Goal: Transaction & Acquisition: Complete application form

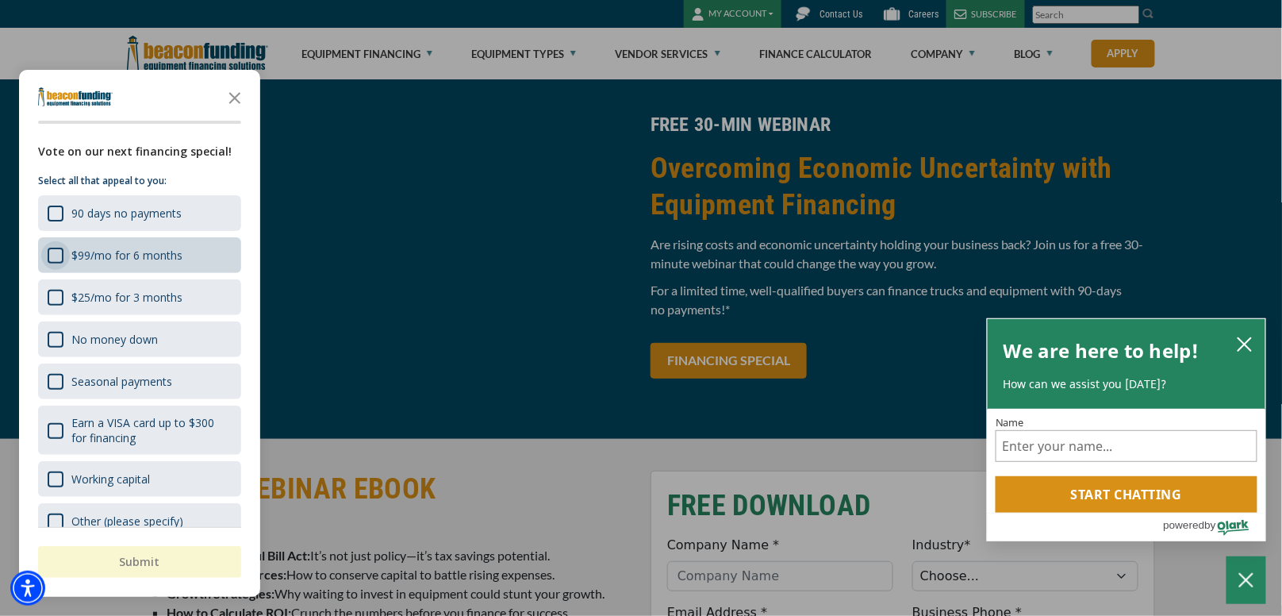
click at [60, 256] on div "$99/mo for 6 months" at bounding box center [56, 256] width 16 height 16
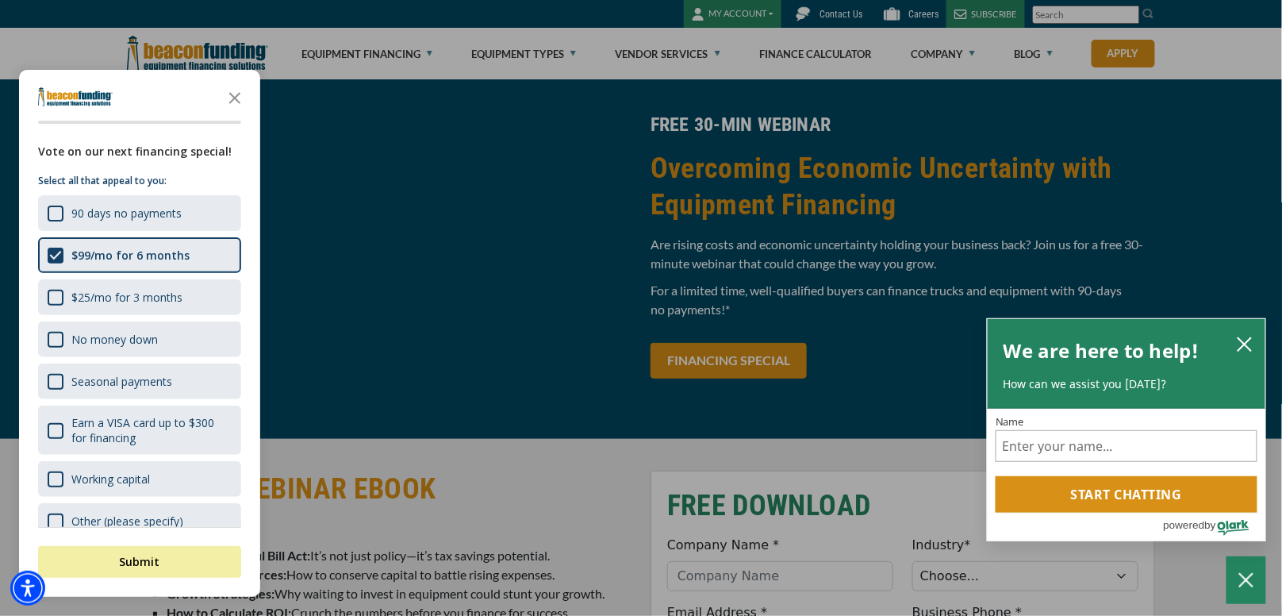
click at [474, 432] on div "button" at bounding box center [641, 308] width 1282 height 616
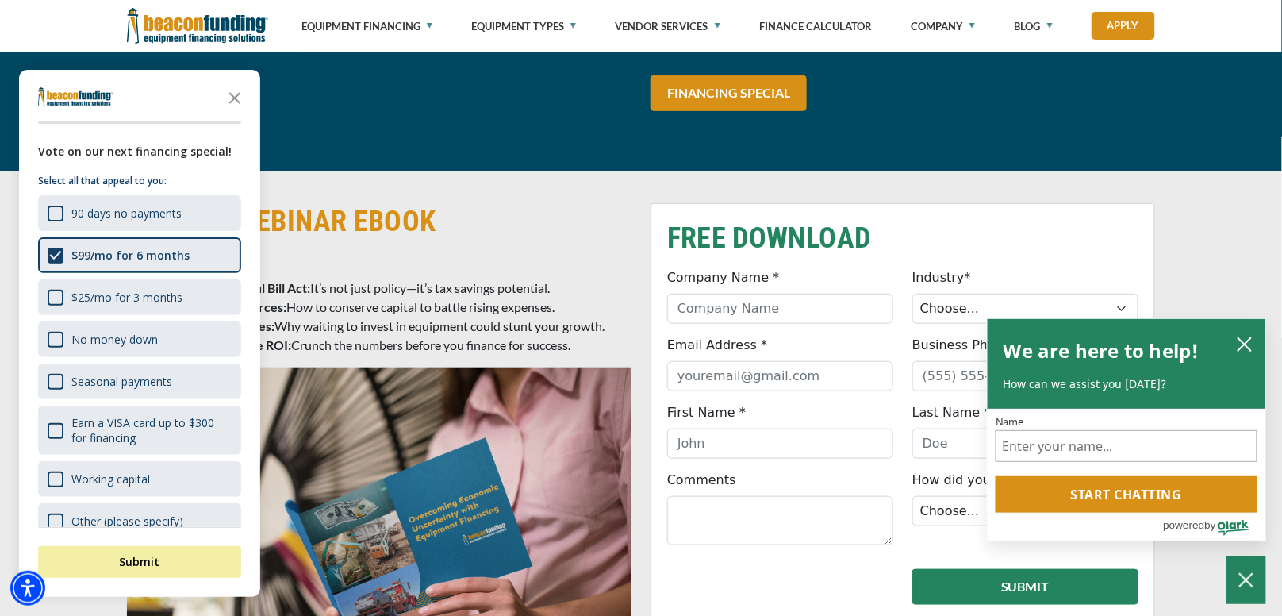
scroll to position [396, 0]
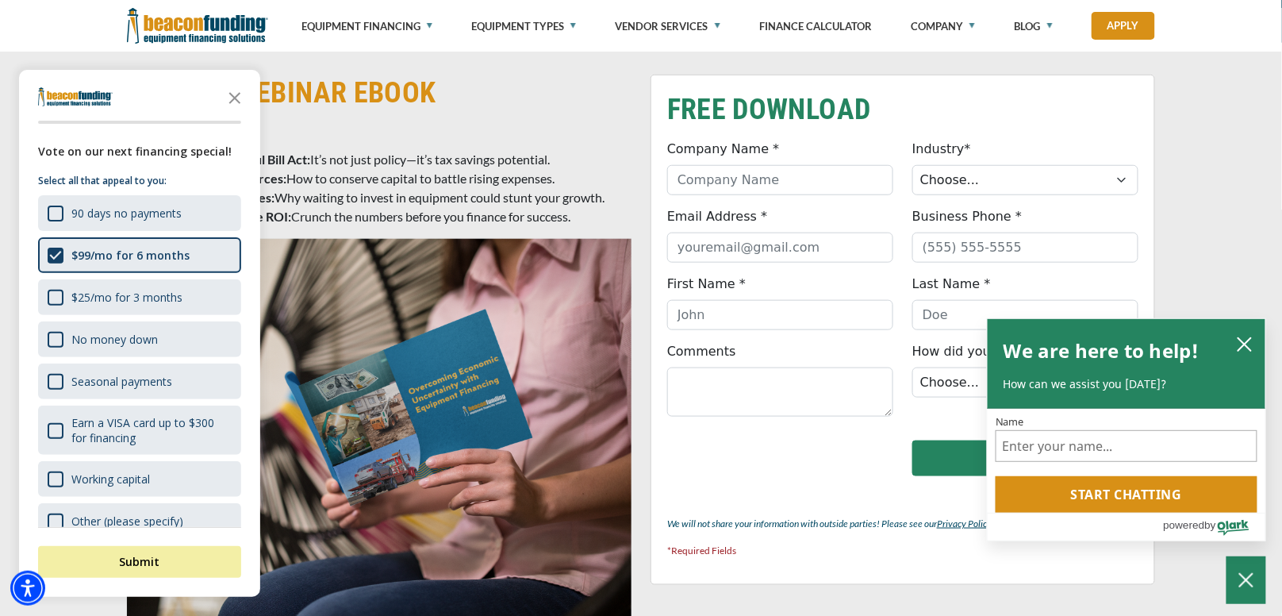
click at [231, 98] on icon "Close the survey" at bounding box center [235, 97] width 32 height 32
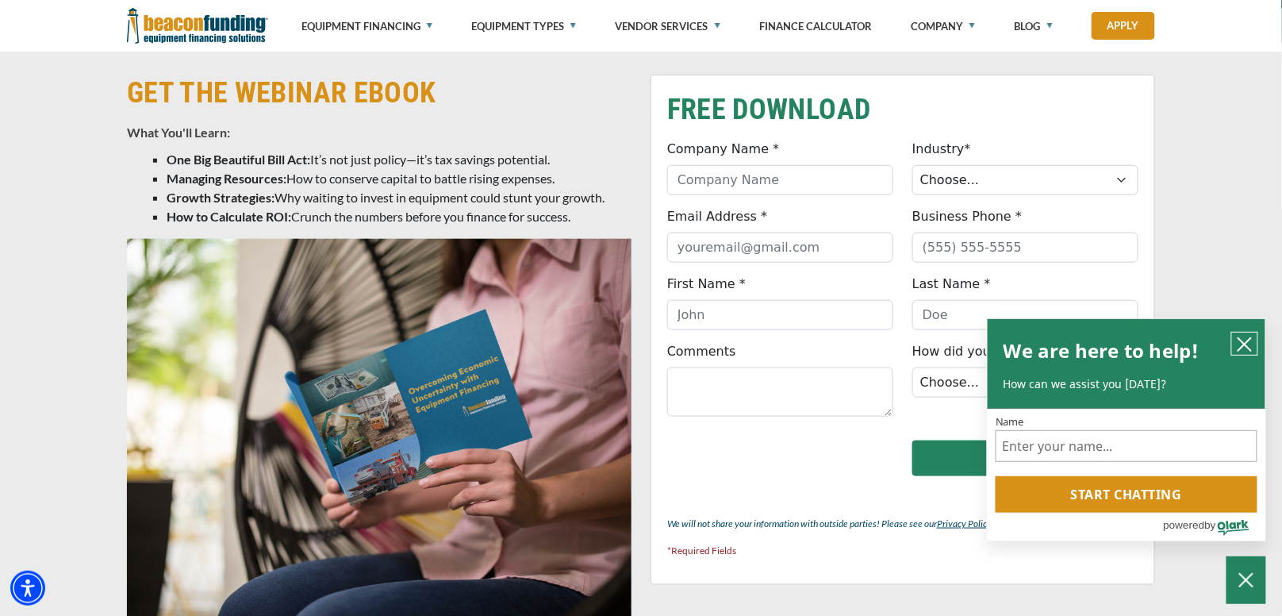
click at [1246, 343] on icon "close chatbox" at bounding box center [1245, 344] width 16 height 16
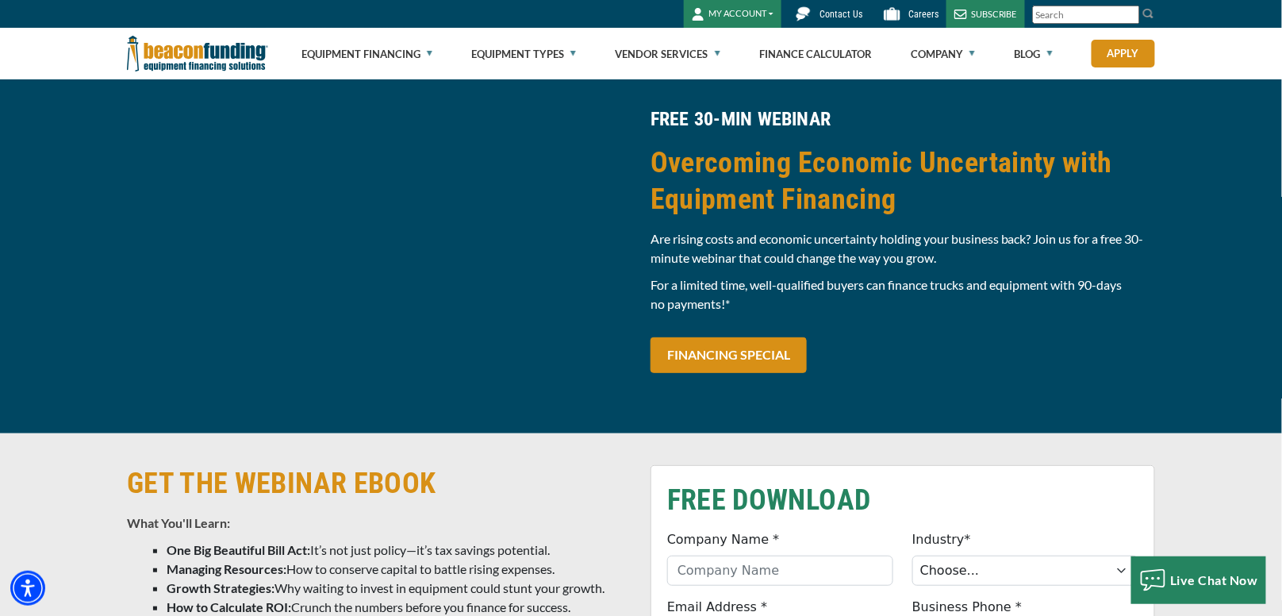
scroll to position [0, 0]
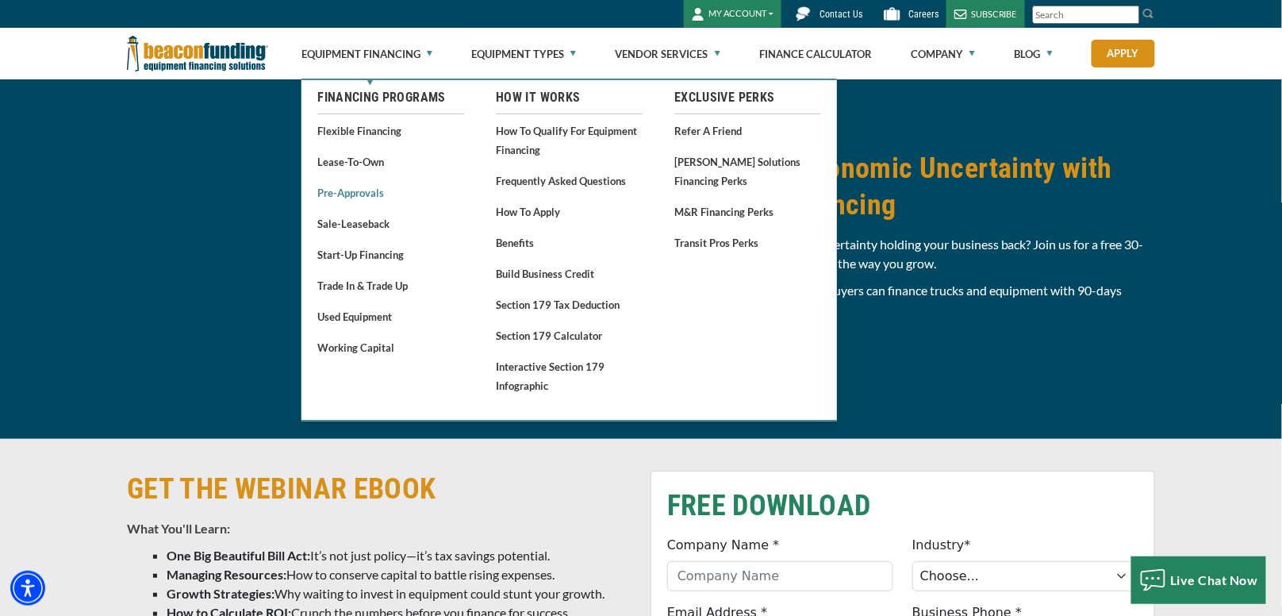
click at [365, 195] on link "Pre-approvals" at bounding box center [390, 192] width 147 height 20
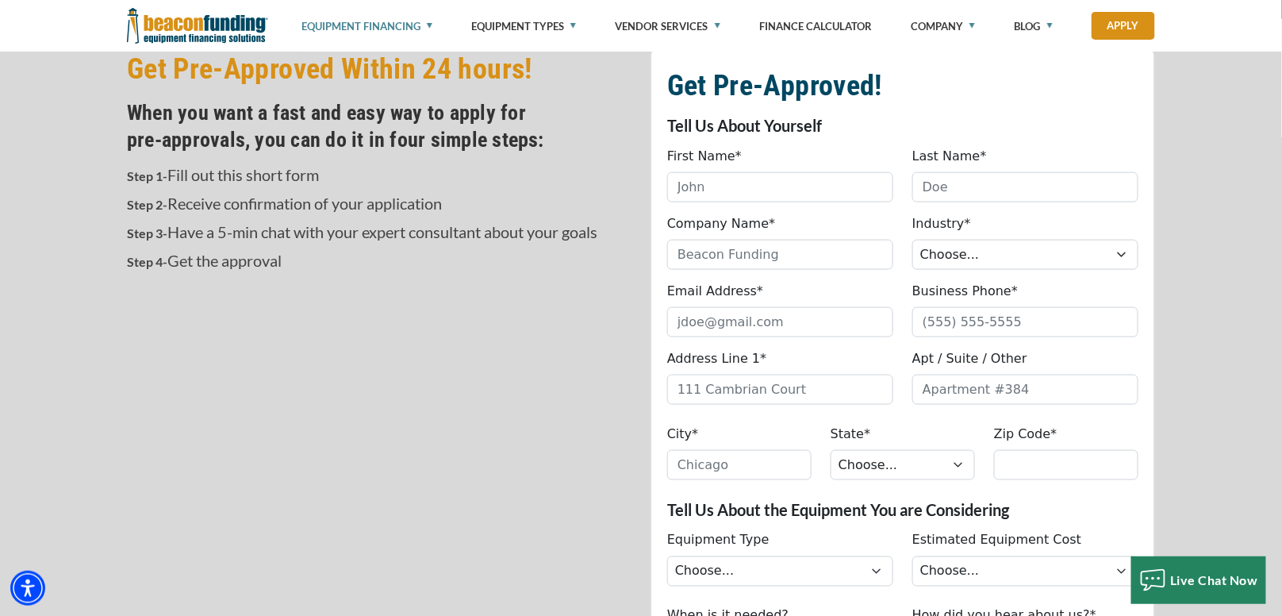
scroll to position [476, 0]
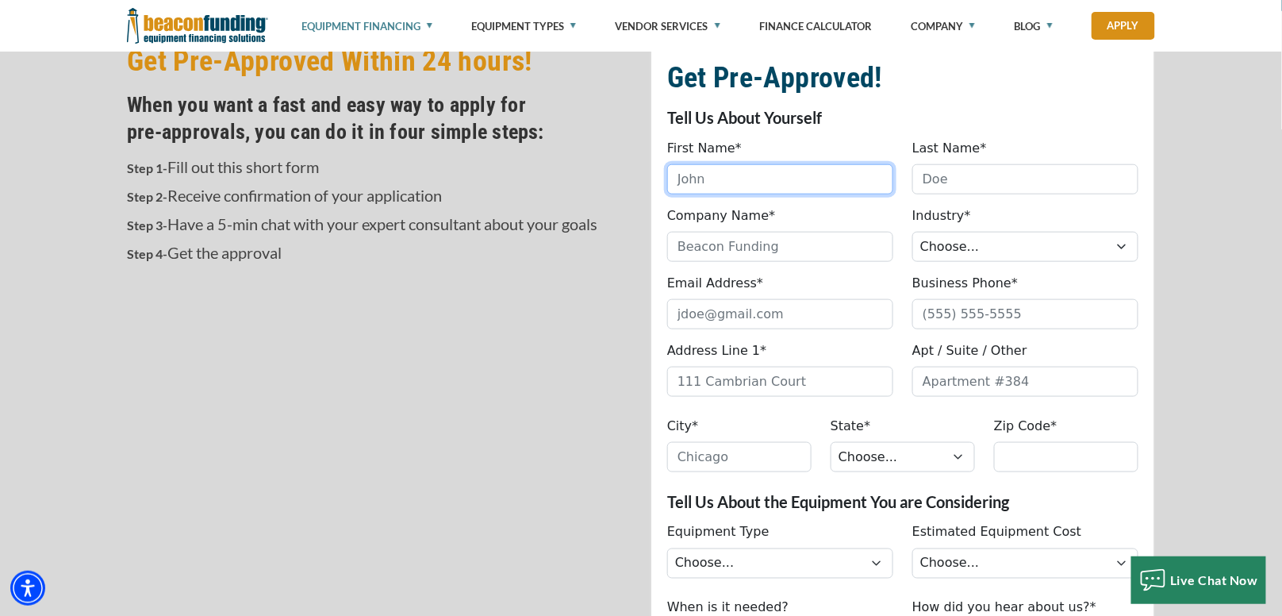
click at [708, 176] on input "First Name*" at bounding box center [780, 179] width 226 height 30
type input "[PERSON_NAME]"
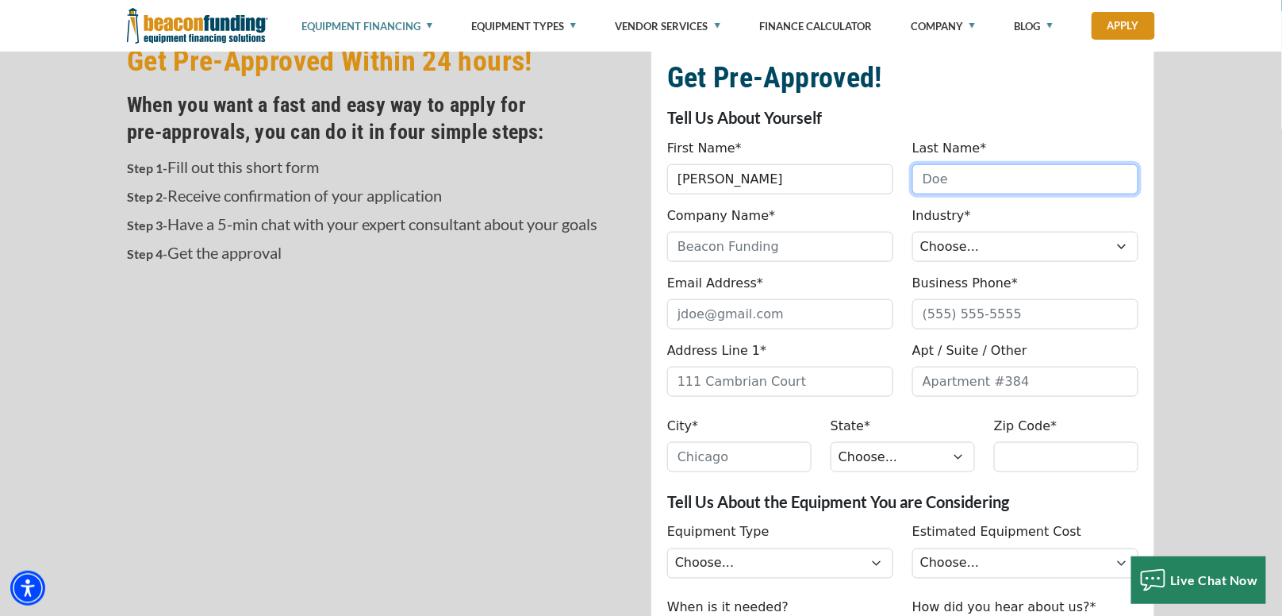
type input "E [PERSON_NAME]"
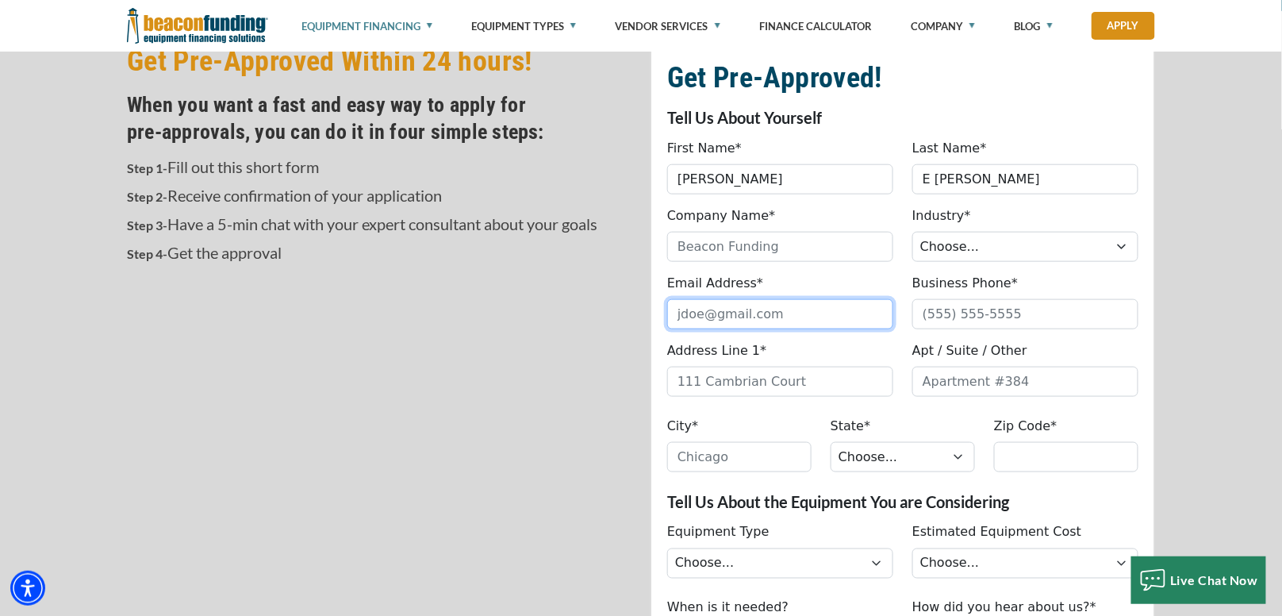
type input "[EMAIL_ADDRESS][DOMAIN_NAME]"
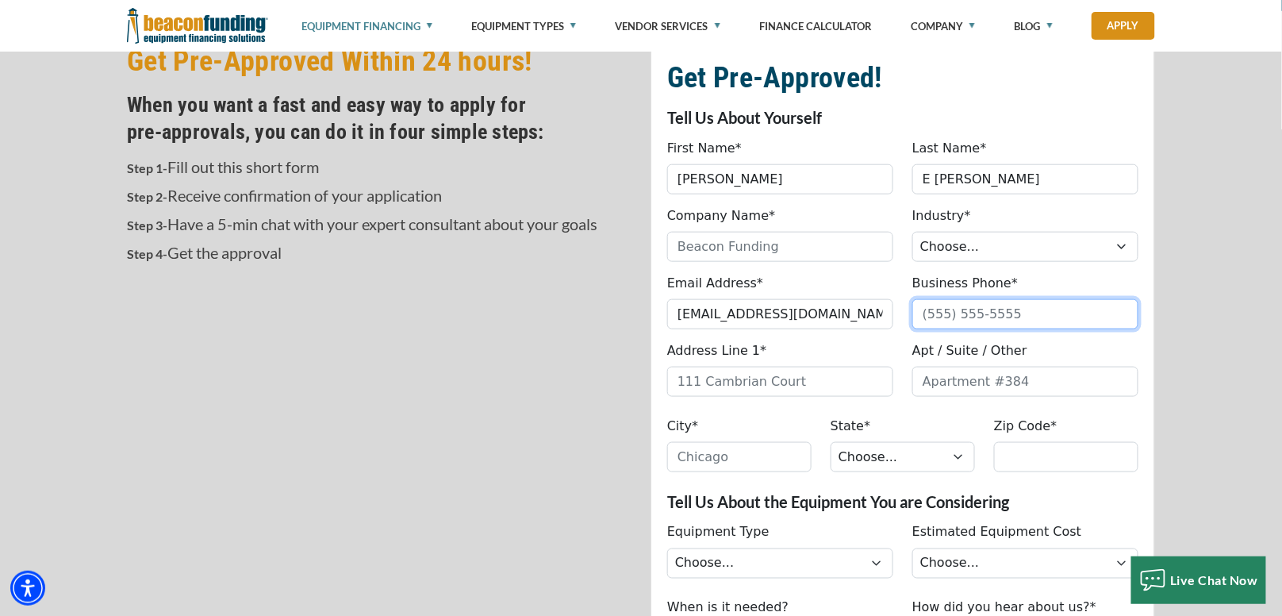
type input "1410935964"
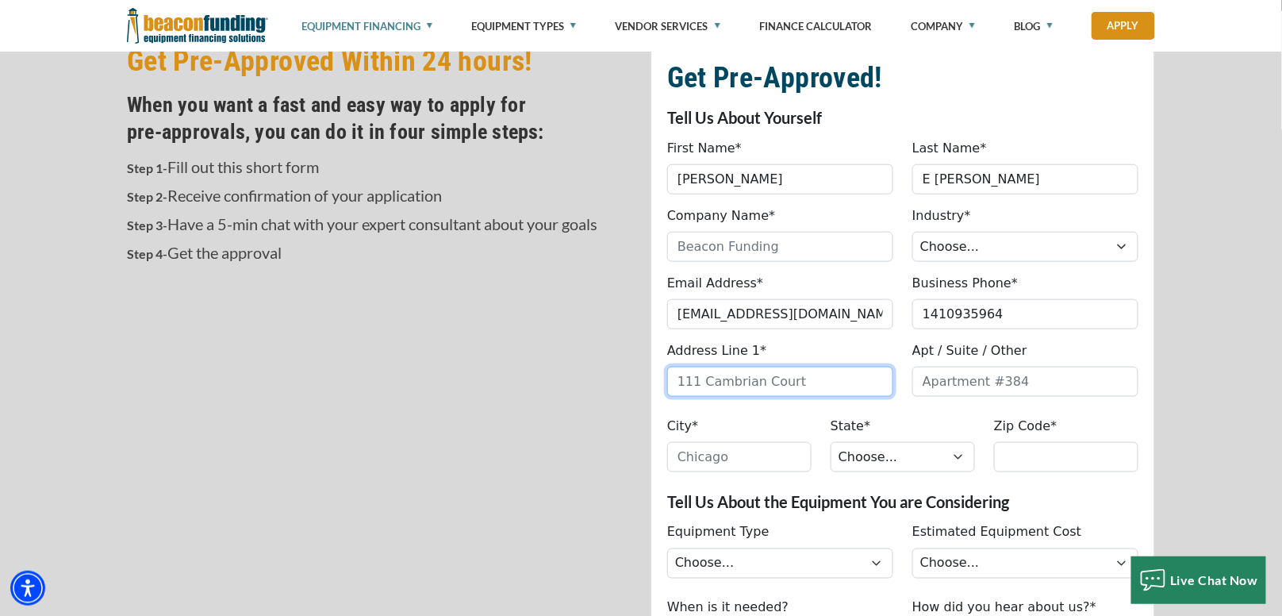
type input "17 Inglenook Ct, Glen Burnie, MD 21060, USA"
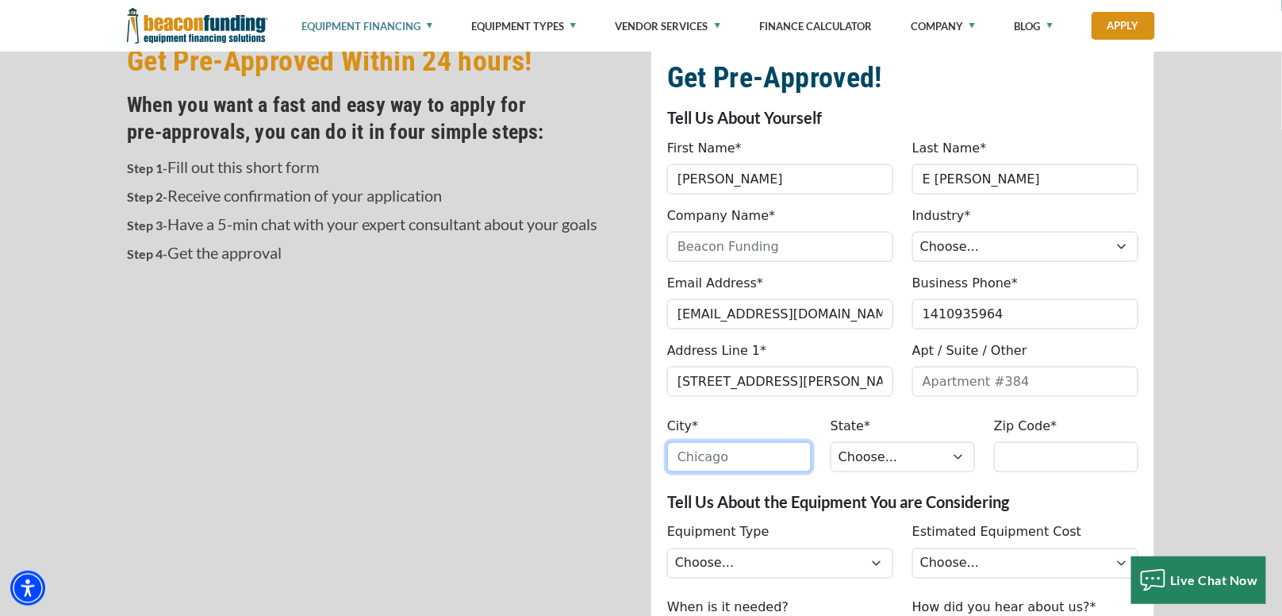
type input "Glen Burnie"
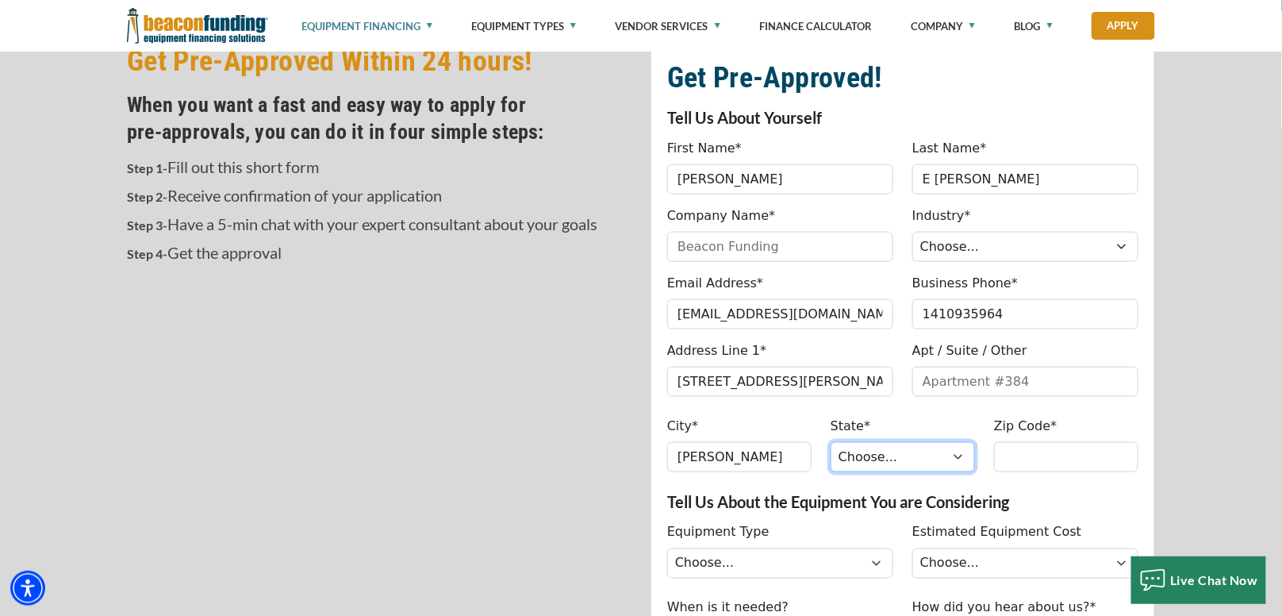
select select "22"
type input "21060"
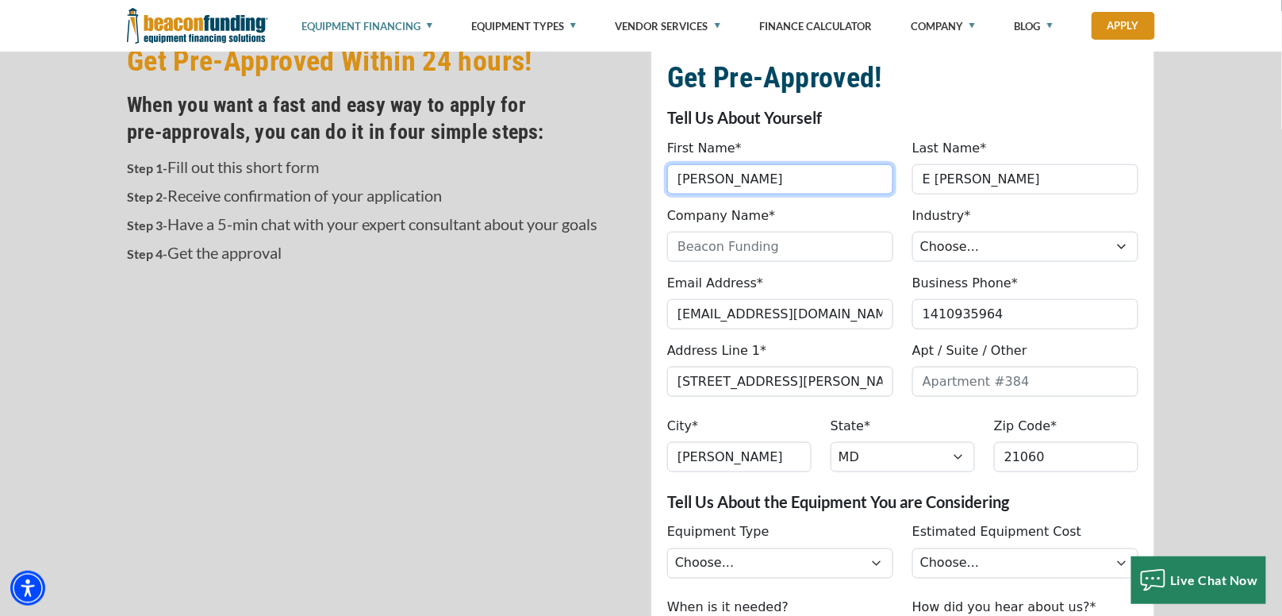
type input "(141) 093-5964"
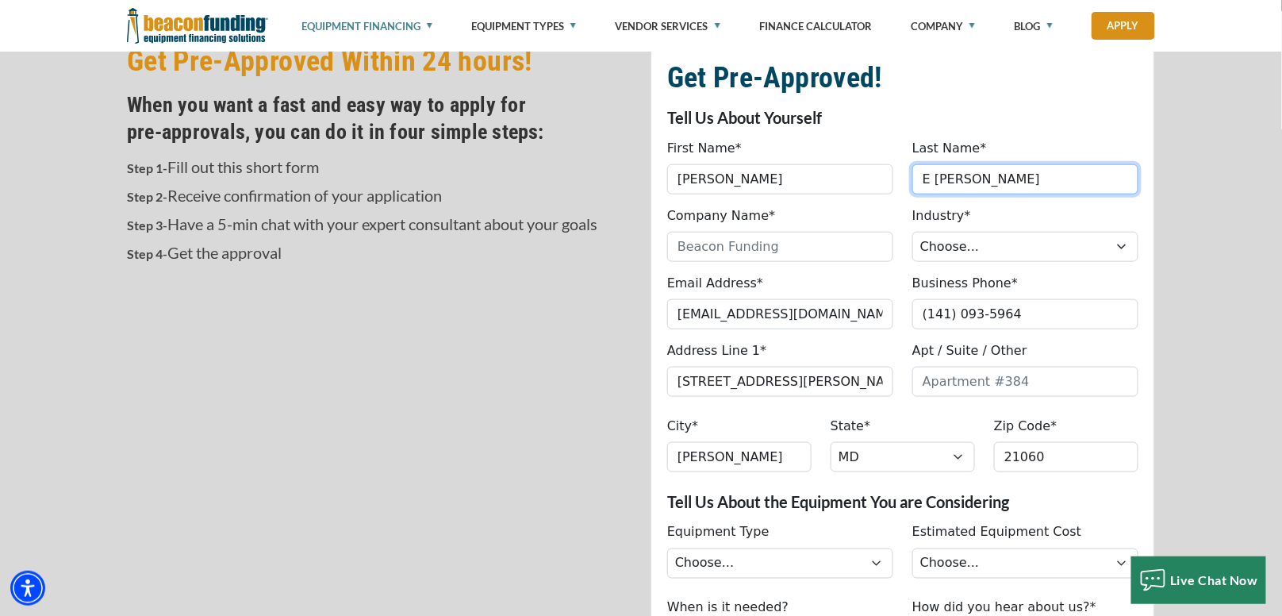
click at [934, 179] on input "E Warren" at bounding box center [1025, 179] width 226 height 30
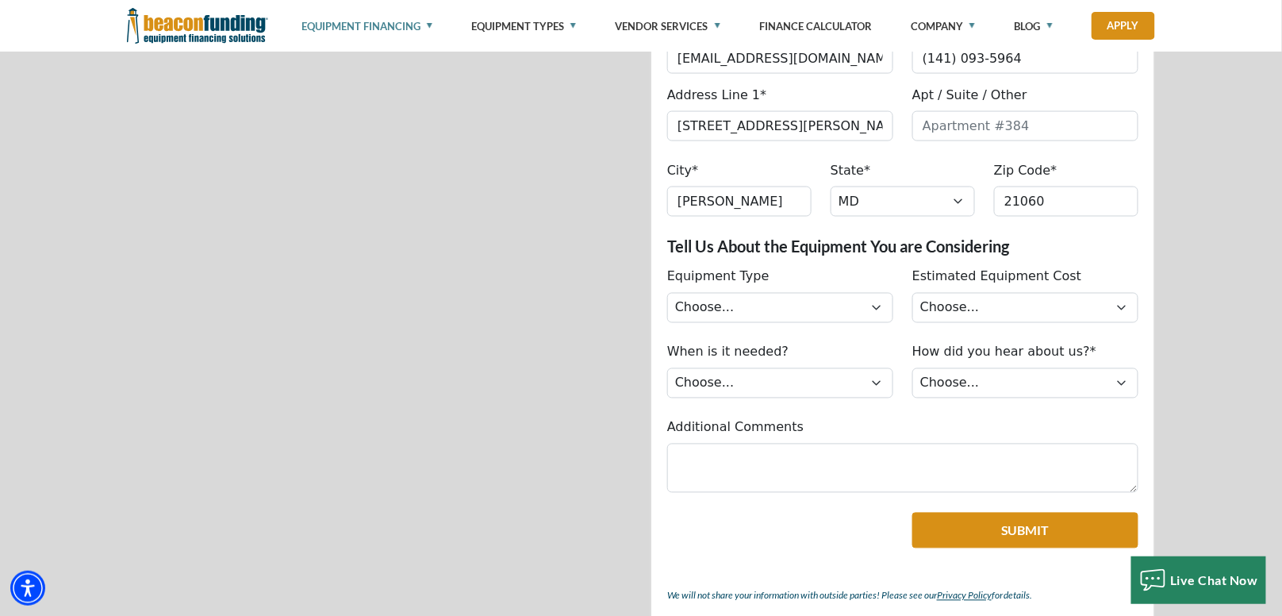
scroll to position [793, 0]
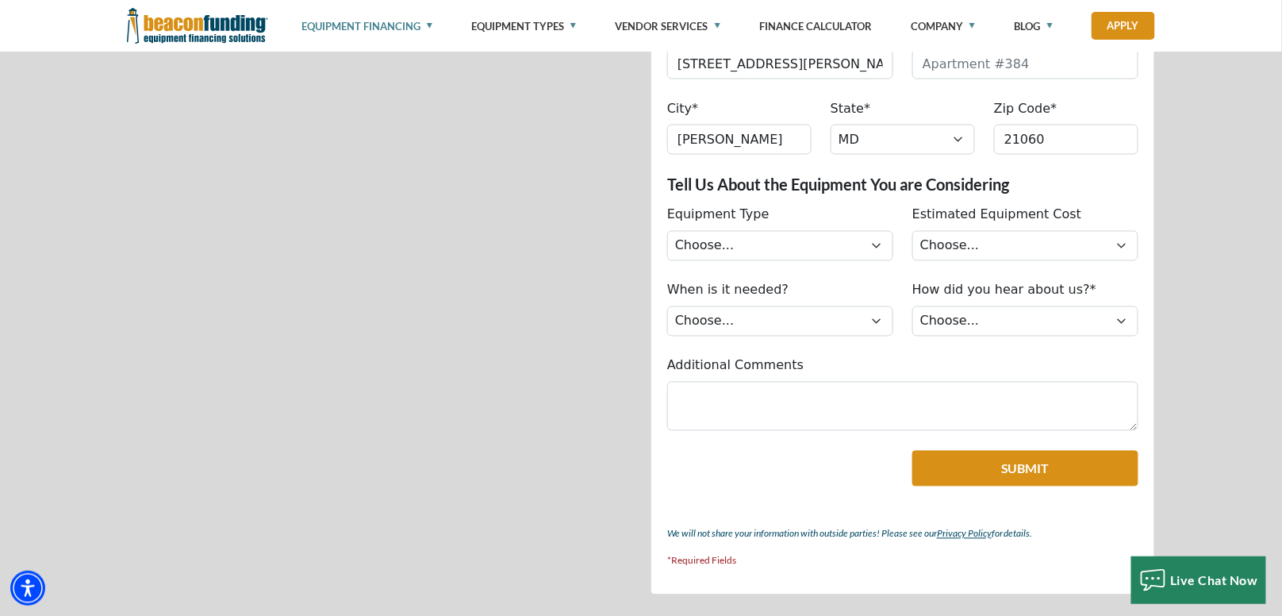
type input "Warren"
click at [1185, 576] on span "Live Chat Now" at bounding box center [1215, 580] width 88 height 15
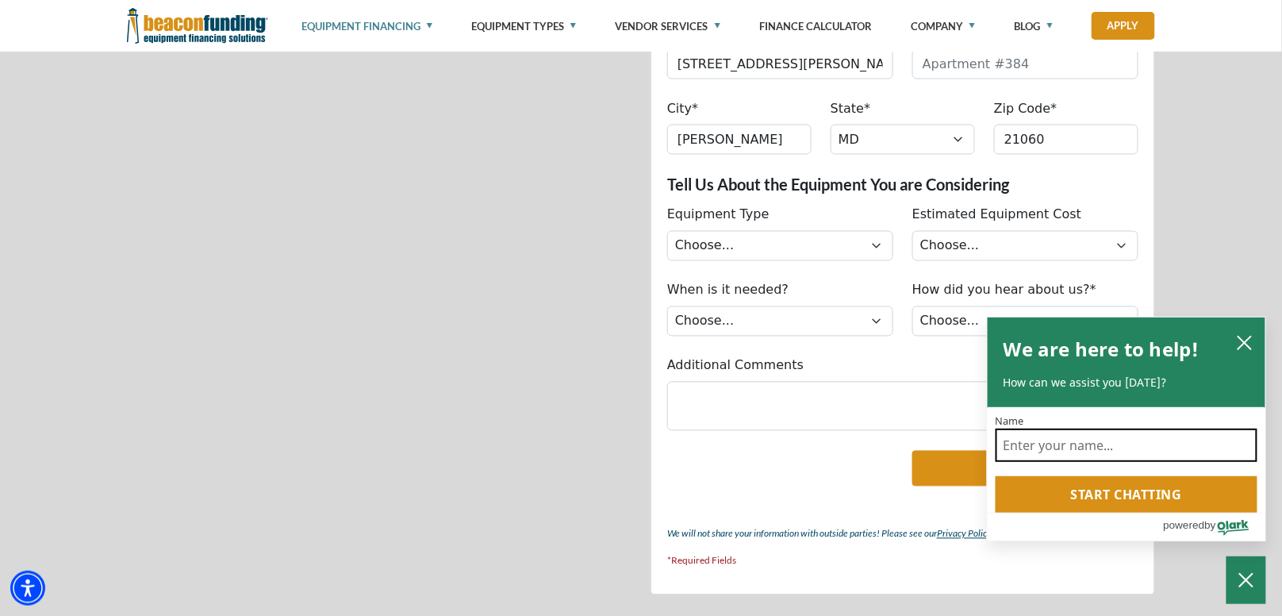
click at [1087, 444] on input "Name" at bounding box center [1127, 444] width 262 height 33
type input "Ardythe Warren"
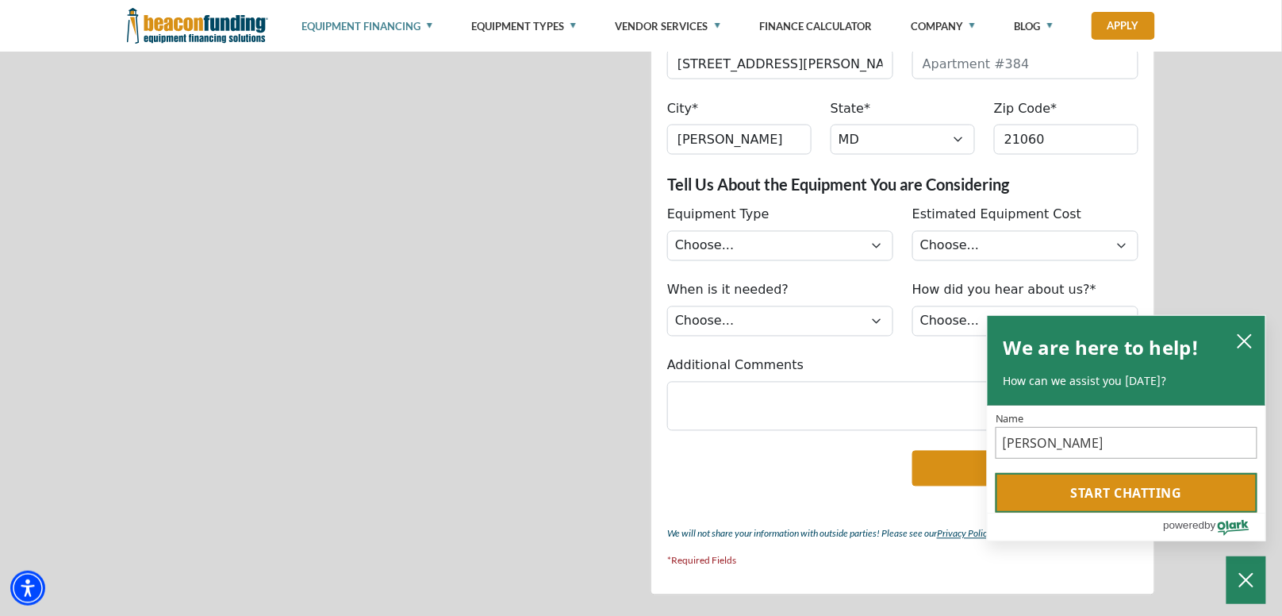
click at [1138, 490] on button "Start chatting" at bounding box center [1127, 493] width 262 height 40
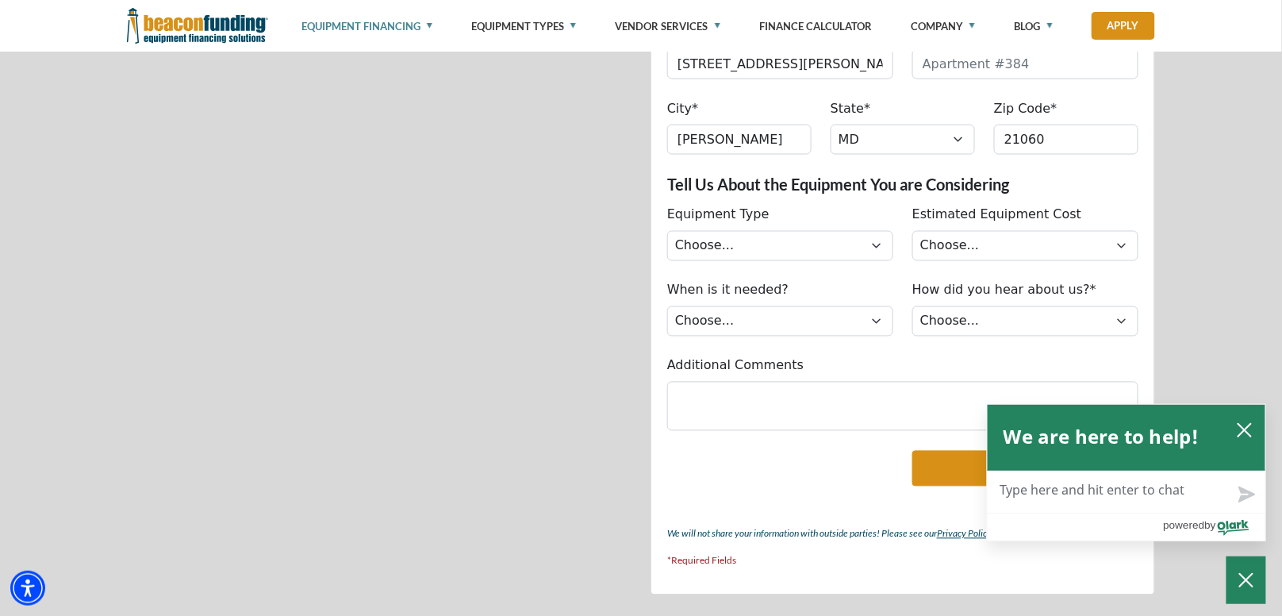
click at [1050, 490] on textarea "Live Chat Now" at bounding box center [1127, 491] width 278 height 41
type textarea "h"
type textarea "he"
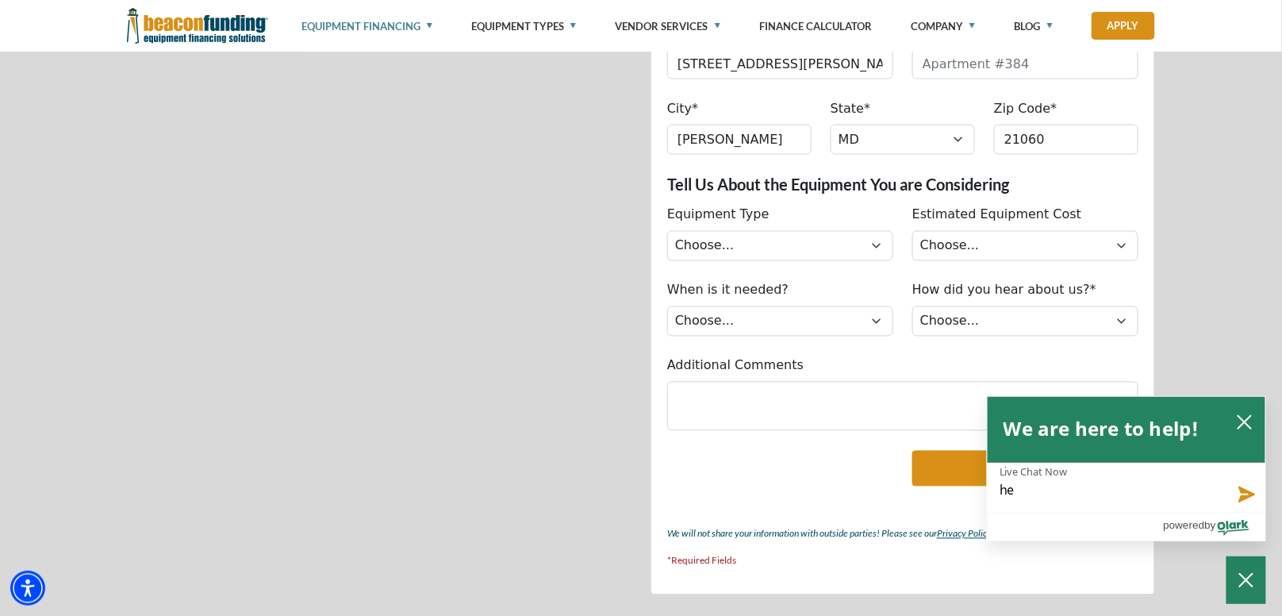
type textarea "hel"
type textarea "hell"
type textarea "hello"
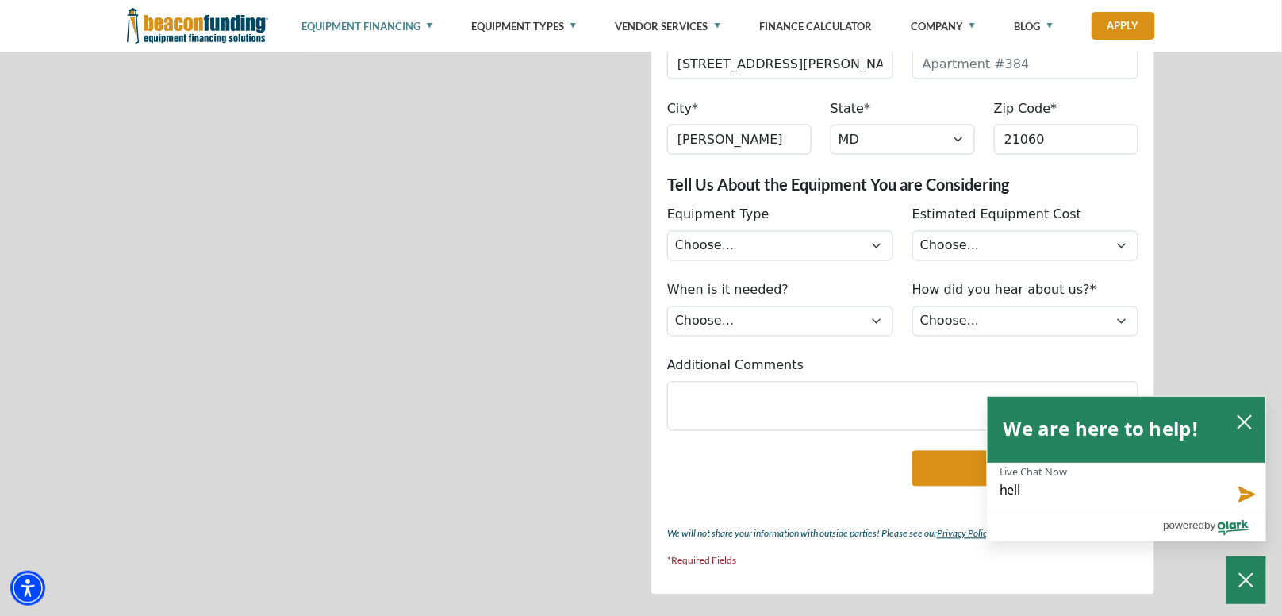
type textarea "hello"
type textarea "hello,"
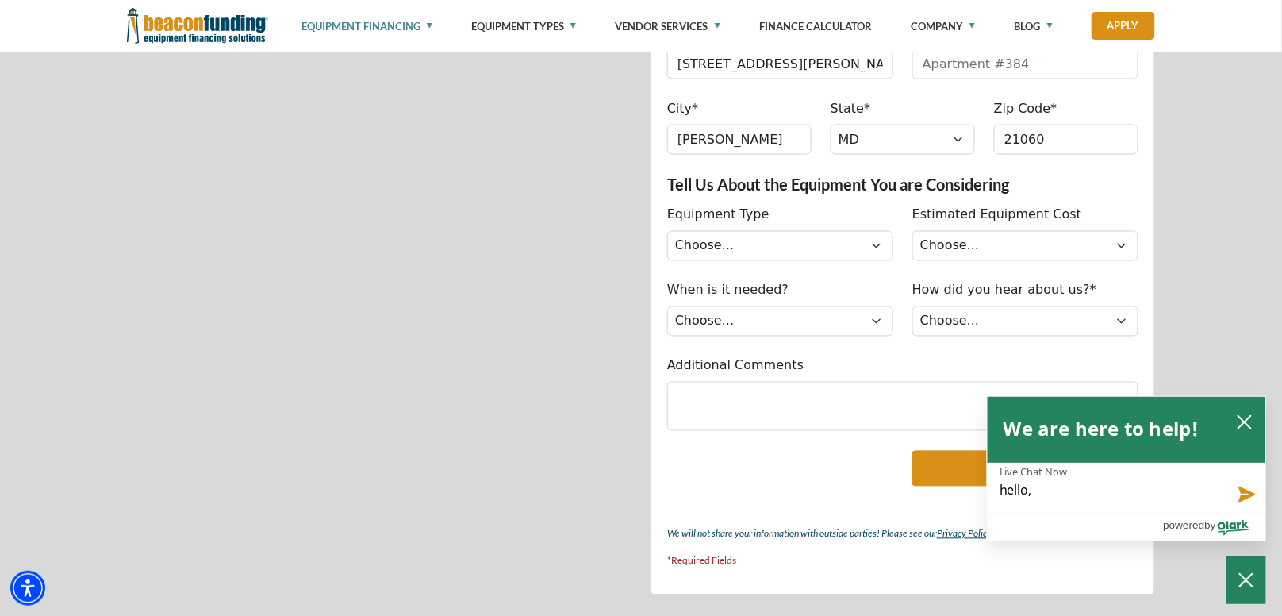
type textarea "hello, i"
type textarea "hello, is"
type textarea "hello, is t"
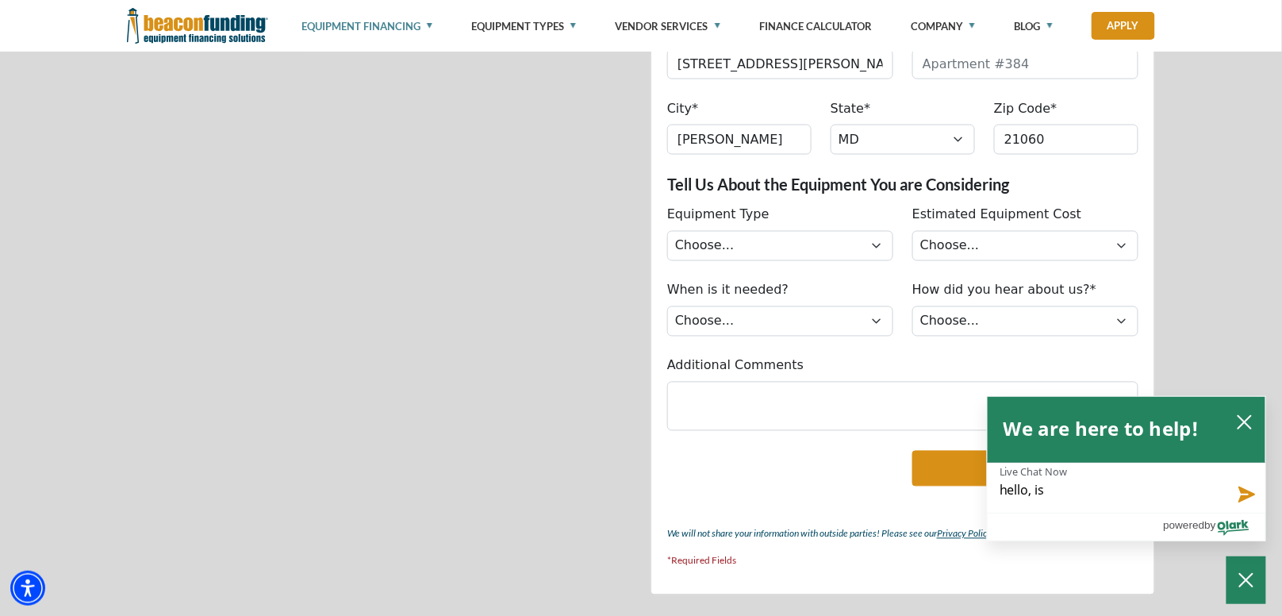
type textarea "hello, is t"
type textarea "hello, is th"
type textarea "hello, is the"
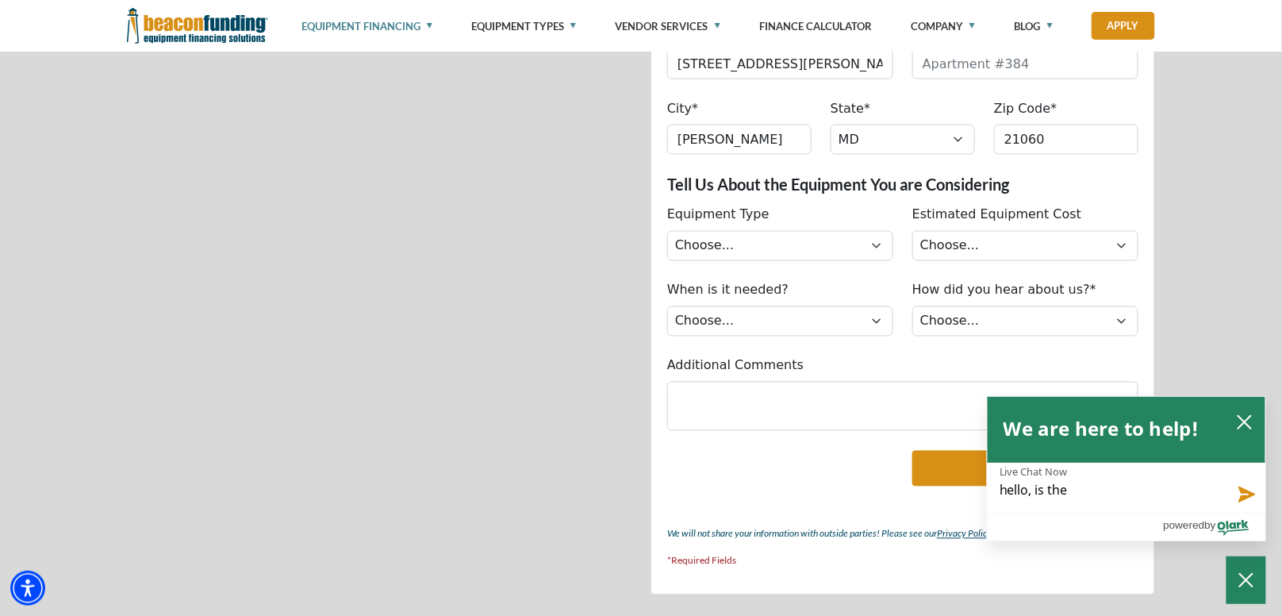
type textarea "hello, is ther"
type textarea "hello, is there"
type textarea "hello, is there a"
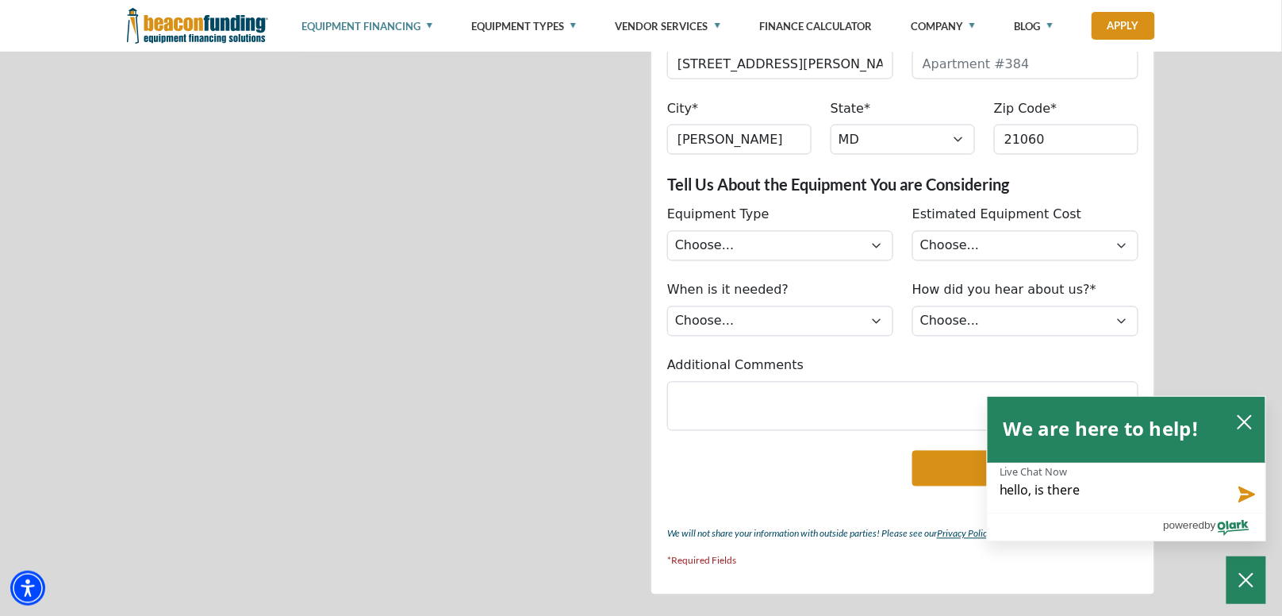
type textarea "hello, is there a"
type textarea "hello, is there a w"
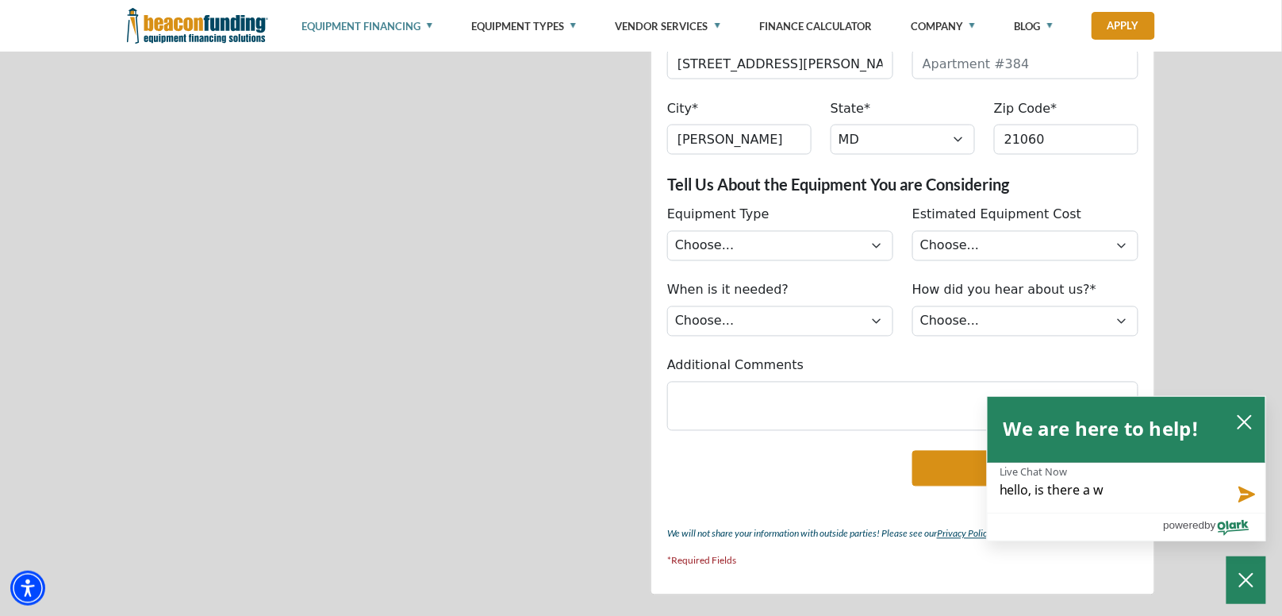
type textarea "hello, is there a wa"
type textarea "hello, is there a way"
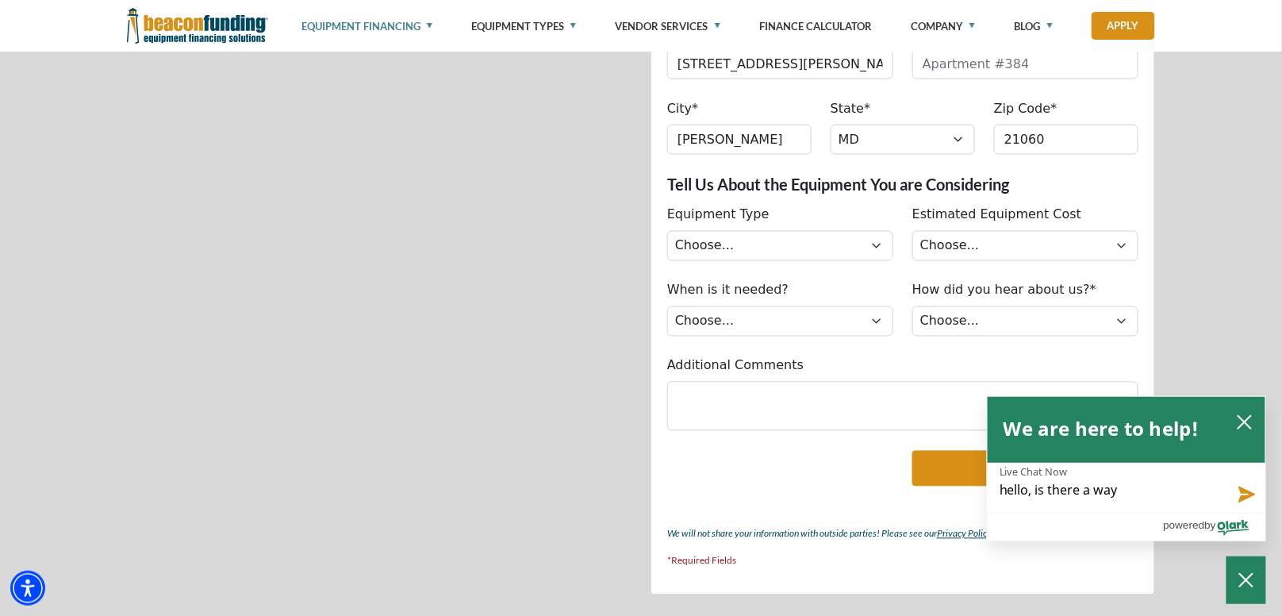
type textarea "hello, is there a way"
type textarea "hello, is there a way t"
type textarea "hello, is there a way to"
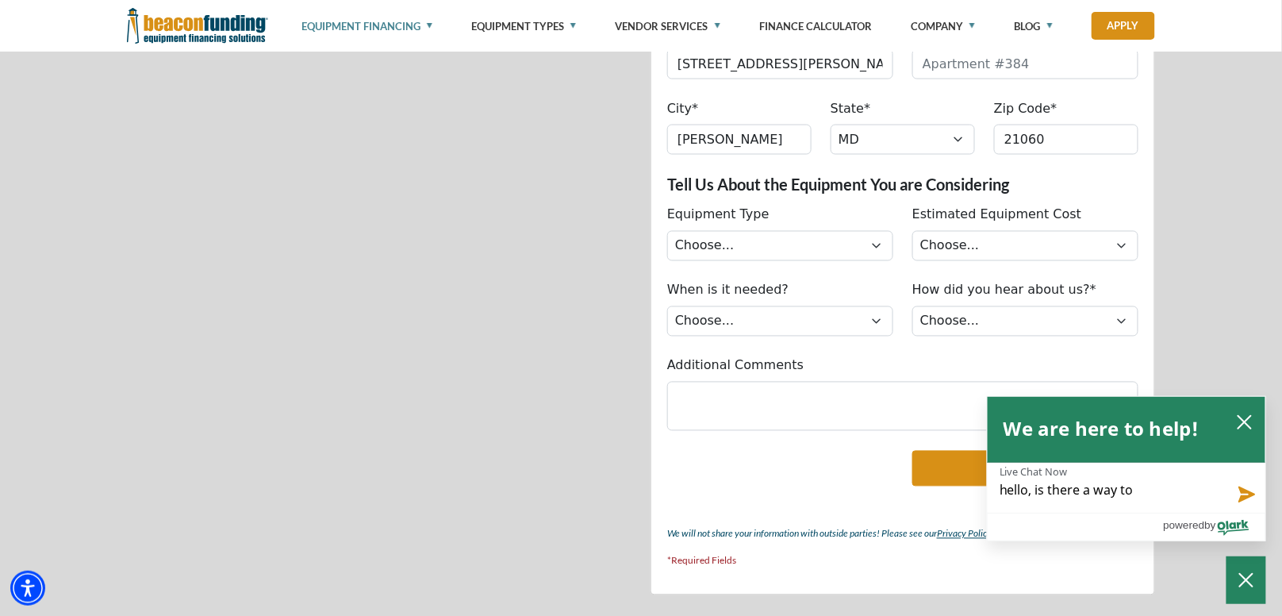
type textarea "hello, is there a way to"
type textarea "hello, is there a way to c"
type textarea "hello, is there a way to ch"
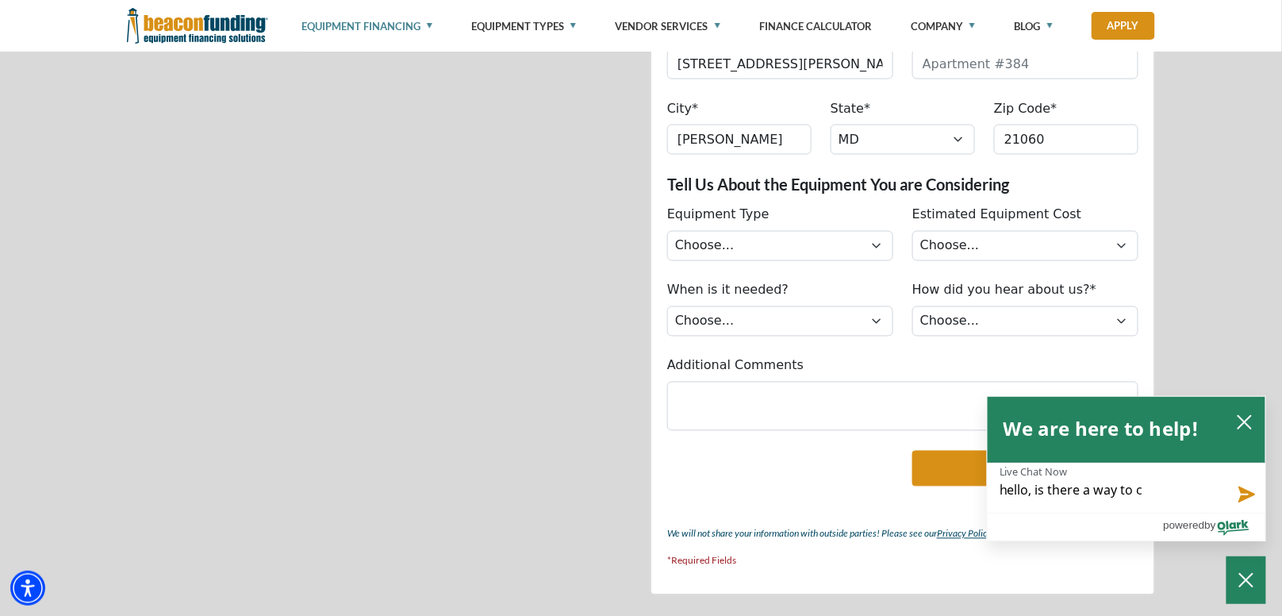
type textarea "hello, is there a way to ch"
type textarea "hello, is there a way to che"
type textarea "hello, is there a way to chec"
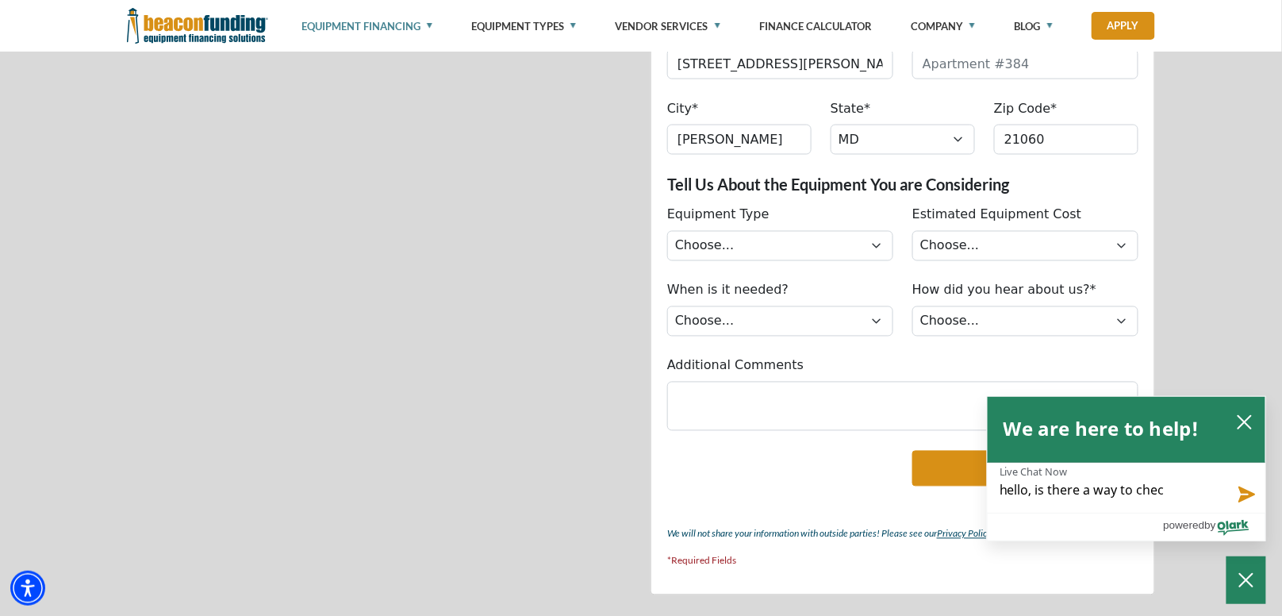
type textarea "hello, is there a way to check"
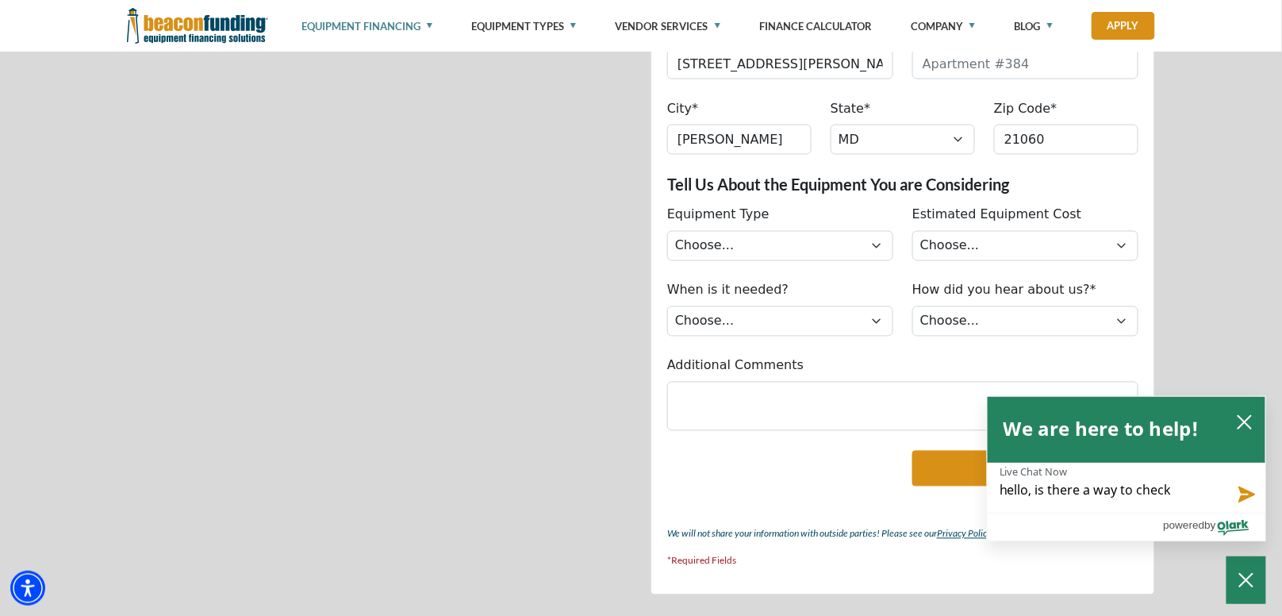
type textarea "hello, is there a way to check"
type textarea "hello, is there a way to chec"
type textarea "hello, is there a way to che"
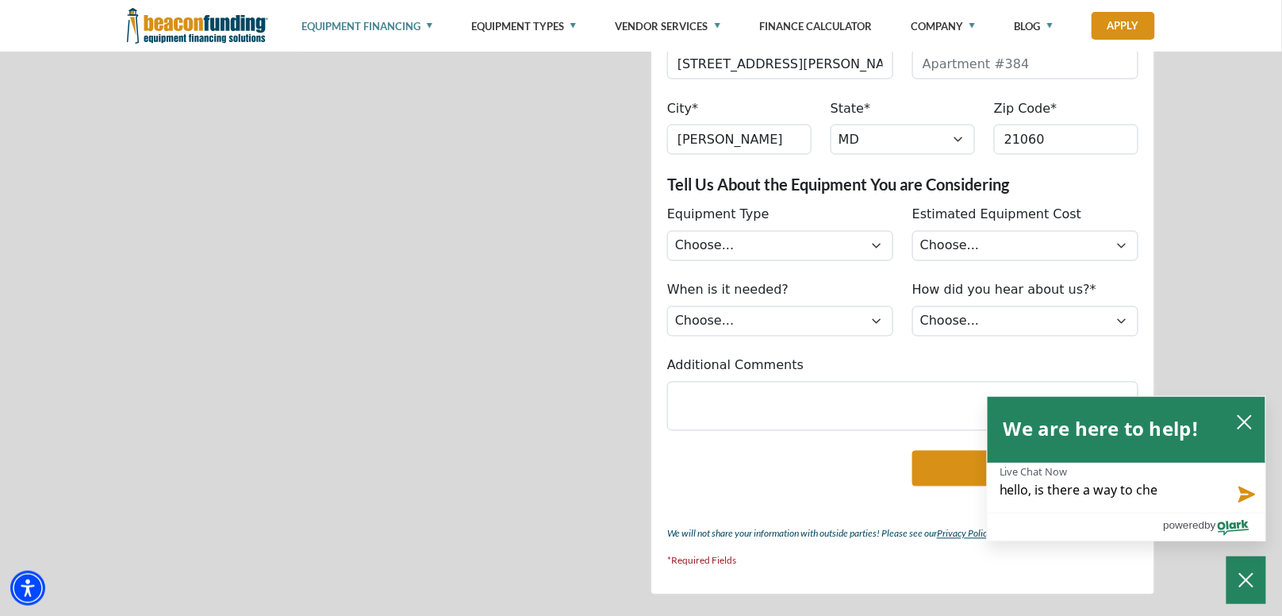
type textarea "hello, is there a way to ch"
type textarea "hello, is there a way to c"
type textarea "hello, is there a way to"
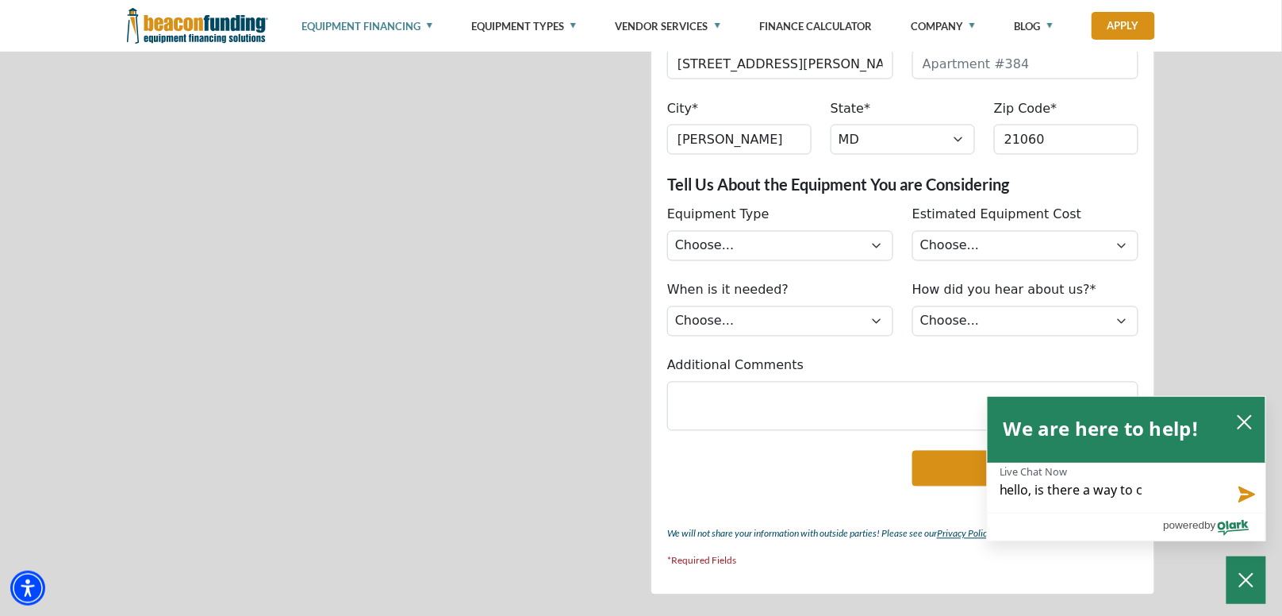
type textarea "hello, is there a way to"
type textarea "hello, is there a way t"
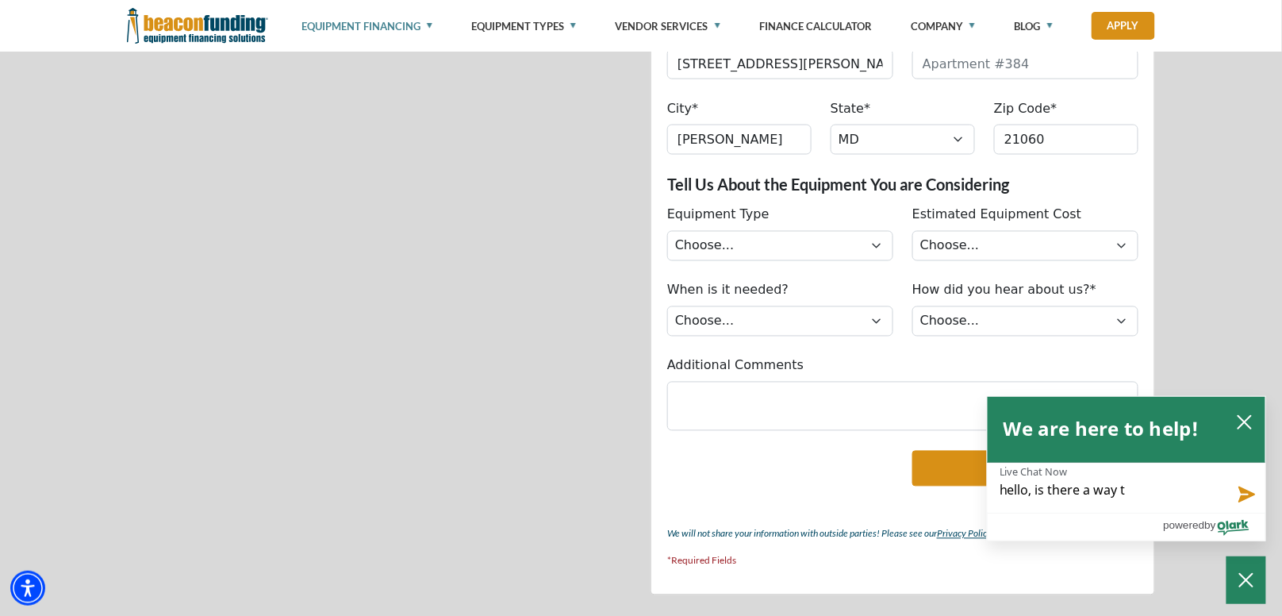
type textarea "hello, is there a way"
type textarea "hello, is there a wa"
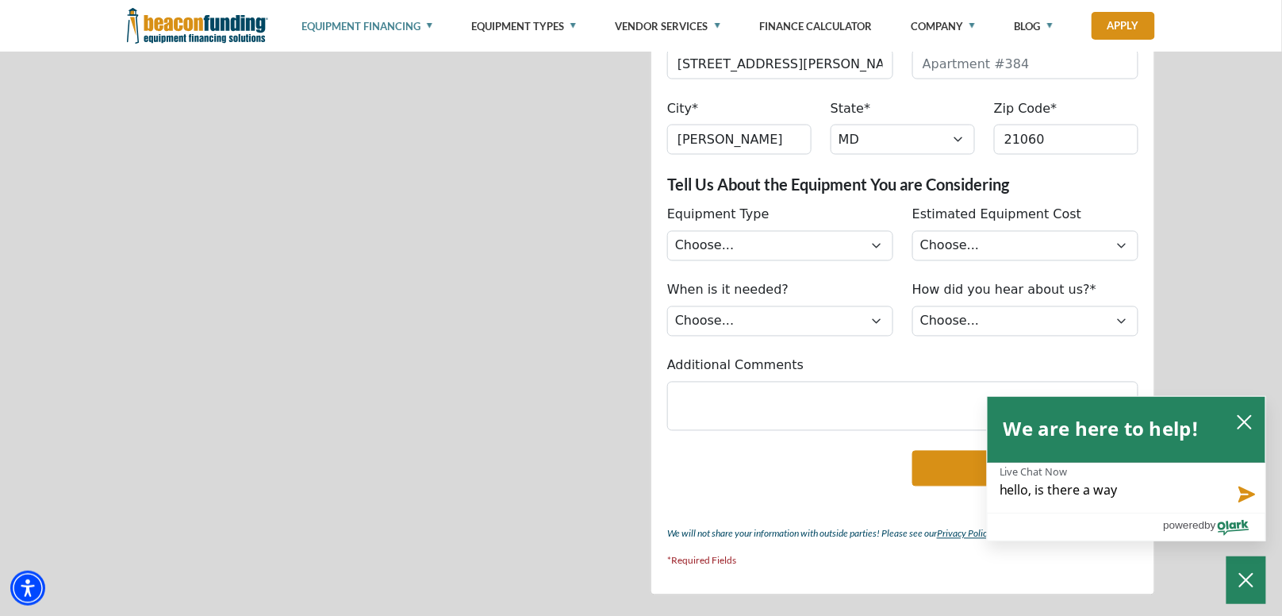
type textarea "hello, is there a wa"
type textarea "hello, is there a w"
type textarea "hello, is there a"
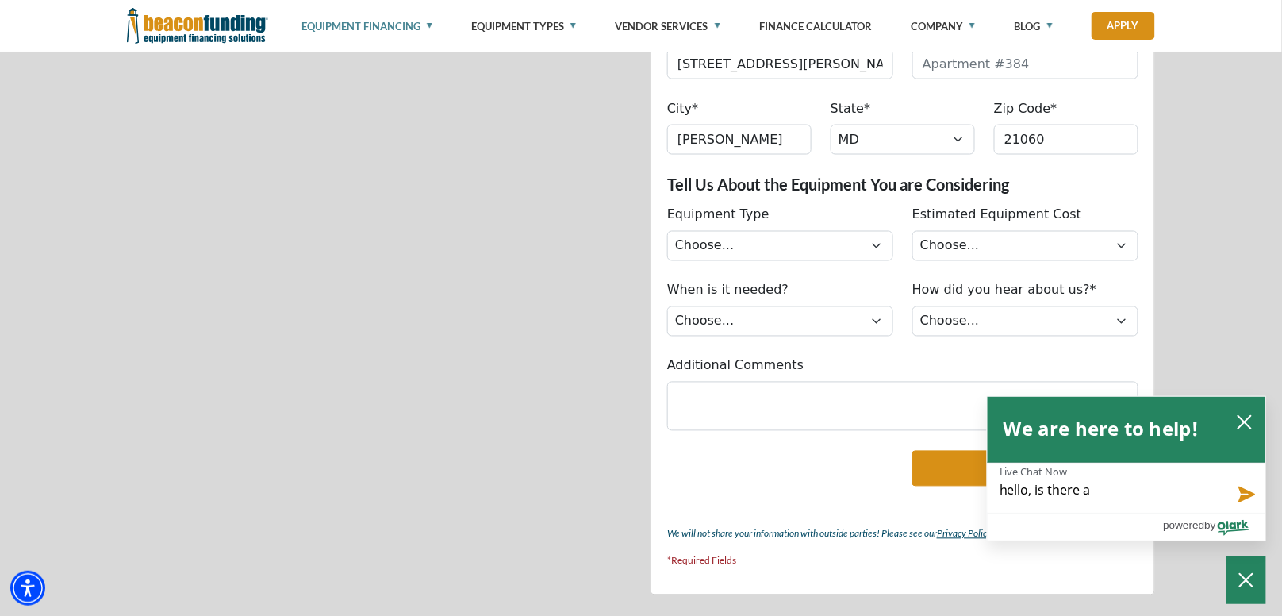
type textarea "hello, is there a"
type textarea "hello, is there"
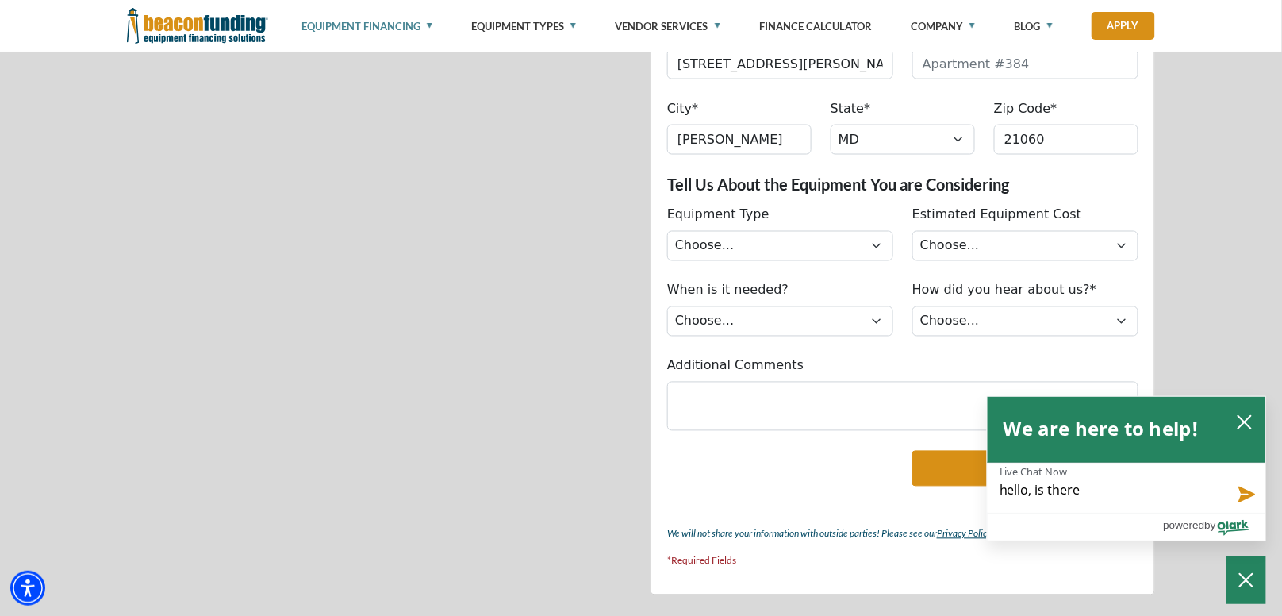
type textarea "hello, is there"
type textarea "hello, is ther"
type textarea "hello, is the"
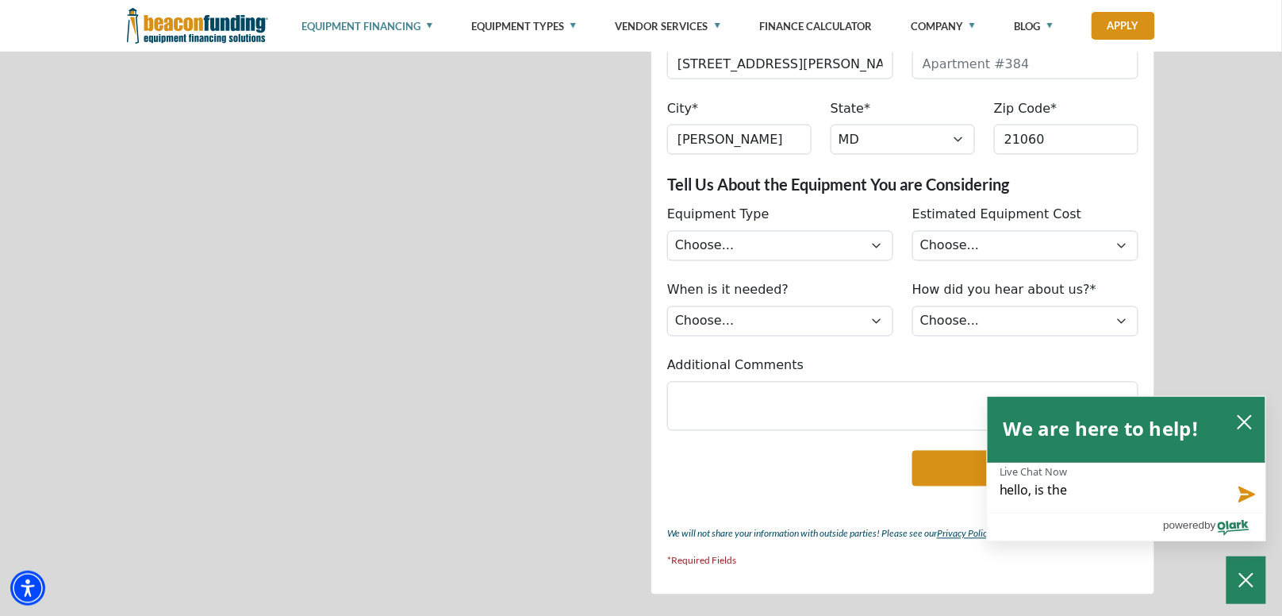
type textarea "hello, is th"
type textarea "hello, is t"
type textarea "hello, is"
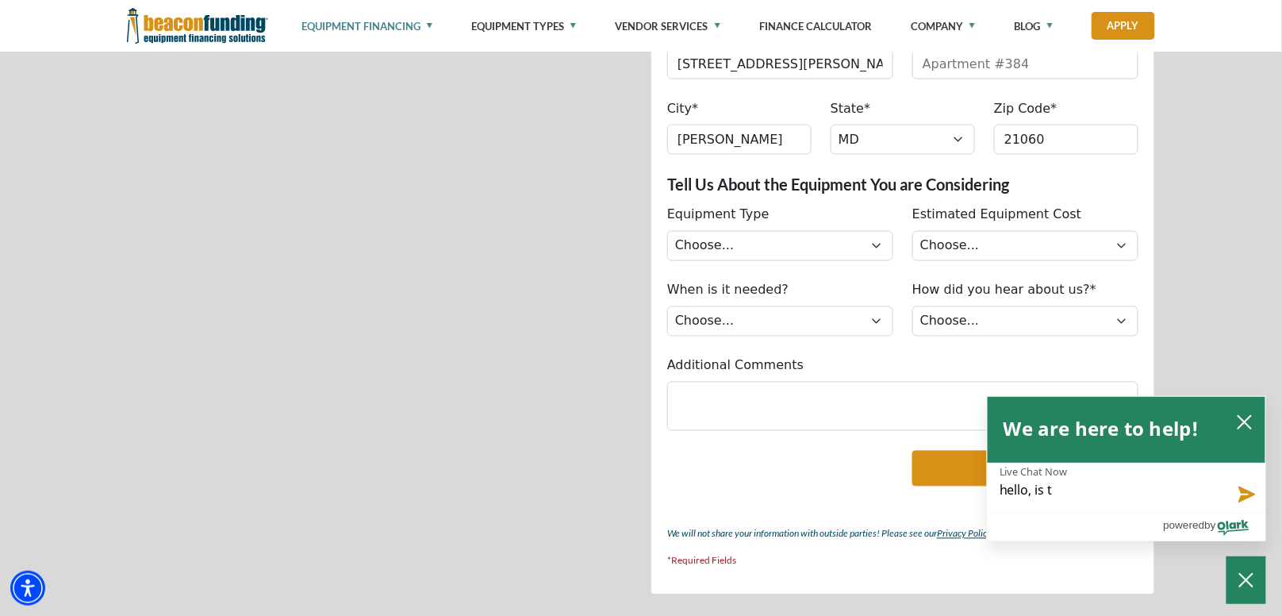
type textarea "hello, is"
type textarea "hello, i"
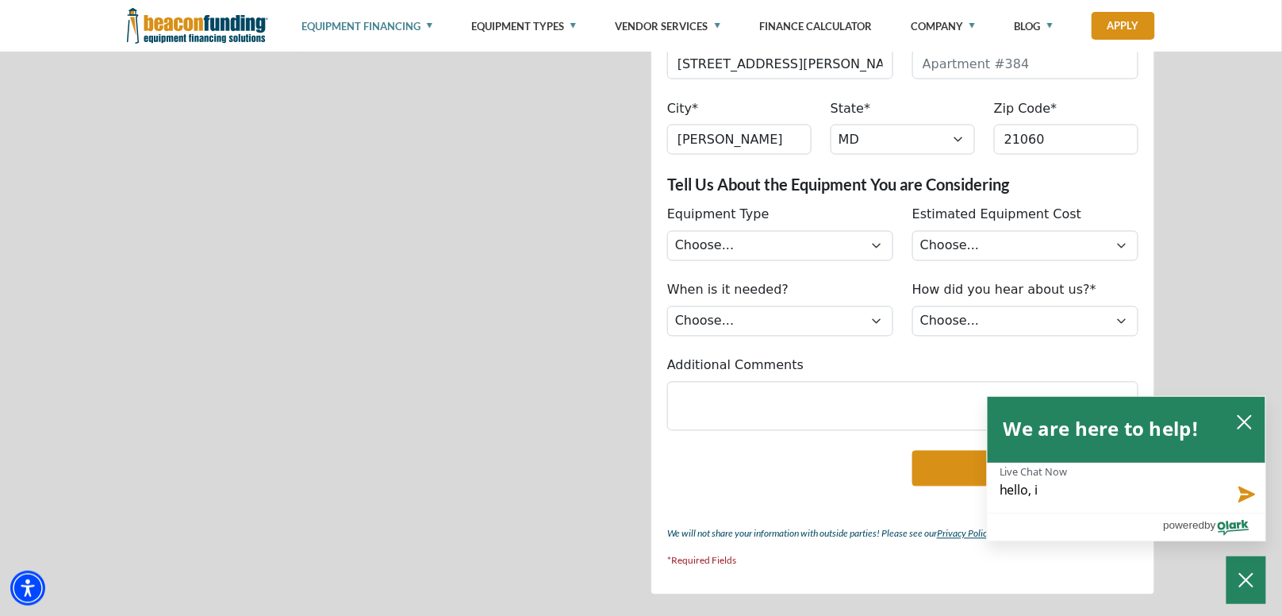
type textarea "hello,"
type textarea "hello, I"
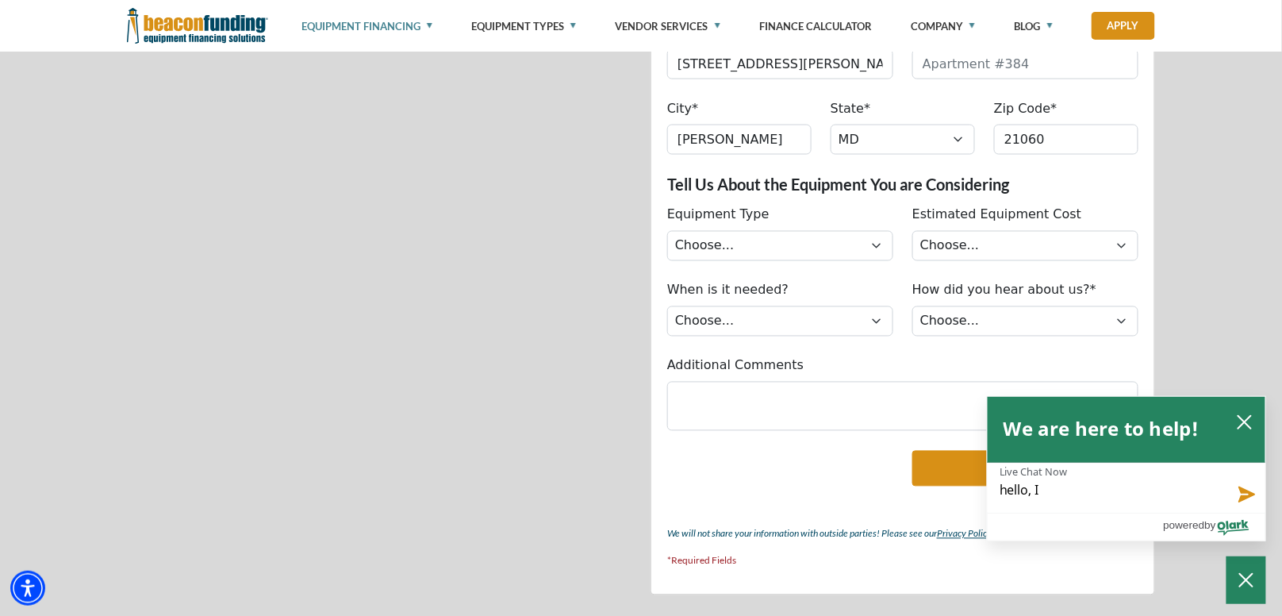
type textarea "hello, I"
type textarea "hello, I w"
type textarea "hello, I wa"
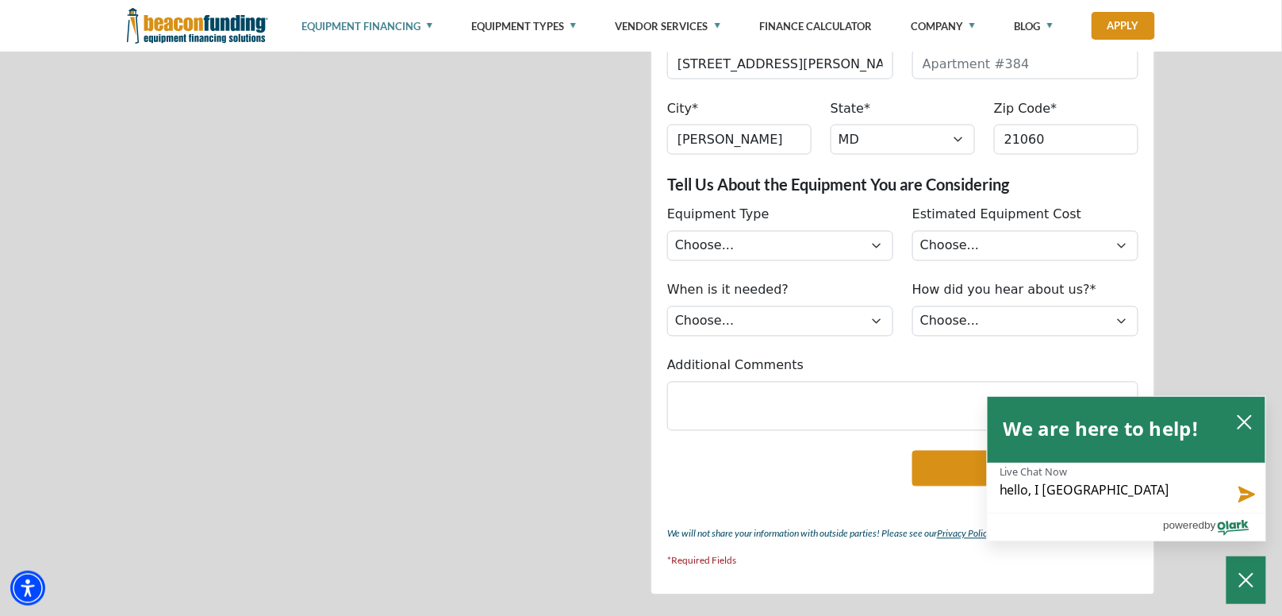
type textarea "hello, I wan"
type textarea "hello, I want"
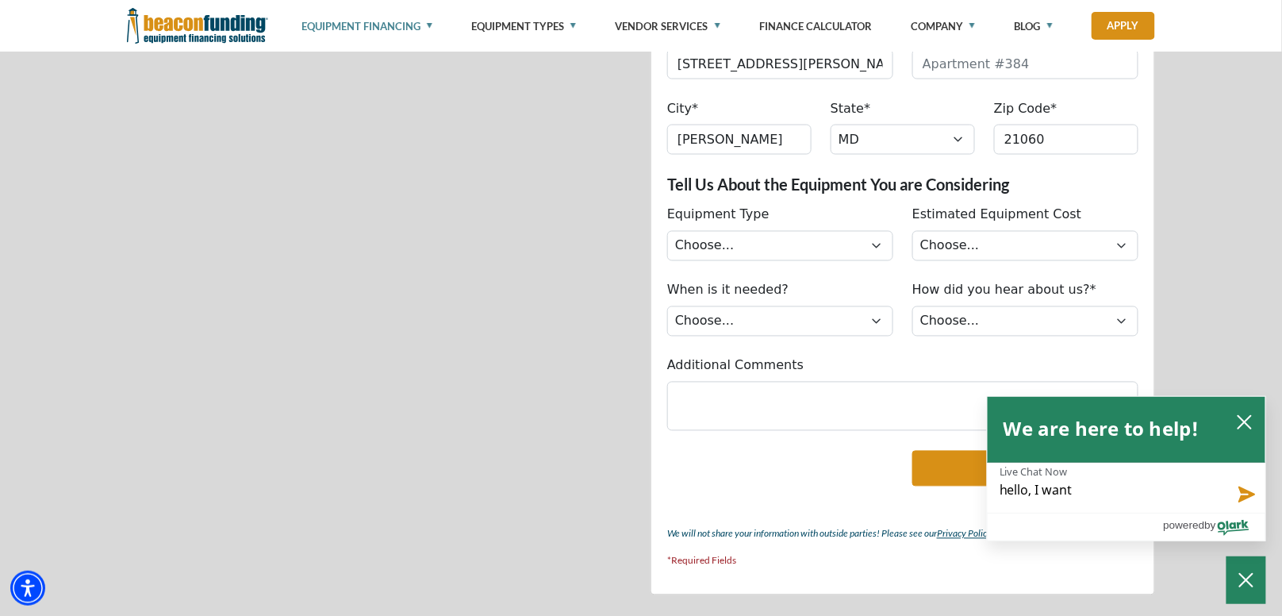
type textarea "hello, I want"
type textarea "hello, I want o"
type textarea "hello, I want"
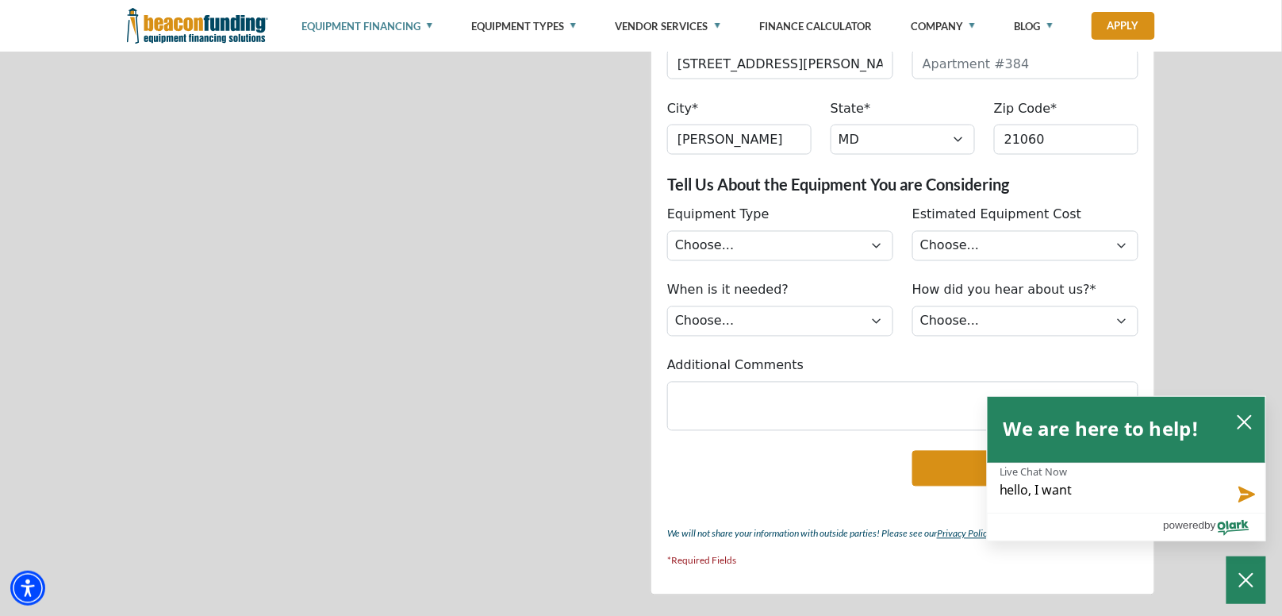
type textarea "hello, I want t"
type textarea "hello, I want to"
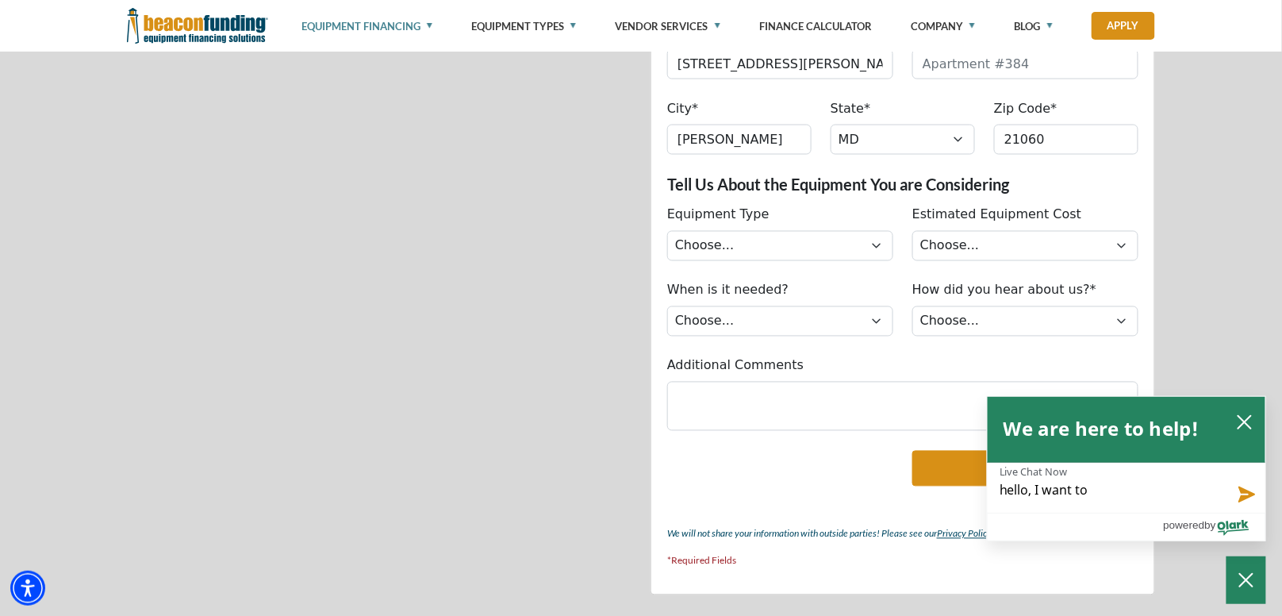
type textarea "hello, I want to"
type textarea "hello, I want to f"
type textarea "hello, I want to fi"
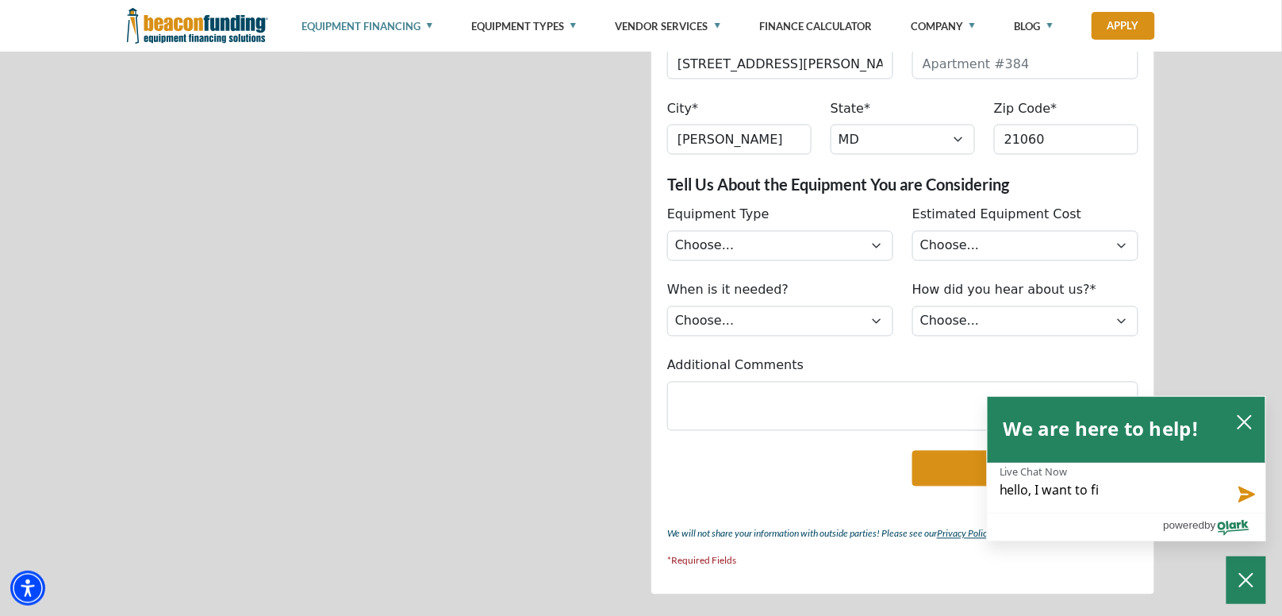
type textarea "hello, I want to fin"
type textarea "hello, I want to fina"
type textarea "hello, I want to finan"
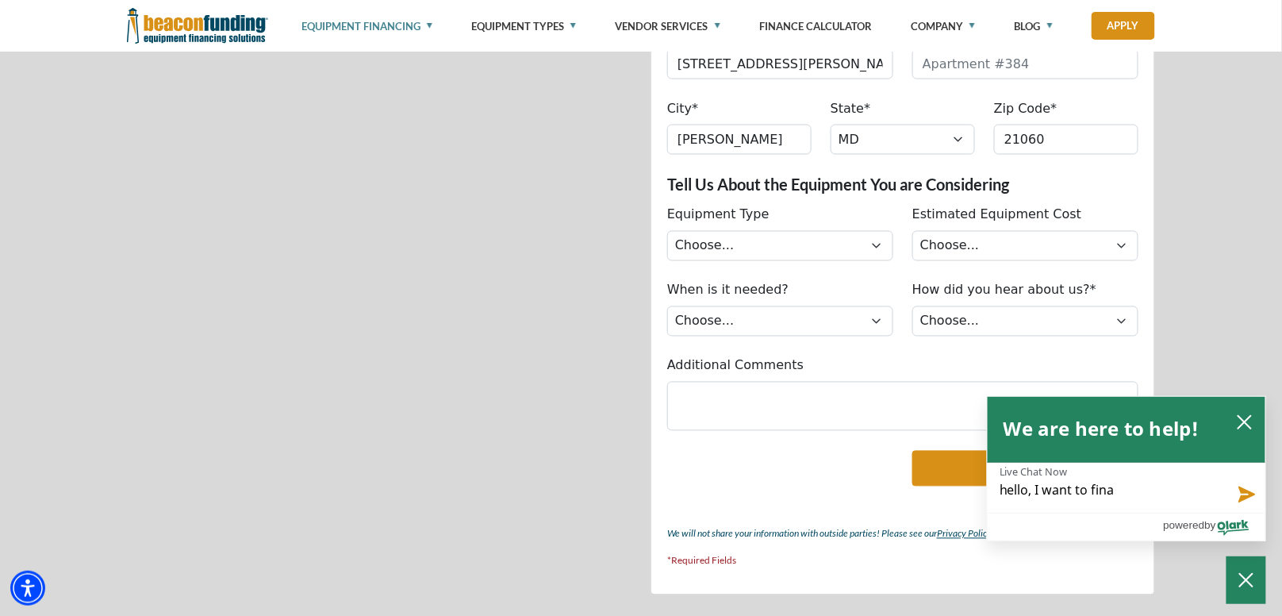
type textarea "hello, I want to finan"
type textarea "hello, I want to financ"
type textarea "hello, I want to finance"
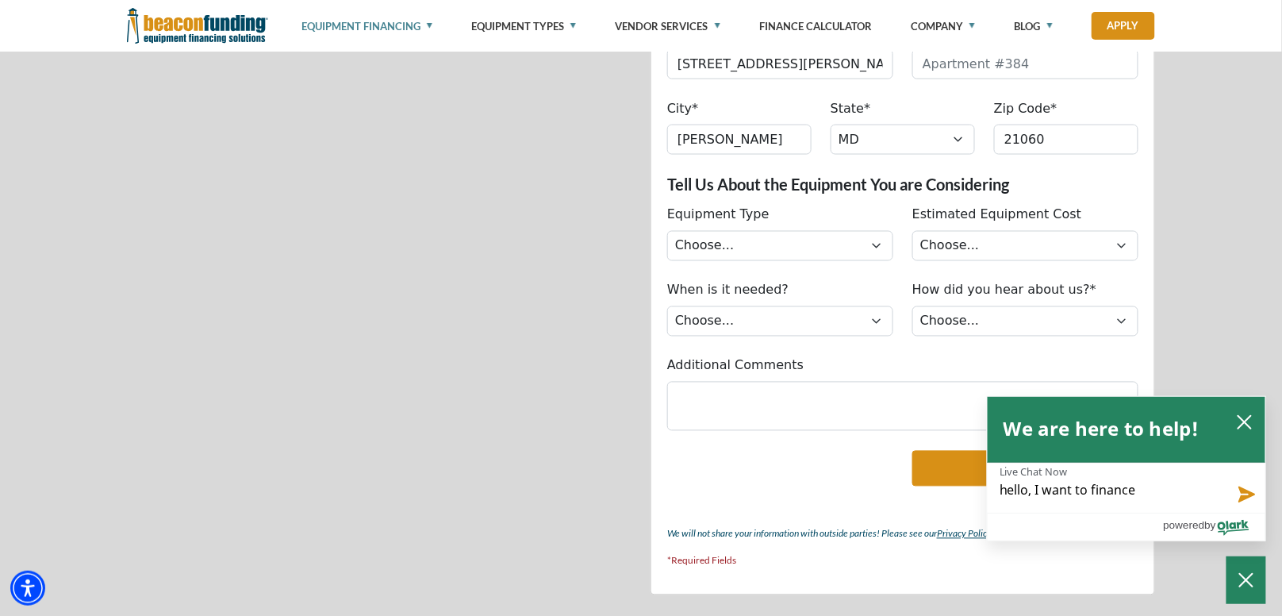
type textarea "hello, I want to finance"
type textarea "hello, I want to finance a"
type textarea "hello, I want to finance an"
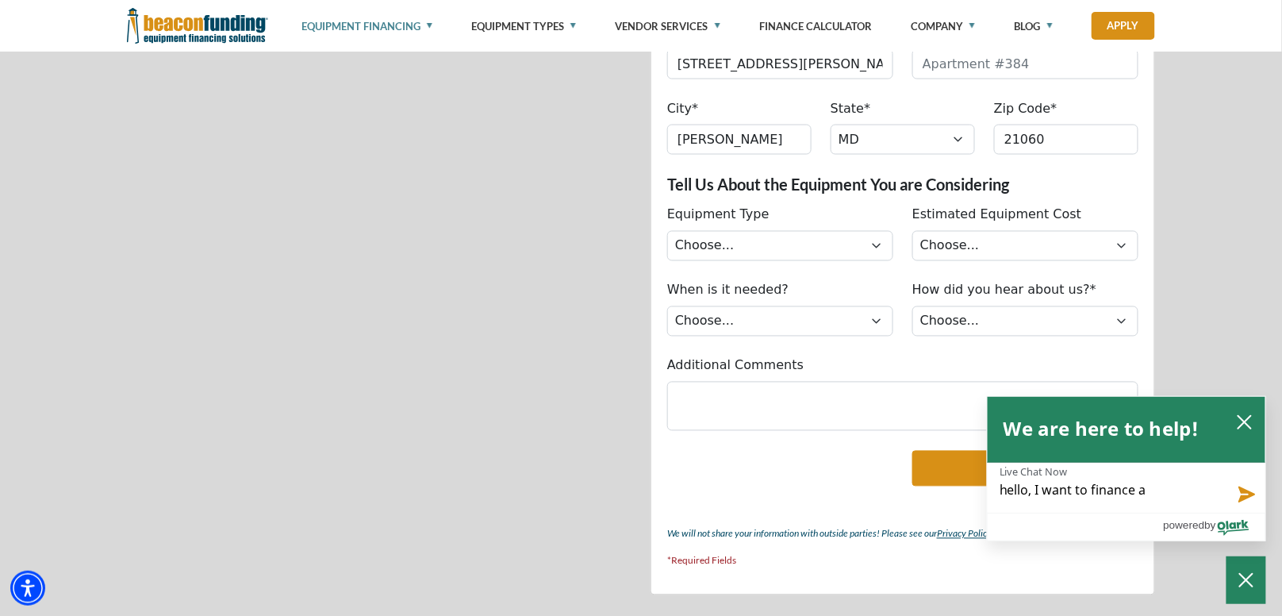
type textarea "hello, I want to finance an"
type textarea "hello, I want to finance an u"
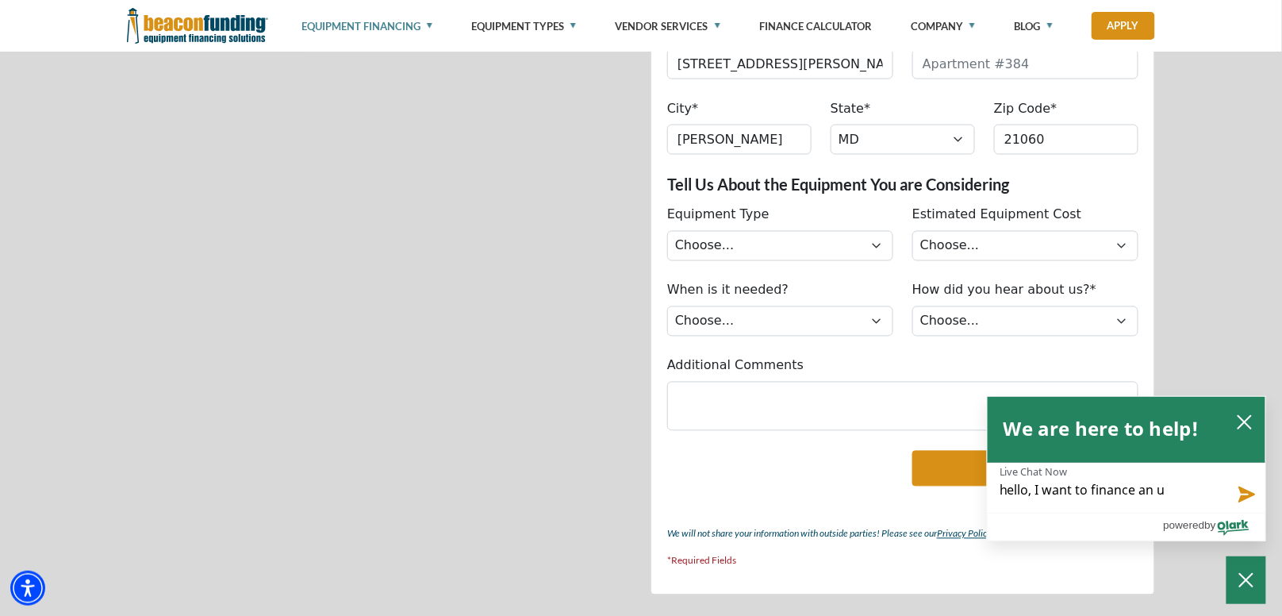
type textarea "hello, I want to finance an up"
type textarea "hello, I want to finance an upg"
type textarea "hello, I want to finance an upgr"
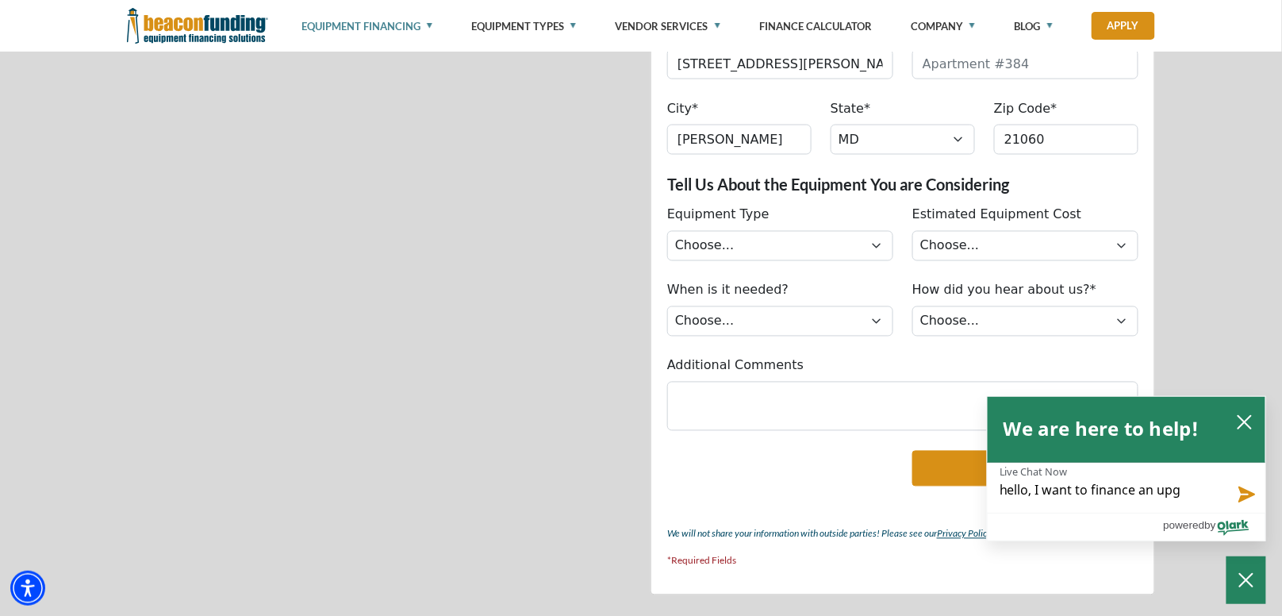
type textarea "hello, I want to finance an upgr"
type textarea "hello, I want to finance an upgra"
type textarea "hello, I want to finance an upgrad"
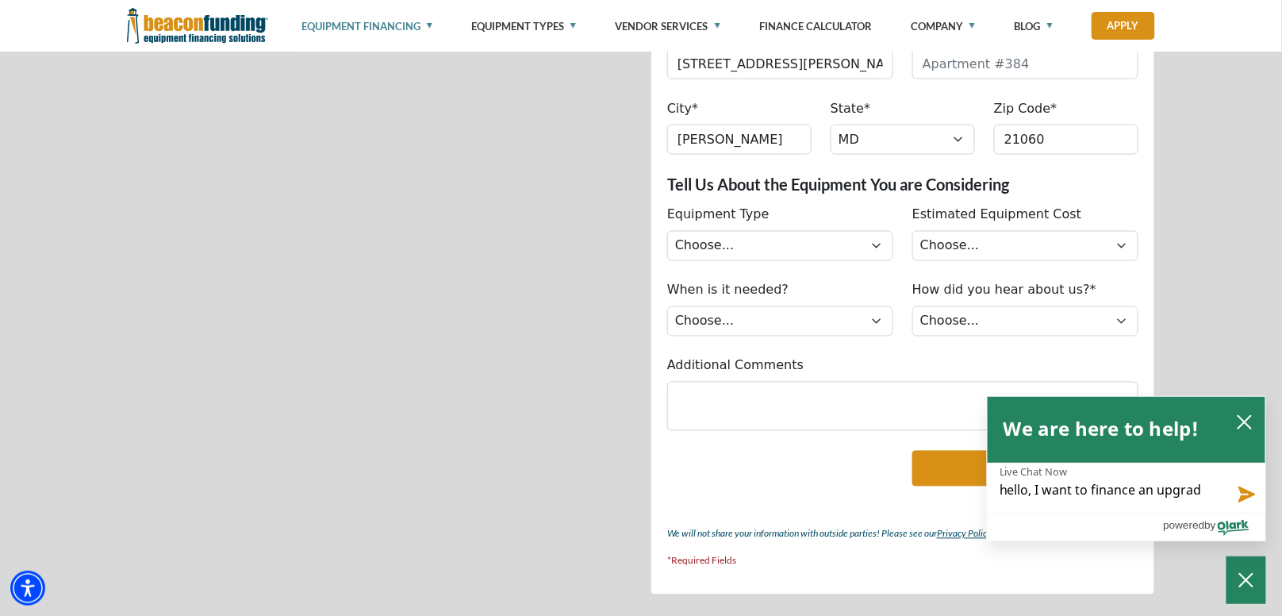
type textarea "hello, I want to finance an upgrade"
type textarea "hello, I want to finance an upgrade t"
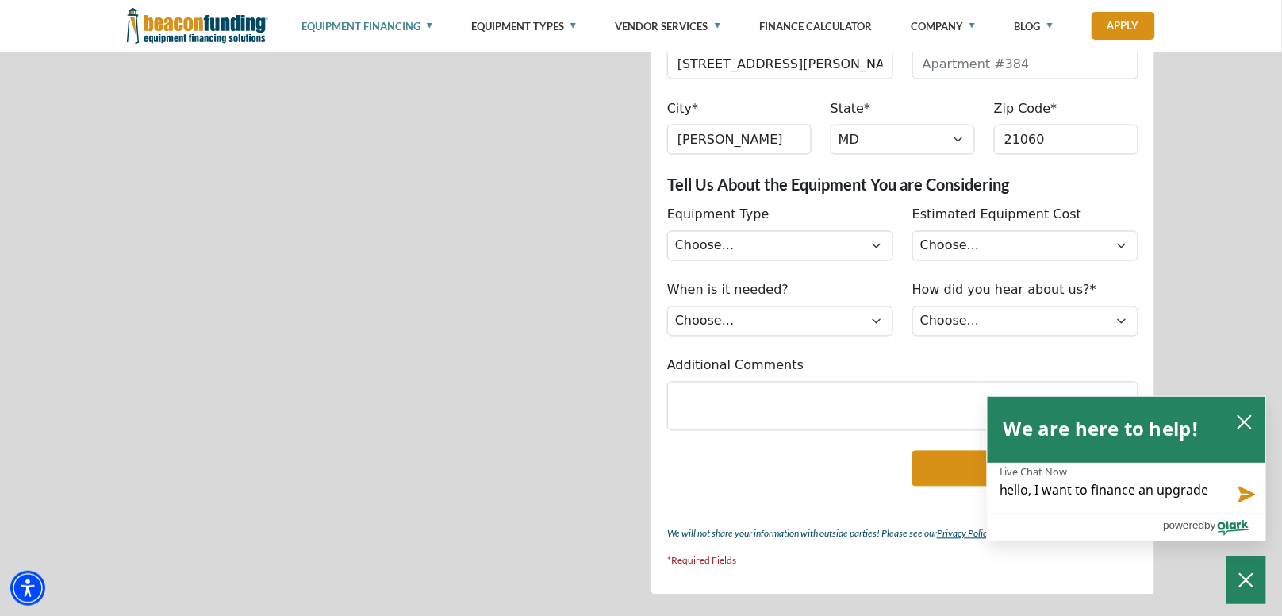
type textarea "hello, I want to finance an upgrade t"
type textarea "hello, I want to finance an upgrade to"
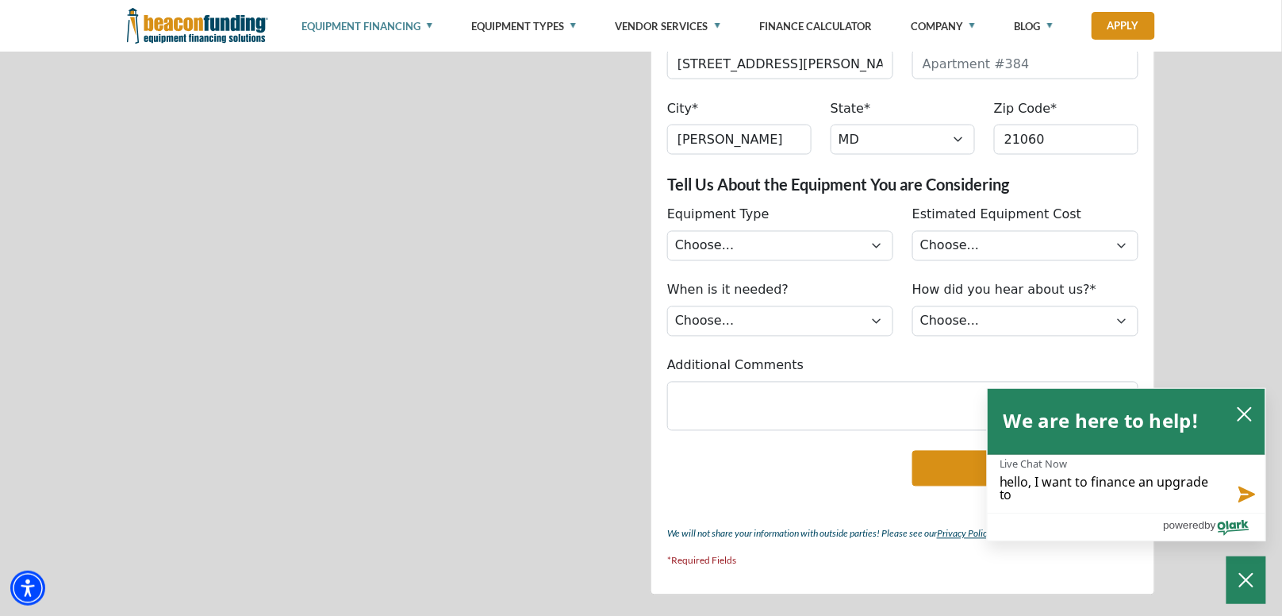
type textarea "hello, I want to finance an upgrade to"
type textarea "hello, I want to finance an upgrade to c"
type textarea "hello, I want to finance an upgrade to cu"
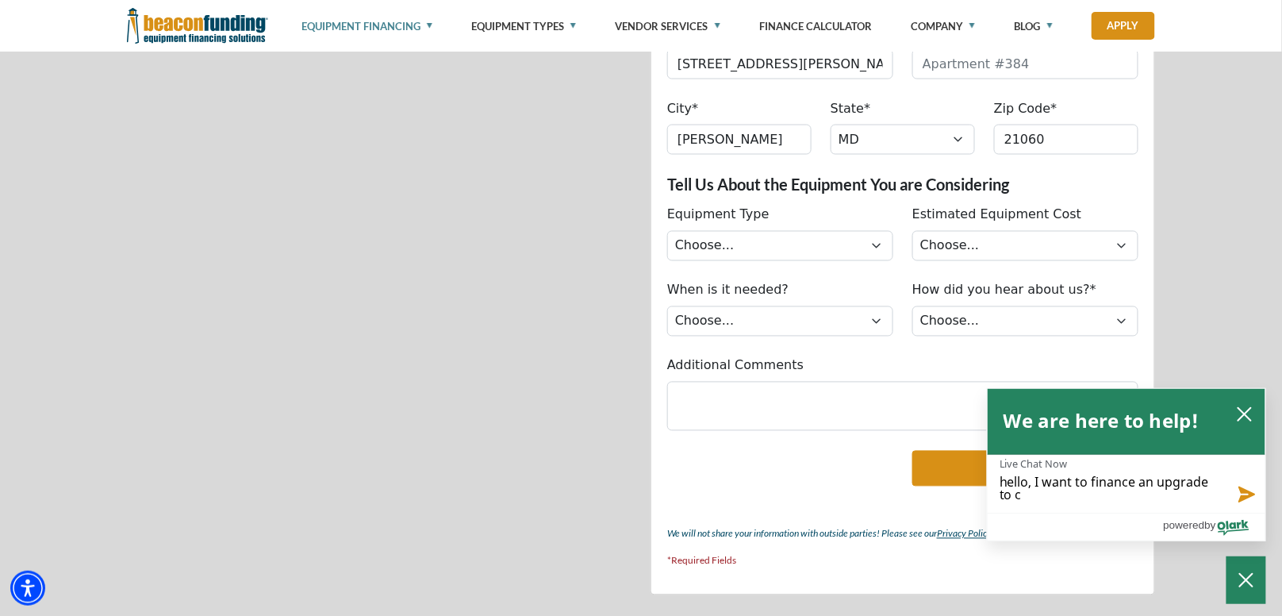
type textarea "hello, I want to finance an upgrade to cu"
type textarea "hello, I want to finance an upgrade to cur"
type textarea "hello, I want to finance an upgrade to curr"
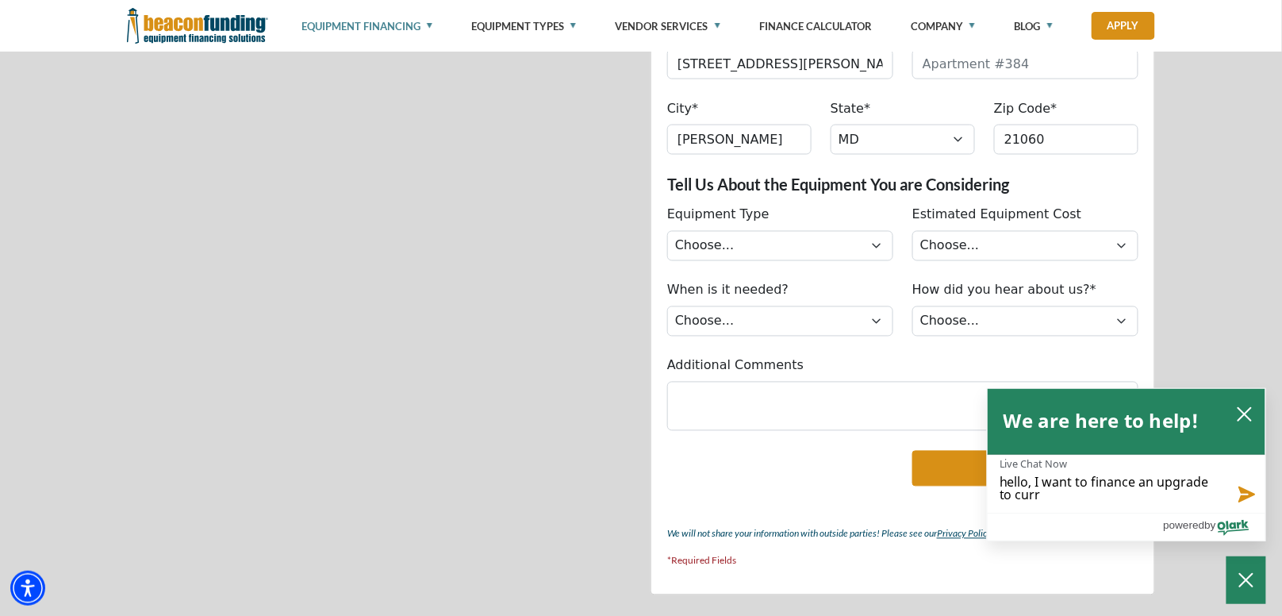
type textarea "hello, I want to finance an upgrade to curre"
type textarea "hello, I want to finance an upgrade to curren"
type textarea "hello, I want to finance an upgrade to current"
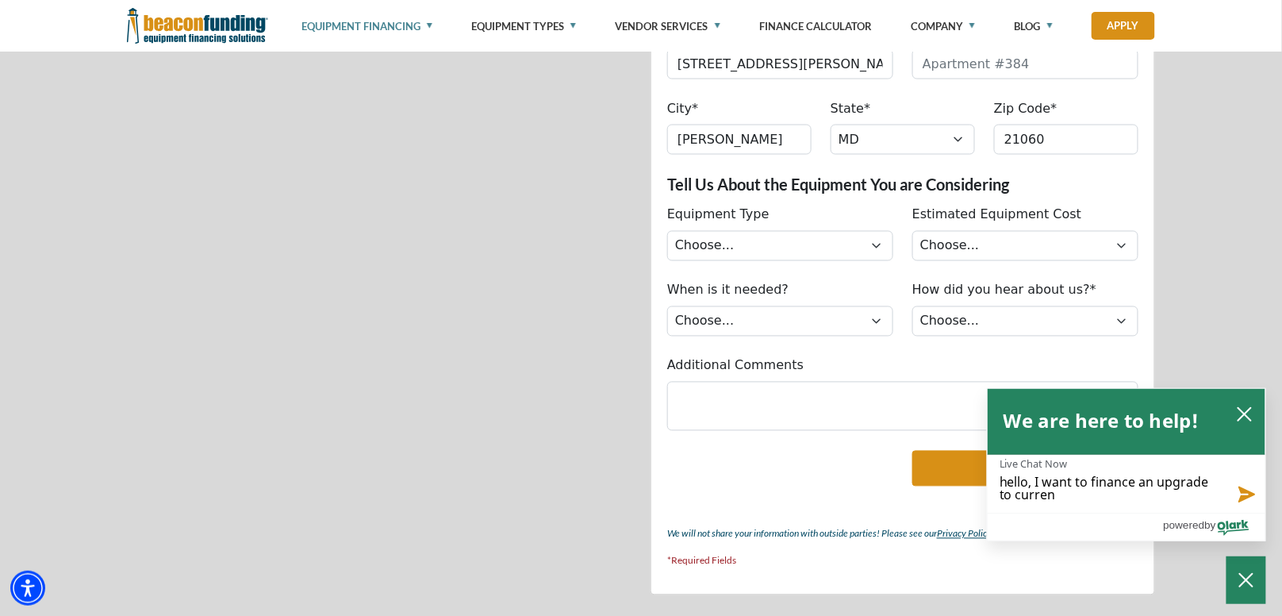
type textarea "hello, I want to finance an upgrade to current"
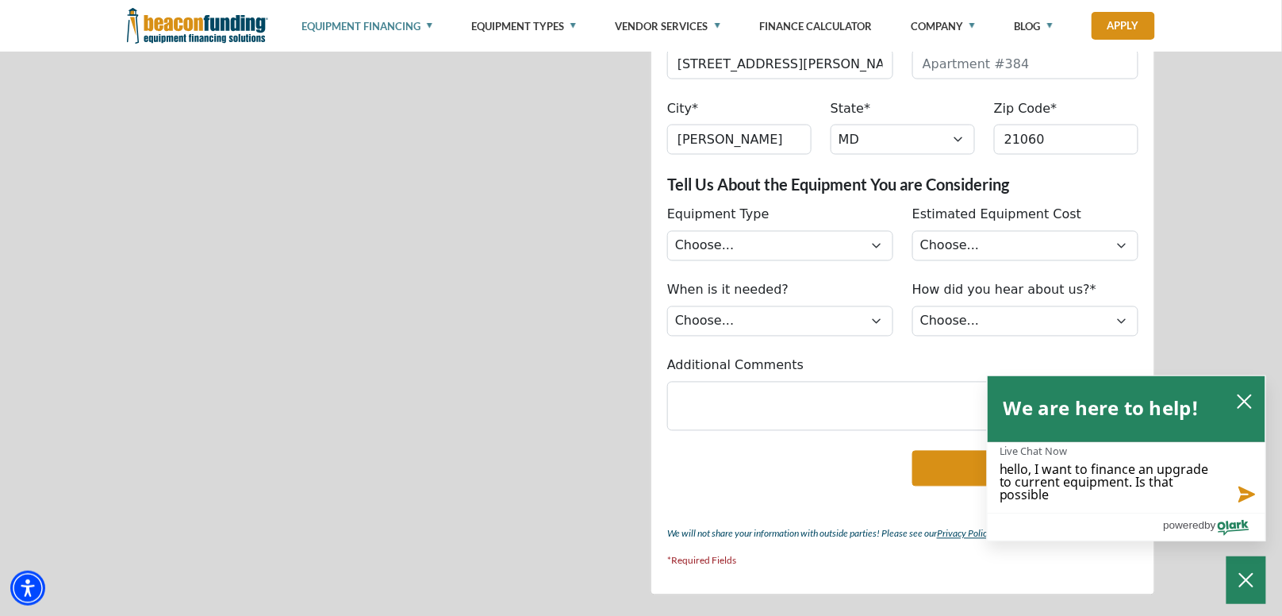
scroll to position [0, 0]
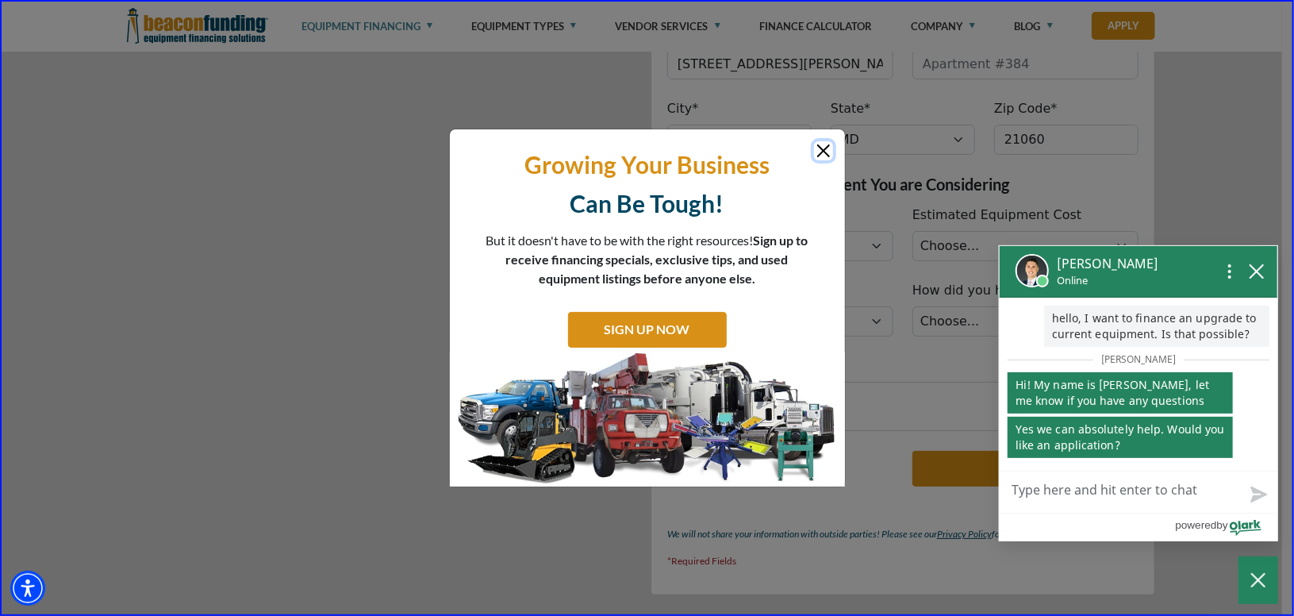
click at [1090, 485] on textarea "Live Chat Now" at bounding box center [1139, 491] width 278 height 41
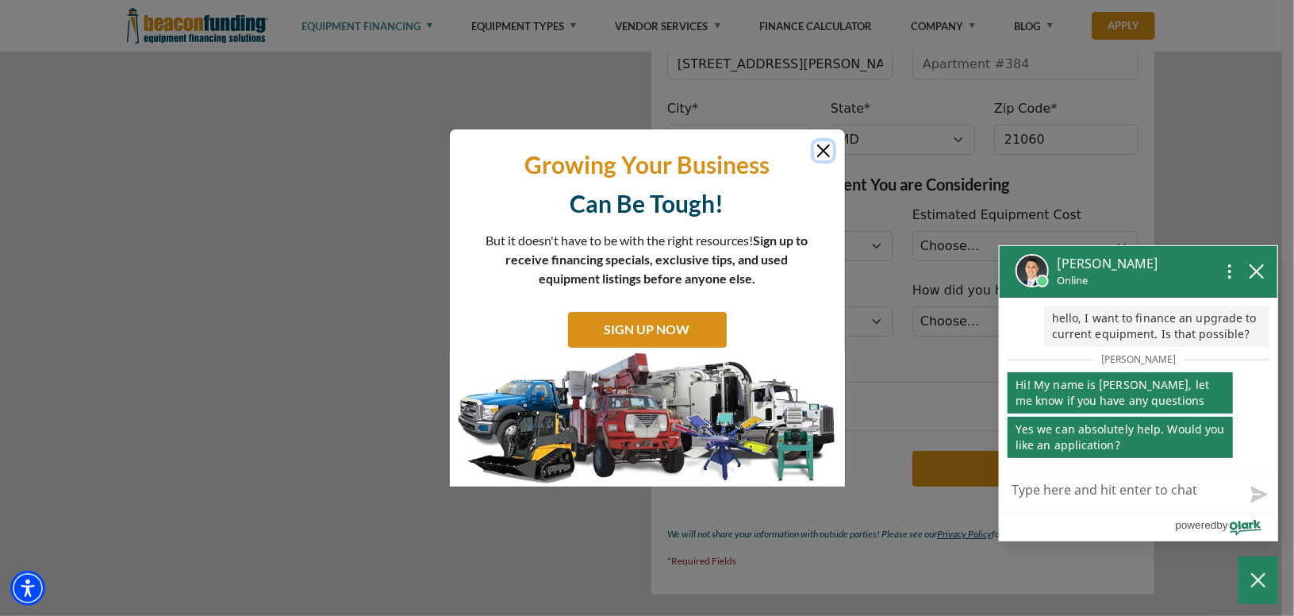
click at [1031, 484] on textarea "Live Chat Now" at bounding box center [1139, 491] width 278 height 41
click at [1142, 493] on textarea "Live Chat Now" at bounding box center [1139, 491] width 278 height 41
click at [820, 152] on button "Close" at bounding box center [823, 150] width 19 height 19
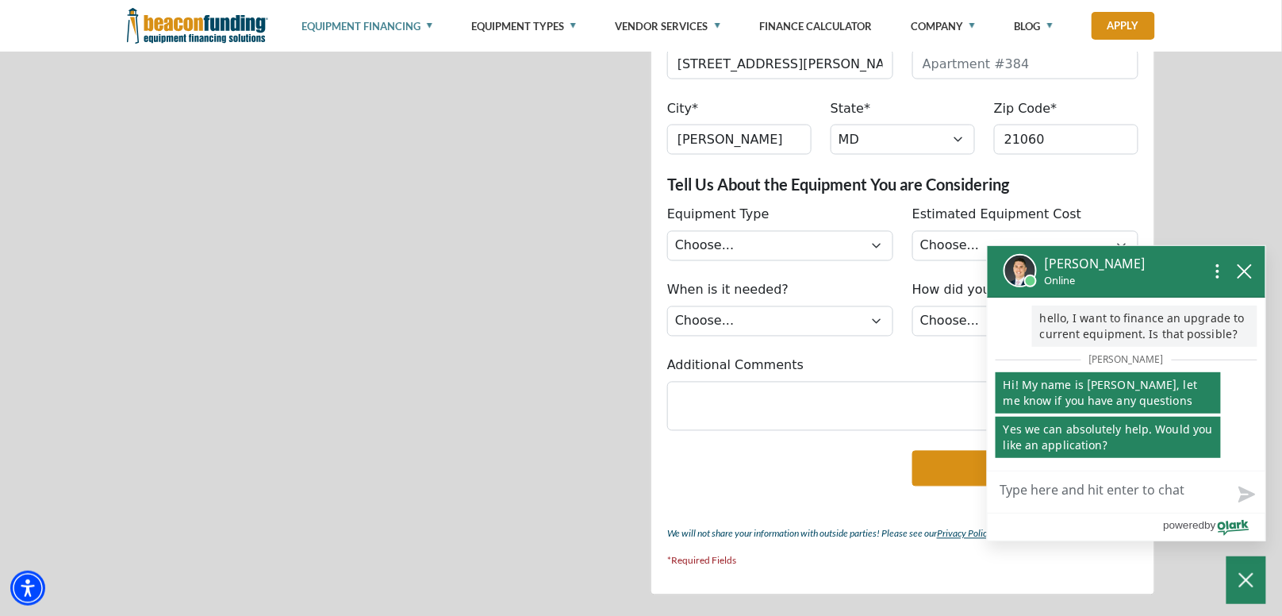
click at [1077, 493] on textarea "Live Chat Now" at bounding box center [1127, 491] width 278 height 41
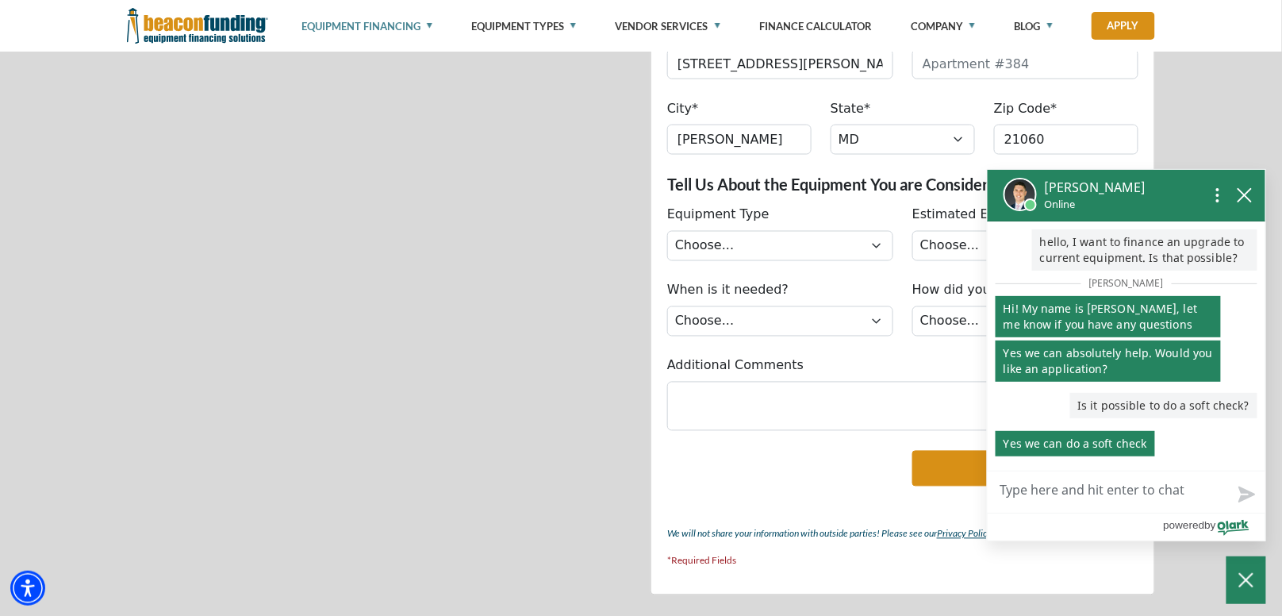
click at [1046, 491] on textarea "Live Chat Now" at bounding box center [1127, 491] width 278 height 41
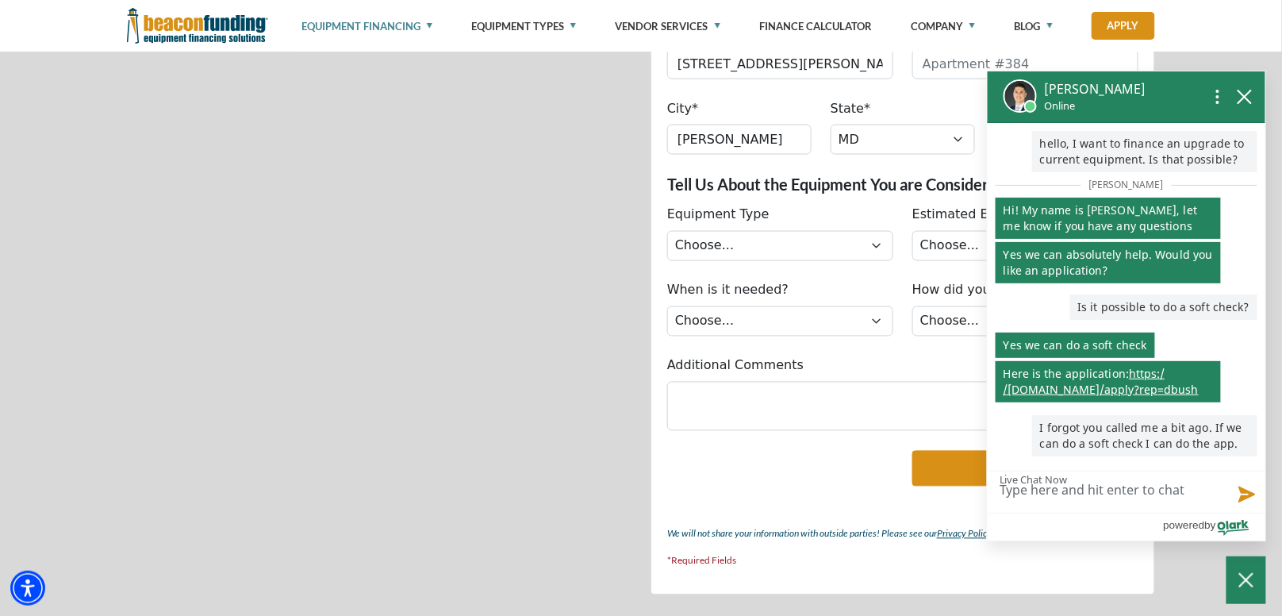
scroll to position [8, 0]
click at [1120, 372] on link "https: / /www.beaconfunding.com /apply?rep =dbush" at bounding box center [1101, 381] width 195 height 31
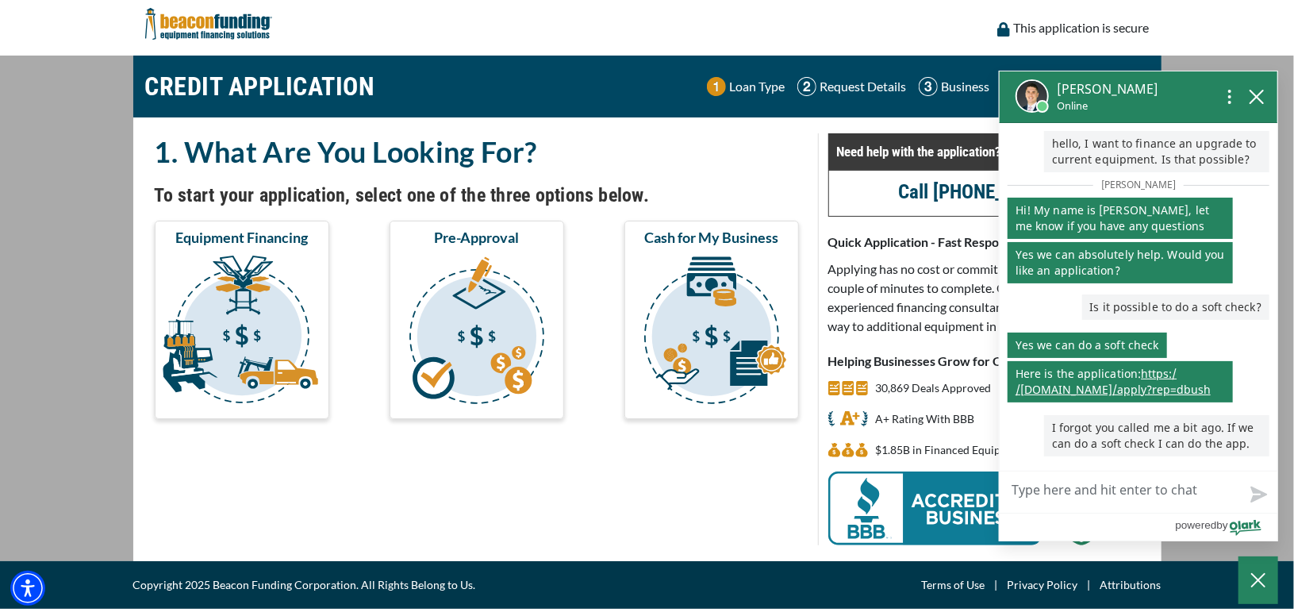
scroll to position [8, 0]
click at [775, 146] on h2 "1. What Are You Looking For?" at bounding box center [477, 151] width 644 height 36
click at [703, 157] on h2 "1. What Are You Looking For?" at bounding box center [477, 151] width 644 height 36
click at [1119, 487] on textarea "Live Chat Now" at bounding box center [1139, 491] width 278 height 41
type textarea "T"
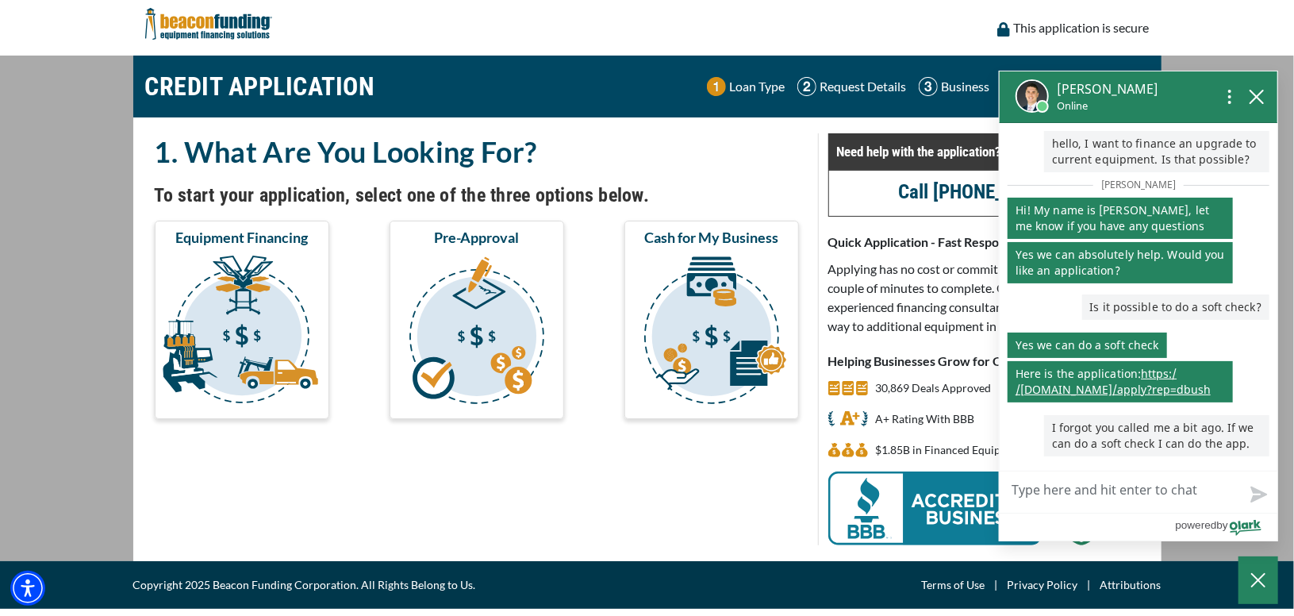
type textarea "T"
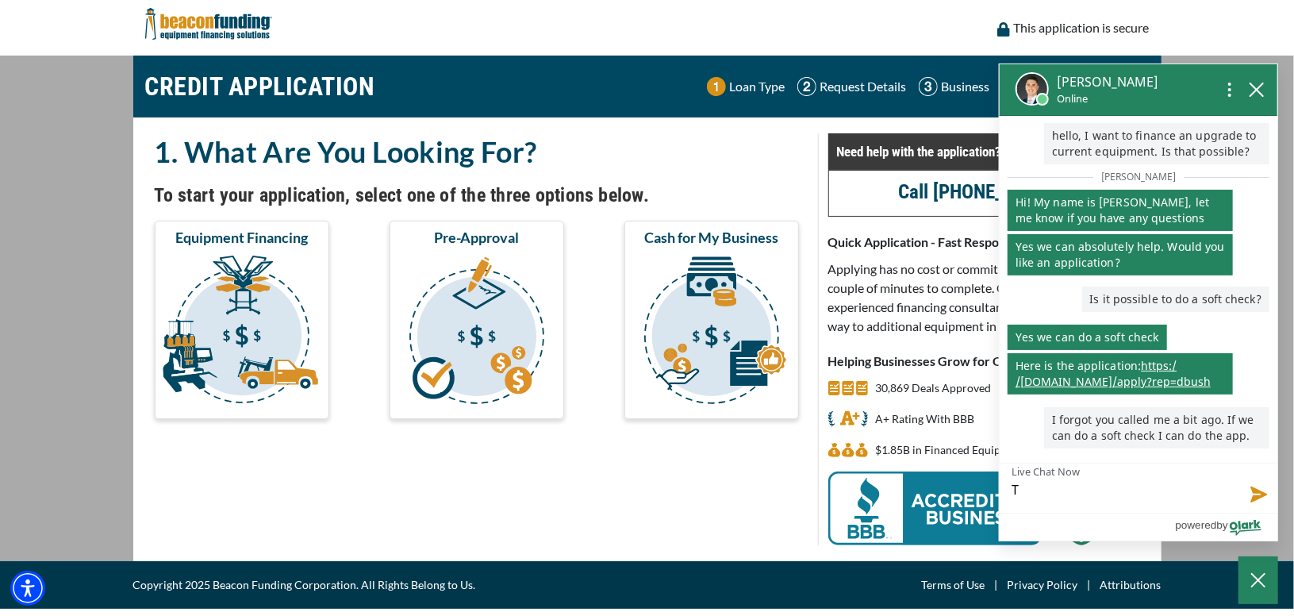
type textarea "Th"
type textarea "The"
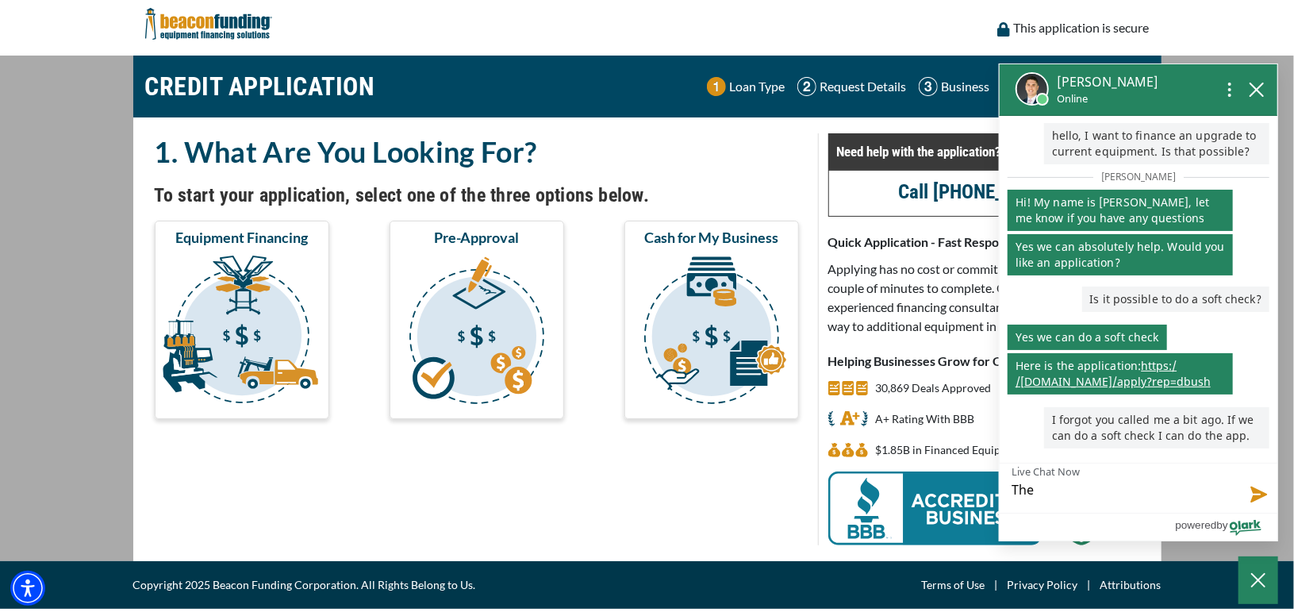
type textarea "The"
type textarea "The a"
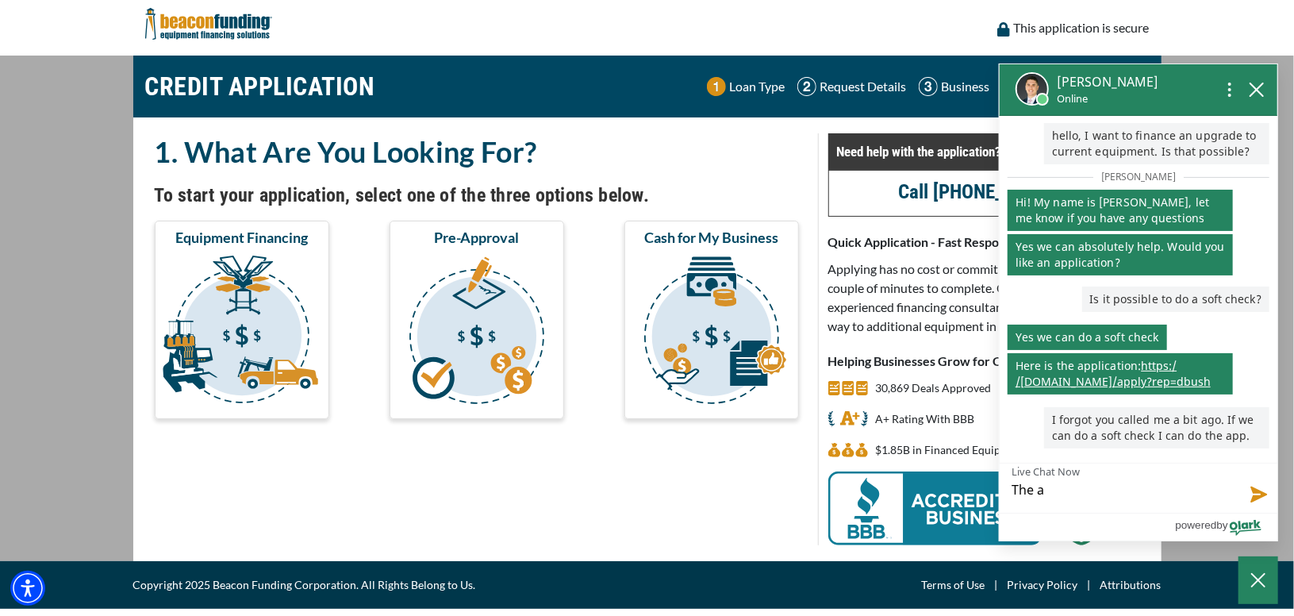
type textarea "The a"
type textarea "The a m"
type textarea "The a mo"
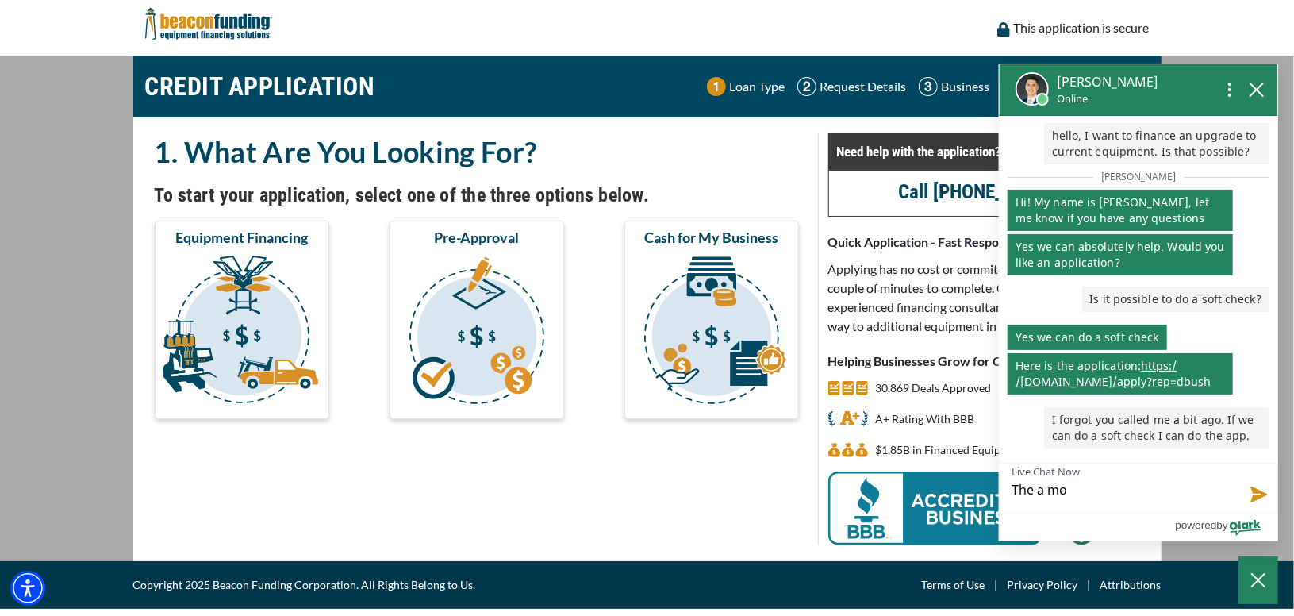
type textarea "The a mou"
type textarea "The a mo"
type textarea "The a m"
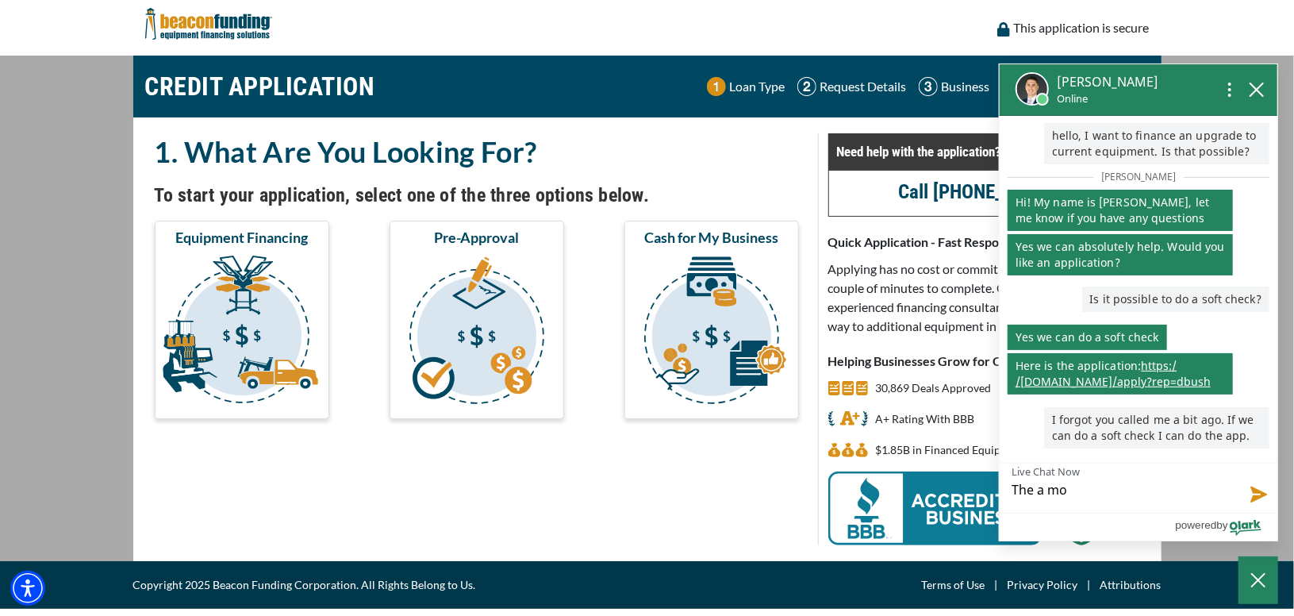
type textarea "The a m"
type textarea "The a"
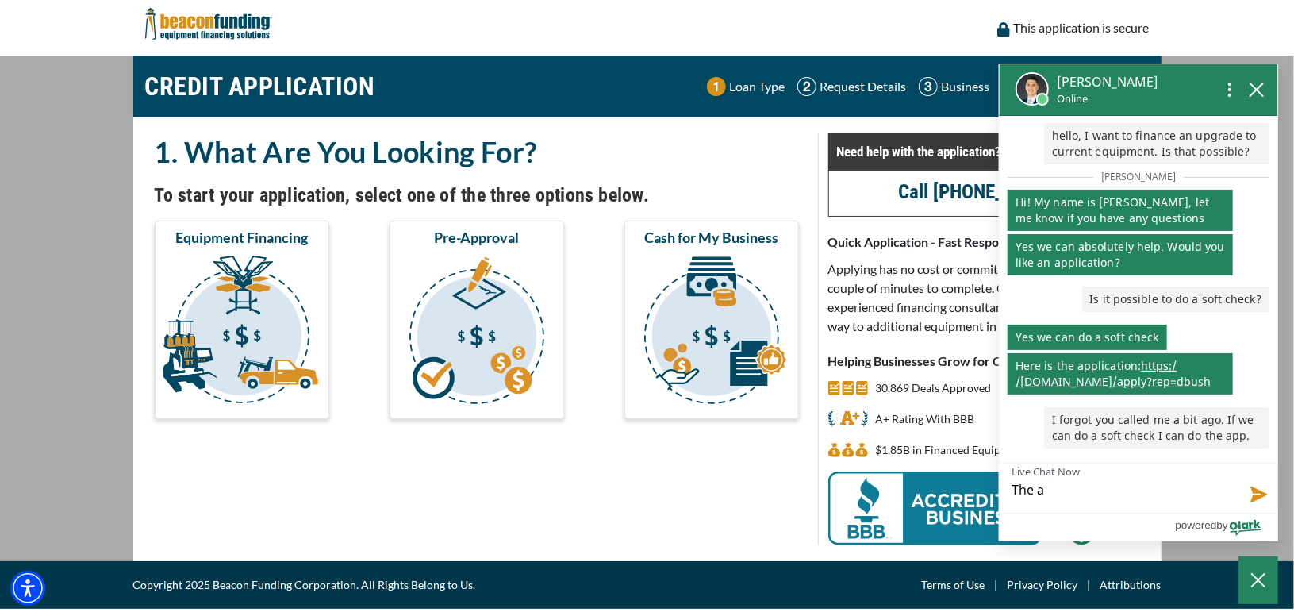
type textarea "The am"
type textarea "The amo"
type textarea "The amou"
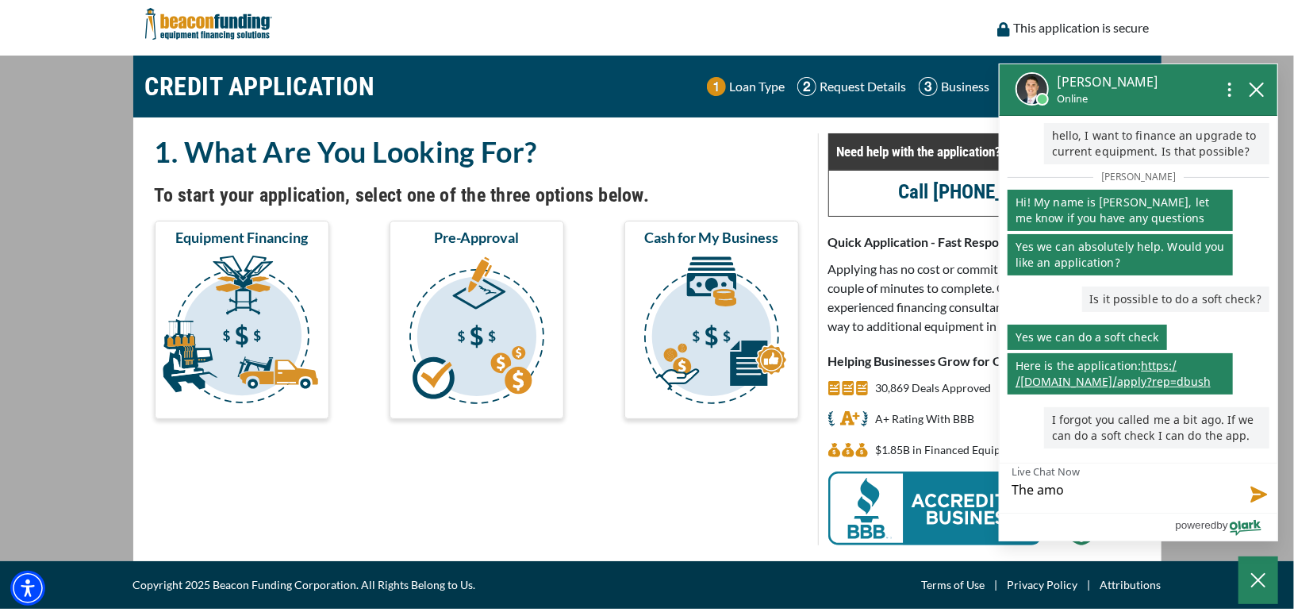
type textarea "The amou"
type textarea "The amoun"
type textarea "The amount"
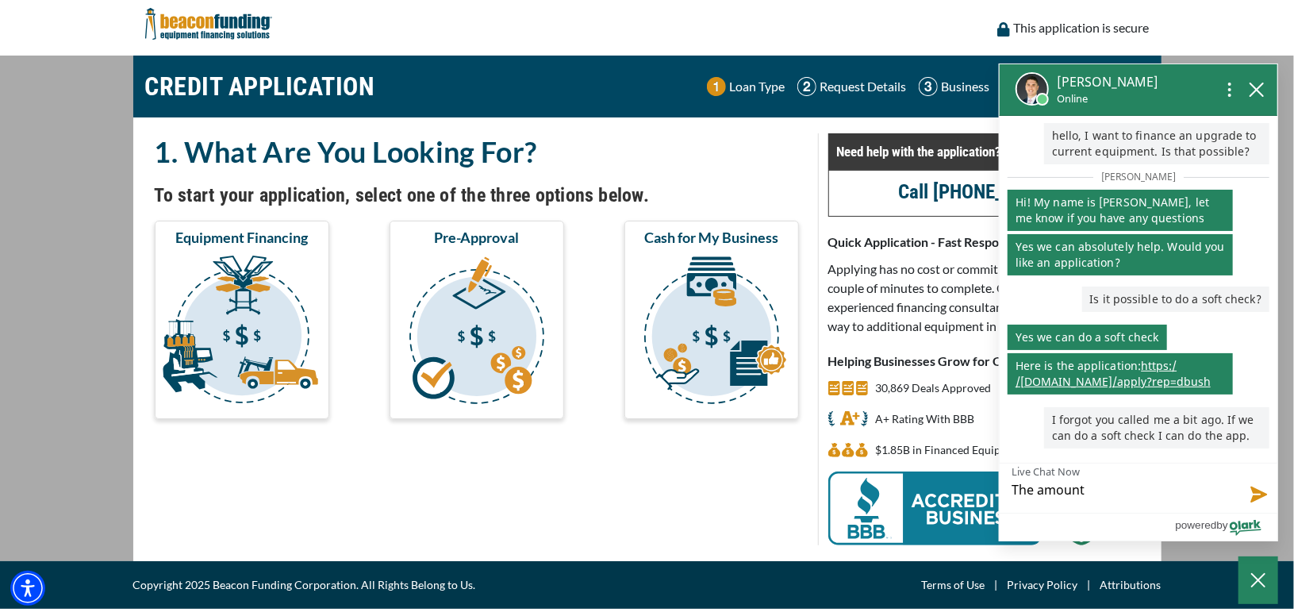
type textarea "The amount"
type textarea "The amount I"
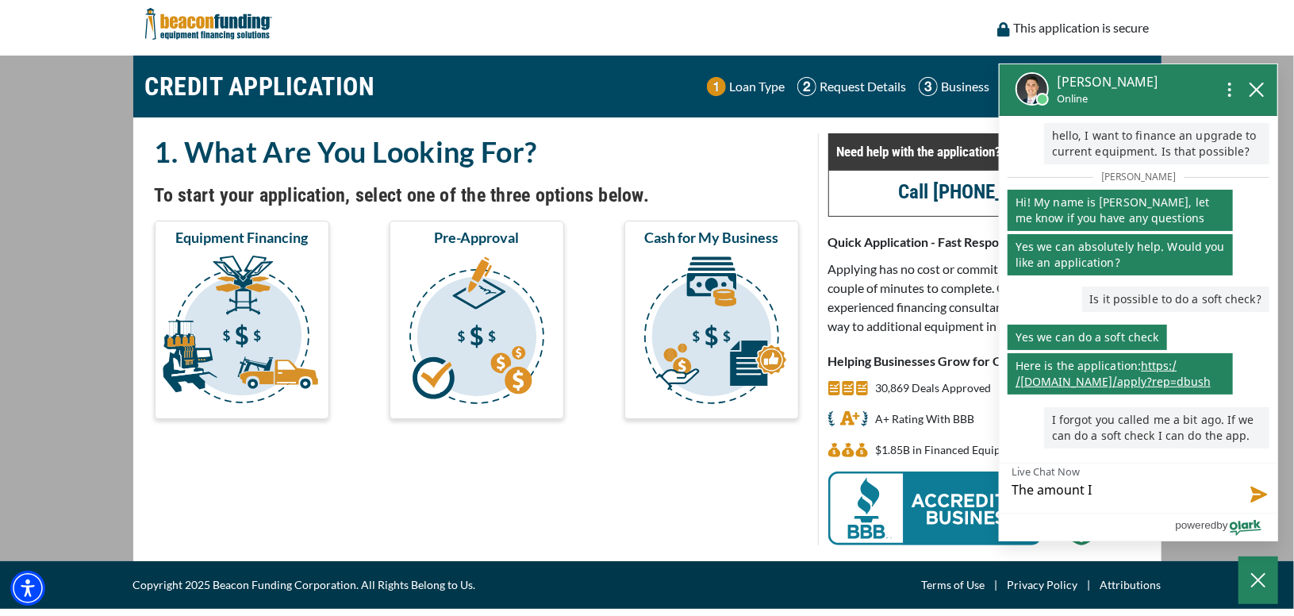
type textarea "The amount I"
type textarea "The amount I n"
type textarea "The amount I ne"
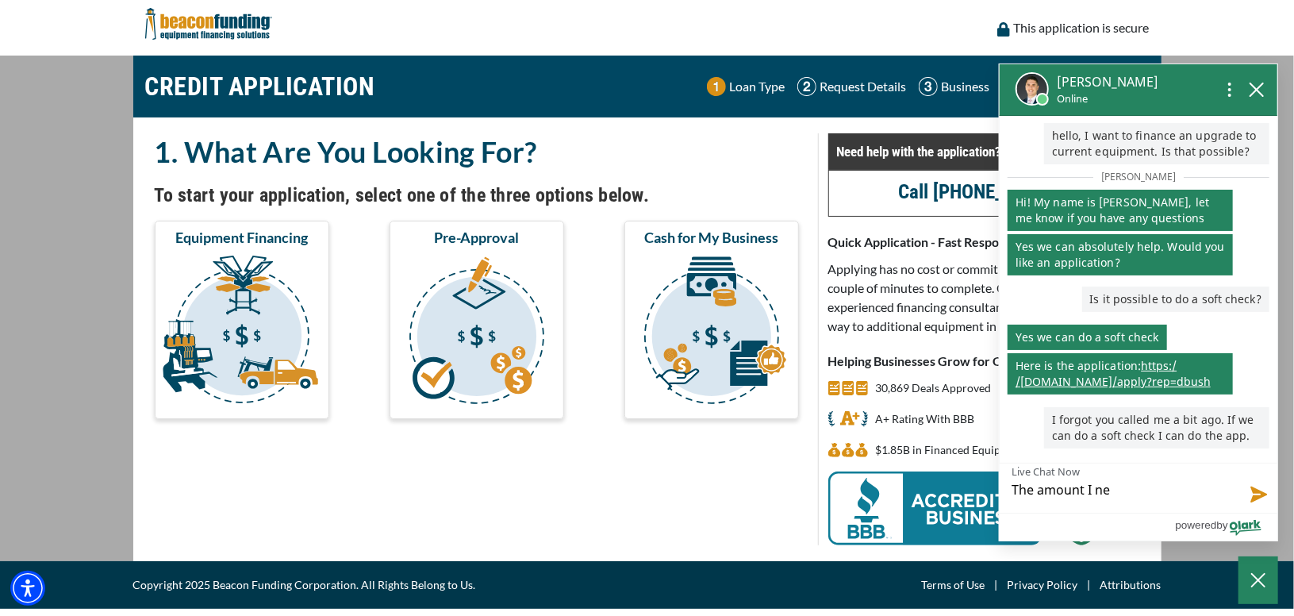
type textarea "The amount I nee"
type textarea "The amount I need"
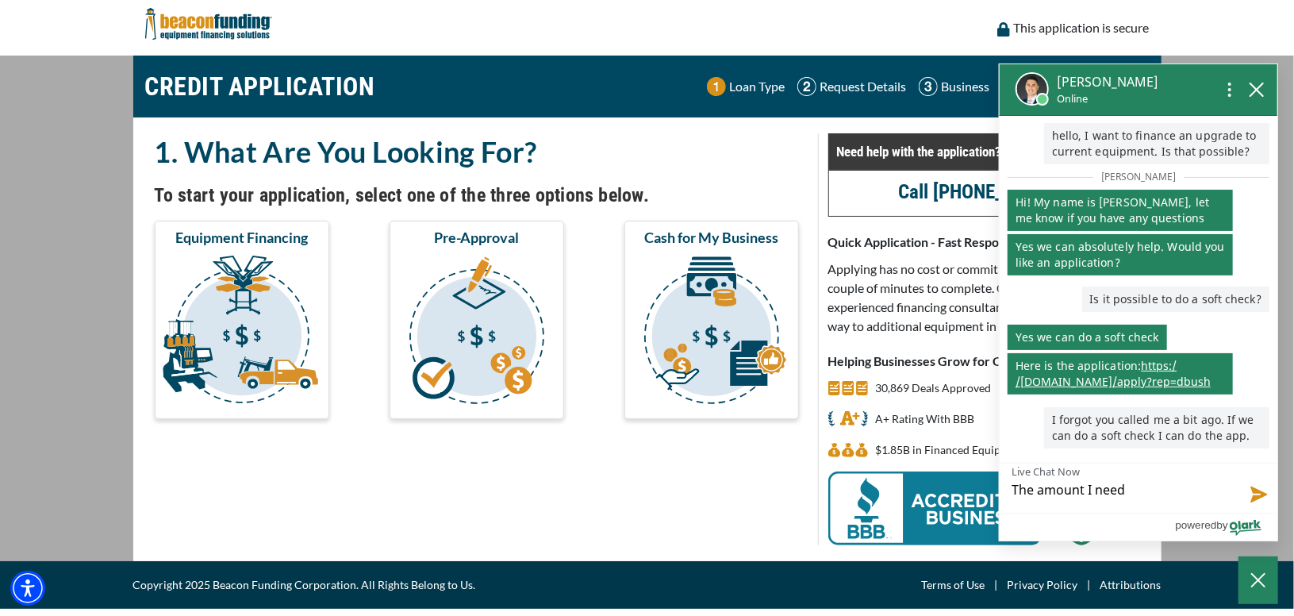
type textarea "The amount I need"
type textarea "The amount I need i"
type textarea "The amount I need is"
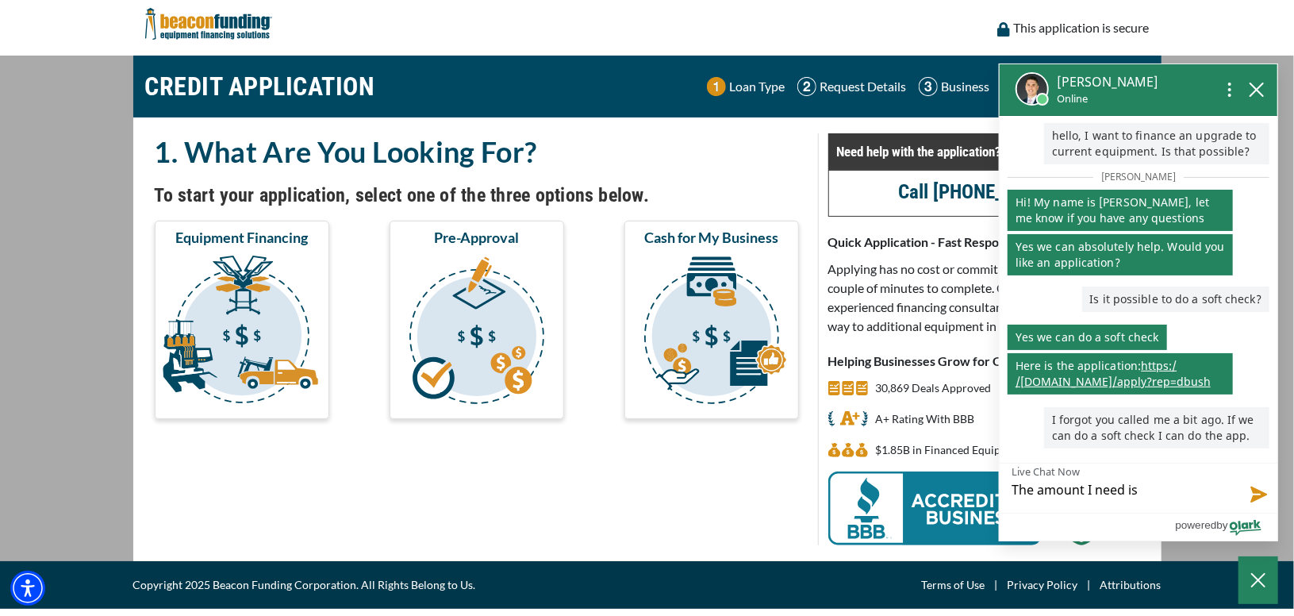
type textarea "The amount I need is"
type textarea "The amount I need is s"
type textarea "The amount I need is sm"
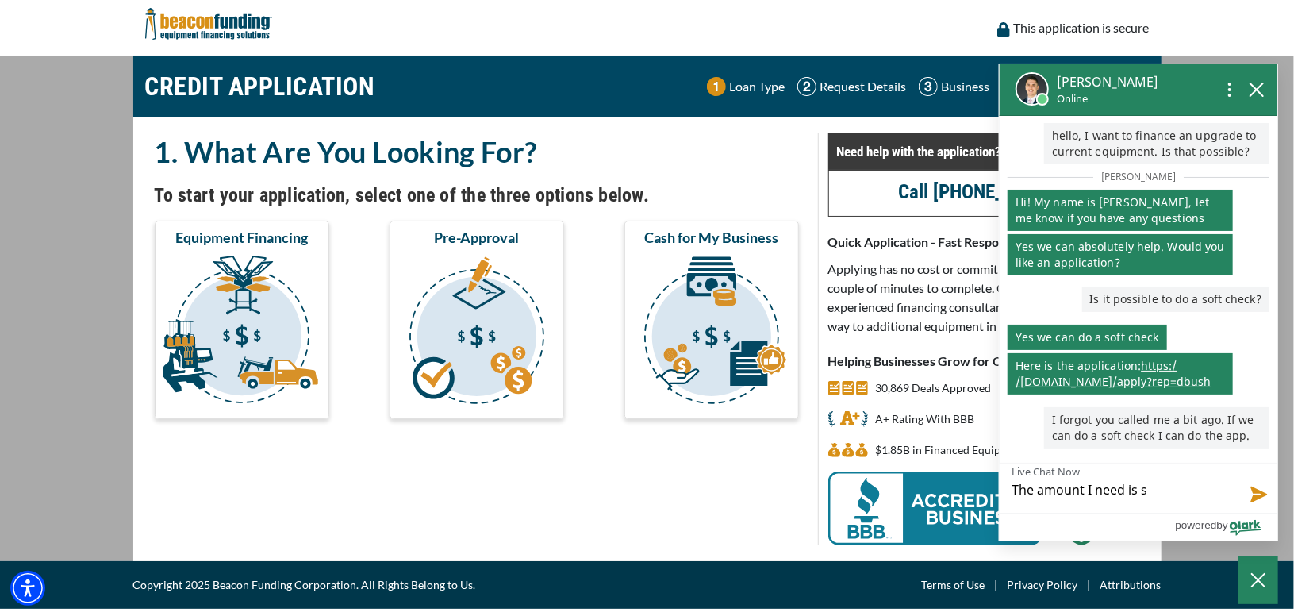
type textarea "The amount I need is sm"
type textarea "The amount I need is sma"
type textarea "The amount I need is smal"
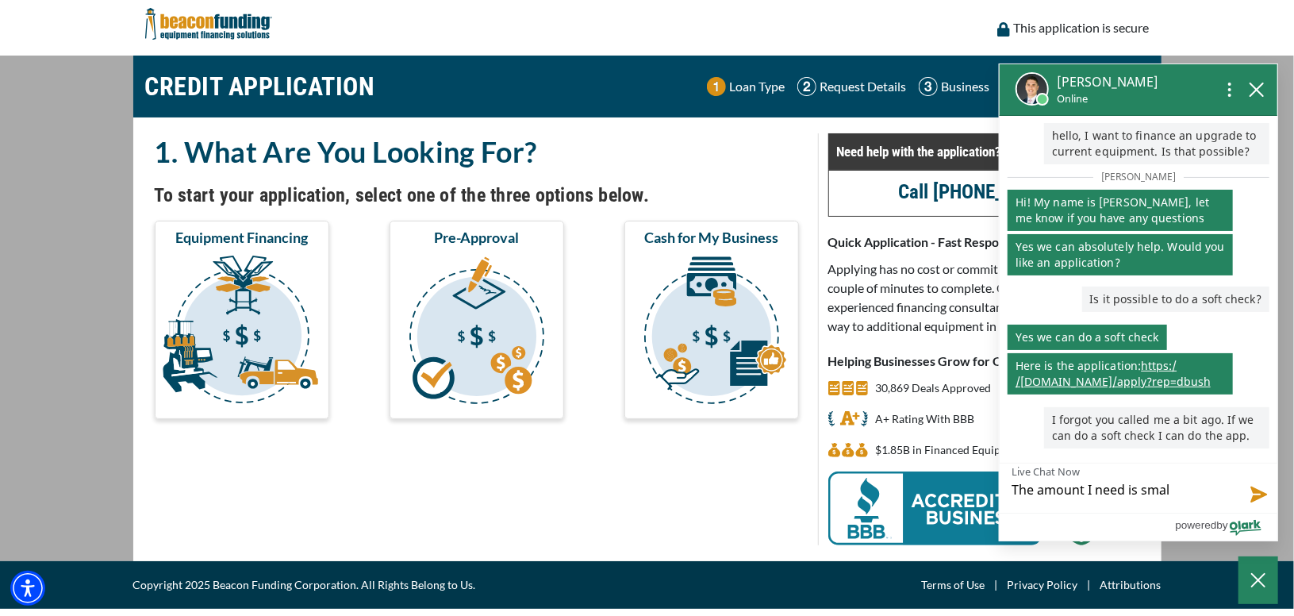
type textarea "The amount I need is small"
type textarea "The amount I need is small."
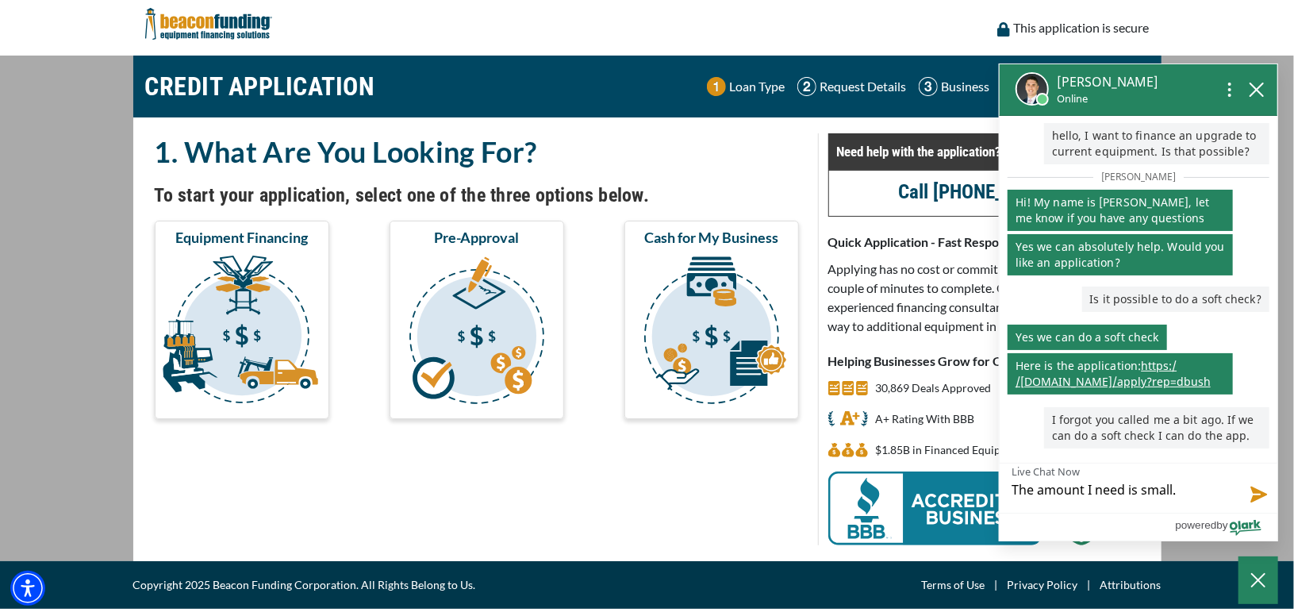
type textarea "The amount I need is small."
type textarea "The amount I need is small. S"
type textarea "The amount I need is small. Sh"
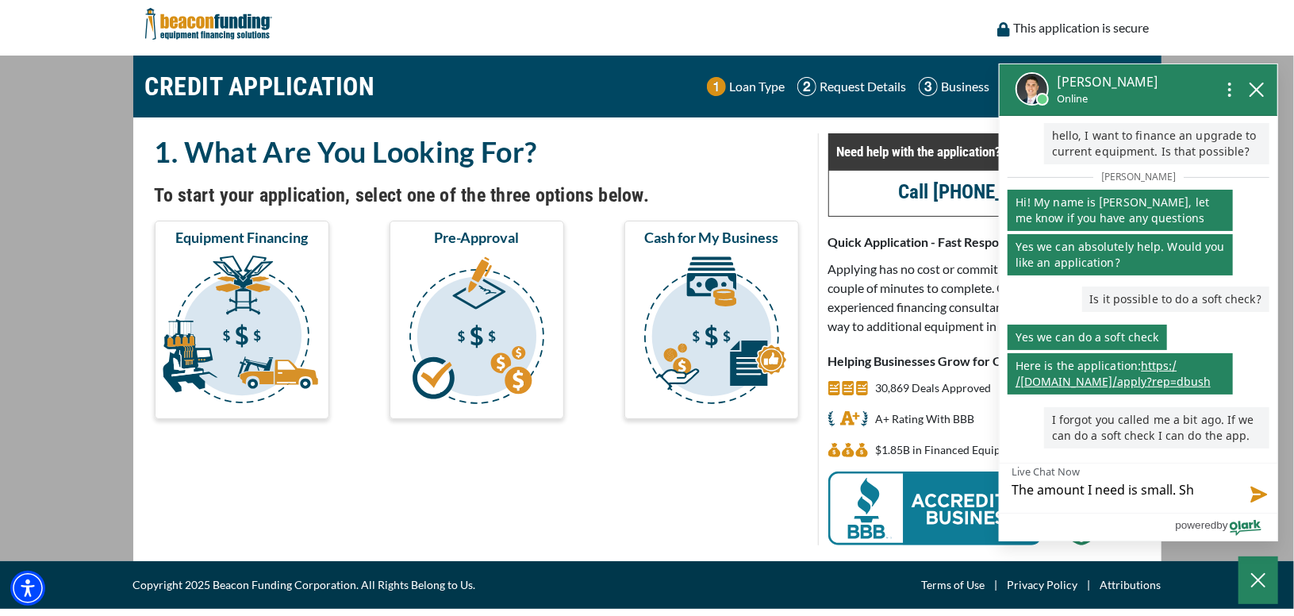
type textarea "The amount I need is small. Sho"
type textarea "The amount I need is small. Shou"
type textarea "The amount I need is small. Shoul"
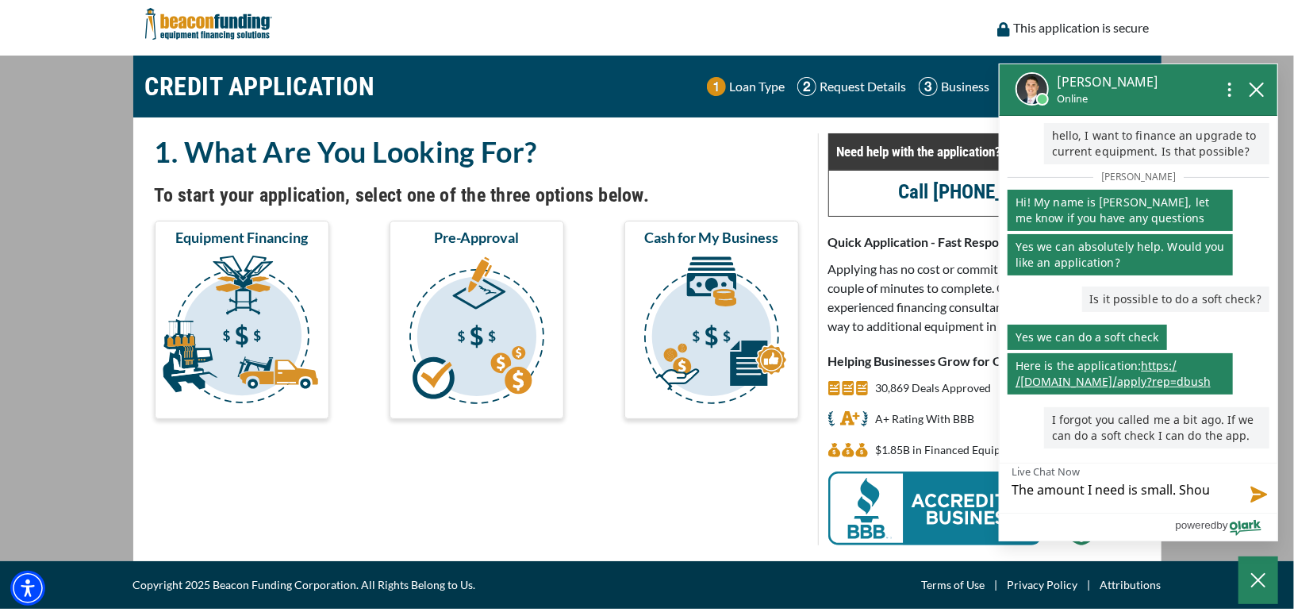
type textarea "The amount I need is small. Shoul"
type textarea "The amount I need is small. Should"
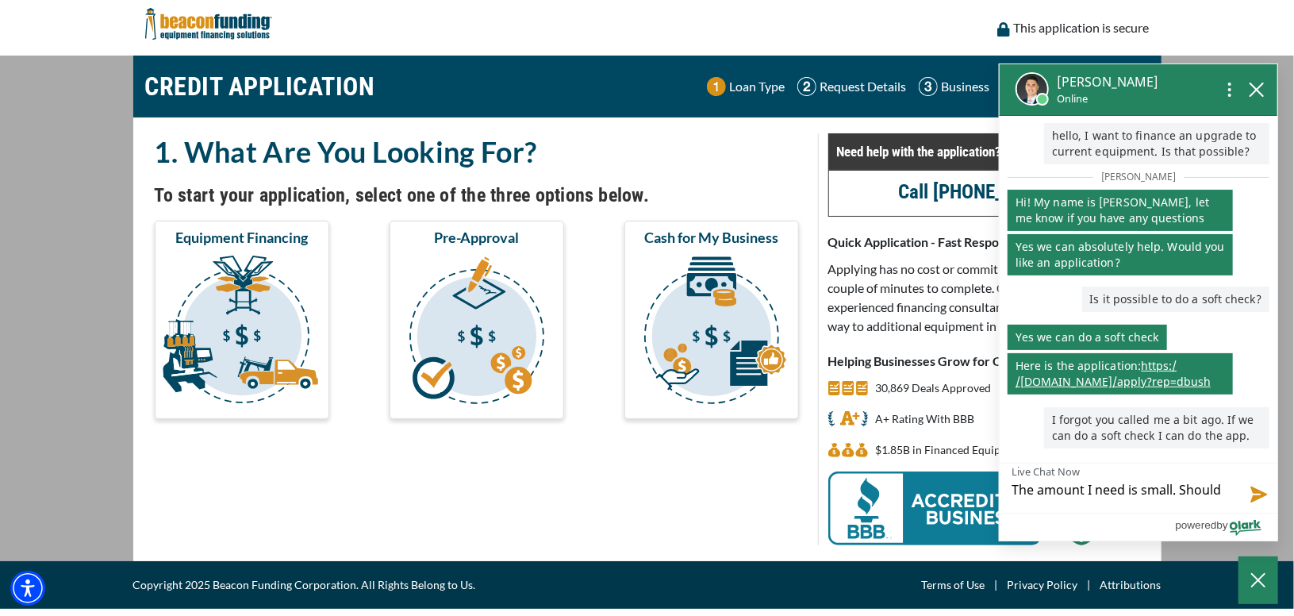
type textarea "The amount I need is small. Should I"
type textarea "The amount I need is small. Should I c"
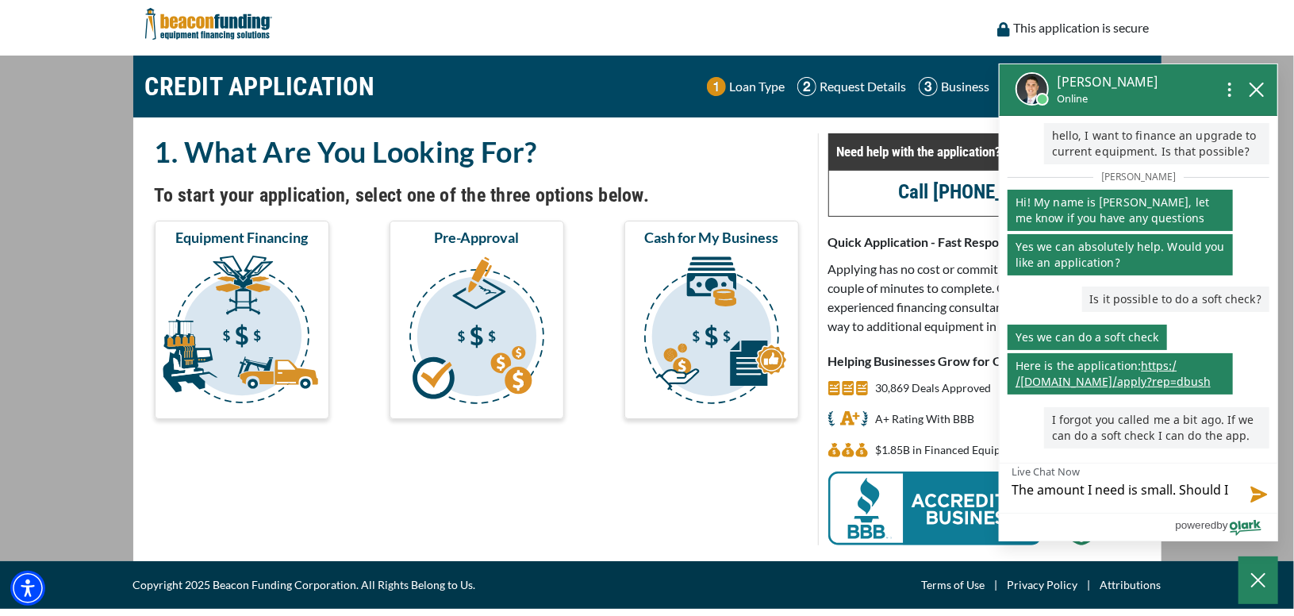
type textarea "The amount I need is small. Should I c"
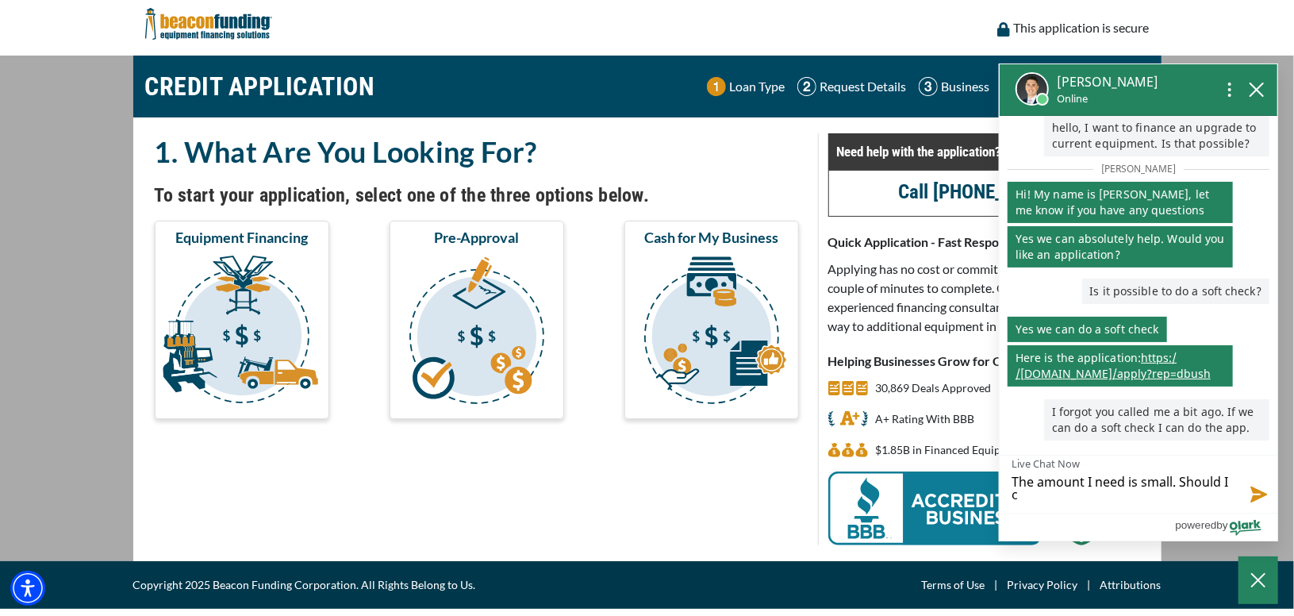
type textarea "The amount I need is small. Should I co"
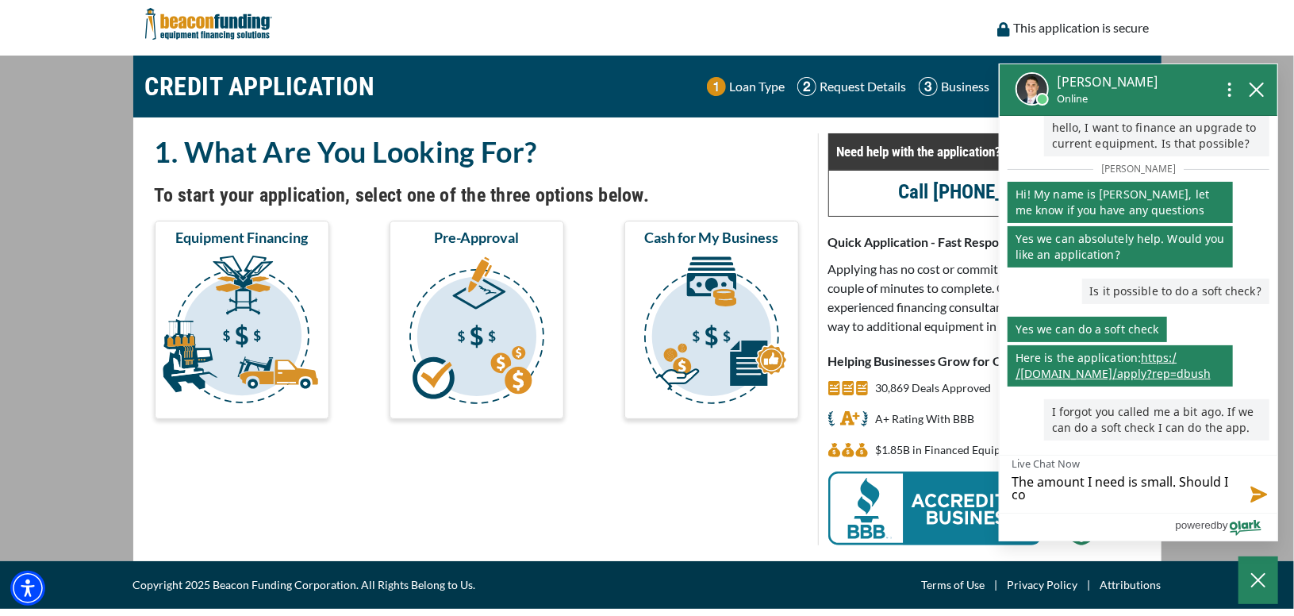
type textarea "The amount I need is small. Should I co c"
type textarea "The amount I need is small. Should I co ca"
type textarea "The amount I need is small. Should I co c"
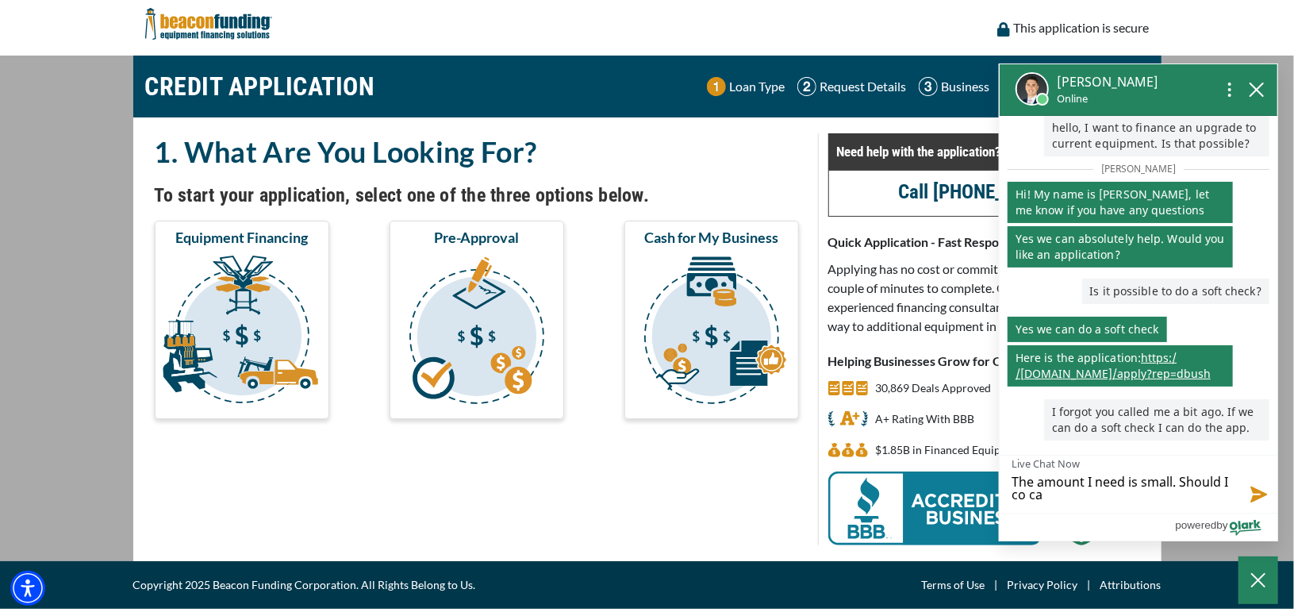
type textarea "The amount I need is small. Should I co c"
type textarea "The amount I need is small. Should I co"
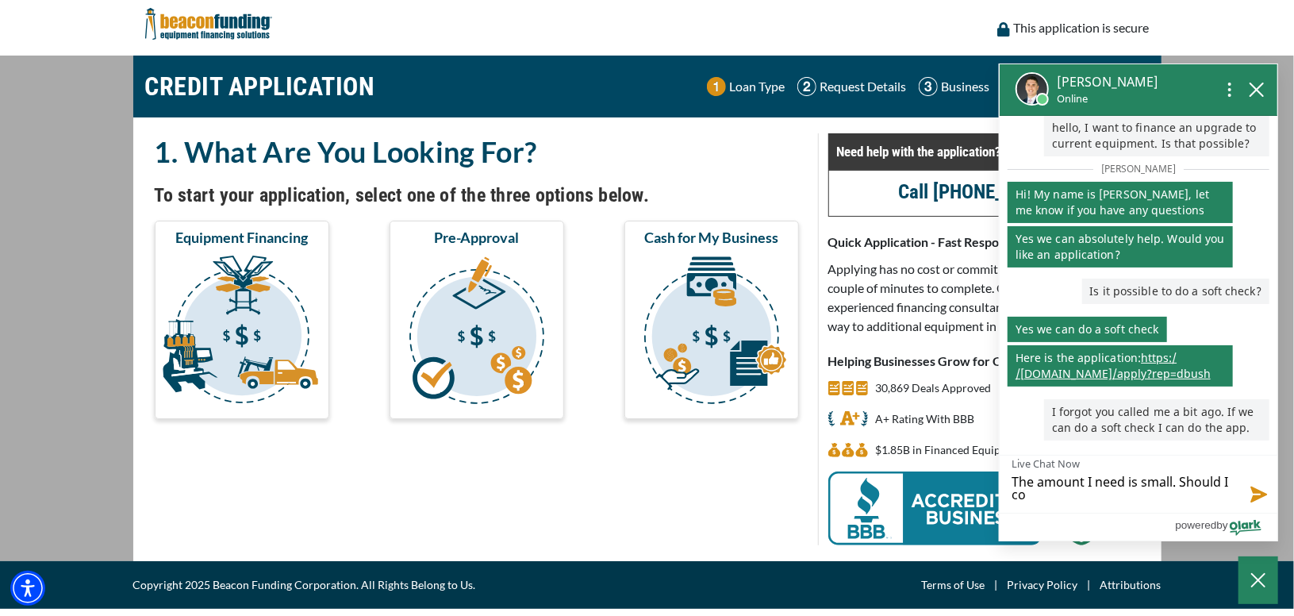
type textarea "The amount I need is small. Should I c"
type textarea "The amount I need is small. Should I"
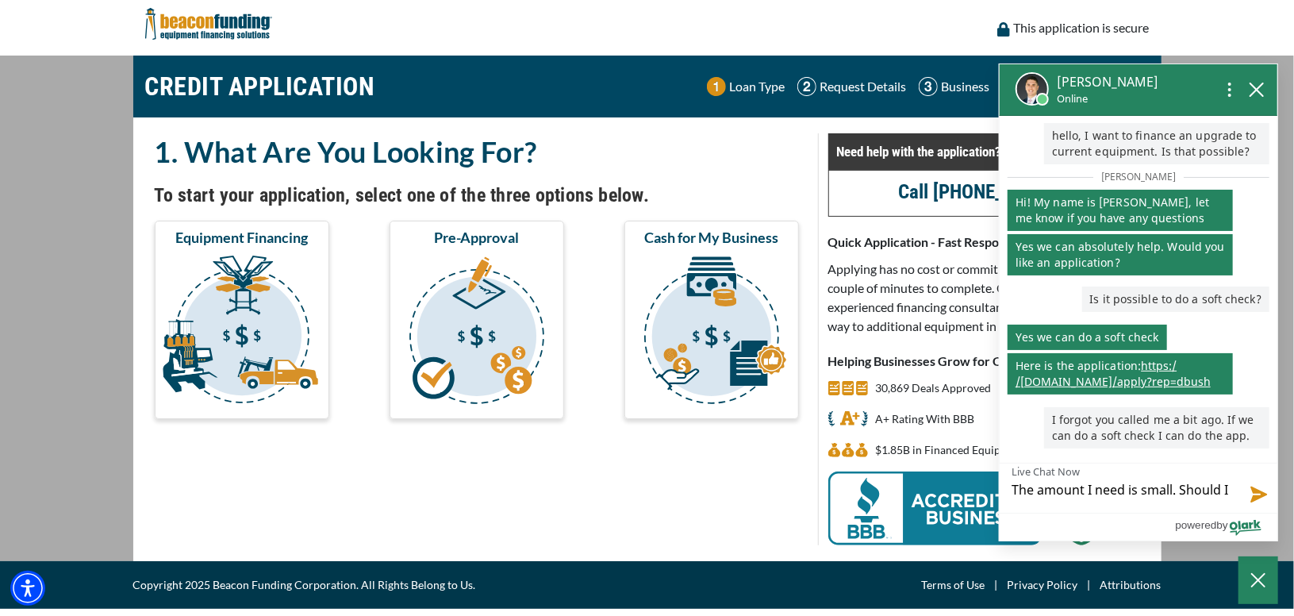
type textarea "The amount I need is small. Should I d"
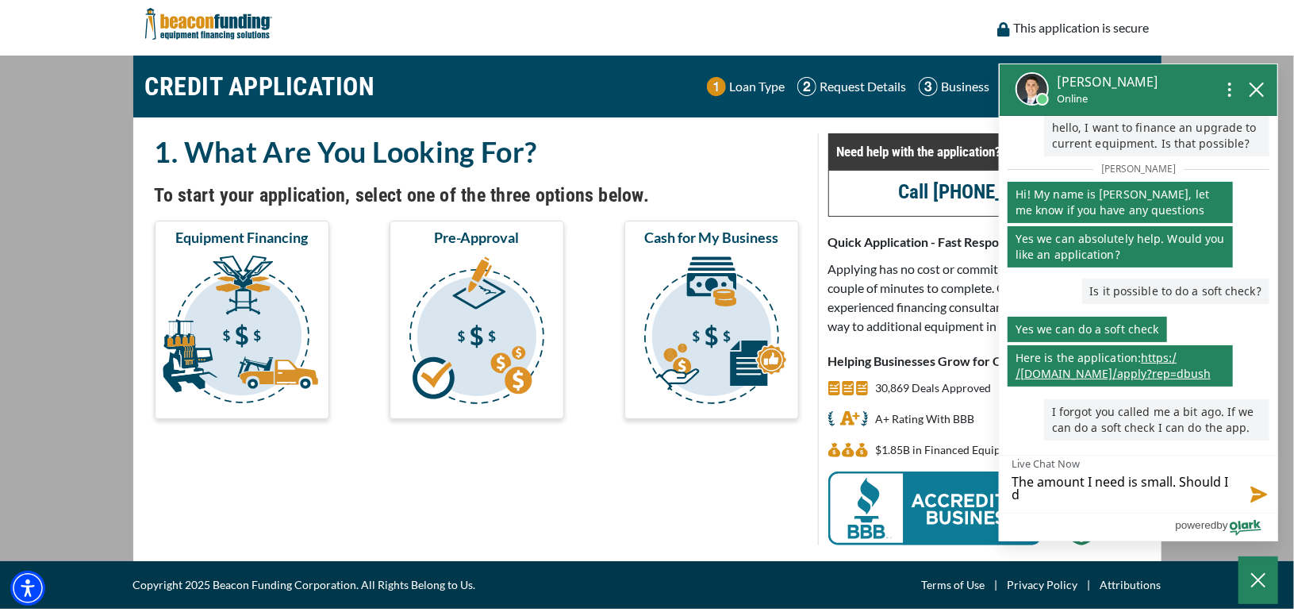
type textarea "The amount I need is small. Should I do"
type textarea "The amount I need is small. Should I do c"
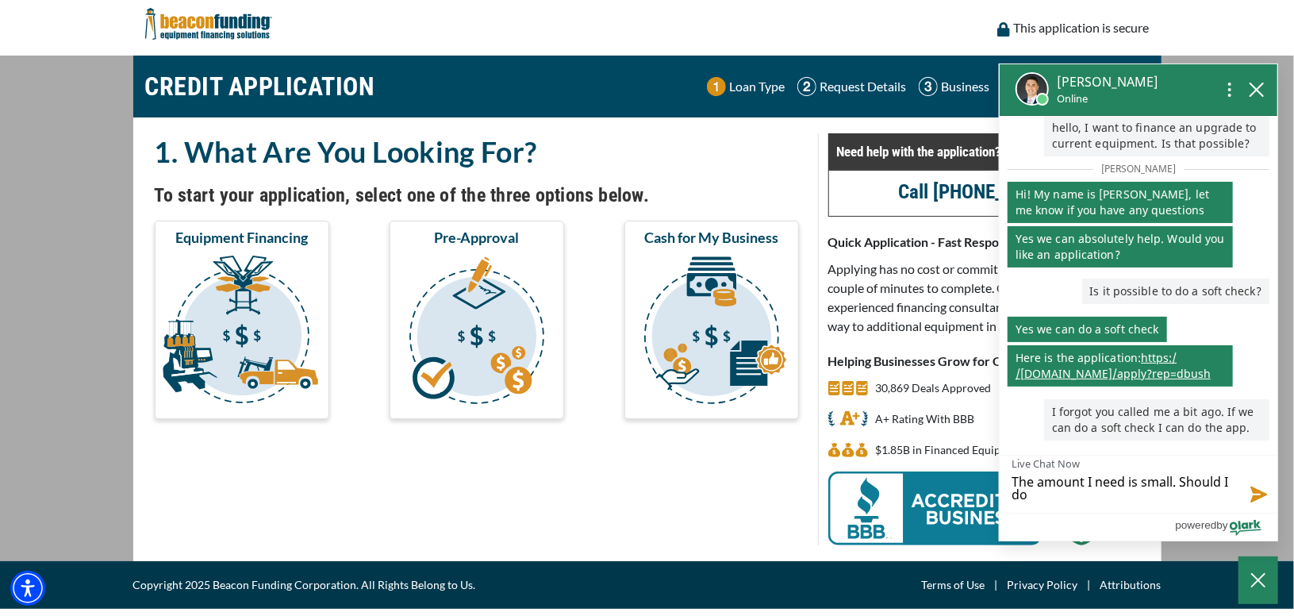
type textarea "The amount I need is small. Should I do c"
type textarea "The amount I need is small. Should I do ca"
type textarea "The amount I need is small. Should I do cas"
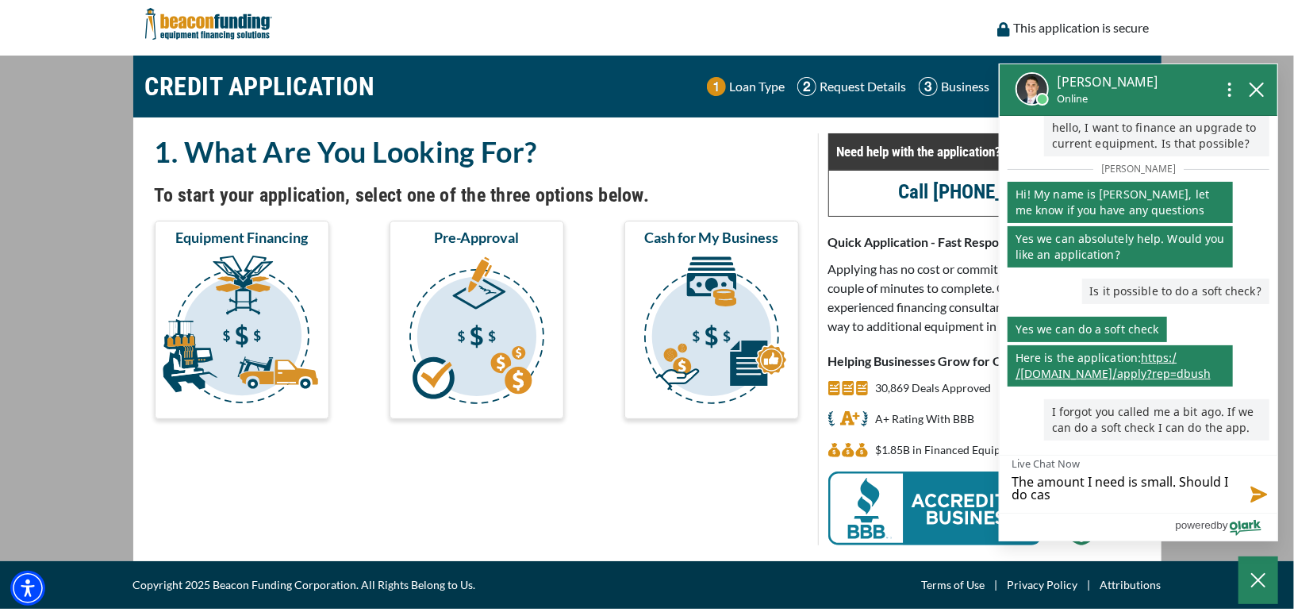
type textarea "The amount I need is small. Should I do cash"
type textarea "The amount I need is small. Should I do cash f"
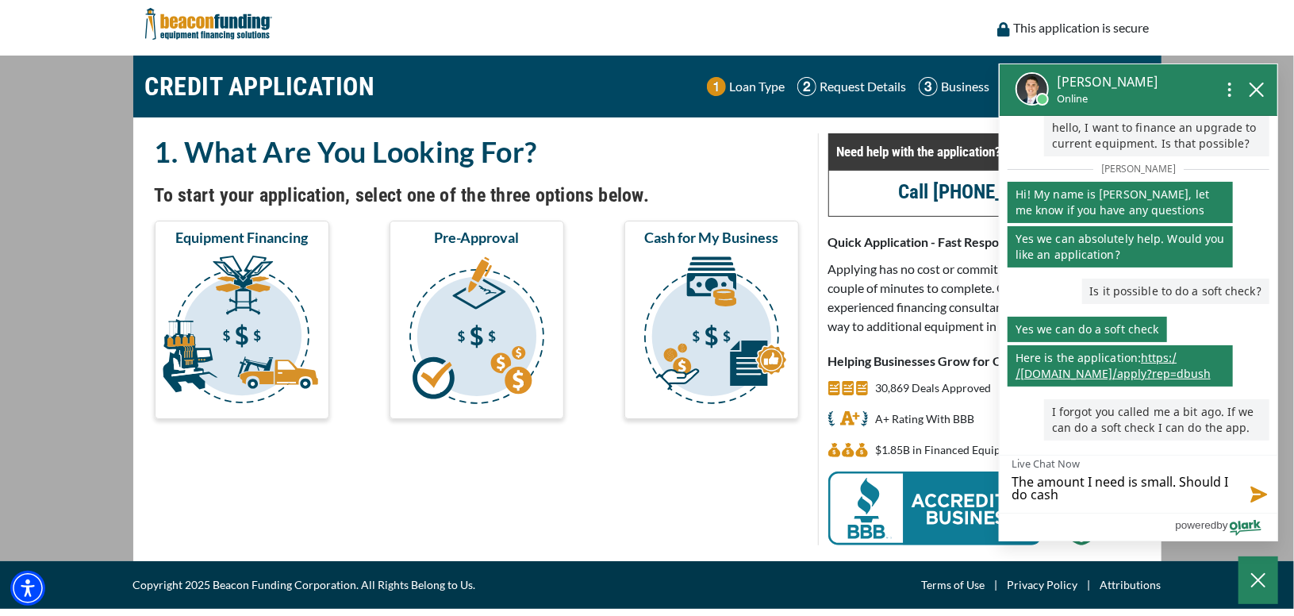
type textarea "The amount I need is small. Should I do cash f"
type textarea "The amount I need is small. Should I do cash fo"
type textarea "The amount I need is small. Should I do cash for"
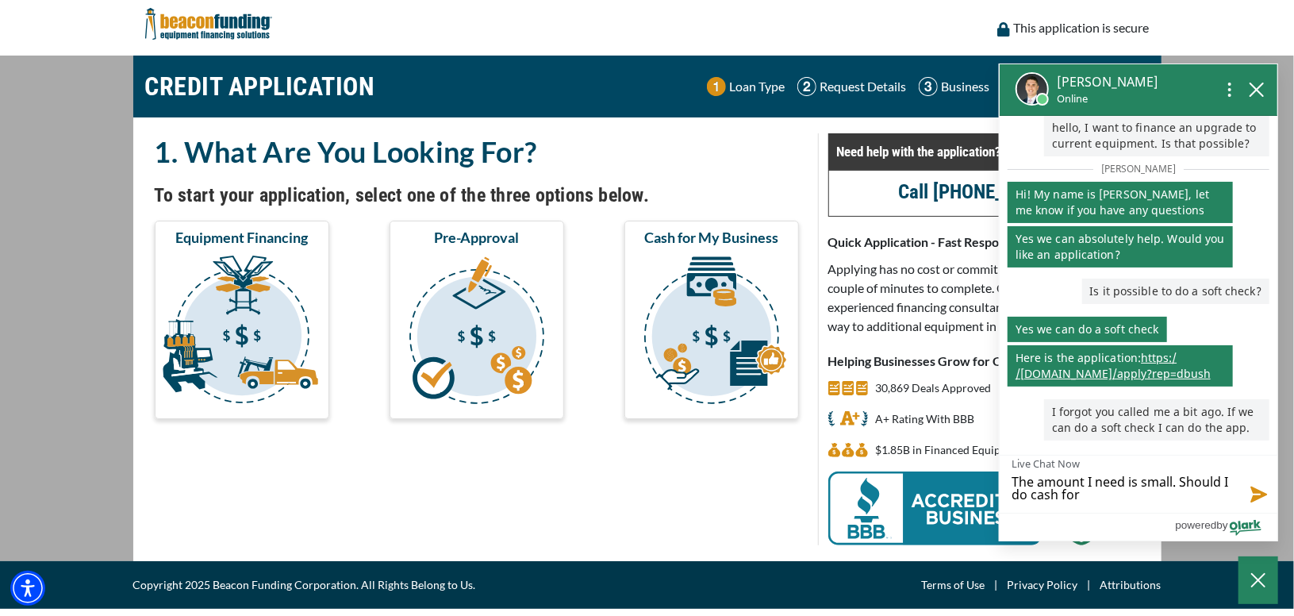
type textarea "The amount I need is small. Should I do cash for"
type textarea "The amount I need is small. Should I do cash for b"
type textarea "The amount I need is small. Should I do cash for bu"
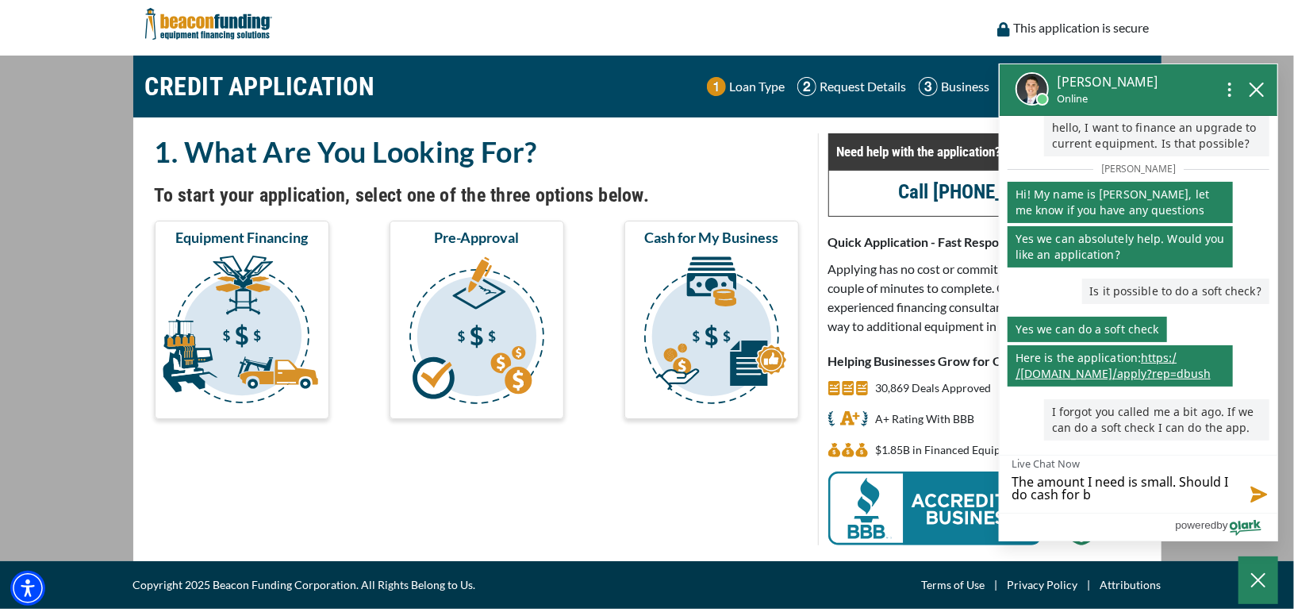
type textarea "The amount I need is small. Should I do cash for bu"
type textarea "The amount I need is small. Should I do cash for bus"
type textarea "The amount I need is small. Should I do cash for busi"
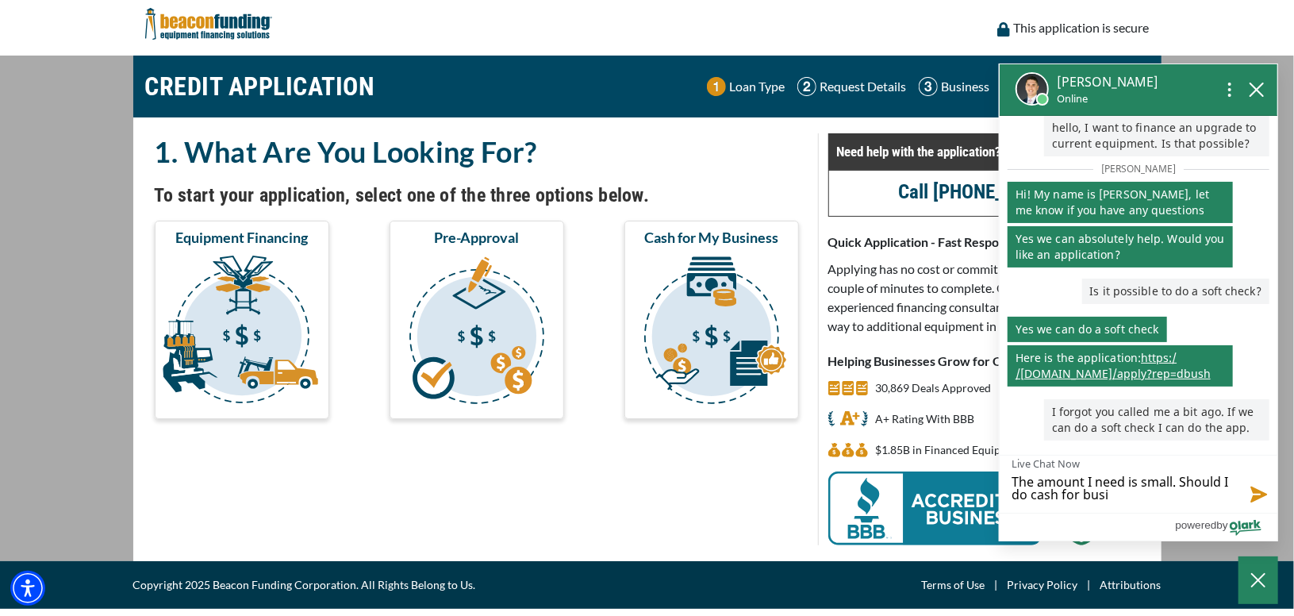
type textarea "The amount I need is small. Should I do cash for busin"
type textarea "The amount I need is small. Should I do cash for busine"
type textarea "The amount I need is small. Should I do cash for busines"
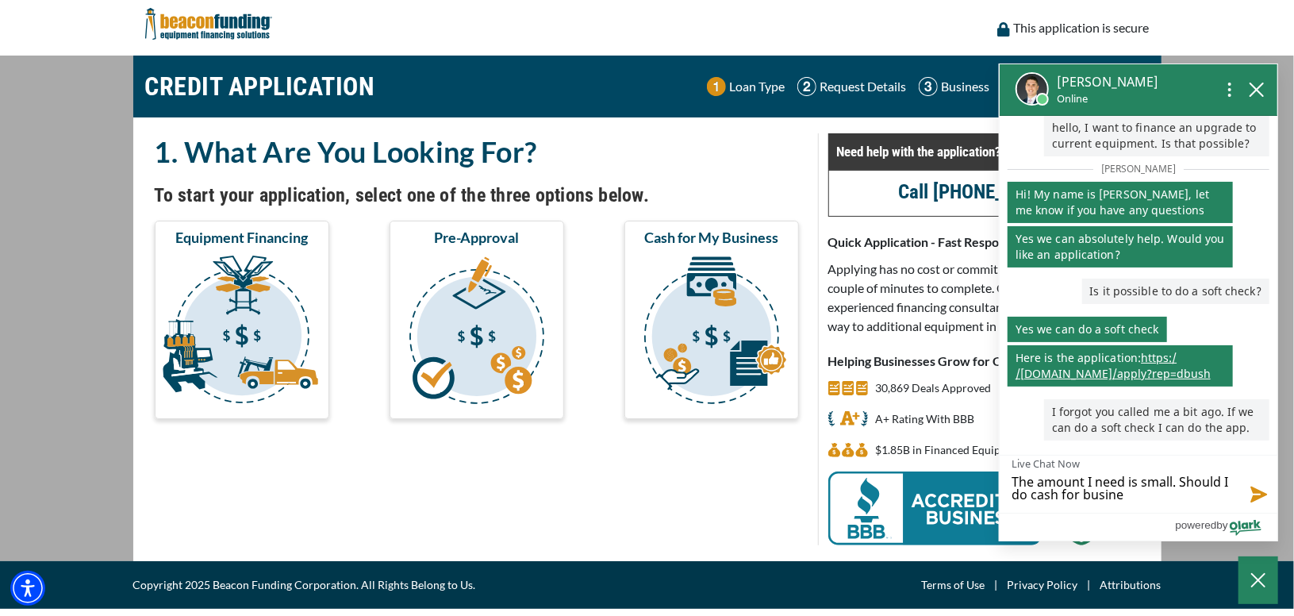
type textarea "The amount I need is small. Should I do cash for busines"
type textarea "The amount I need is small. Should I do cash for business"
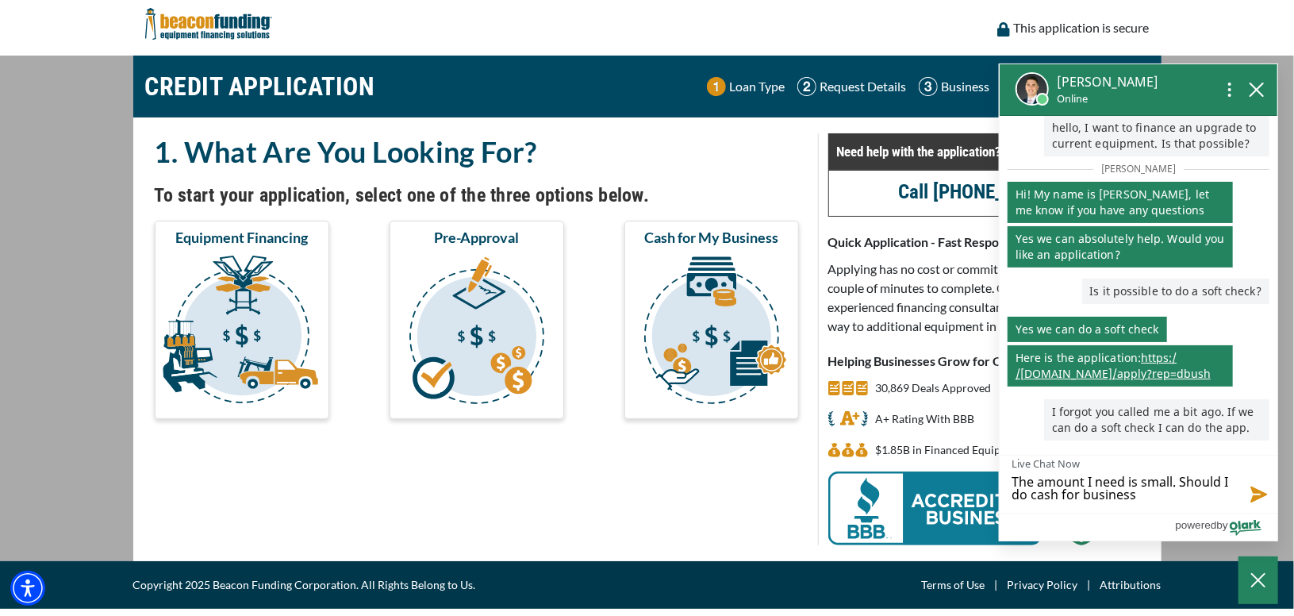
type textarea "The amount I need is small. Should I do cash for business o"
type textarea "The amount I need is small. Should I do cash for business or"
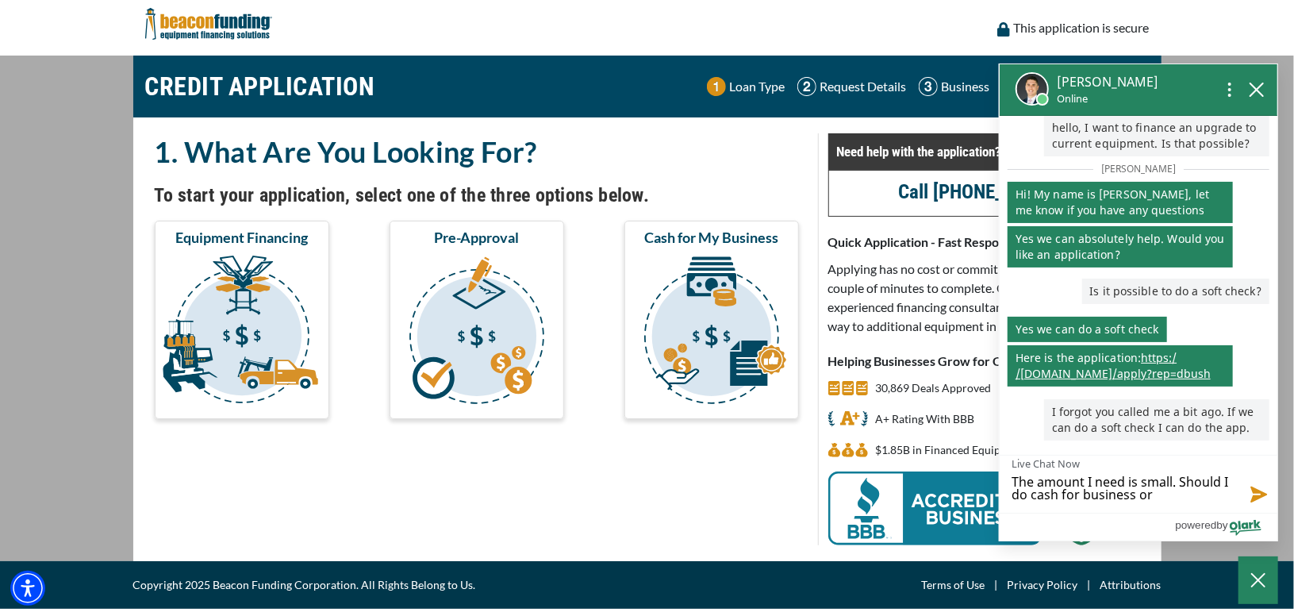
type textarea "The amount I need is small. Should I do cash for business or"
type textarea "The amount I need is small. Should I do cash for business or e"
type textarea "The amount I need is small. Should I do cash for business or eq"
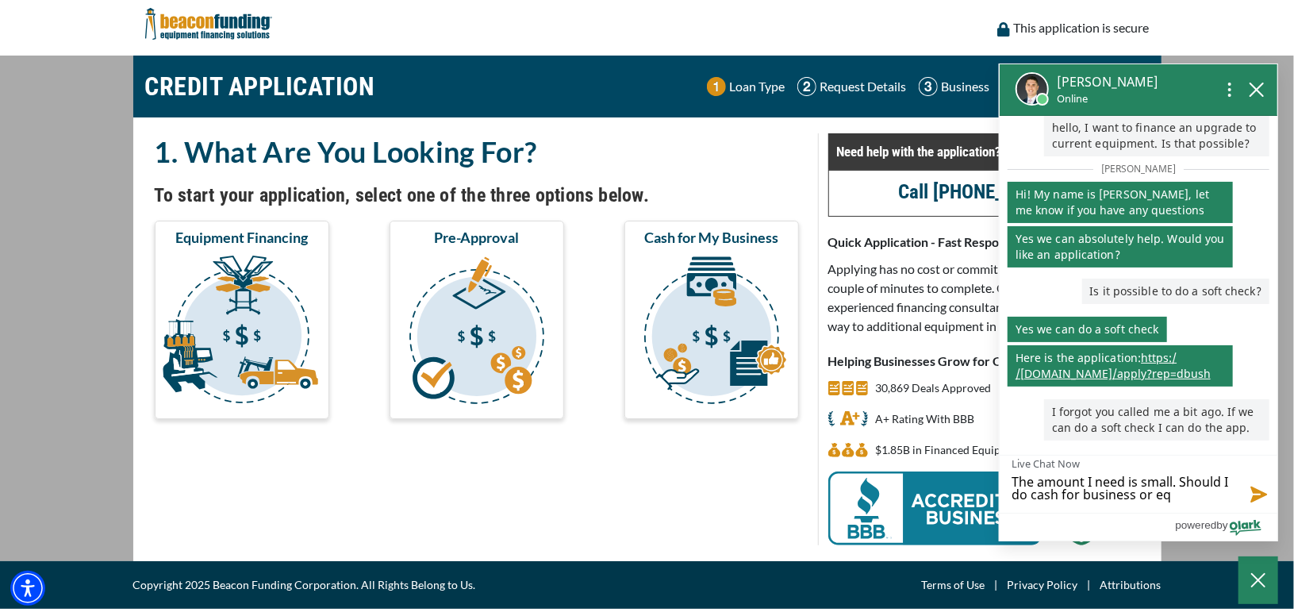
type textarea "The amount I need is small. Should I do cash for business or equ"
type textarea "The amount I need is small. Should I do cash for business or equi"
type textarea "The amount I need is small. Should I do cash for business or equip"
type textarea "The amount I need is small. Should I do cash for business or equipm"
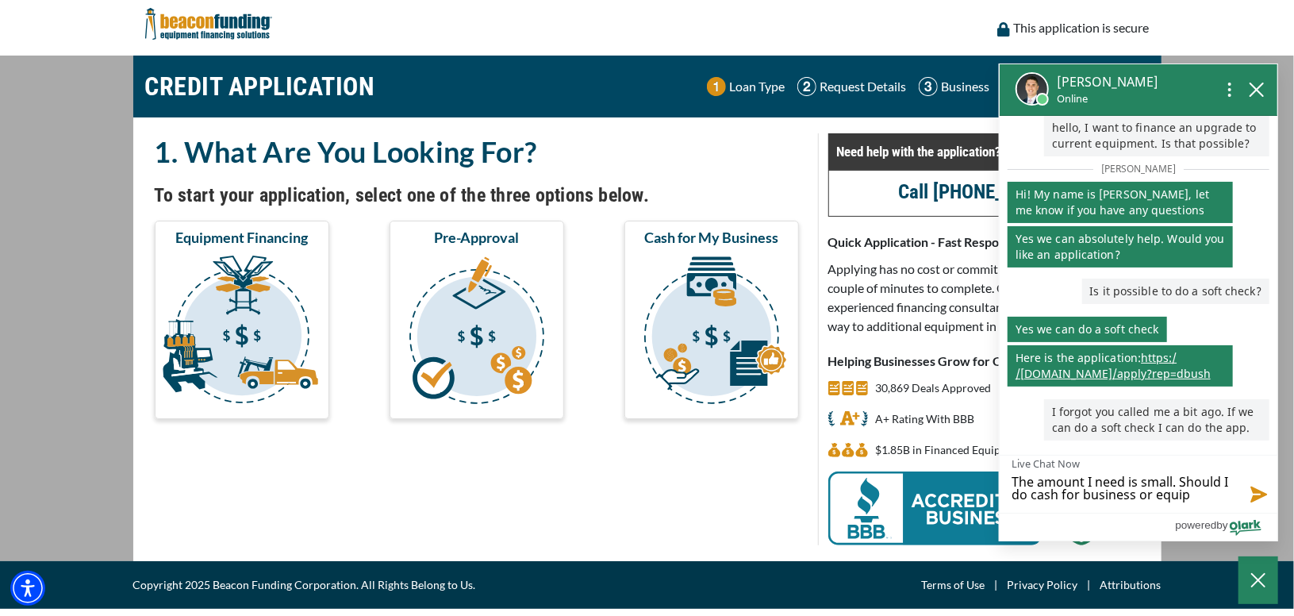
type textarea "The amount I need is small. Should I do cash for business or equipm"
type textarea "The amount I need is small. Should I do cash for business or equipme"
type textarea "The amount I need is small. Should I do cash for business or equipmen"
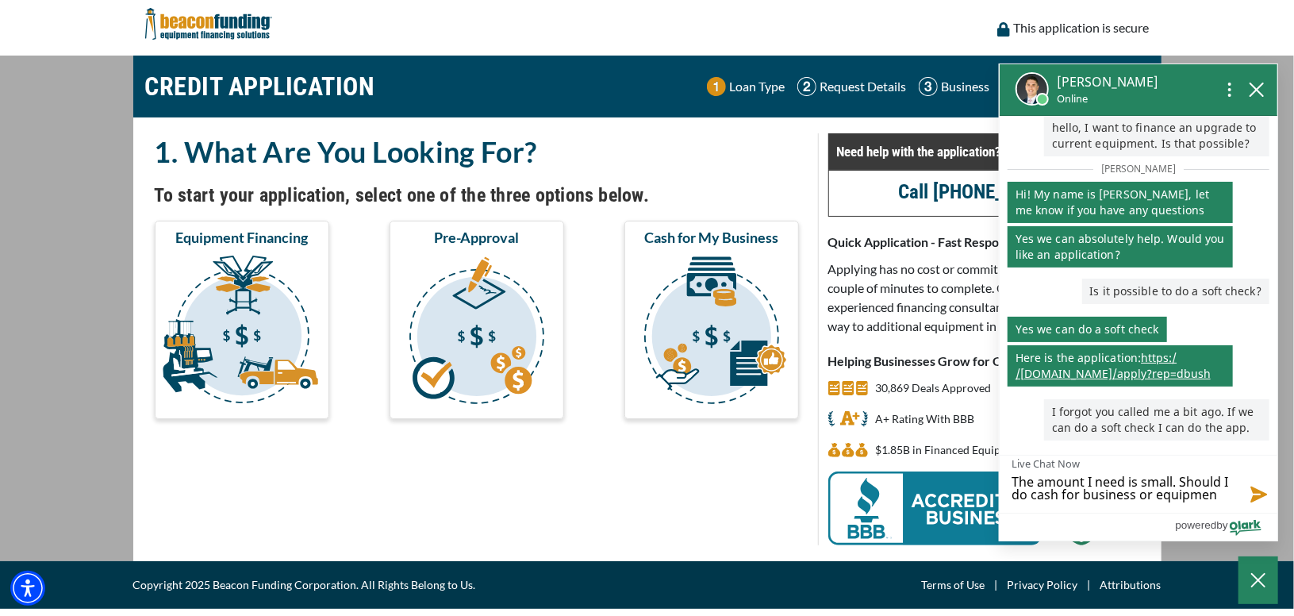
type textarea "The amount I need is small. Should I do cash for business or equipment"
type textarea "The amount I need is small. Should I do cash for business or equipment f"
type textarea "The amount I need is small. Should I do cash for business or equipment fi"
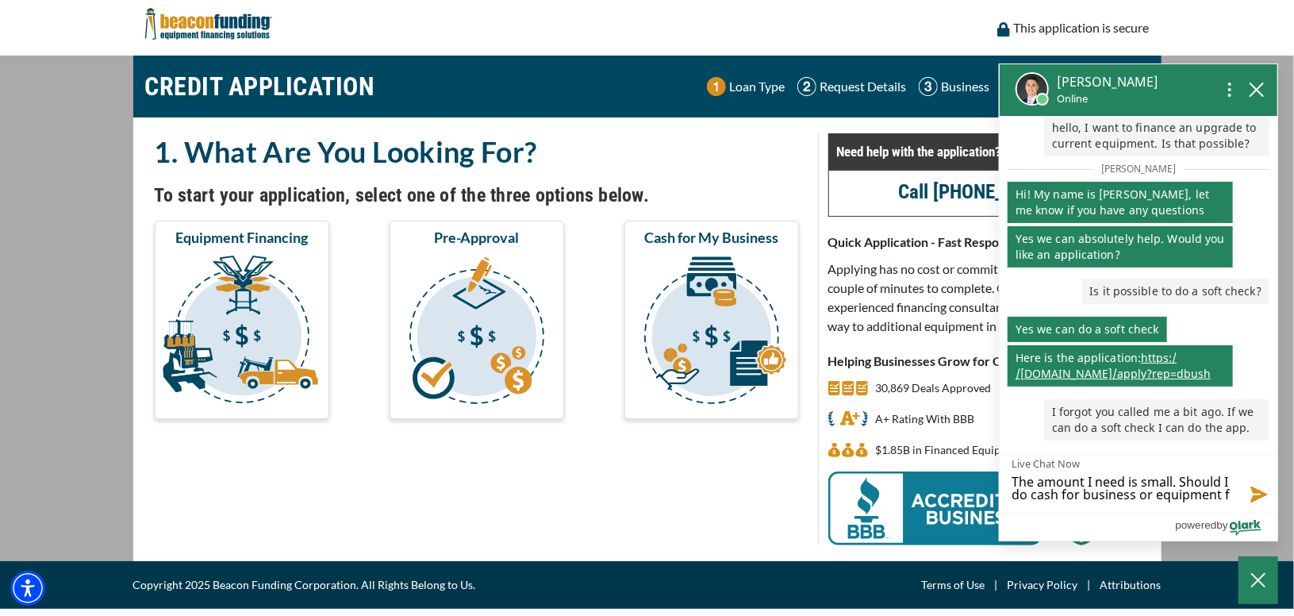
type textarea "The amount I need is small. Should I do cash for business or equipment fi"
type textarea "The amount I need is small. Should I do cash for business or equipment fin"
type textarea "The amount I need is small. Should I do cash for business or equipment fina"
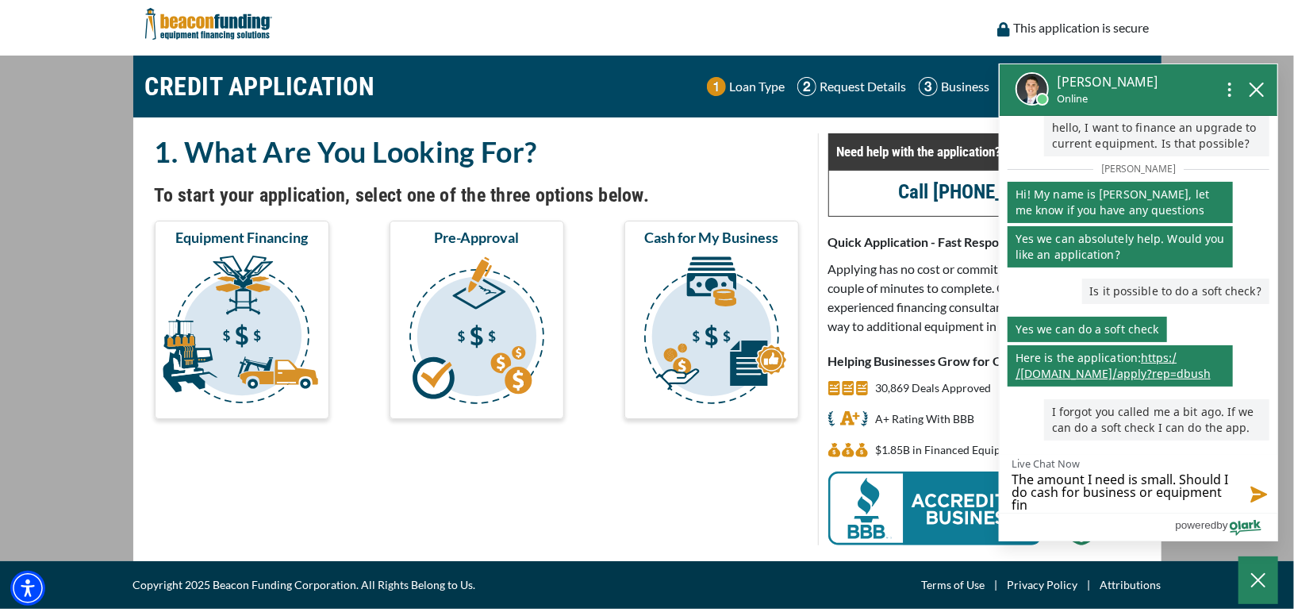
type textarea "The amount I need is small. Should I do cash for business or equipment fina"
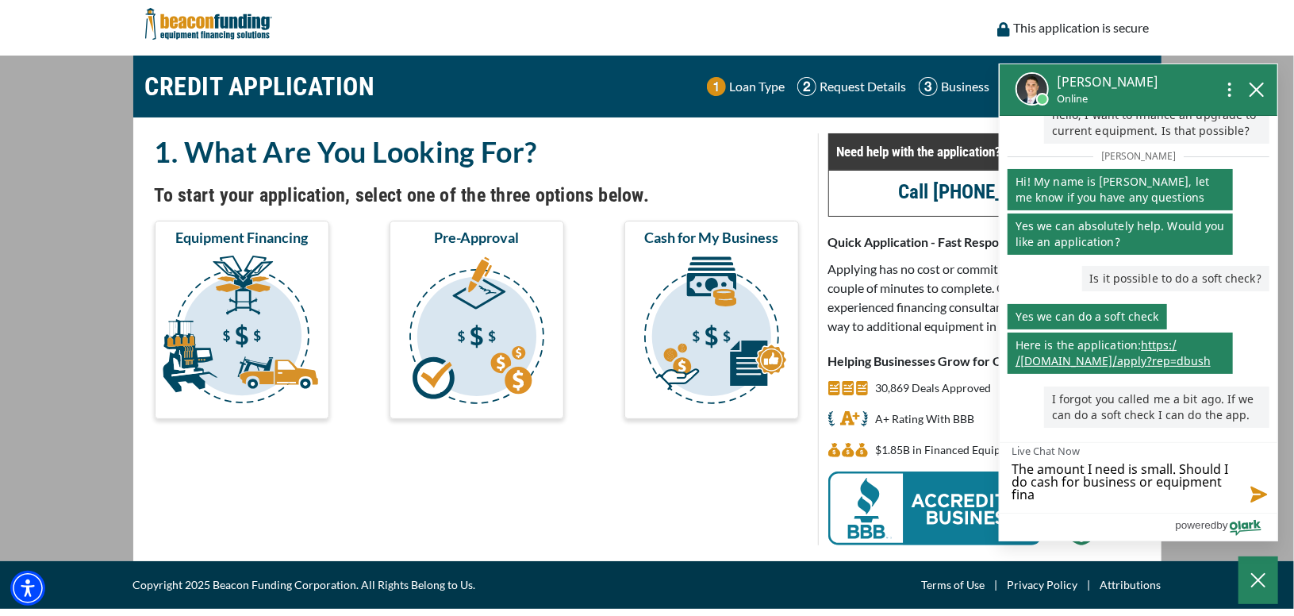
type textarea "The amount I need is small. Should I do cash for business or equipment finan"
type textarea "The amount I need is small. Should I do cash for business or equipment financ"
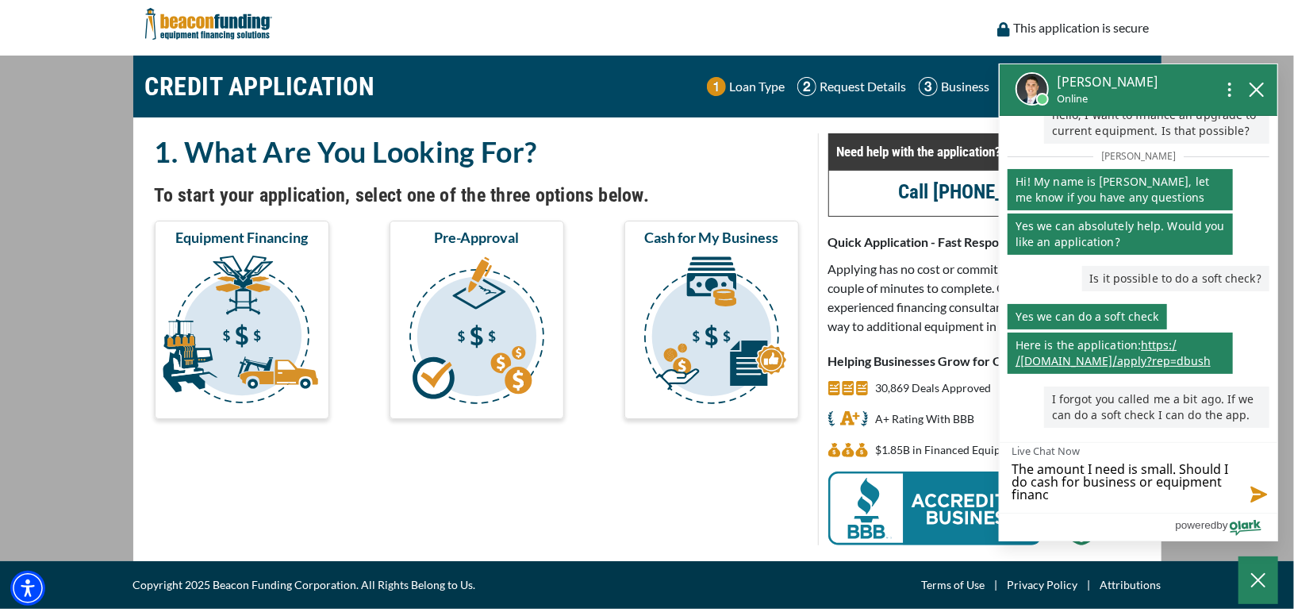
type textarea "The amount I need is small. Should I do cash for business or equipment finance"
type textarea "The amount I need is small. Should I do cash for business or equipment finance."
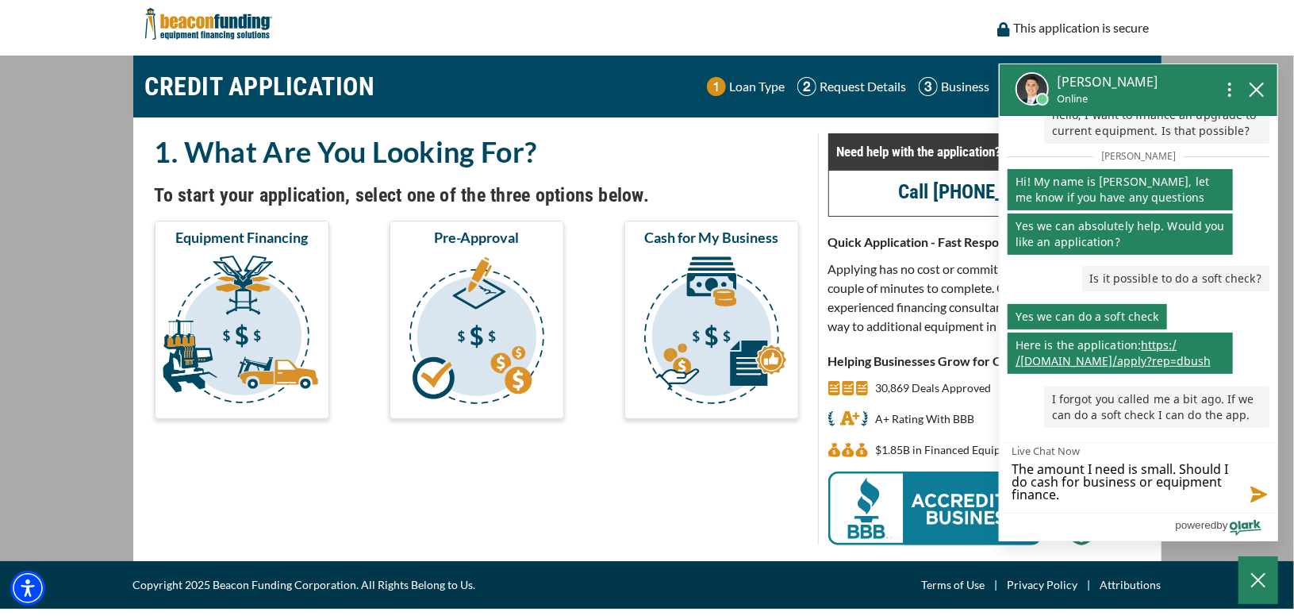
type textarea "The amount I need is small. Should I do cash for business or equipment finance."
type textarea "The amount I need is small. Should I do cash for business or equipment finance.…"
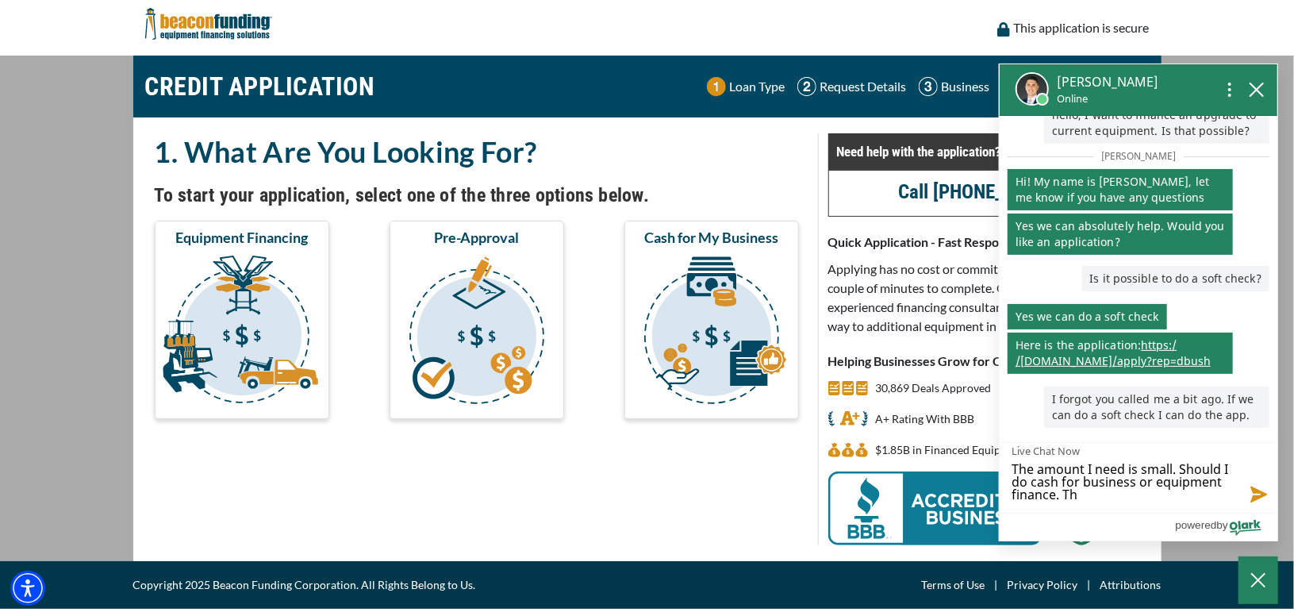
type textarea "The amount I need is small. Should I do cash for business or equipment finance.…"
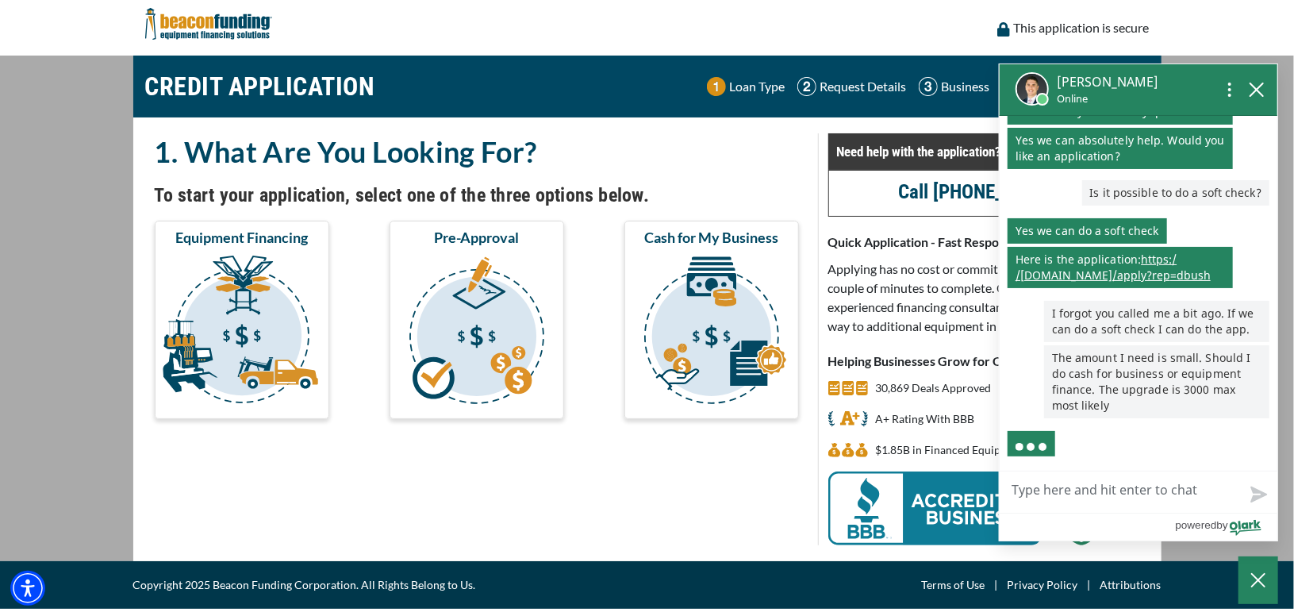
scroll to position [138, 0]
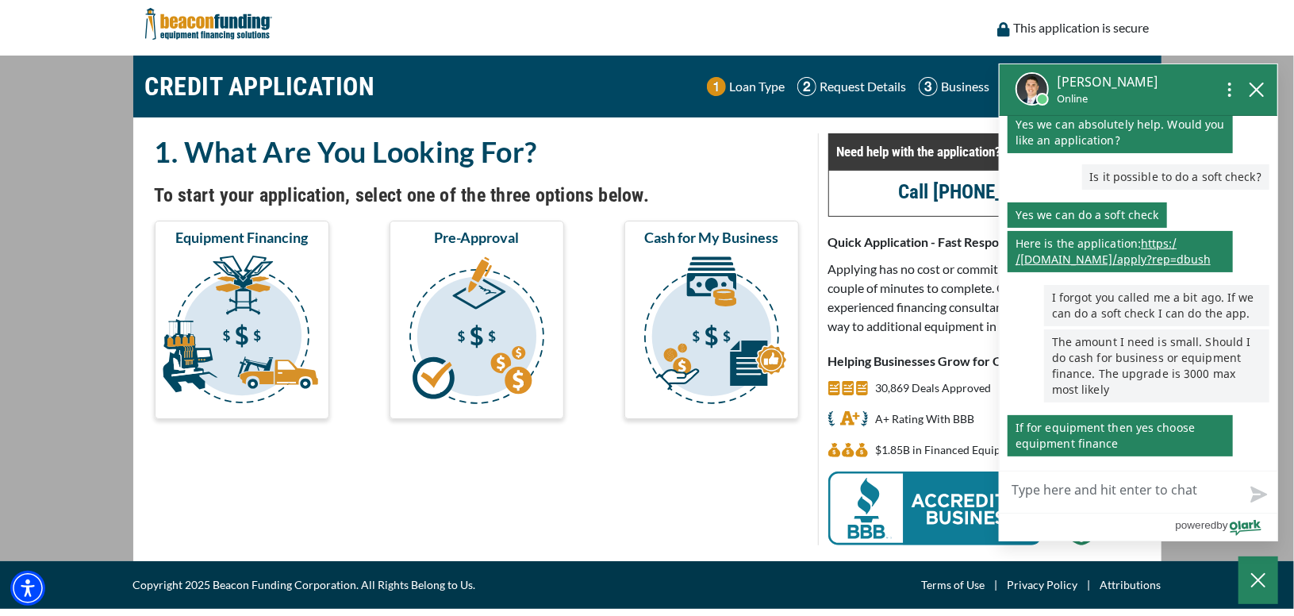
click at [285, 366] on img "submit" at bounding box center [242, 332] width 168 height 159
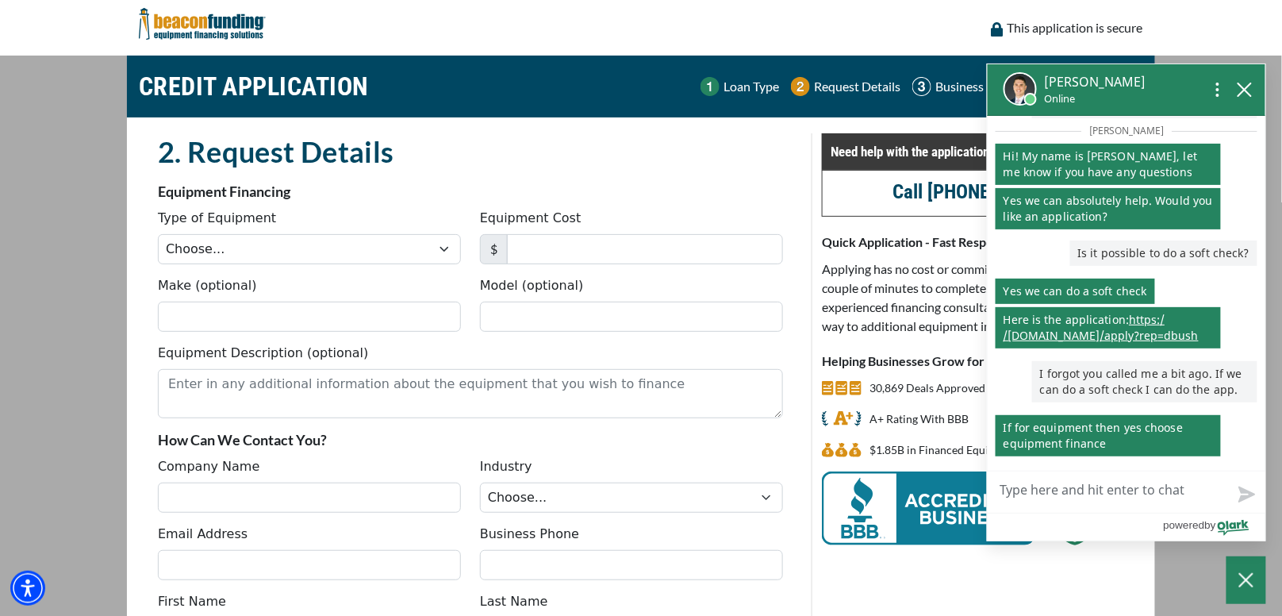
click at [1042, 487] on textarea "Live Chat Now" at bounding box center [1127, 491] width 278 height 41
type textarea "T"
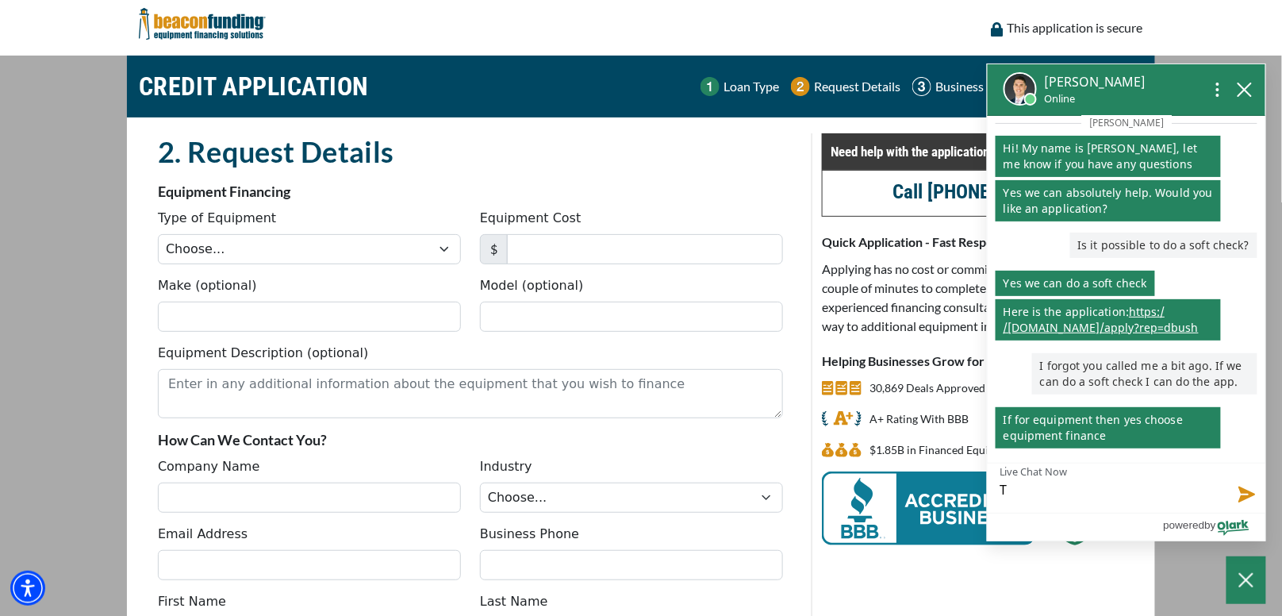
type textarea "Th"
type textarea "Thi"
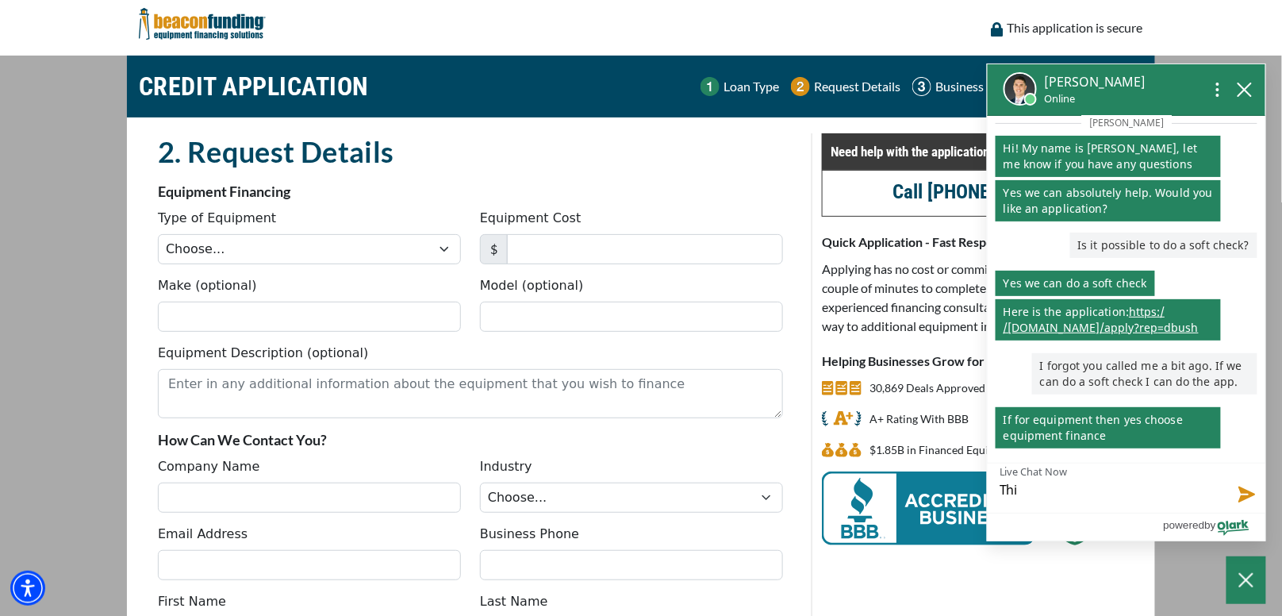
type textarea "This"
type textarea "This d"
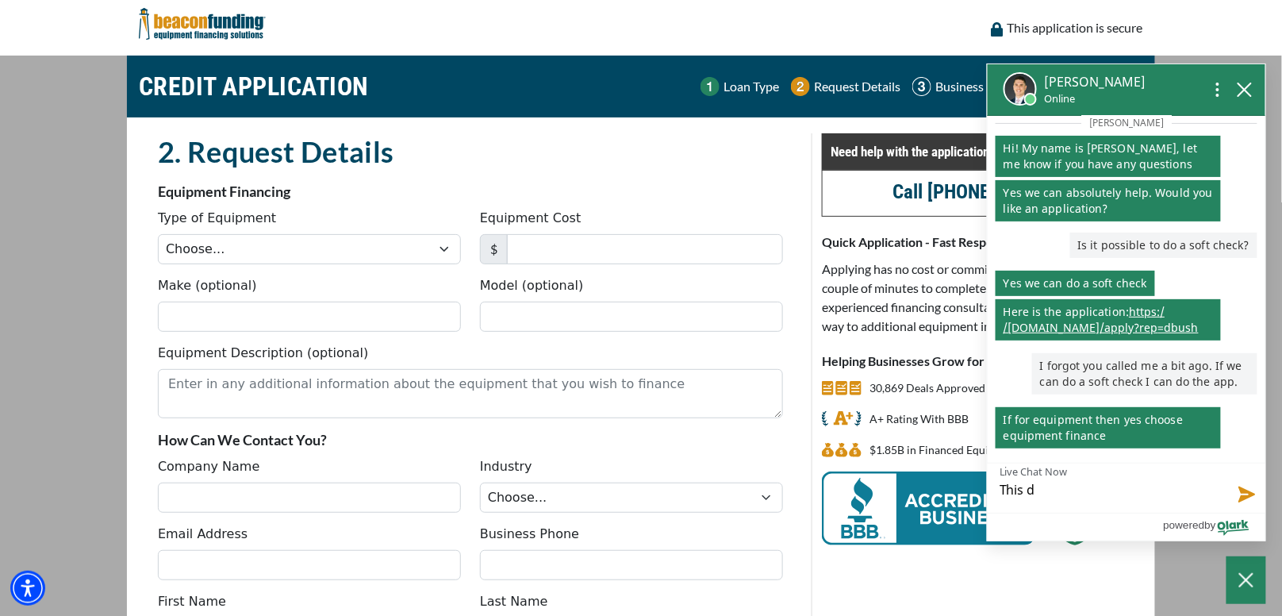
type textarea "This do"
type textarea "This doe"
type textarea "This does"
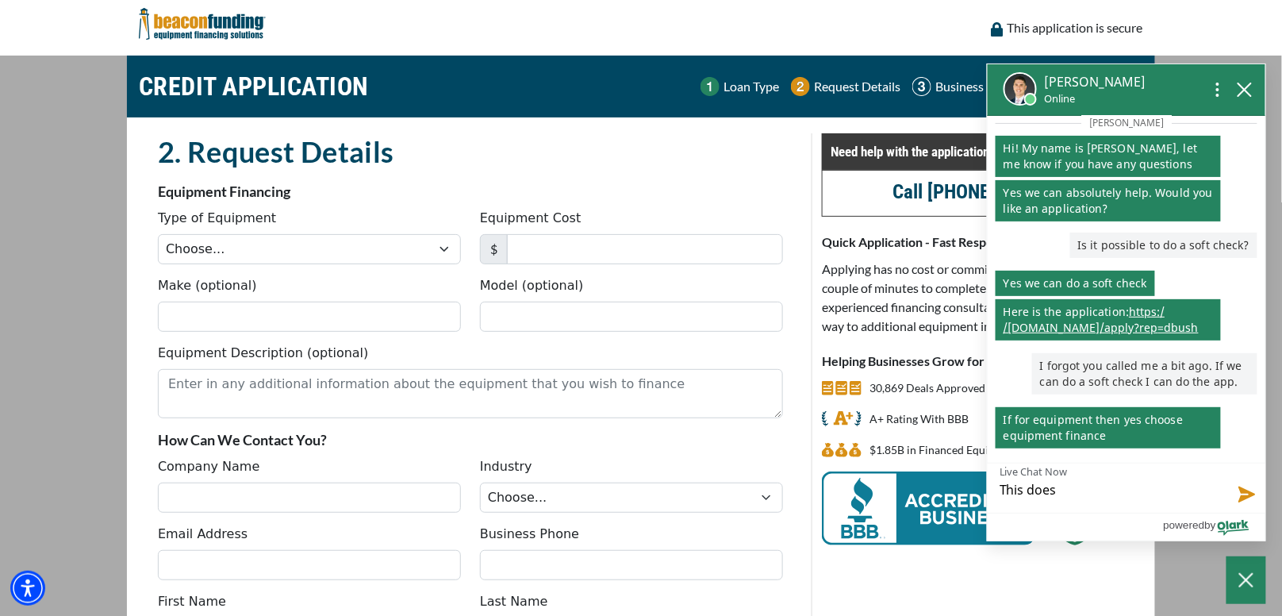
type textarea "This doesn"
type textarea "This doesn'"
type textarea "This doesn't"
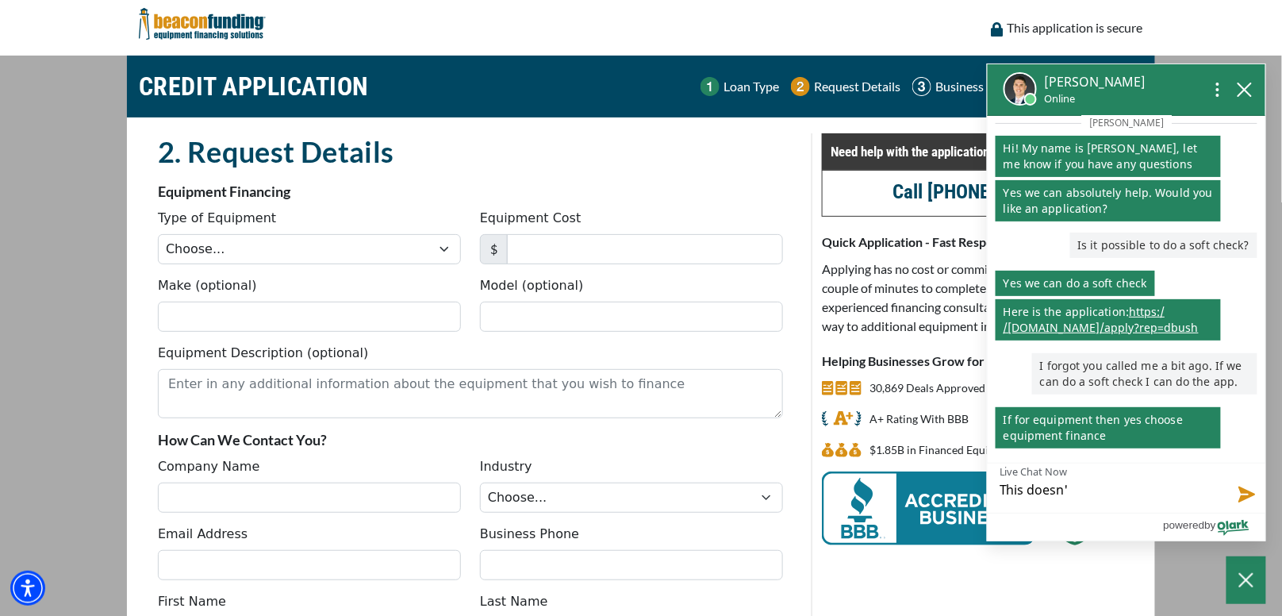
type textarea "This doesn't"
type textarea "This doesn't s"
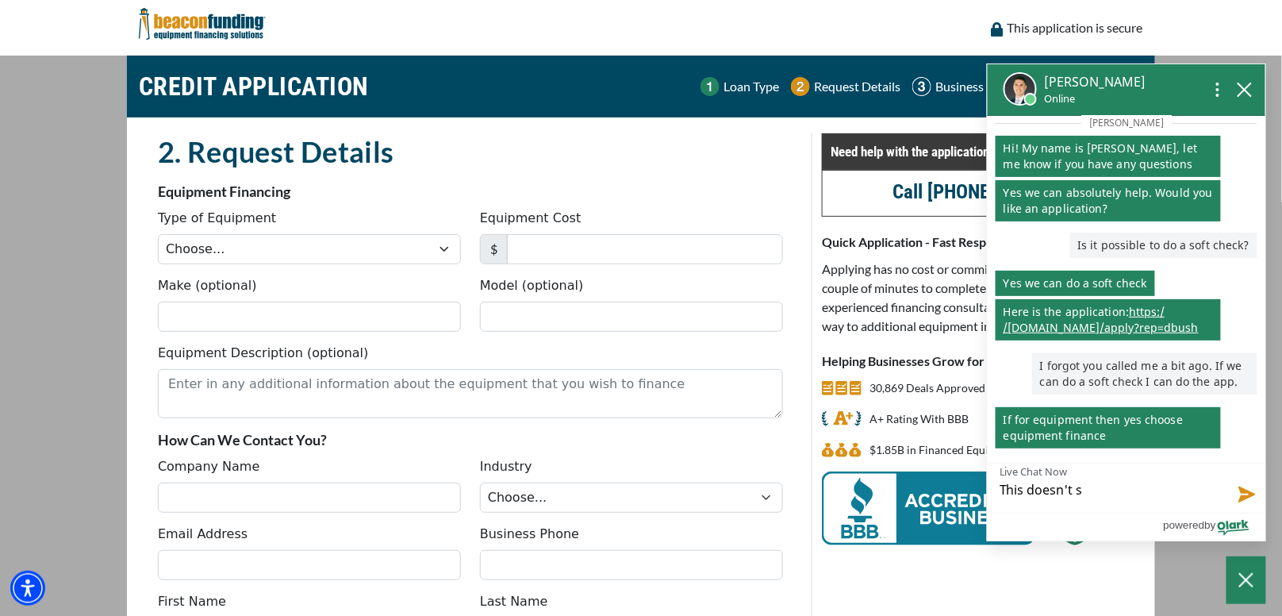
type textarea "This doesn't sa"
type textarea "This doesn't say"
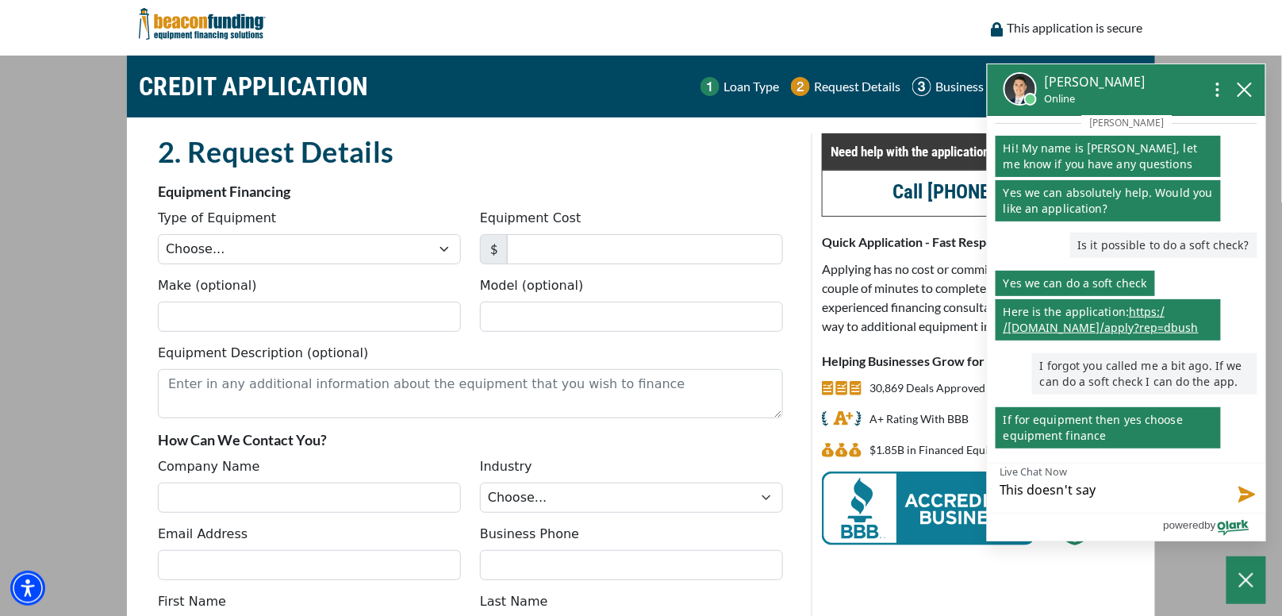
type textarea "This doesn't say"
type textarea "This doesn't say s"
type textarea "This doesn't say so"
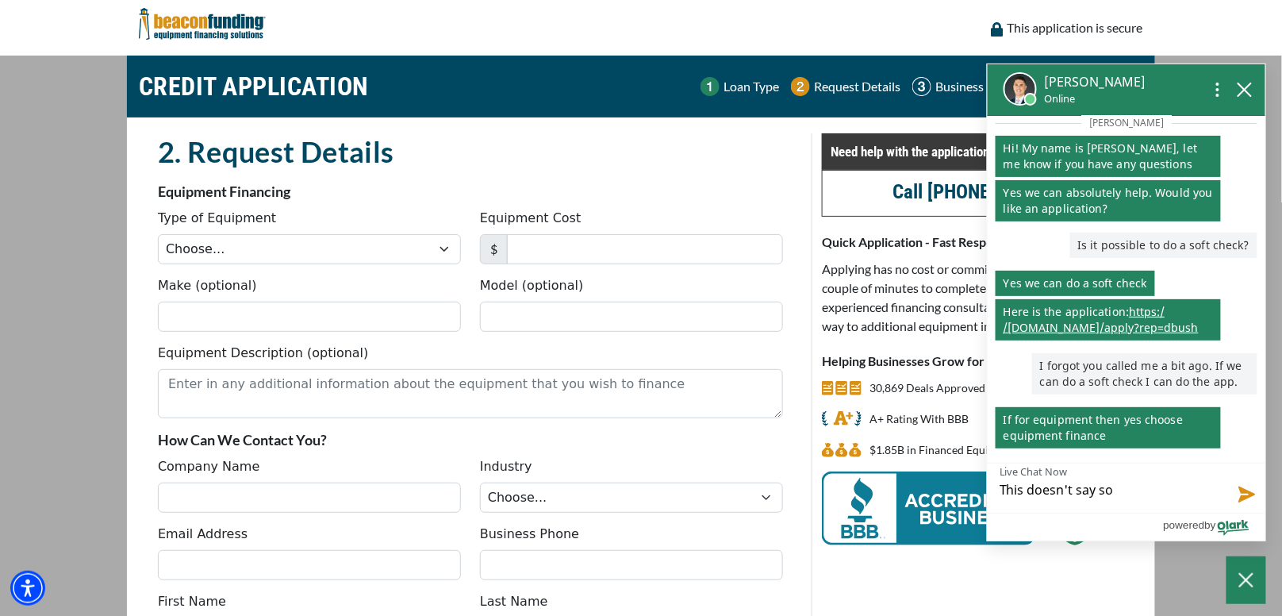
type textarea "This doesn't say sof"
type textarea "This doesn't say soft"
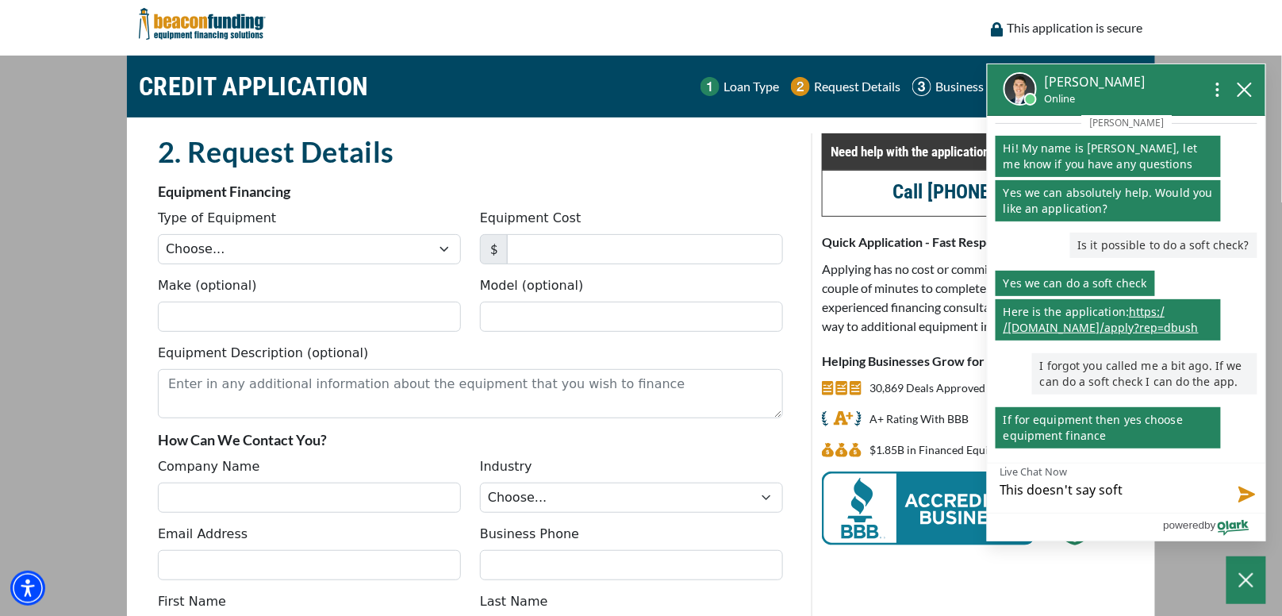
type textarea "This doesn't say soft"
type textarea "This doesn't say soft t"
type textarea "This doesn't say soft th"
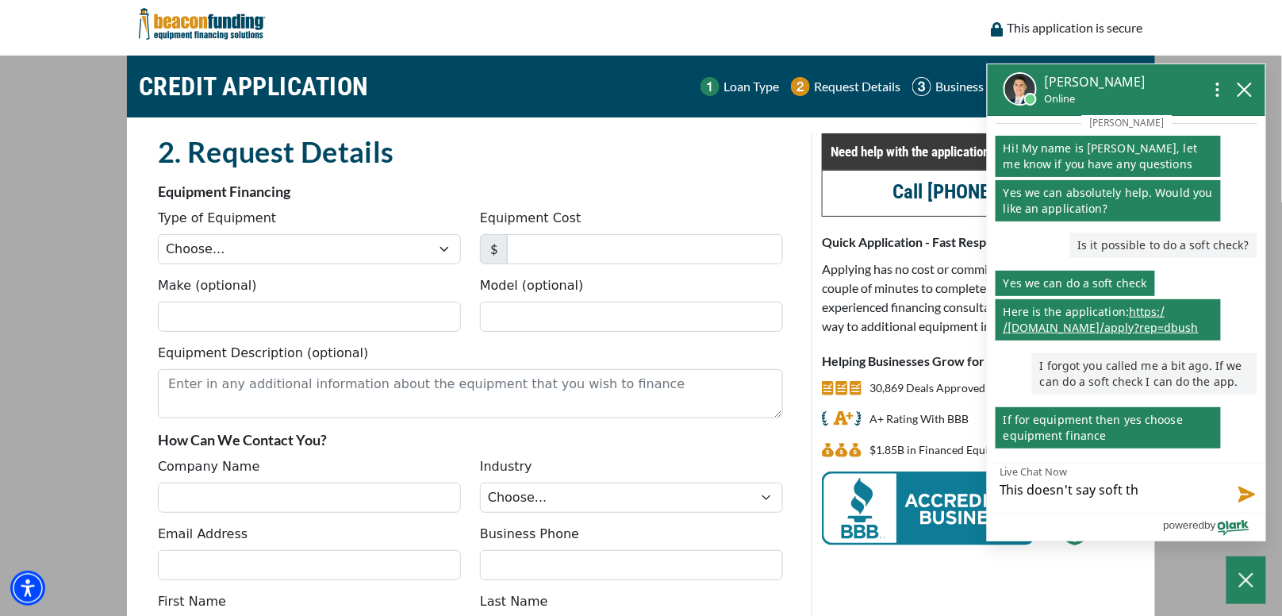
type textarea "This doesn't say soft tho"
type textarea "This doesn't say soft thou"
type textarea "This doesn't say soft thoug"
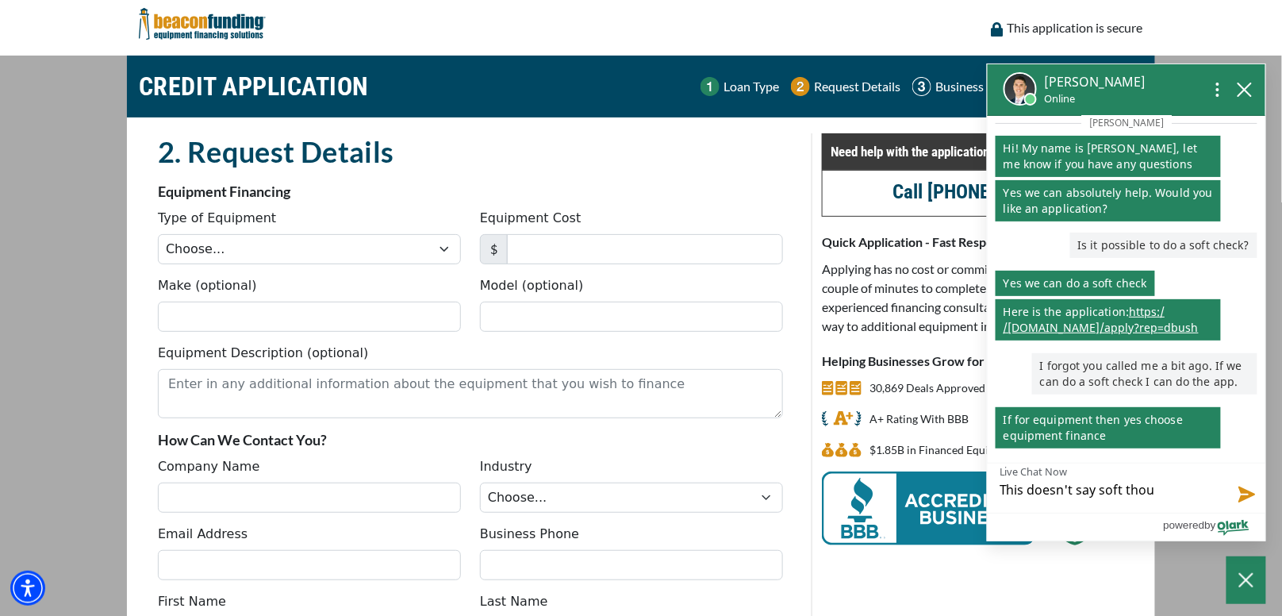
type textarea "This doesn't say soft thoug"
type textarea "This doesn't say soft though"
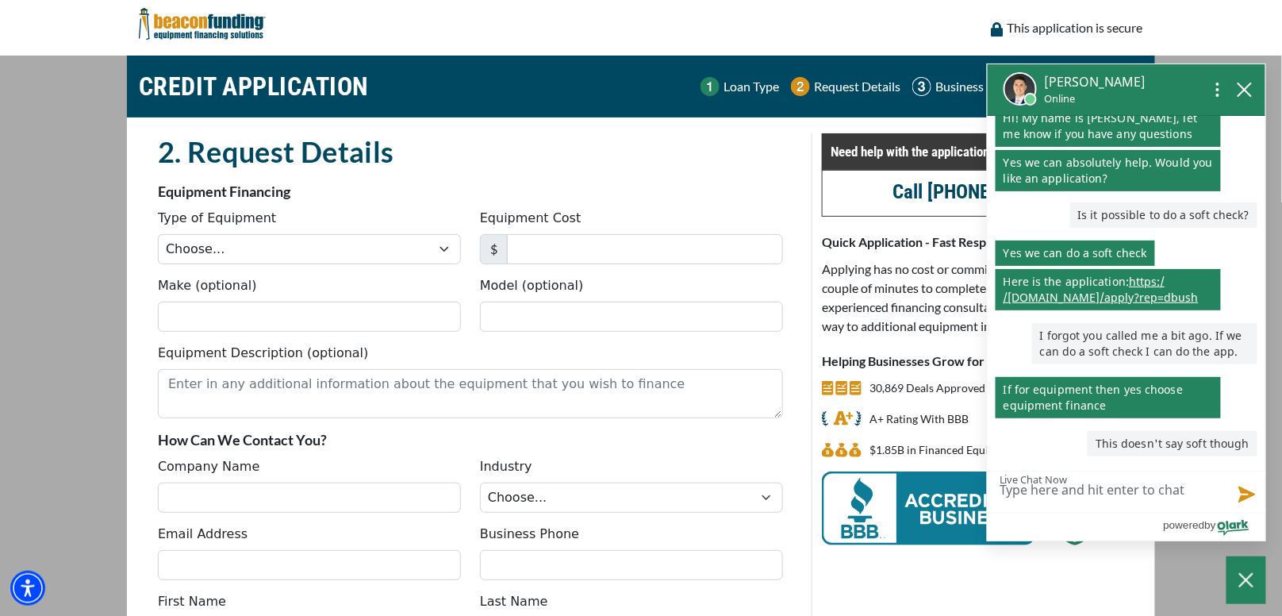
scroll to position [100, 0]
click at [439, 253] on select "Choose... Backhoe Boom/Bucket Truck Chipper Commercial Mower Crane DTG/DTF Prin…" at bounding box center [309, 249] width 303 height 30
select select "1"
click at [158, 234] on select "Choose... Backhoe Boom/Bucket Truck Chipper Commercial Mower Crane DTG/DTF Prin…" at bounding box center [309, 249] width 303 height 30
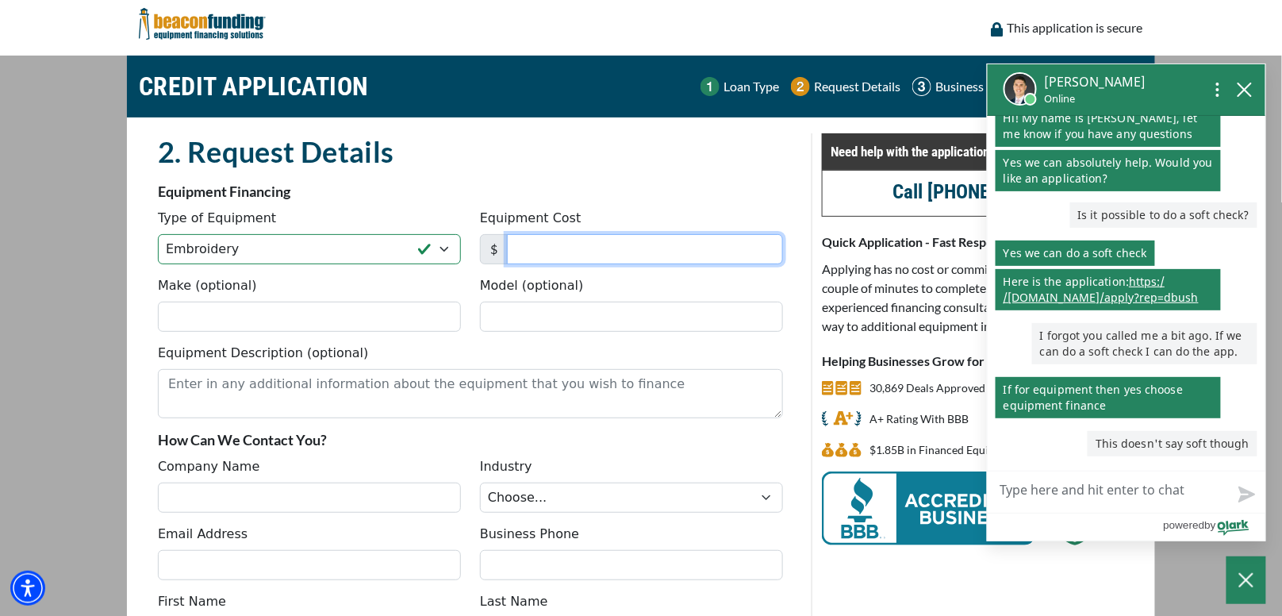
click at [581, 250] on input "Equipment Cost" at bounding box center [645, 249] width 276 height 30
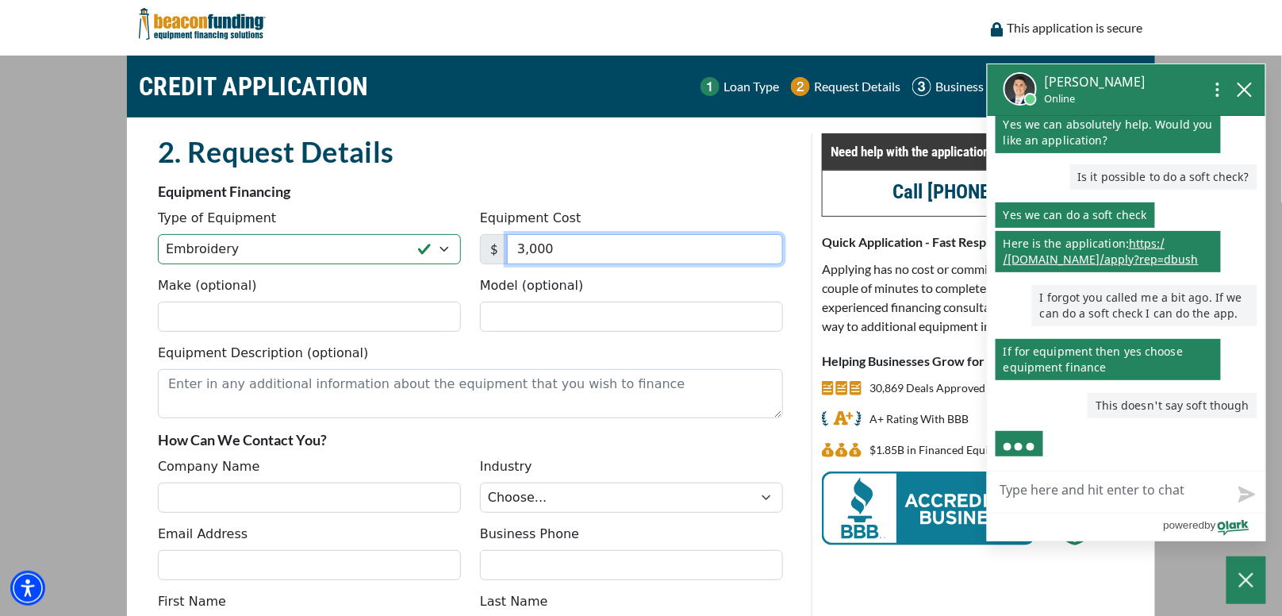
type input "3,000"
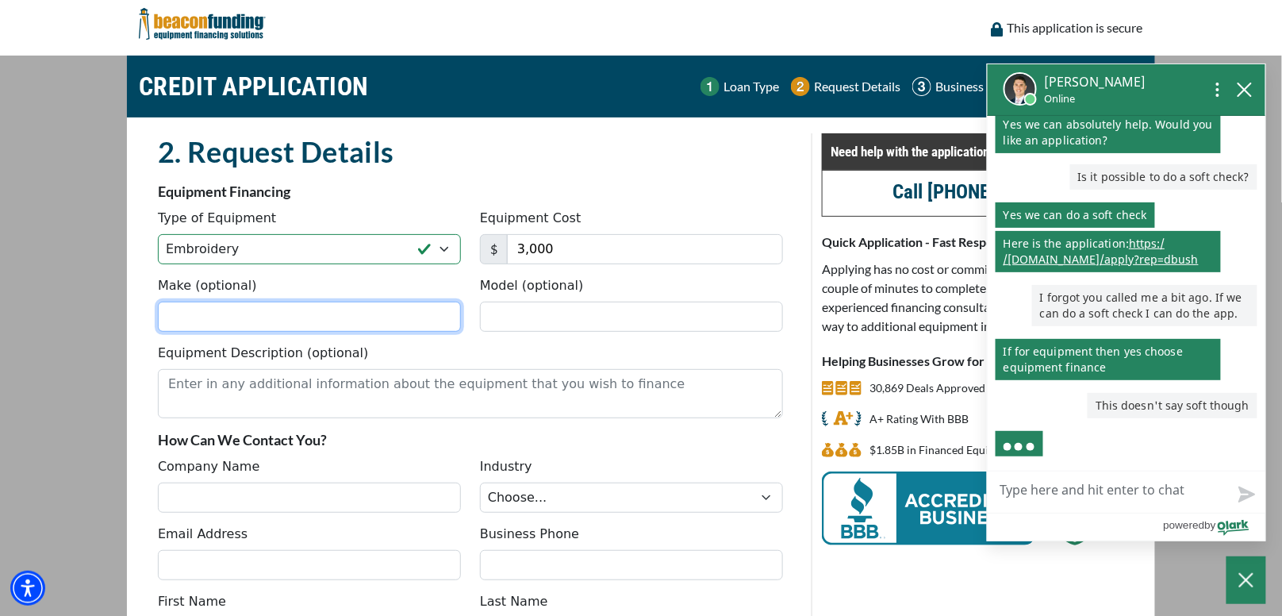
click at [201, 315] on input "Make (optional)" at bounding box center [309, 316] width 303 height 30
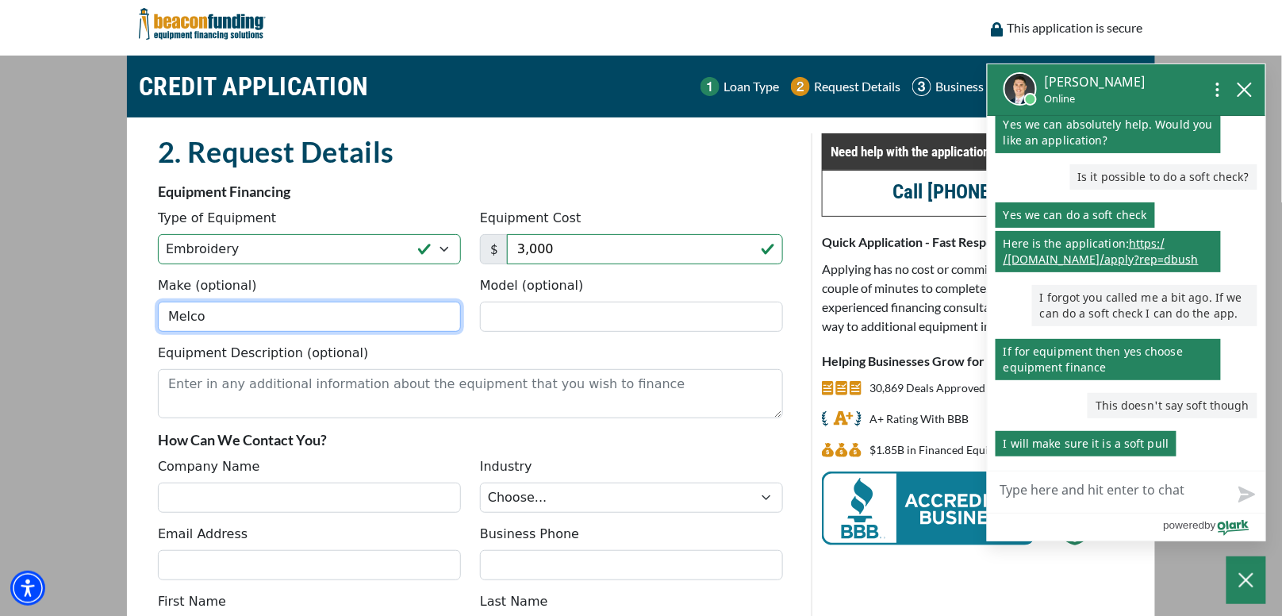
type input "Melco"
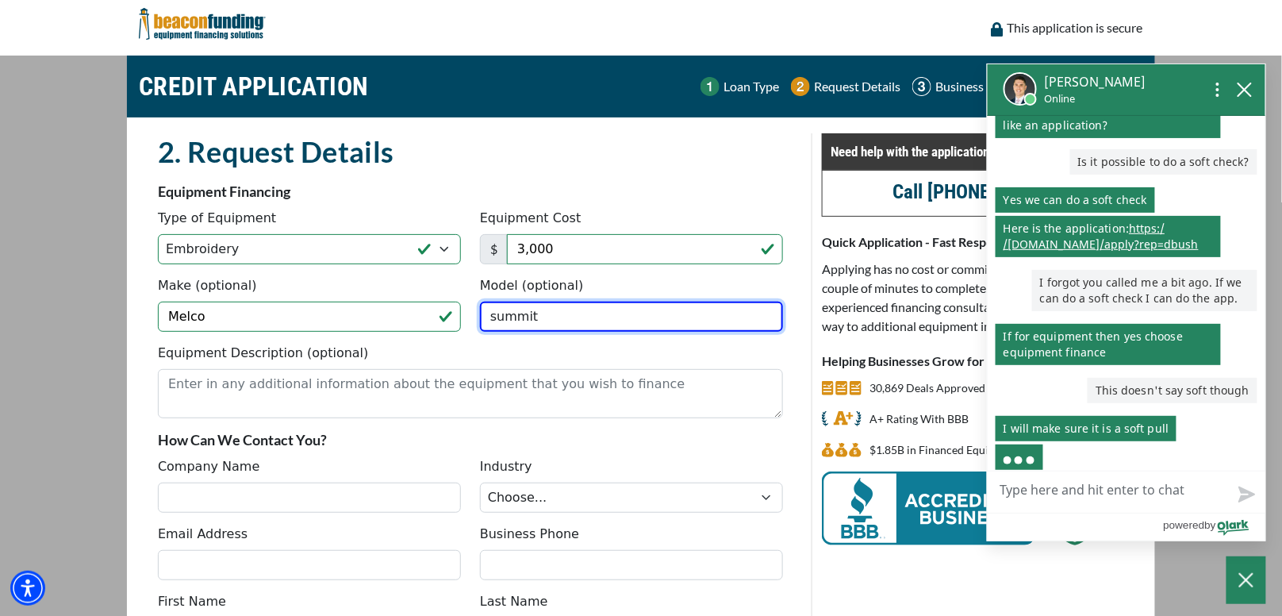
scroll to position [166, 0]
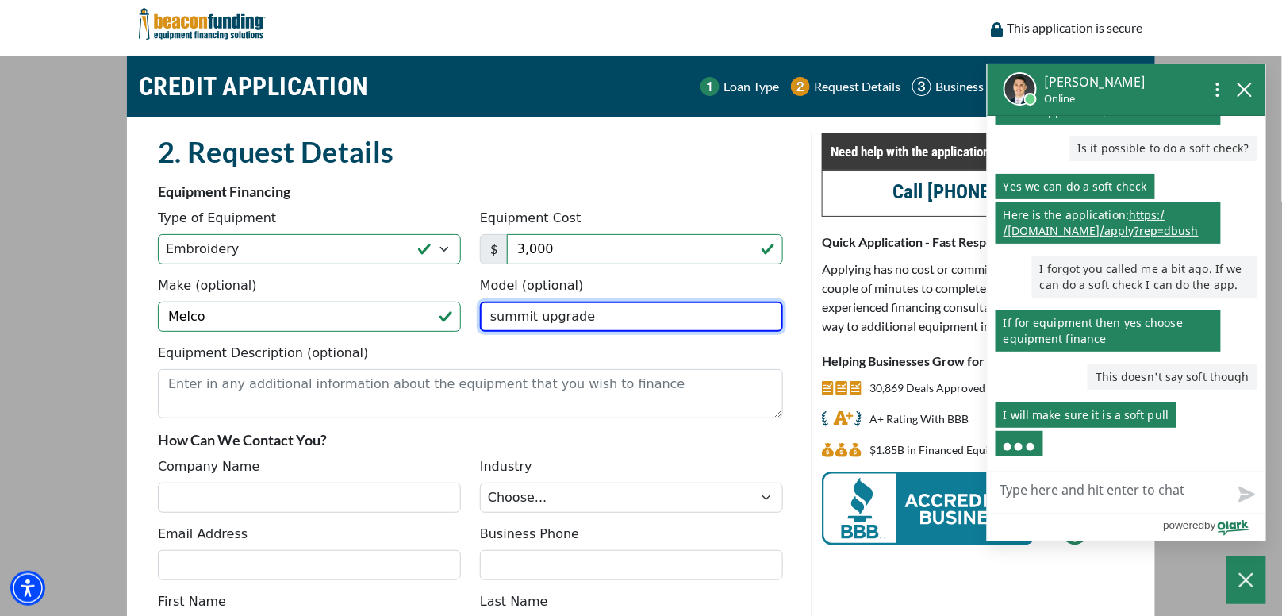
type input "summit upgrade"
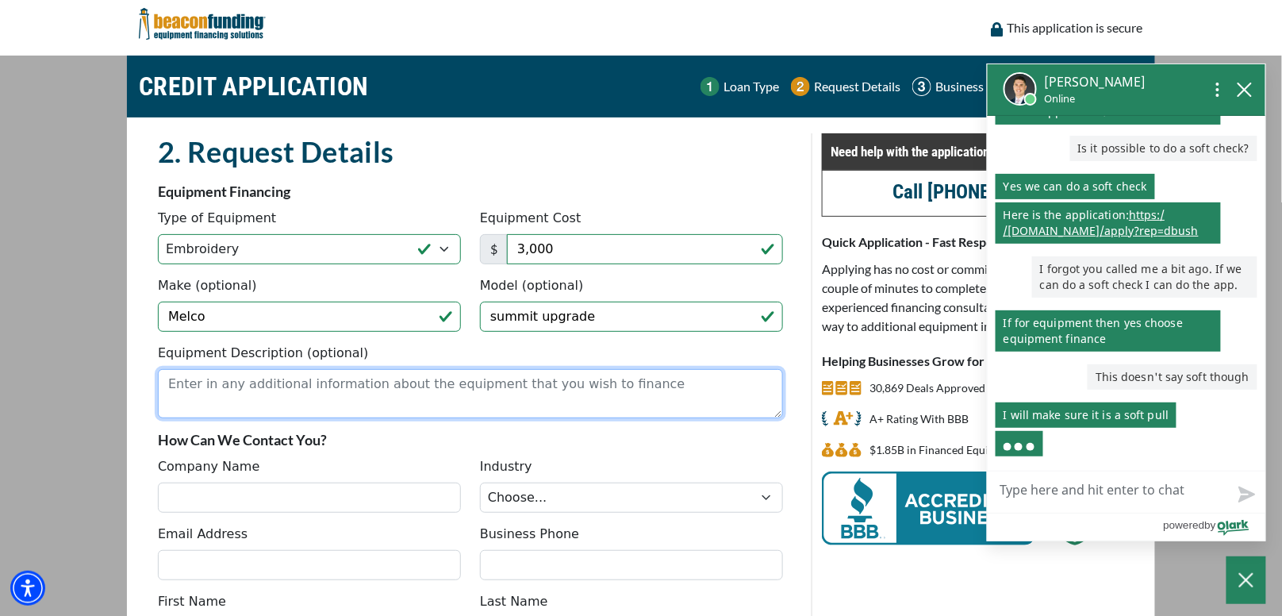
click at [237, 385] on textarea "Equipment Description (optional)" at bounding box center [470, 393] width 625 height 49
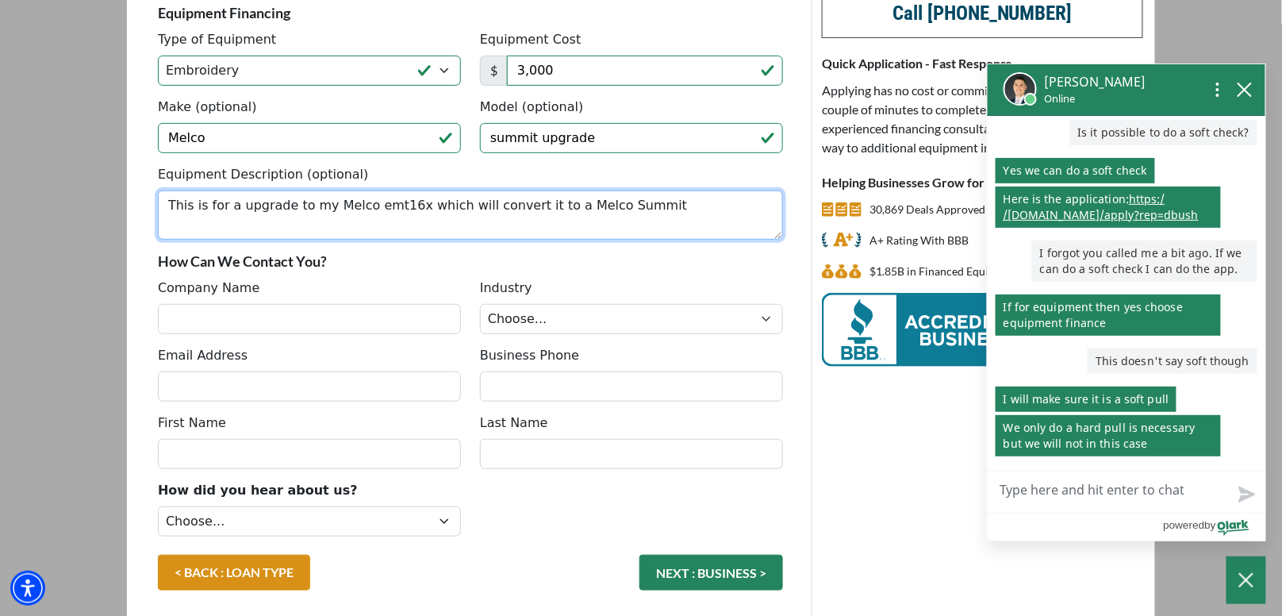
scroll to position [238, 0]
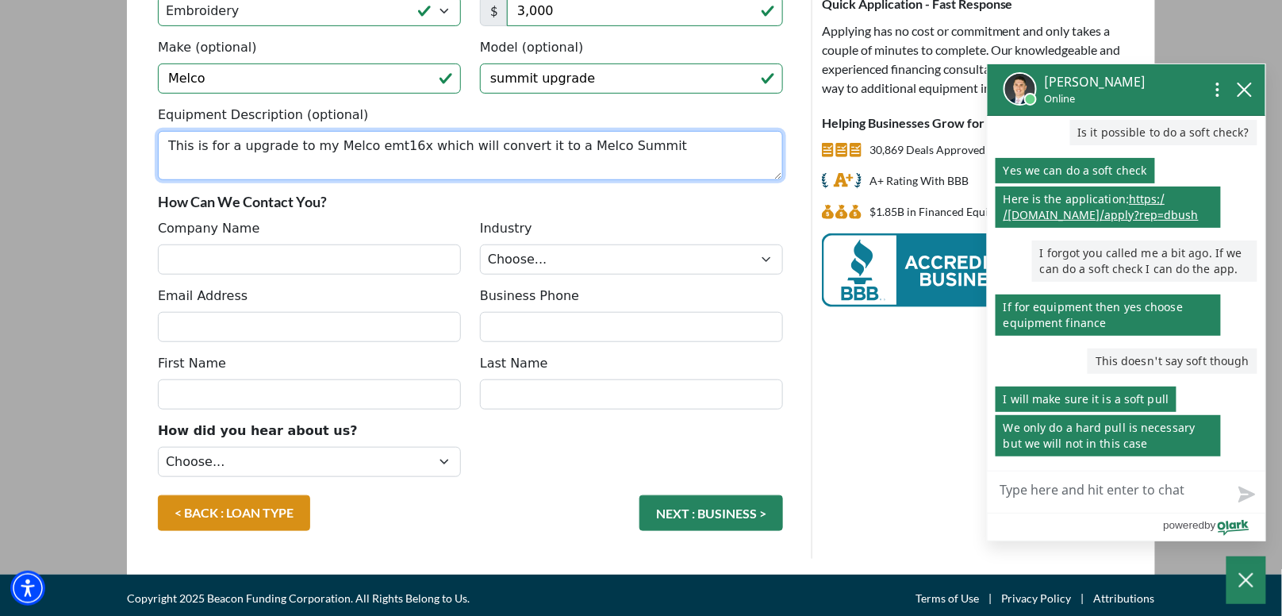
type textarea "This is for a upgrade to my Melco emt16x which will convert it to a Melco Summit"
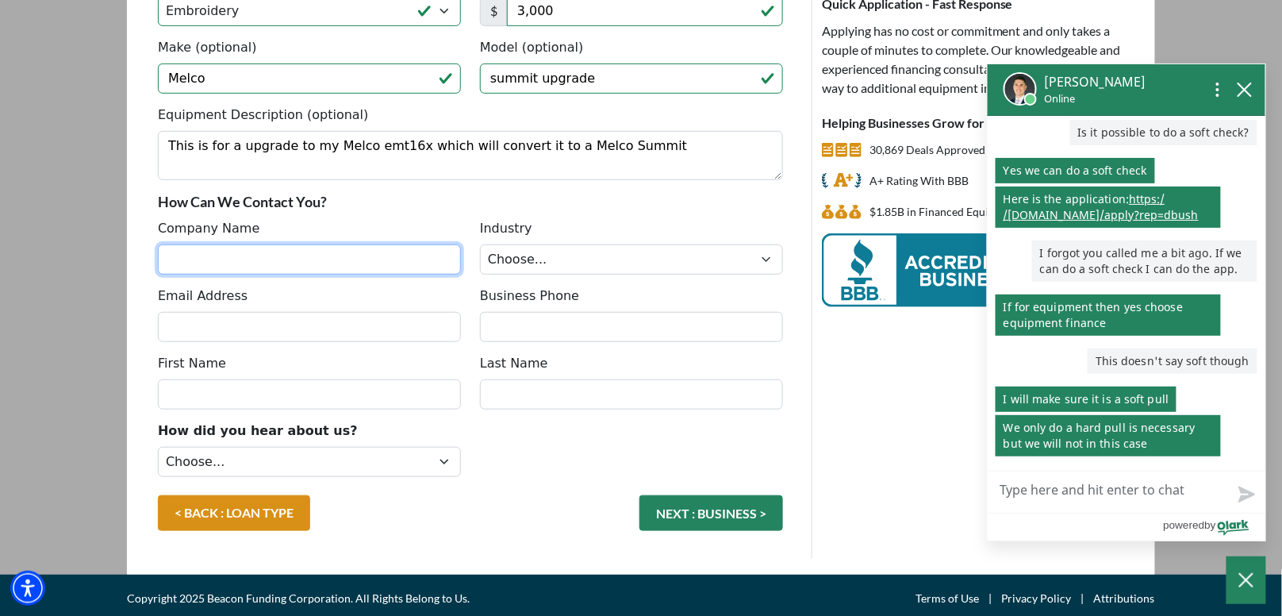
click at [263, 257] on input "Company Name" at bounding box center [309, 259] width 303 height 30
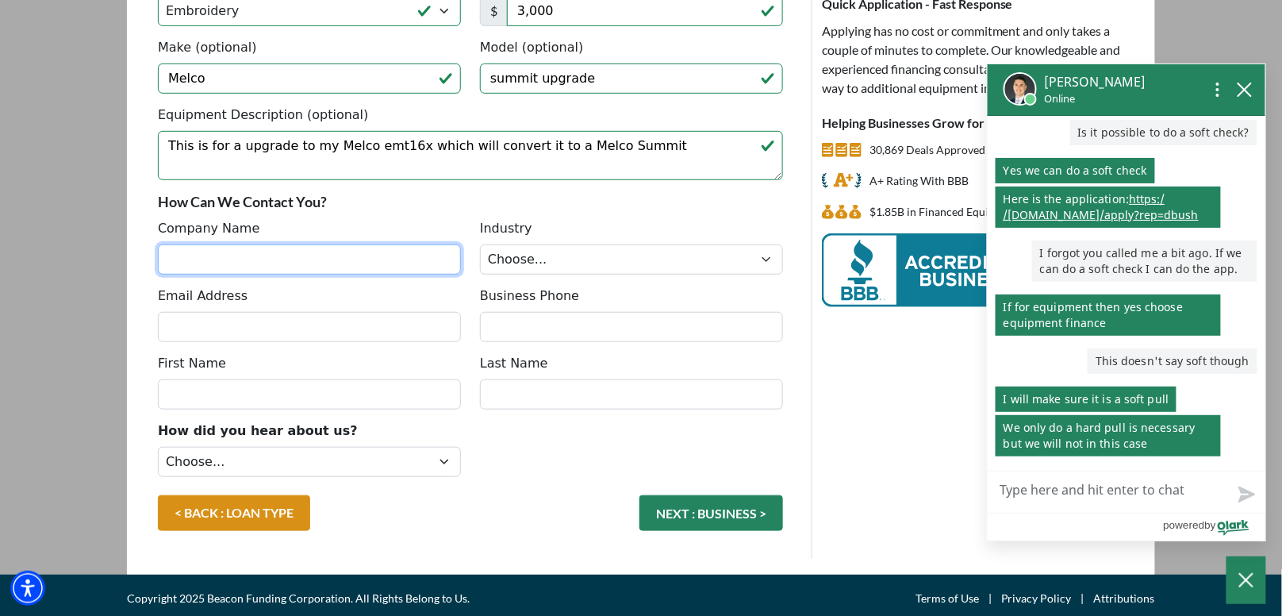
type input "ZEES CREATIVE STITCHES LLC"
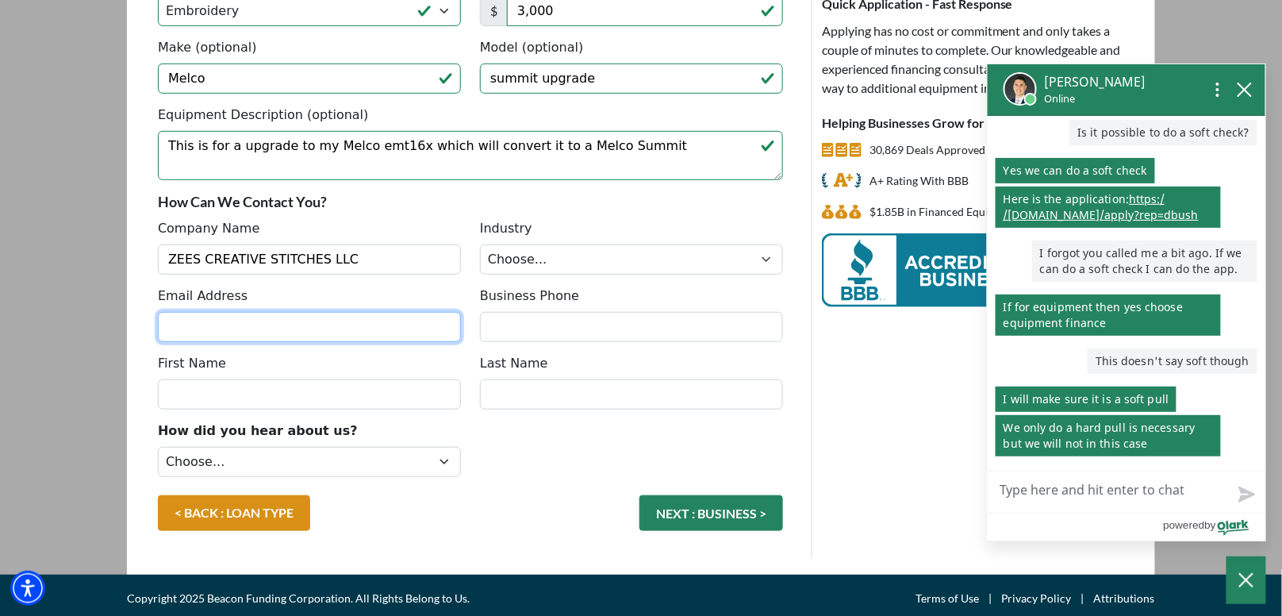
type input "zeescreativestitches@outlook.com"
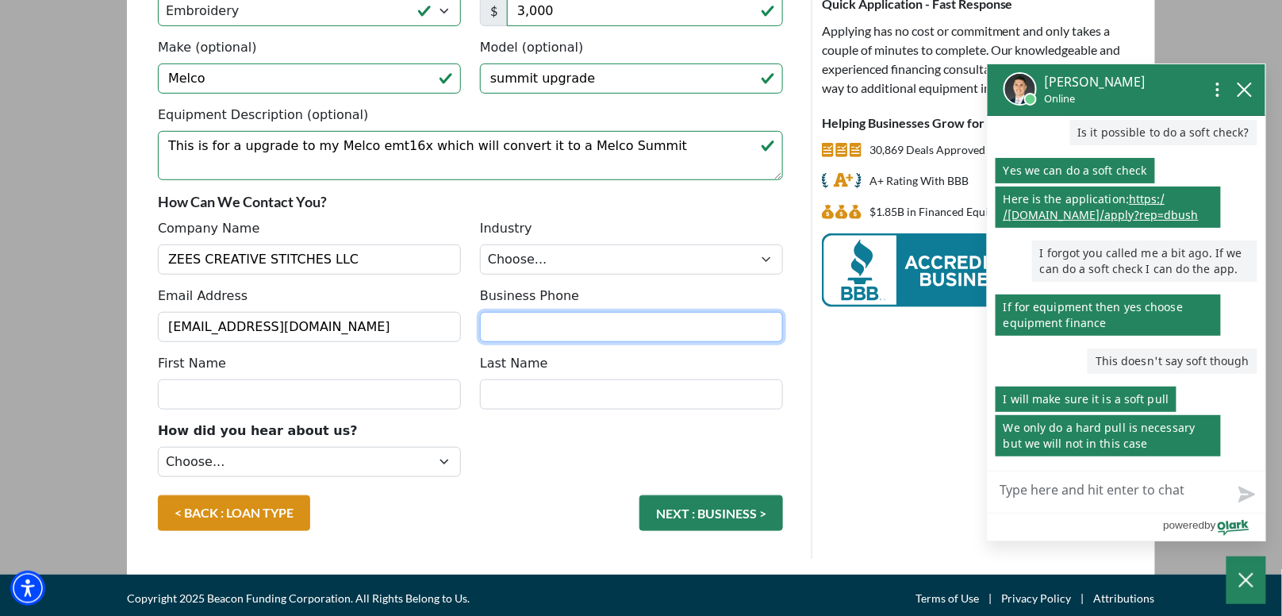
type input "4109359640"
type input "Ardythe"
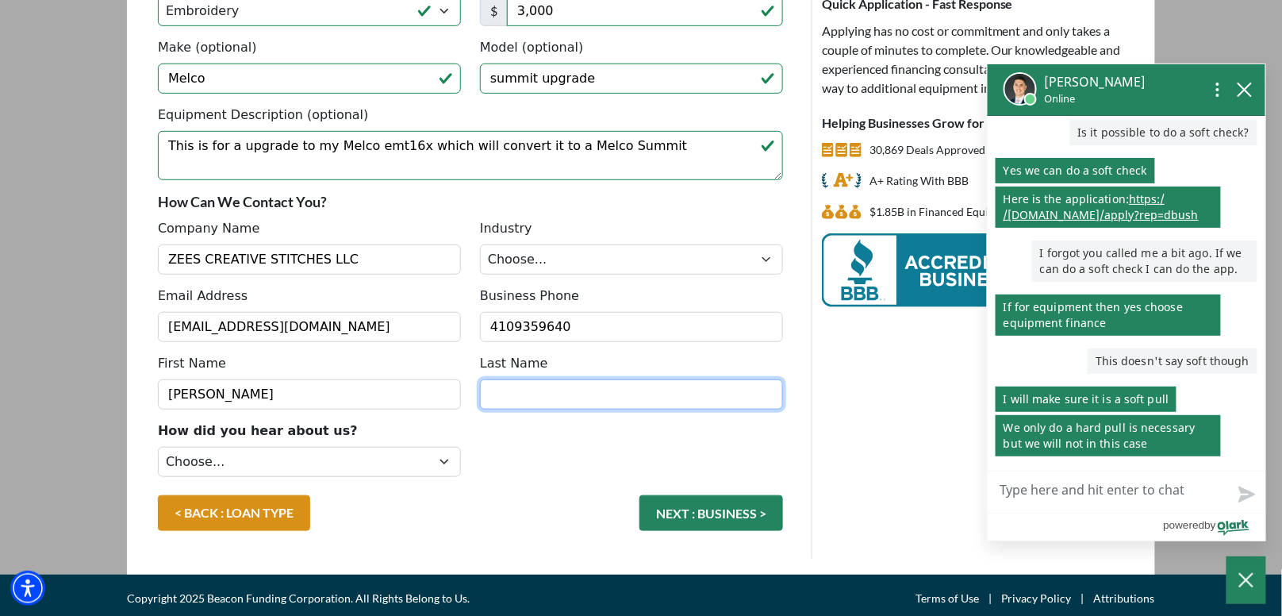
type input "E Warren"
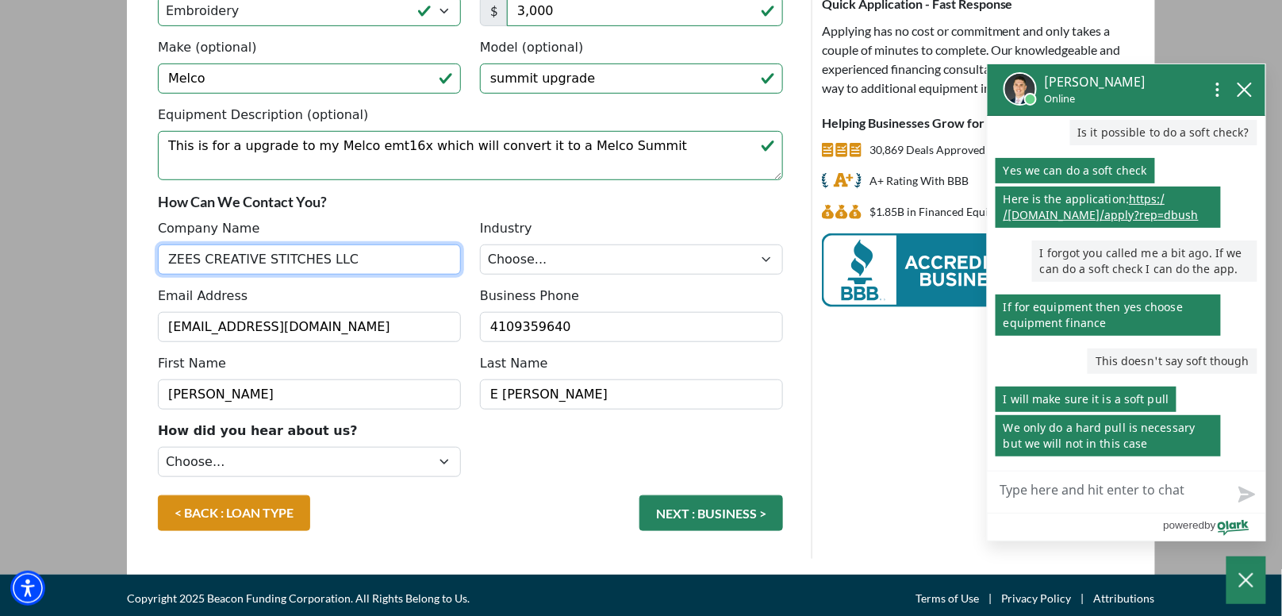
type input "[PHONE_NUMBER]"
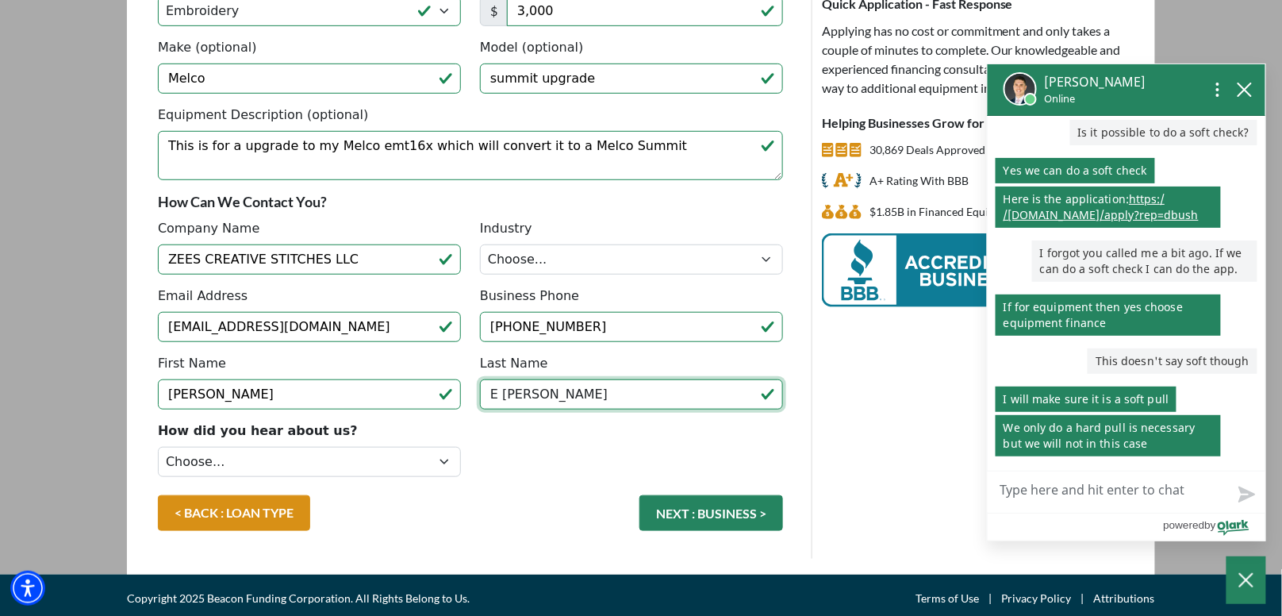
click at [500, 391] on input "E Warren" at bounding box center [631, 394] width 303 height 30
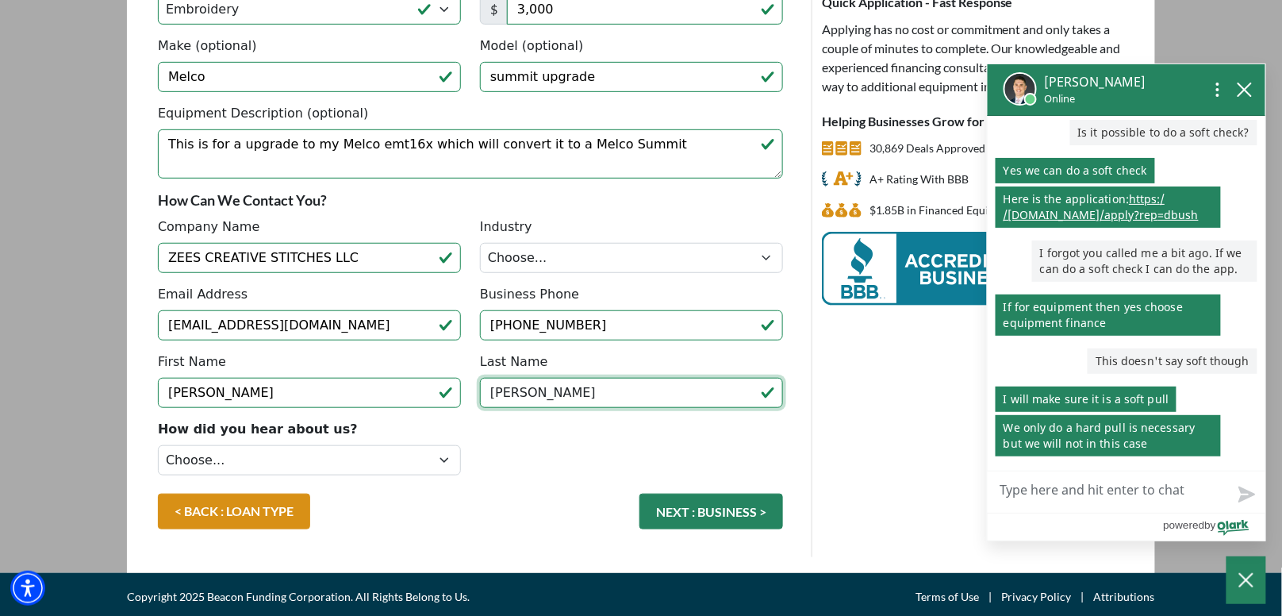
scroll to position [240, 0]
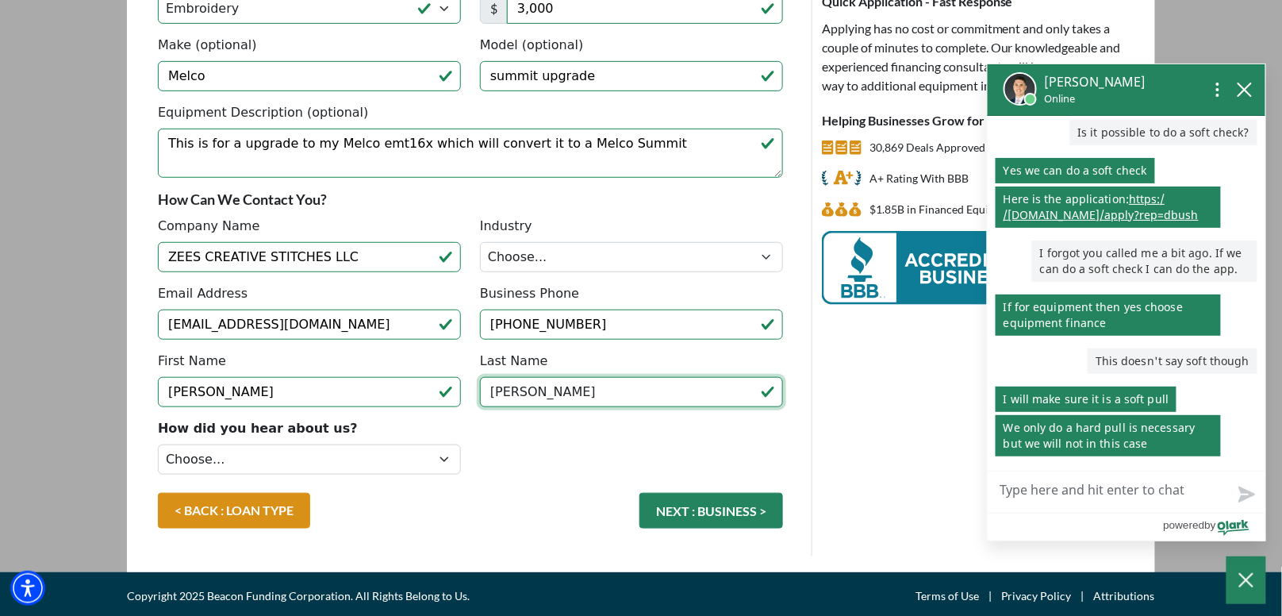
type input "Warren"
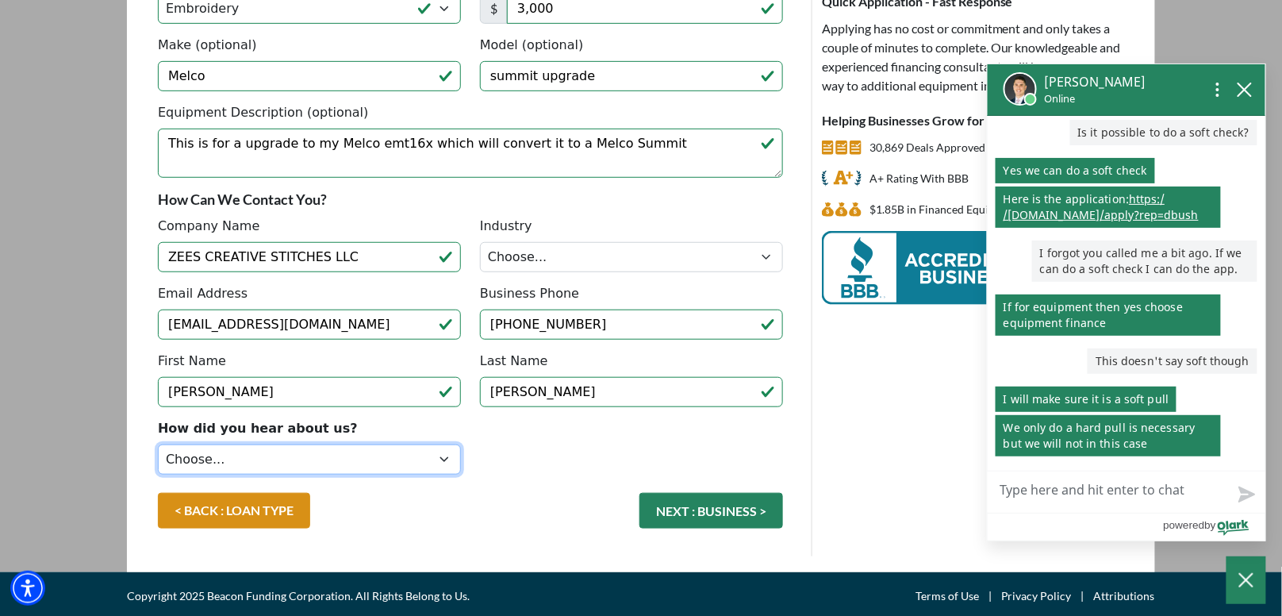
click at [444, 457] on select "Choose... Internet Search Vendor Referral Word of Mouth Client Referral Email E…" at bounding box center [309, 459] width 303 height 30
select select "14"
click at [158, 444] on select "Choose... Internet Search Vendor Referral Word of Mouth Client Referral Email E…" at bounding box center [309, 459] width 303 height 30
click at [221, 452] on select "Choose... Internet Search Vendor Referral Word of Mouth Client Referral Email E…" at bounding box center [309, 459] width 303 height 30
click at [363, 453] on select "Choose... Internet Search Vendor Referral Word of Mouth Client Referral Email E…" at bounding box center [309, 459] width 303 height 30
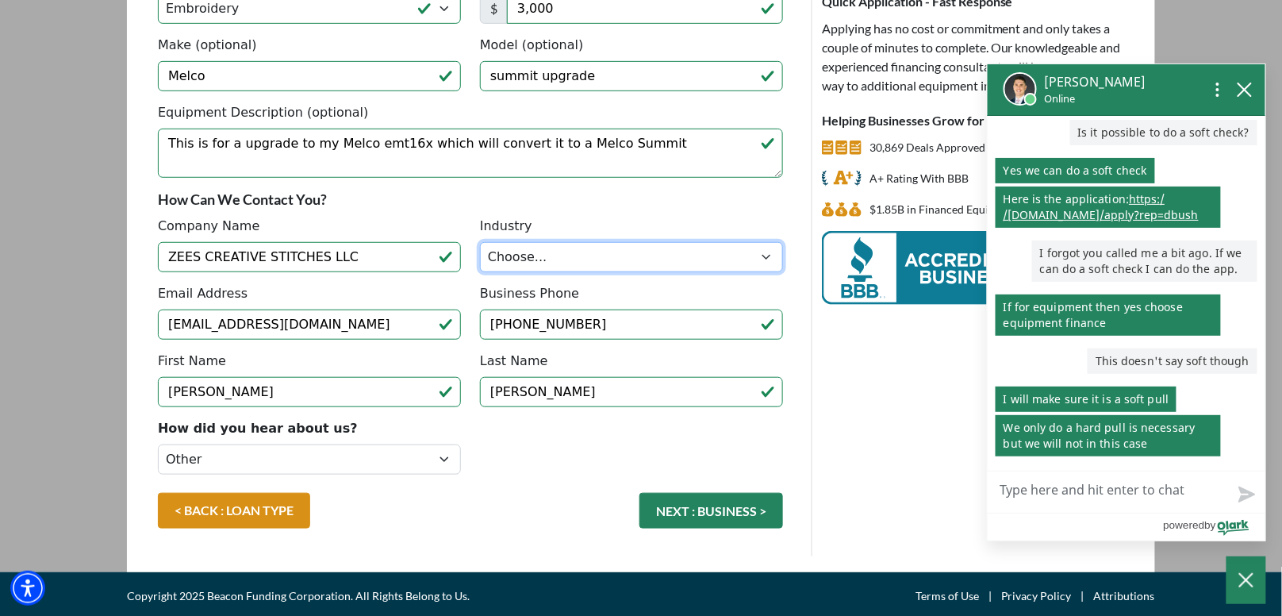
click at [588, 253] on select "Choose... Towing Landscape/Hardscape Decorated Apparel Septic Light Constructio…" at bounding box center [631, 257] width 303 height 30
select select "3"
click at [480, 242] on select "Choose... Towing Landscape/Hardscape Decorated Apparel Septic Light Constructio…" at bounding box center [631, 257] width 303 height 30
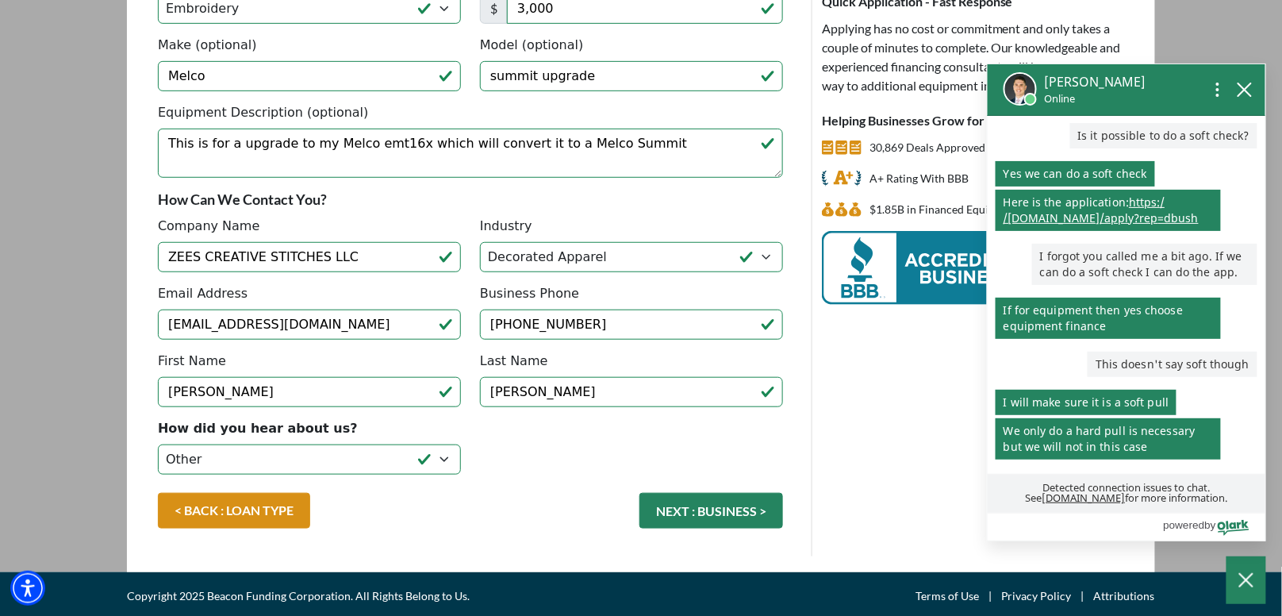
scroll to position [179, 0]
click at [939, 503] on div "Need help with the application? Call (847) 232-7815 Quick Application - Fast Re…" at bounding box center [982, 224] width 341 height 663
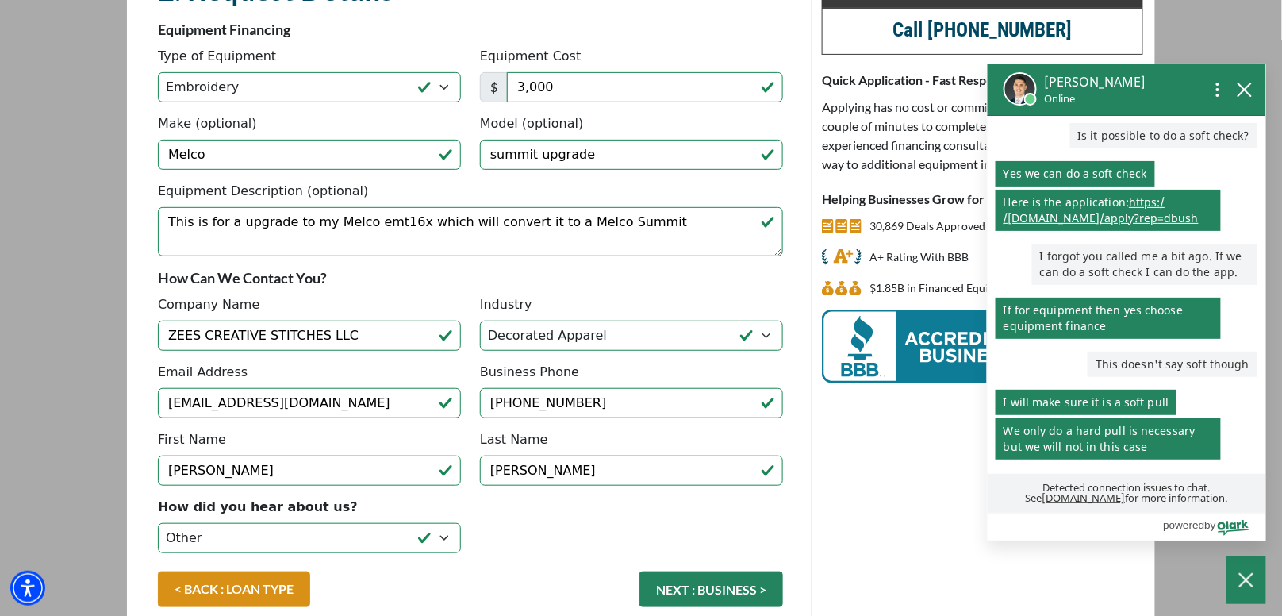
scroll to position [240, 0]
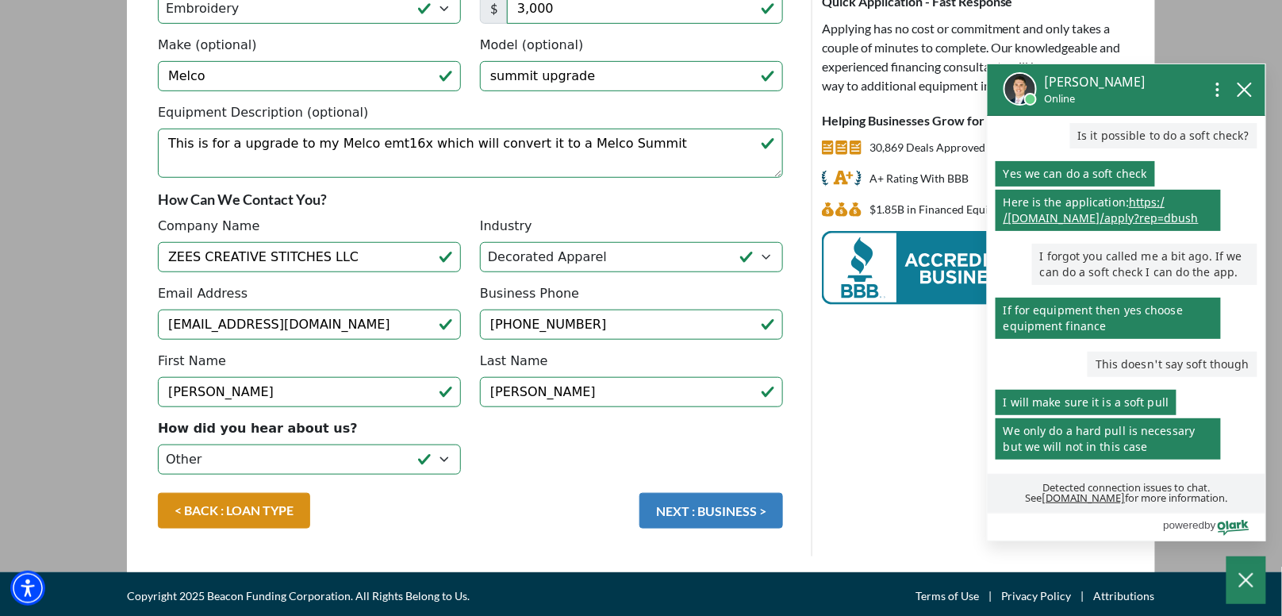
click at [727, 507] on button "NEXT : BUSINESS >" at bounding box center [711, 511] width 144 height 36
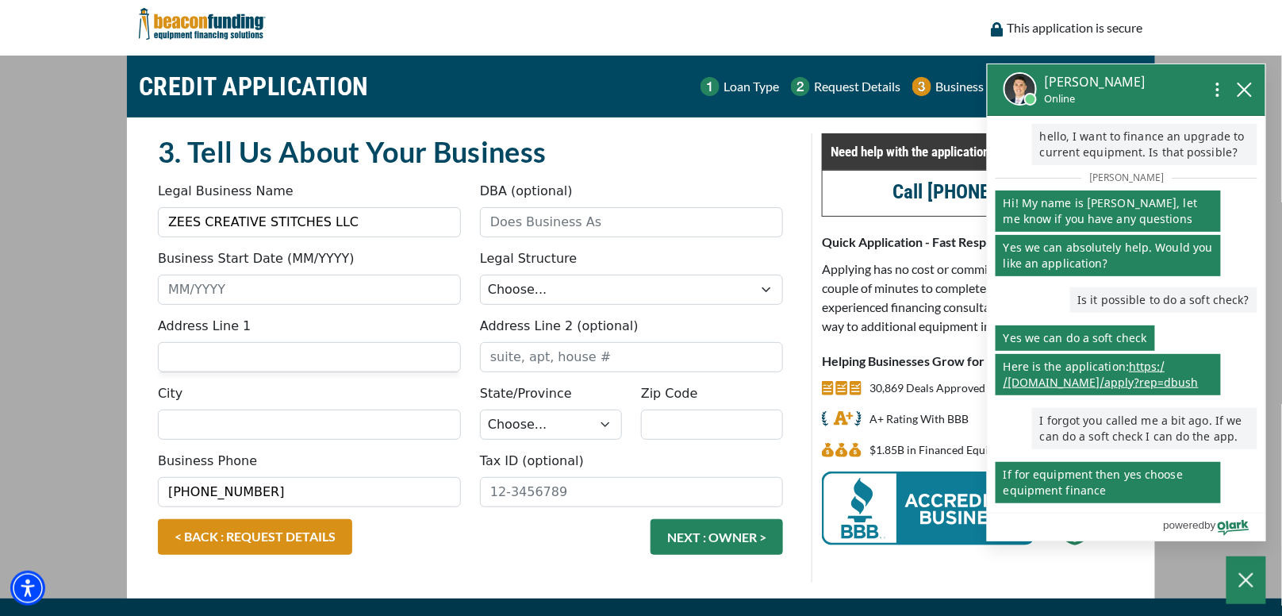
scroll to position [225, 0]
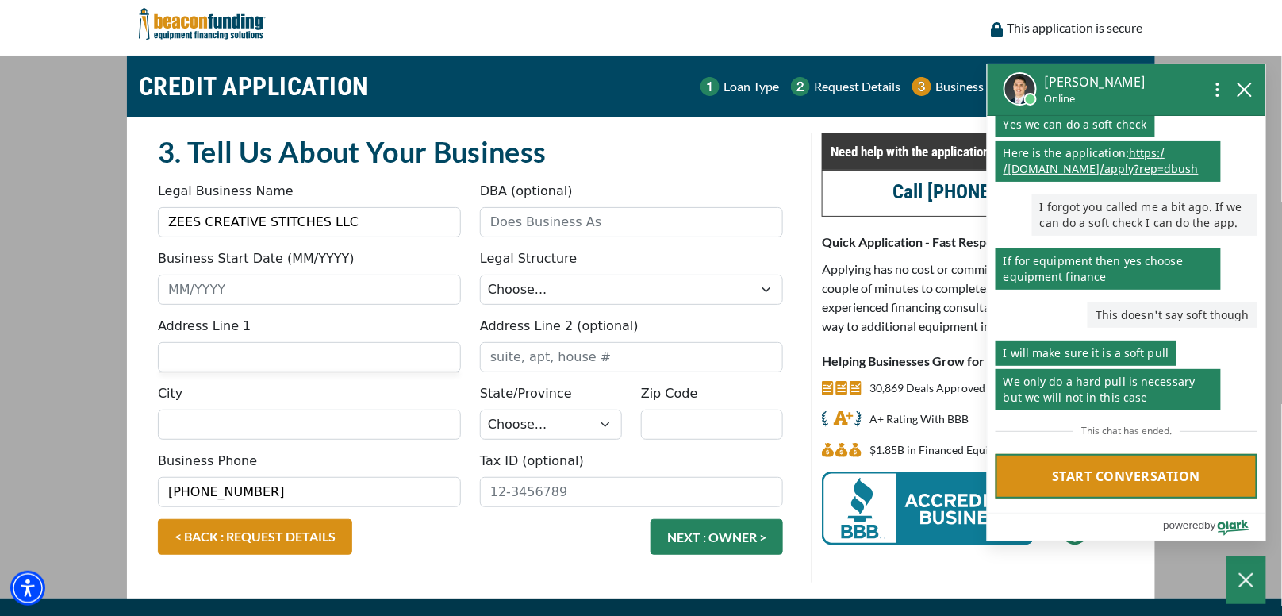
click at [1107, 473] on button "Start conversation" at bounding box center [1127, 476] width 262 height 44
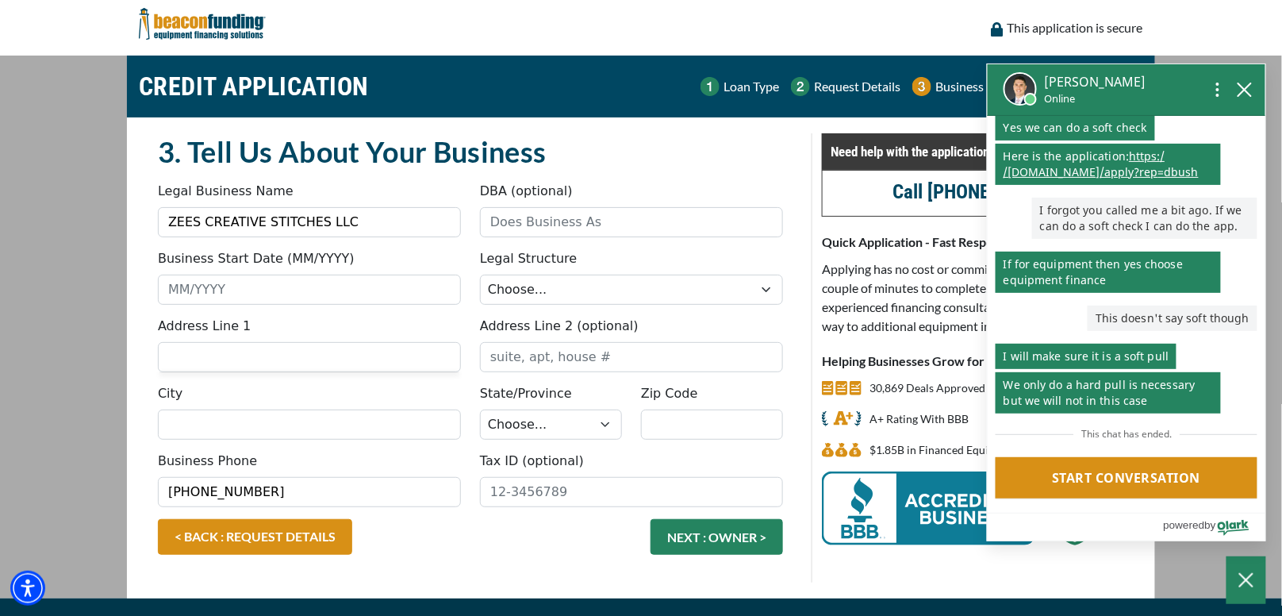
scroll to position [182, 0]
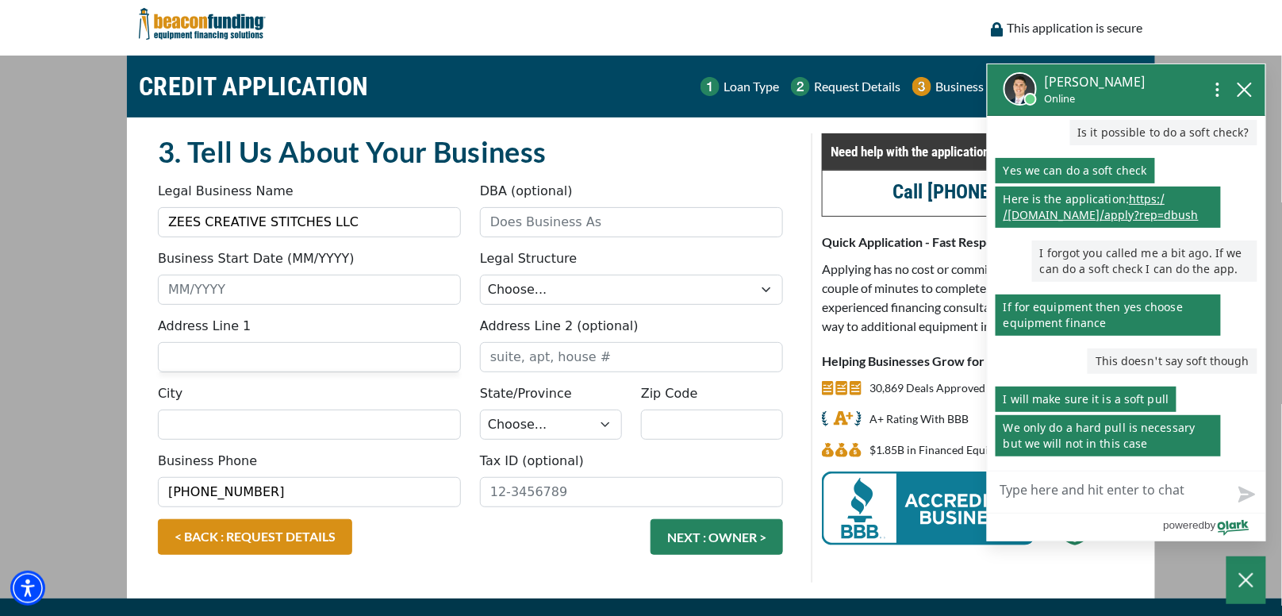
click at [1076, 488] on textarea "Live Chat Now" at bounding box center [1127, 491] width 278 height 41
type textarea "m"
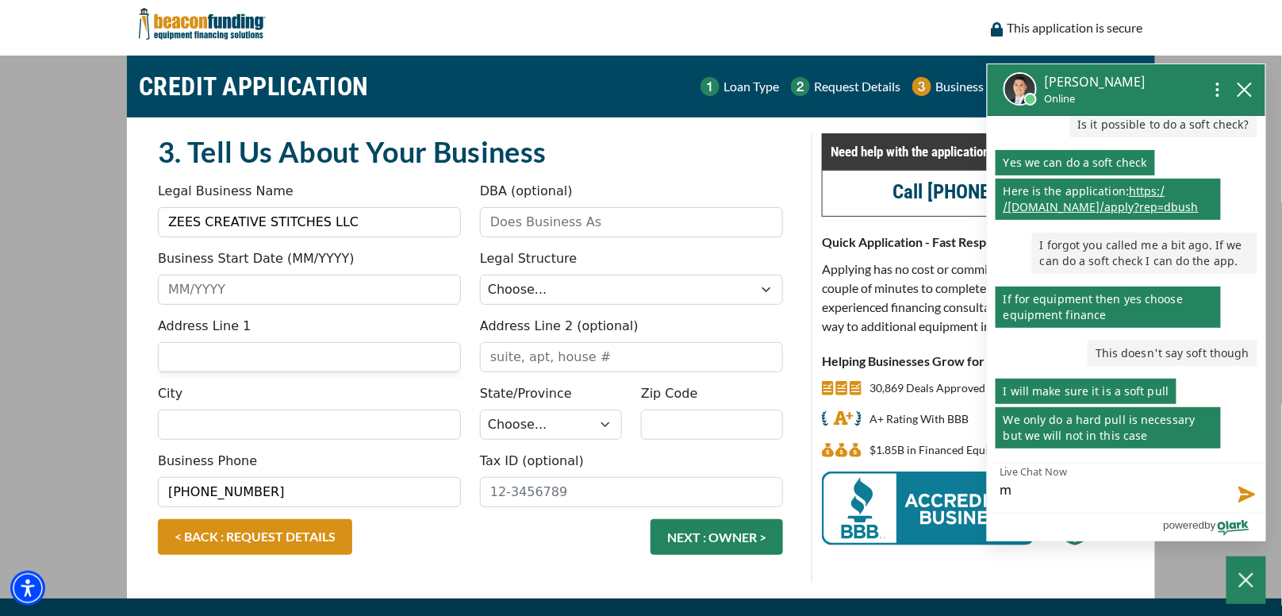
type textarea "my"
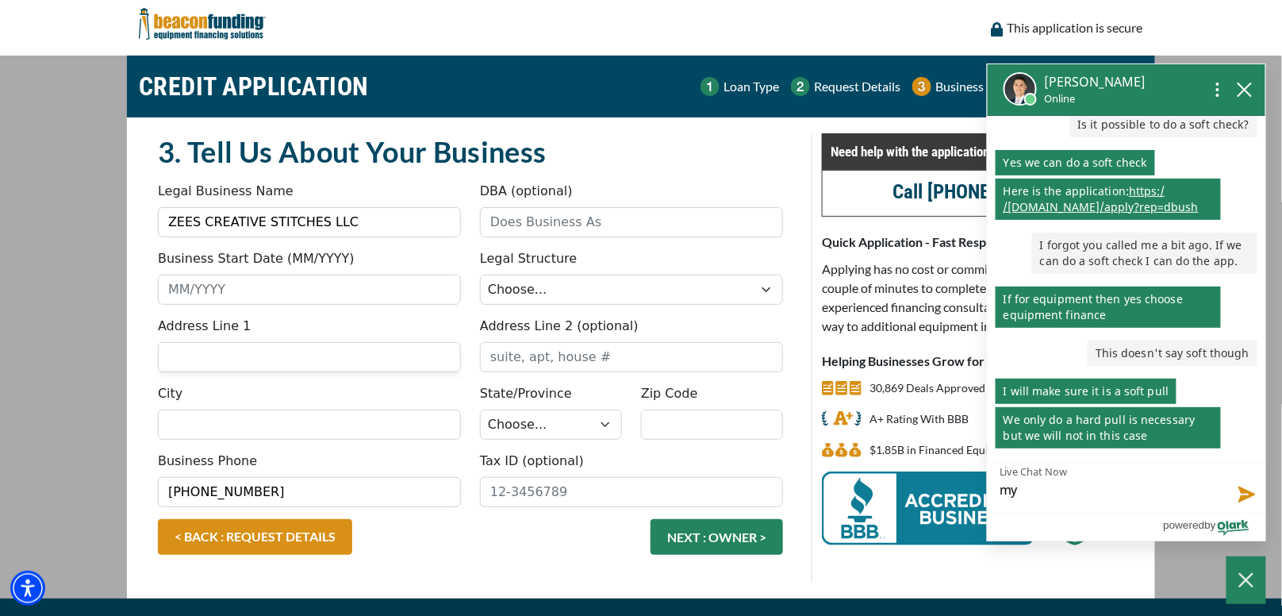
type textarea "my i"
type textarea "my in"
type textarea "my int"
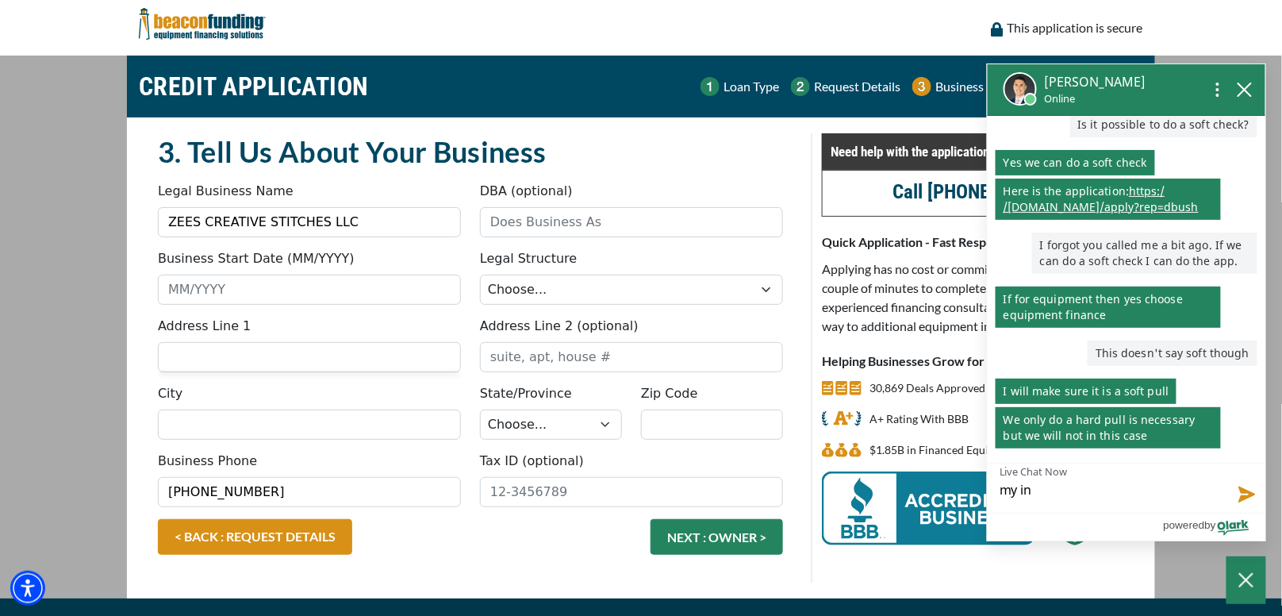
type textarea "my int"
type textarea "my inte"
type textarea "my inter"
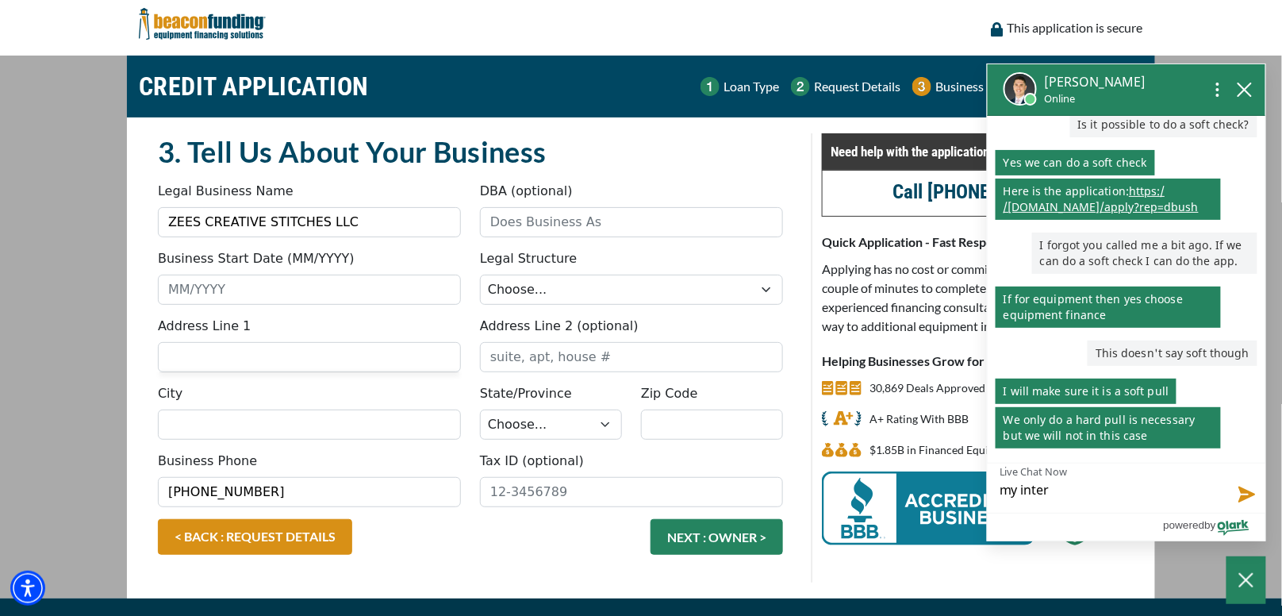
type textarea "my intern"
type textarea "my interne"
type textarea "my internet"
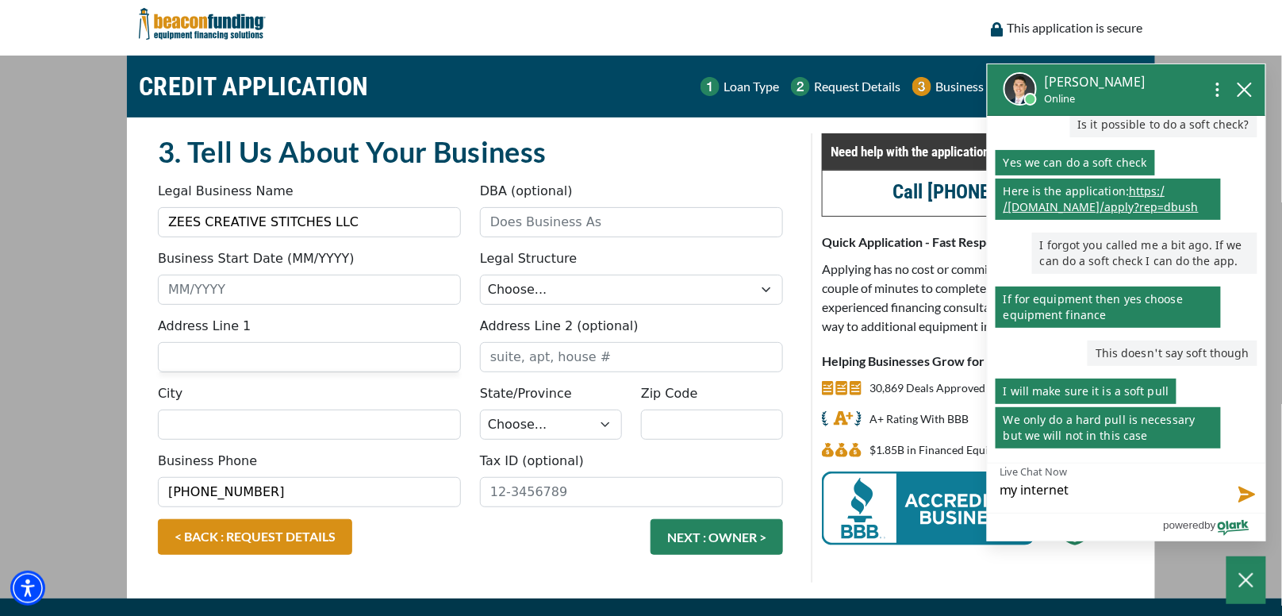
type textarea "my internet"
type textarea "my internet t"
type textarea "my internet to"
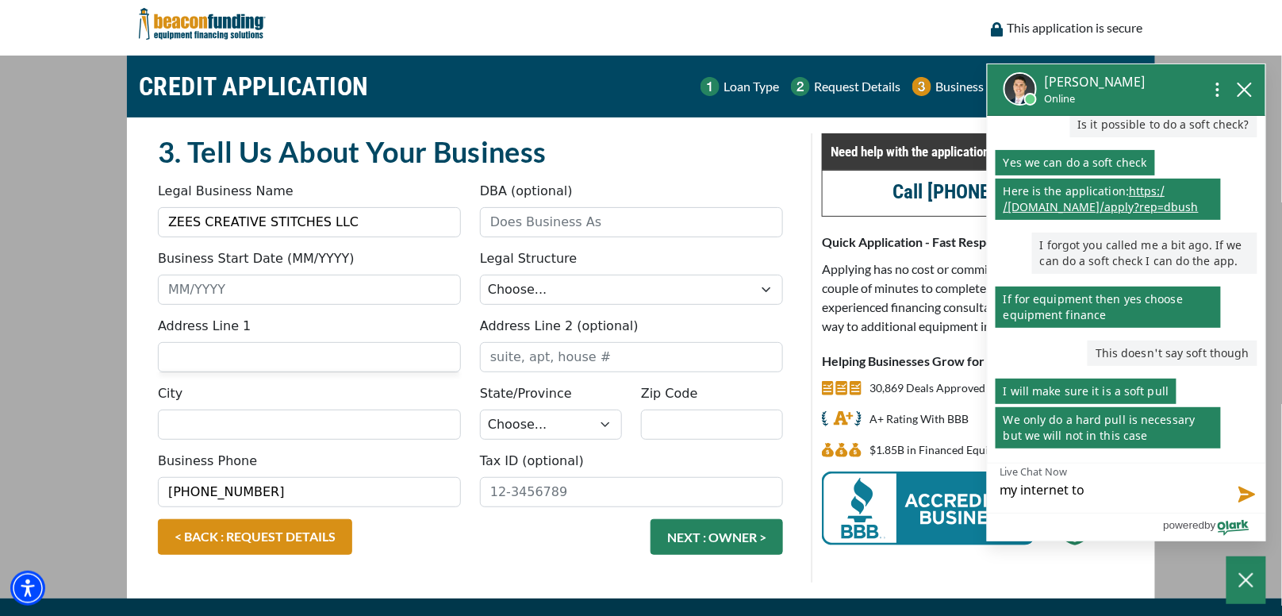
type textarea "my internet too"
type textarea "my internet took"
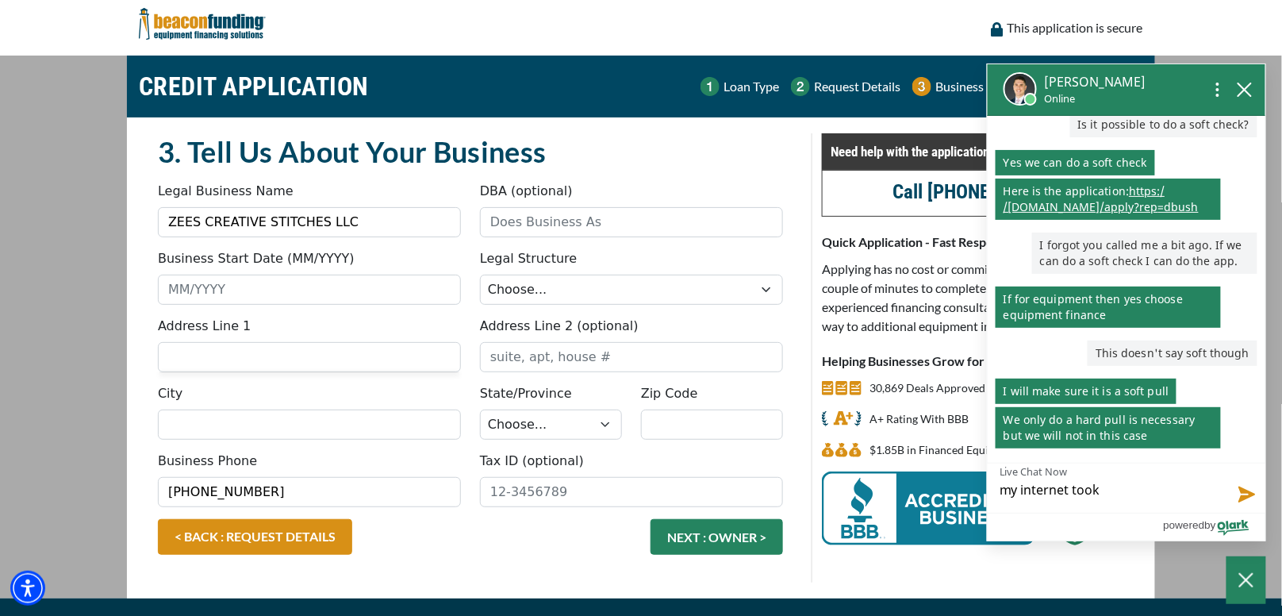
type textarea "my internet took a"
type textarea "my internet took a h"
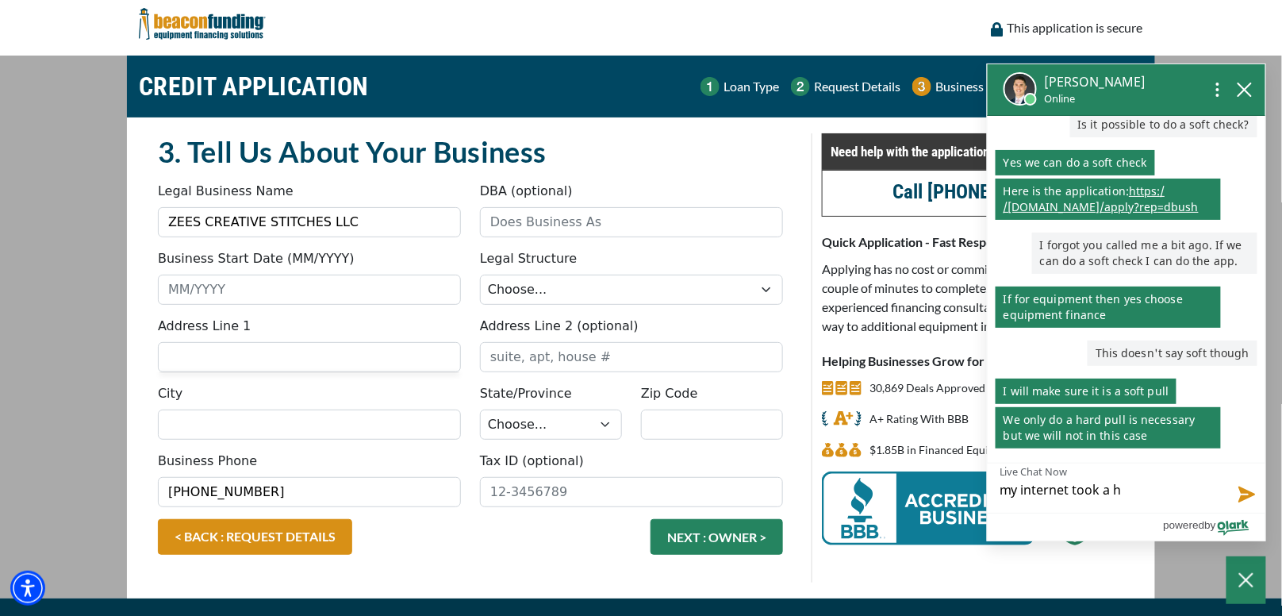
type textarea "my internet took a hi"
type textarea "my internet took a hit"
type textarea "my internet took a hit."
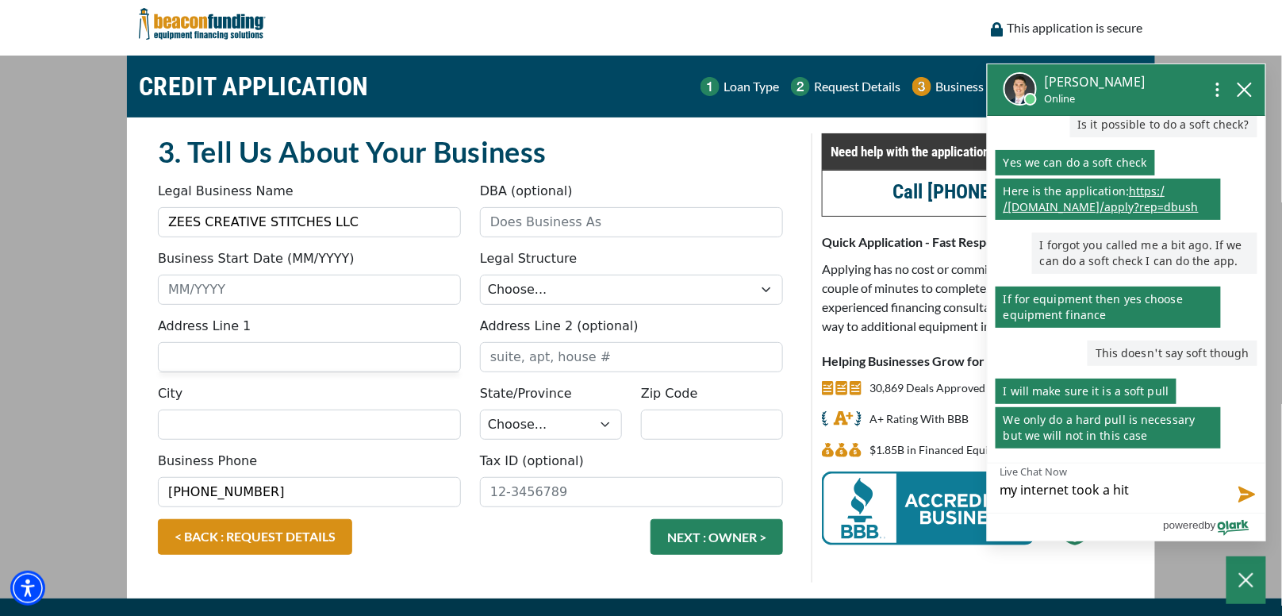
type textarea "my internet took a hit."
type textarea "my internet took a hit.."
type textarea "my internet took a hit..l"
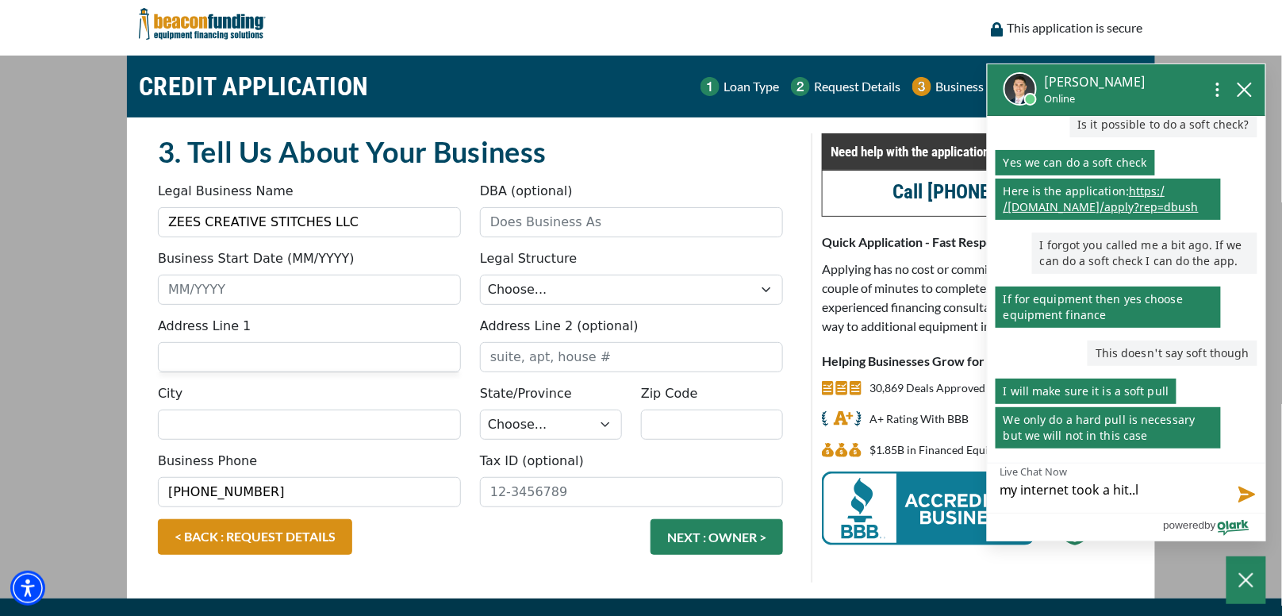
type textarea "my internet took a hit..lo"
type textarea "my internet took a hit..loo"
type textarea "my internet took a hit..look"
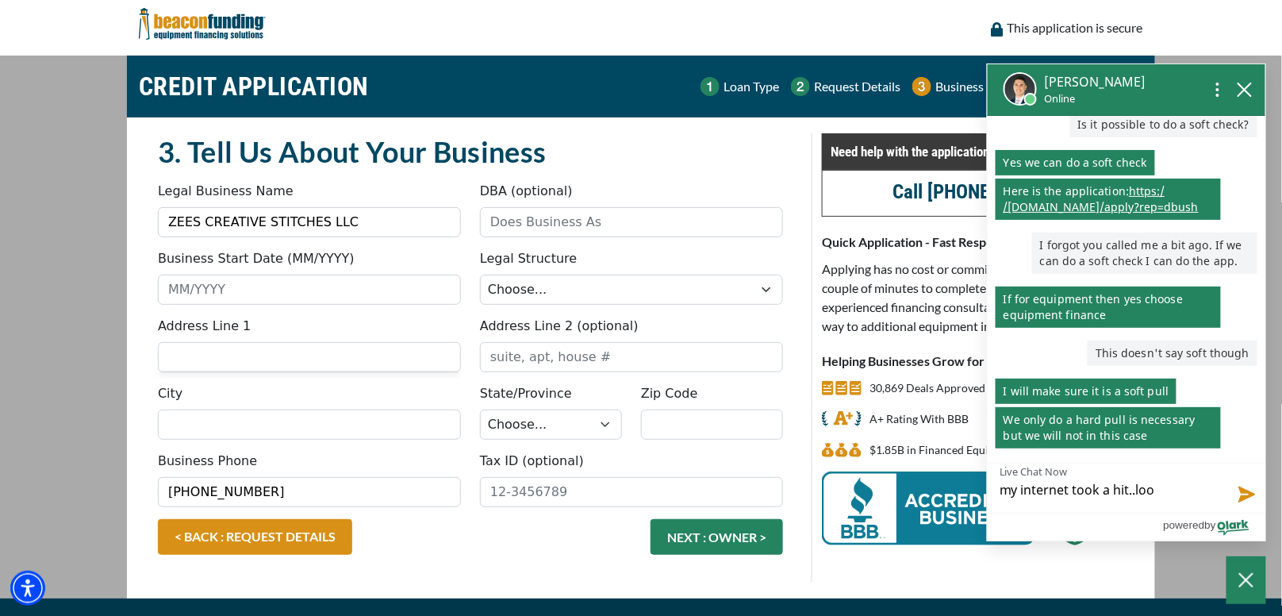
type textarea "my internet took a hit..look"
type textarea "my internet took a hit..looki"
type textarea "my internet took a hit..lookin"
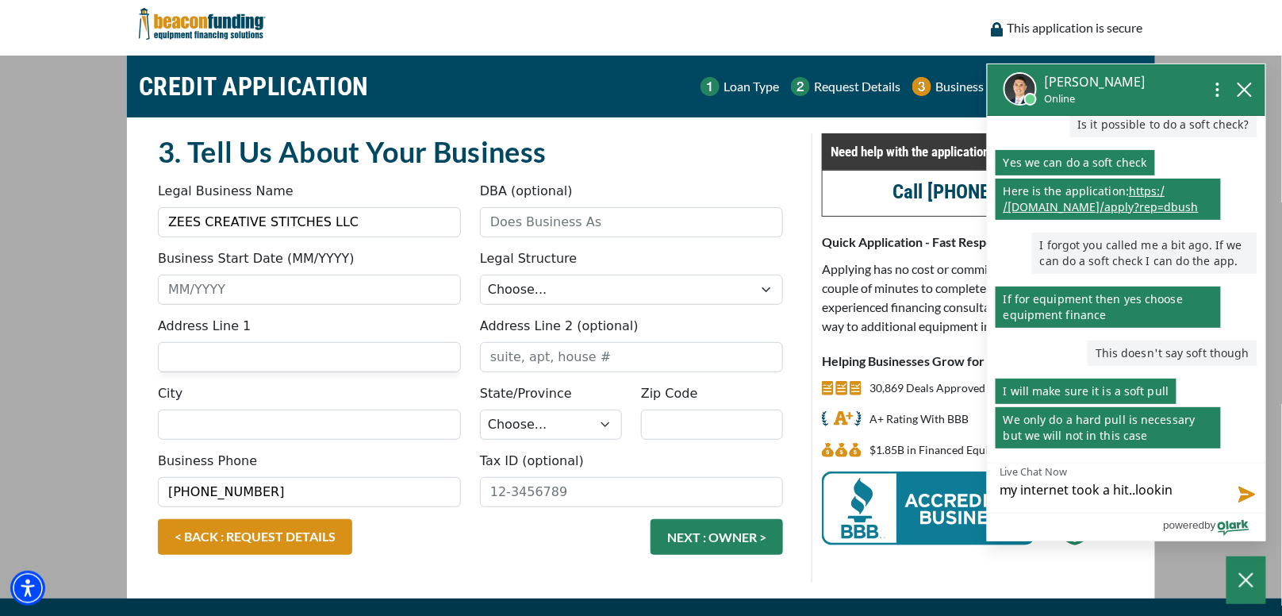
type textarea "my internet took a hit..looking"
type textarea "my internet took a hit..looking f"
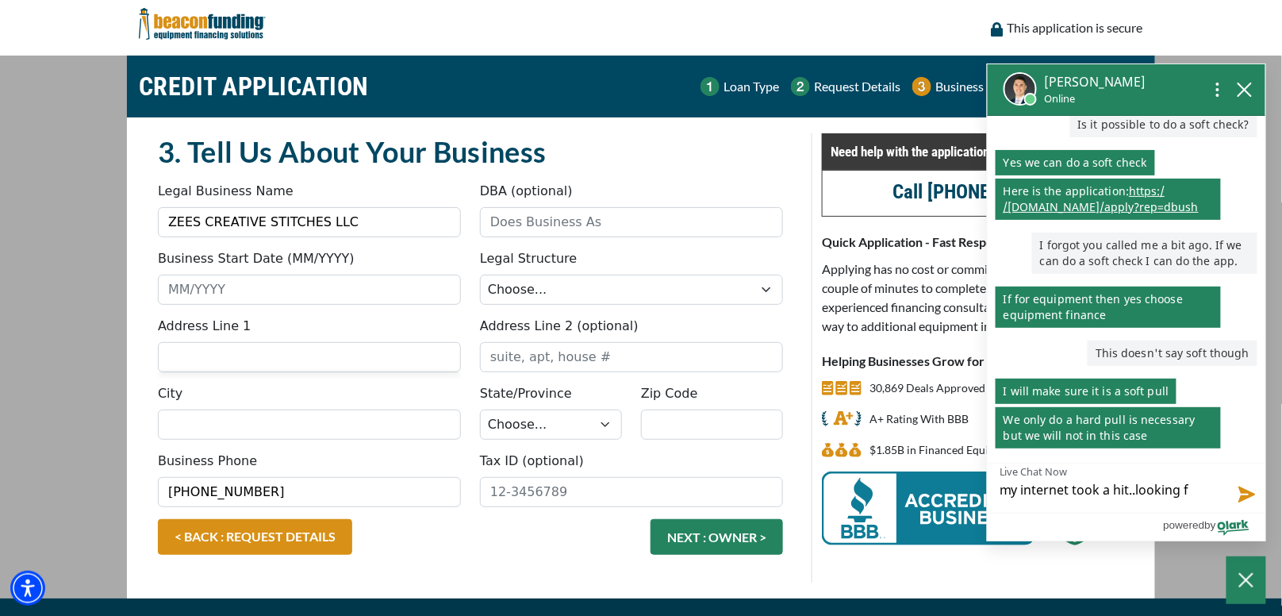
type textarea "my internet took a hit..looking fo"
type textarea "my internet took a hit..looking for"
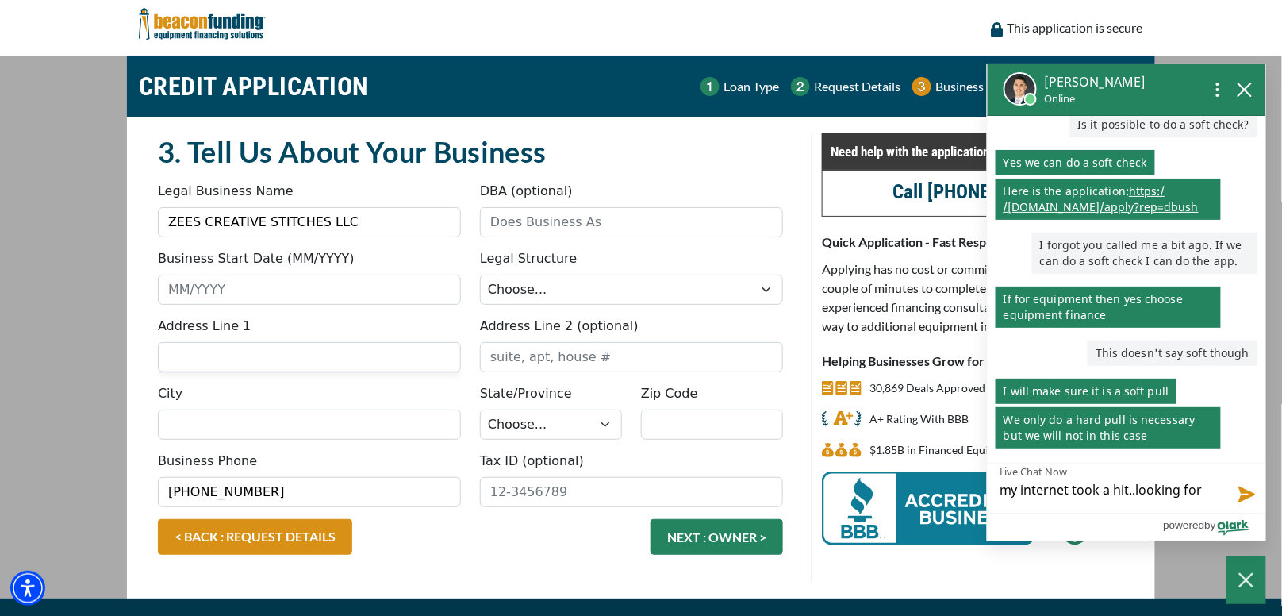
type textarea "my internet took a hit..looking for D"
type textarea "my internet took a hit..looking for Da"
type textarea "my internet took a hit..looking for Dan"
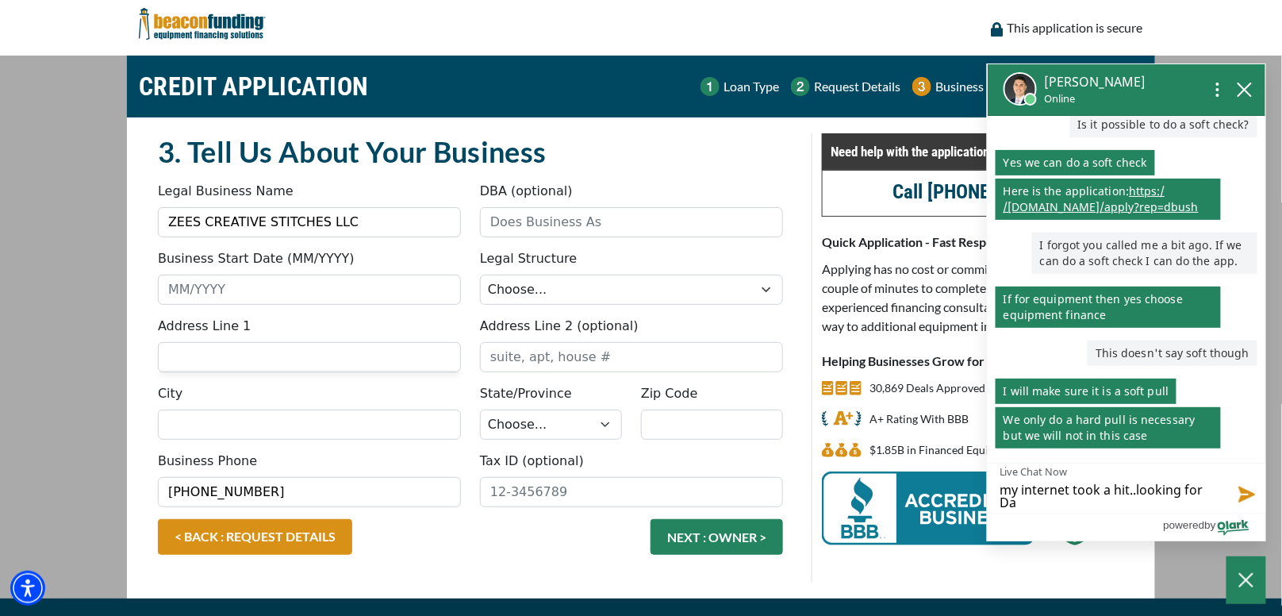
type textarea "my internet took a hit..looking for Dan"
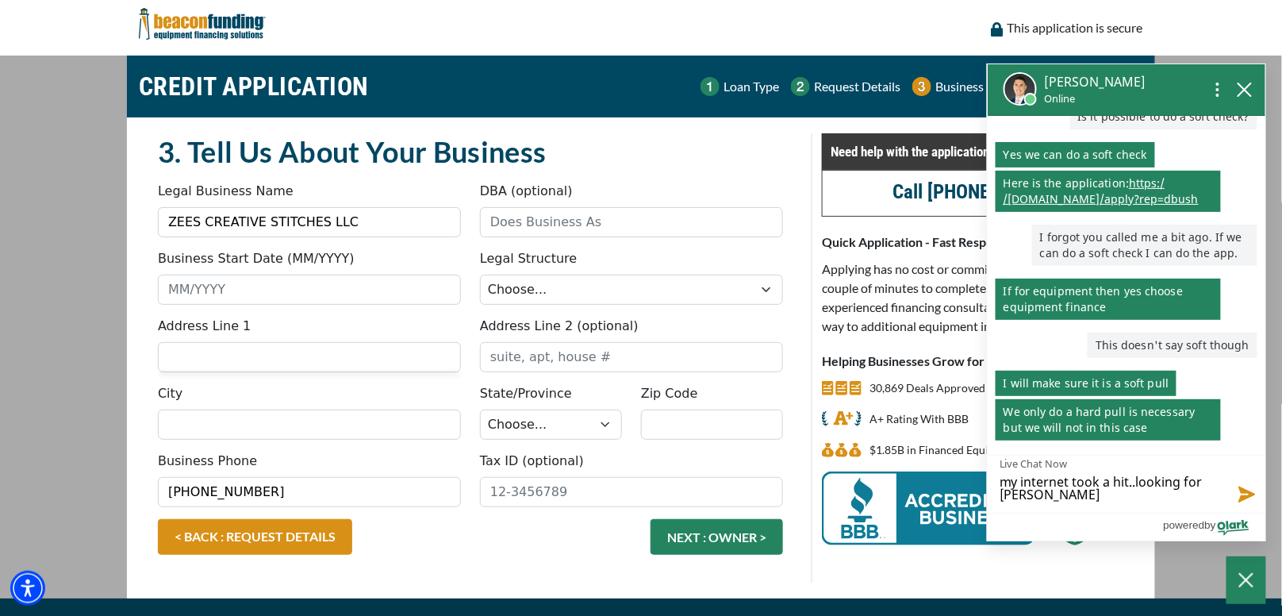
type textarea "my internet took a hit..looking for Dant"
type textarea "my internet took a hit..looking for Dante"
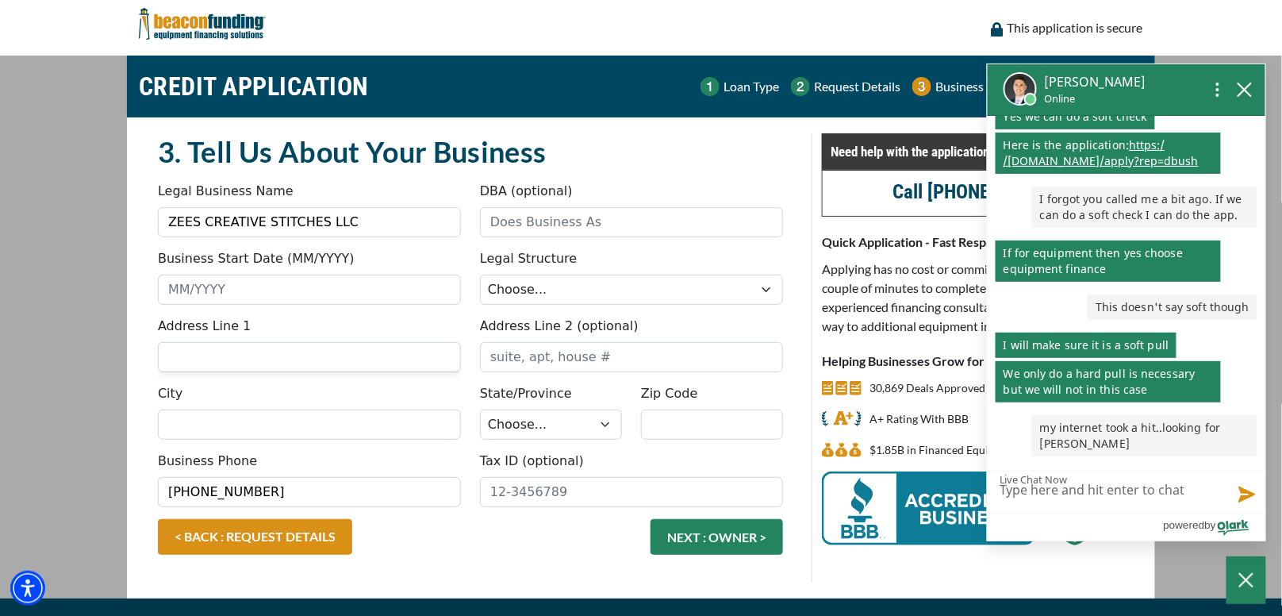
scroll to position [236, 0]
click at [240, 286] on input "Business Start Date (MM/YYYY)" at bounding box center [309, 290] width 303 height 30
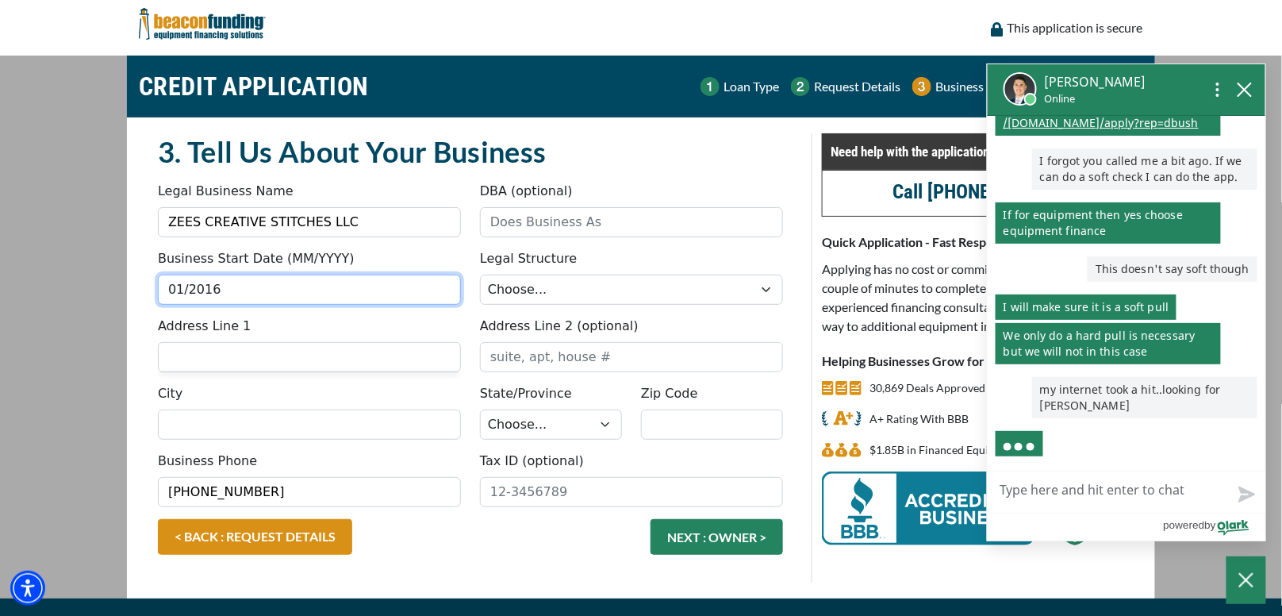
scroll to position [275, 0]
type input "01/2016"
click at [247, 355] on input "Address Line 1" at bounding box center [309, 357] width 303 height 30
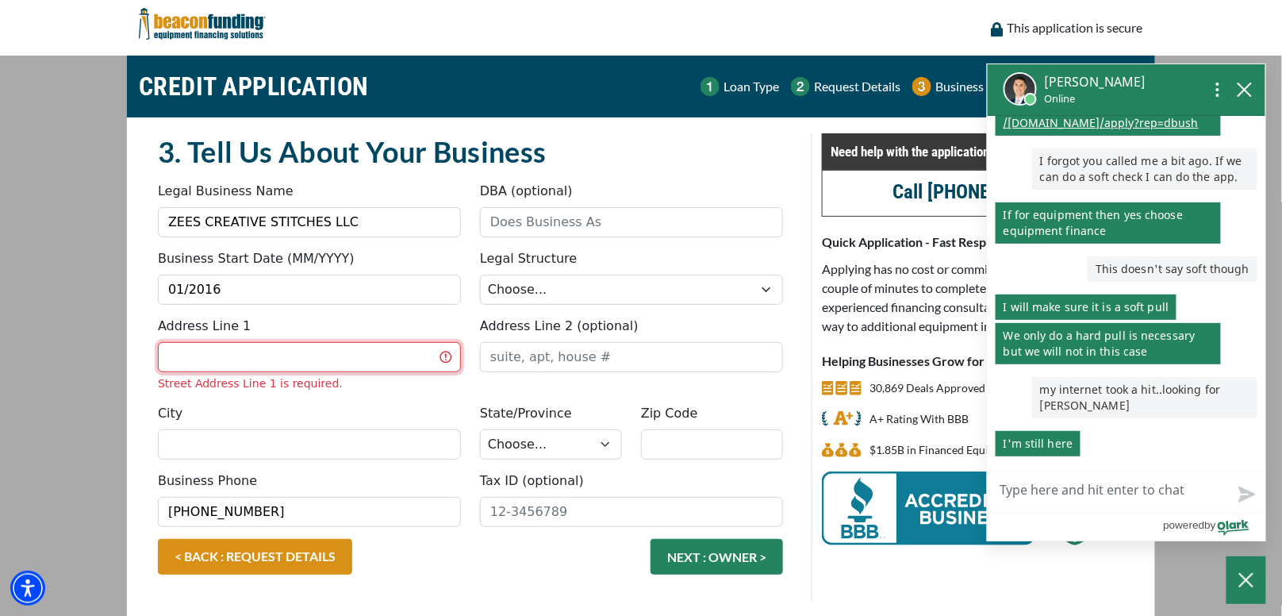
click at [240, 366] on input "Address Line 1" at bounding box center [309, 357] width 303 height 30
type input "17 INGLENOOK CT"
type input "GLEN BURNIE"
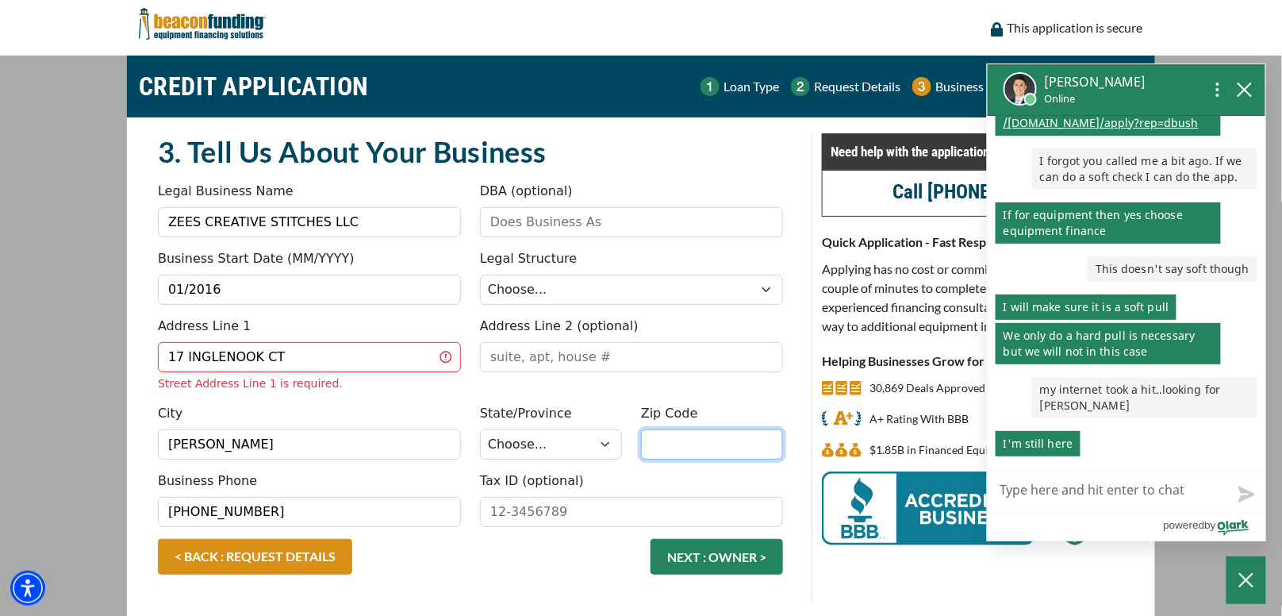
type input "21060"
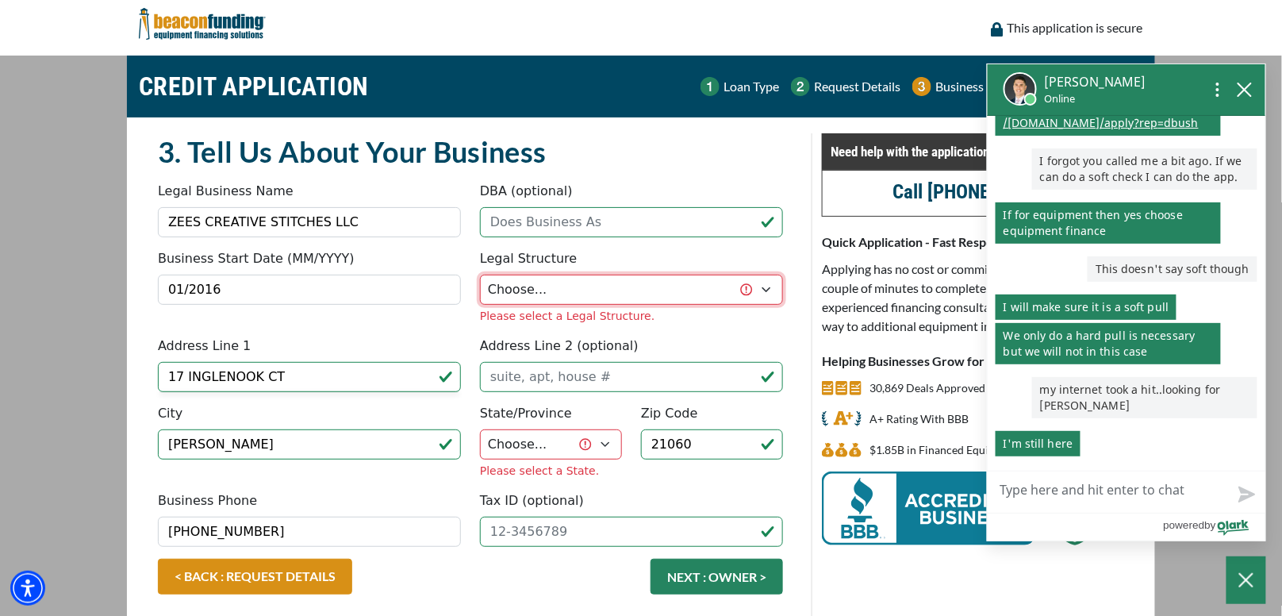
click at [587, 297] on select "Choose... Corporation LLC LLP Municipality Non-Profit Partnership Proprietorship" at bounding box center [631, 290] width 303 height 30
select select "2"
click at [480, 275] on select "Choose... Corporation LLC LLP Municipality Non-Profit Partnership Proprietorship" at bounding box center [631, 290] width 303 height 30
click at [614, 444] on div "State/Province Choose... AL AK AZ AR CA CO CT DE DC FL GA HI ID IL IN IA KS KY …" at bounding box center [550, 441] width 161 height 75
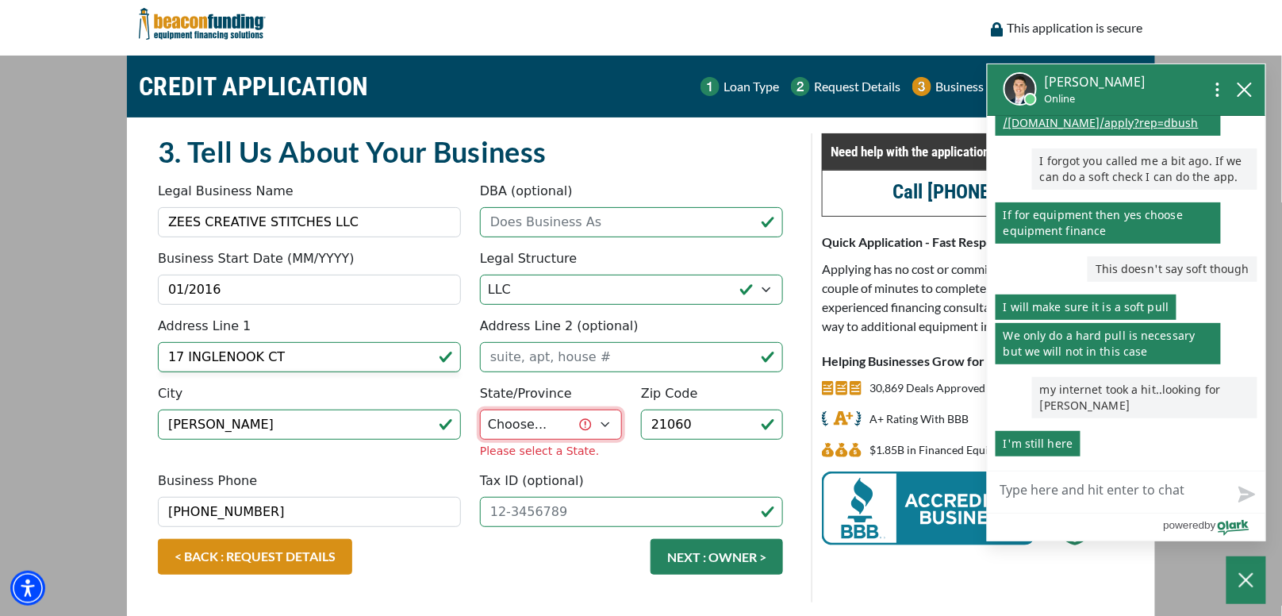
select select "22"
click at [480, 409] on select "Choose... AL AK AZ AR CA CO CT DE DC FL GA HI ID IL IN IA KS KY LA ME MD MA MI …" at bounding box center [551, 424] width 142 height 30
click at [1068, 490] on textarea "Live Chat Now" at bounding box center [1127, 491] width 278 height 41
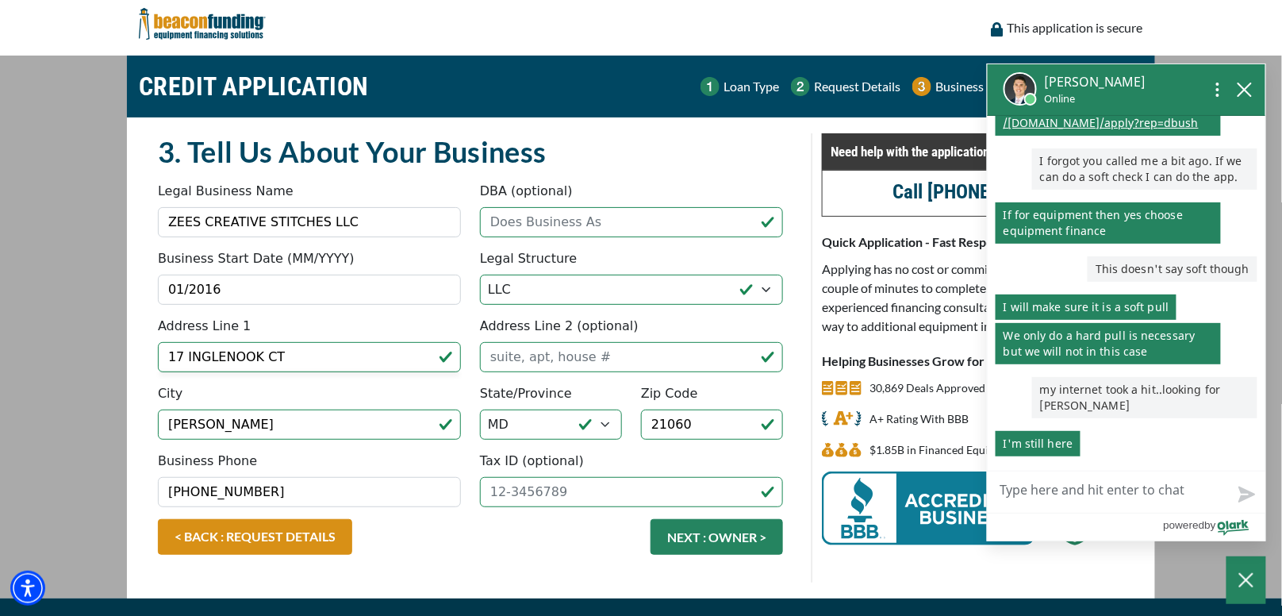
type textarea "o"
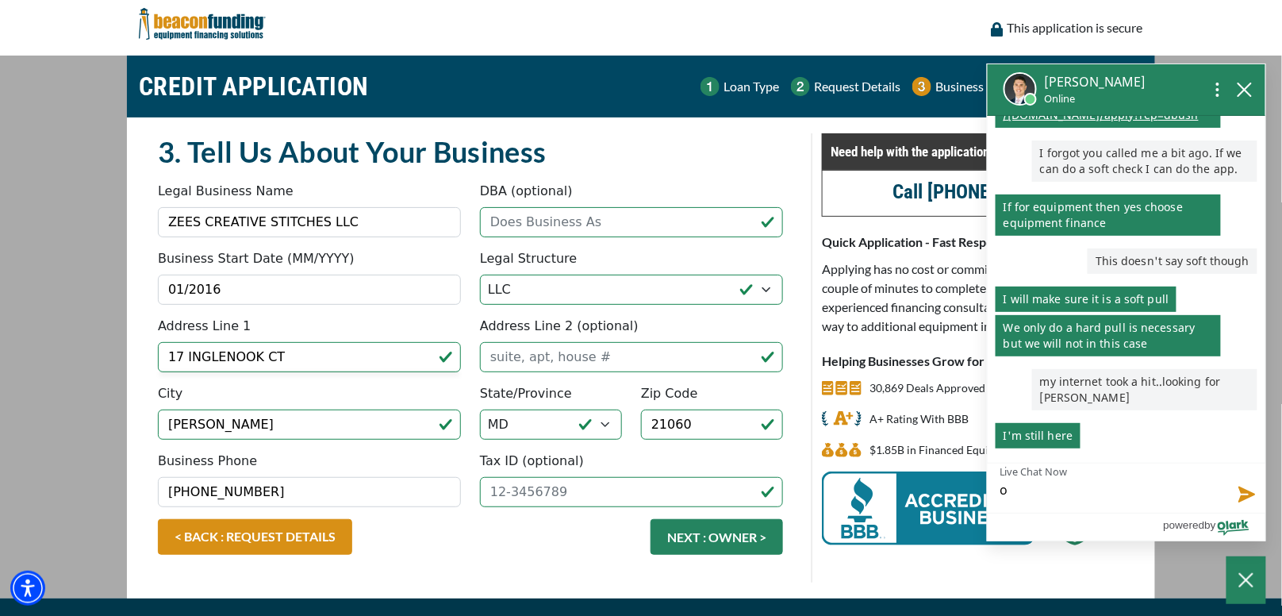
type textarea "ok"
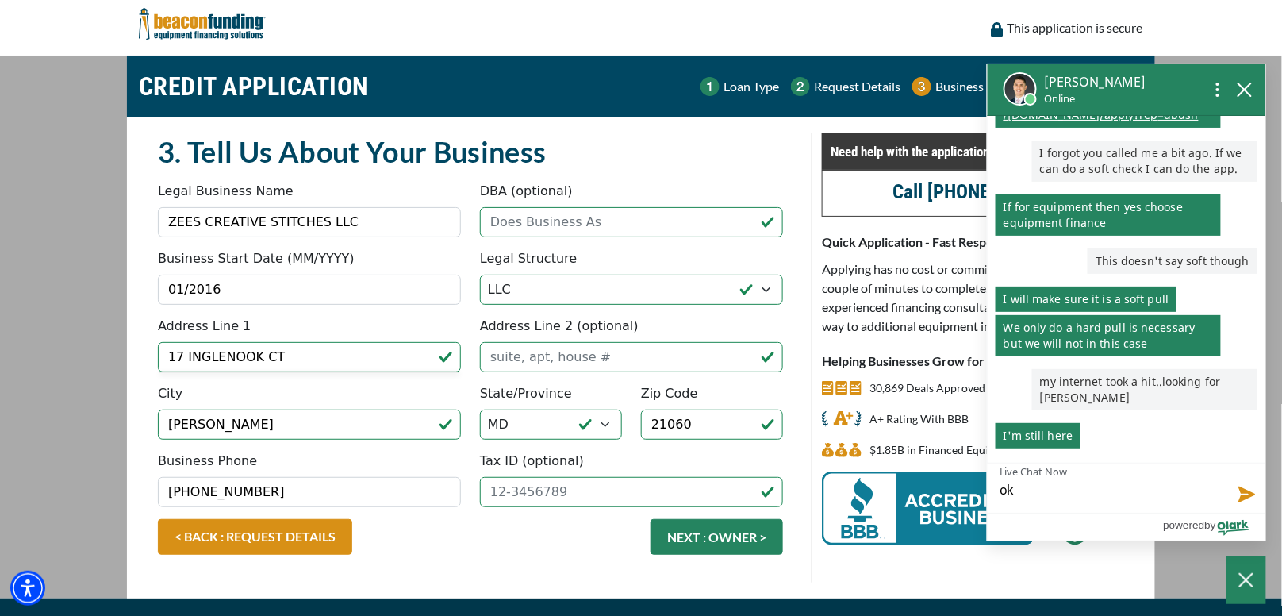
type textarea "ok s"
type textarea "ok si"
type textarea "ok sid"
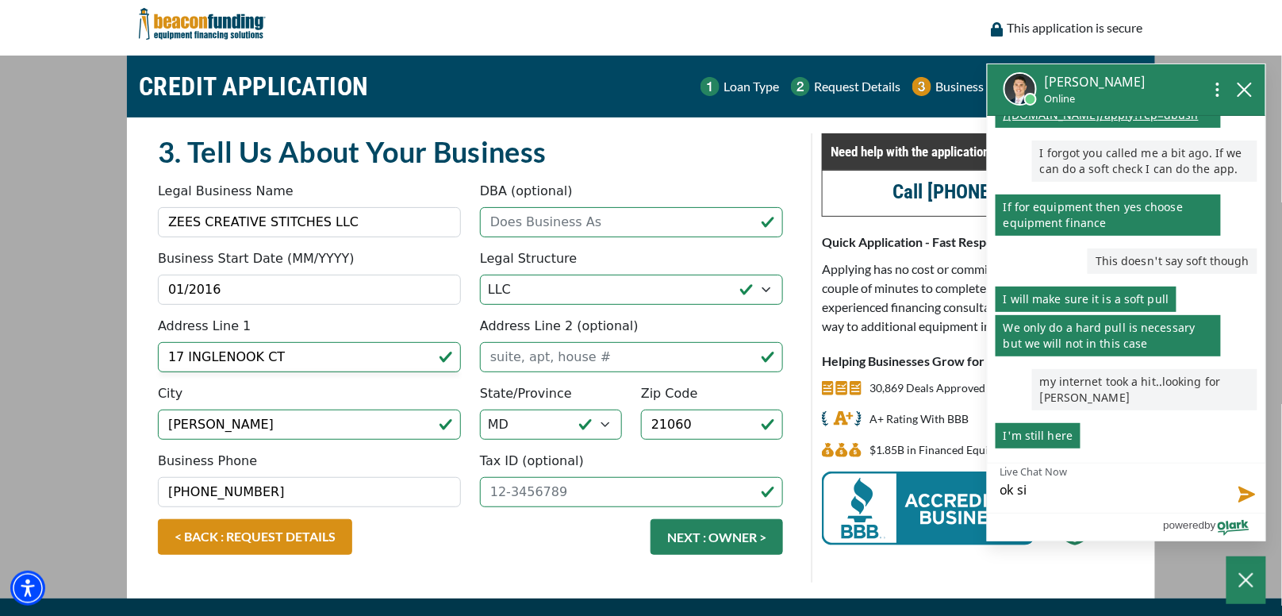
type textarea "ok sid"
type textarea "ok sid i"
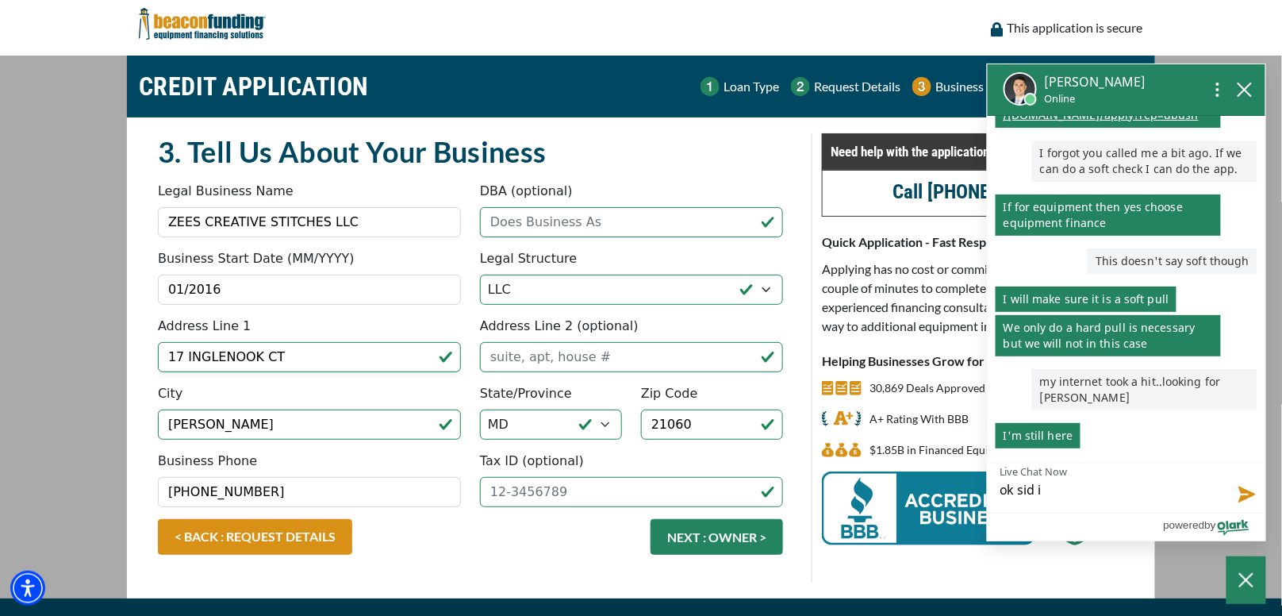
type textarea "ok sid"
type textarea "ok si"
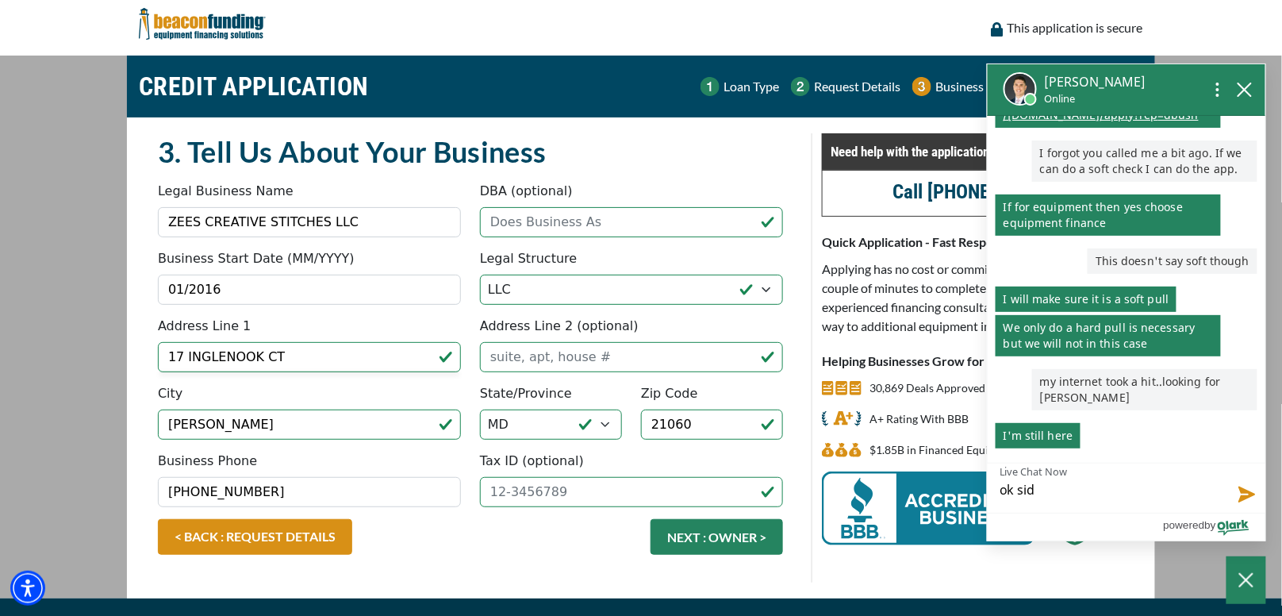
type textarea "ok si"
type textarea "ok s"
type textarea "ok"
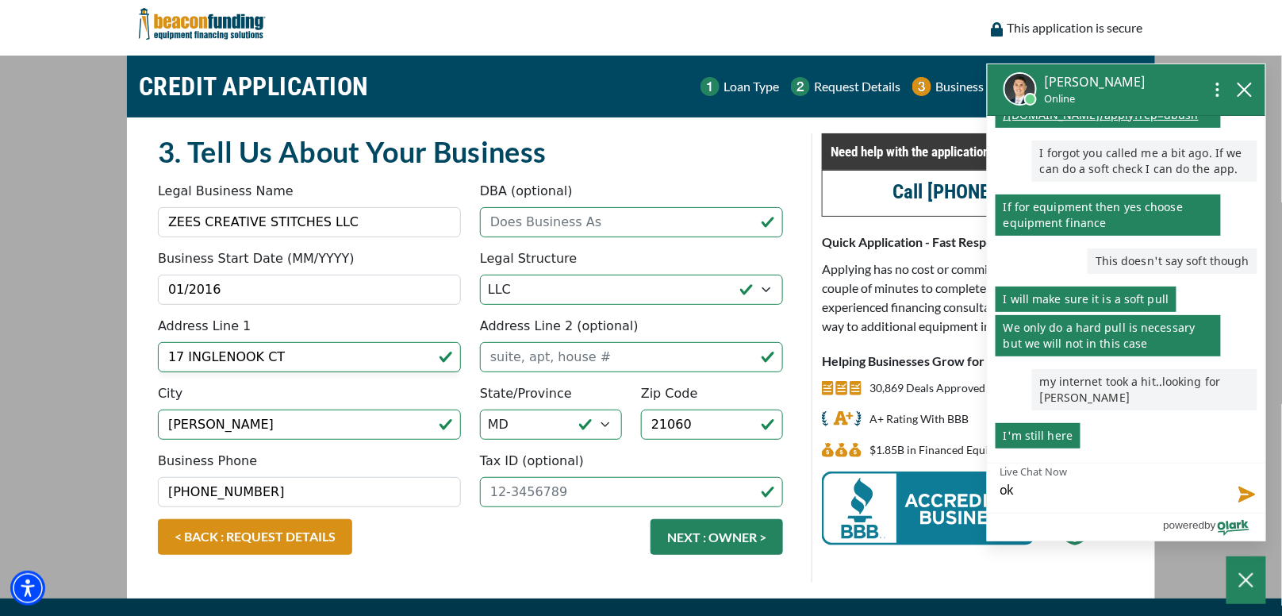
type textarea "ok g"
type textarea "ok go"
type textarea "ok goo"
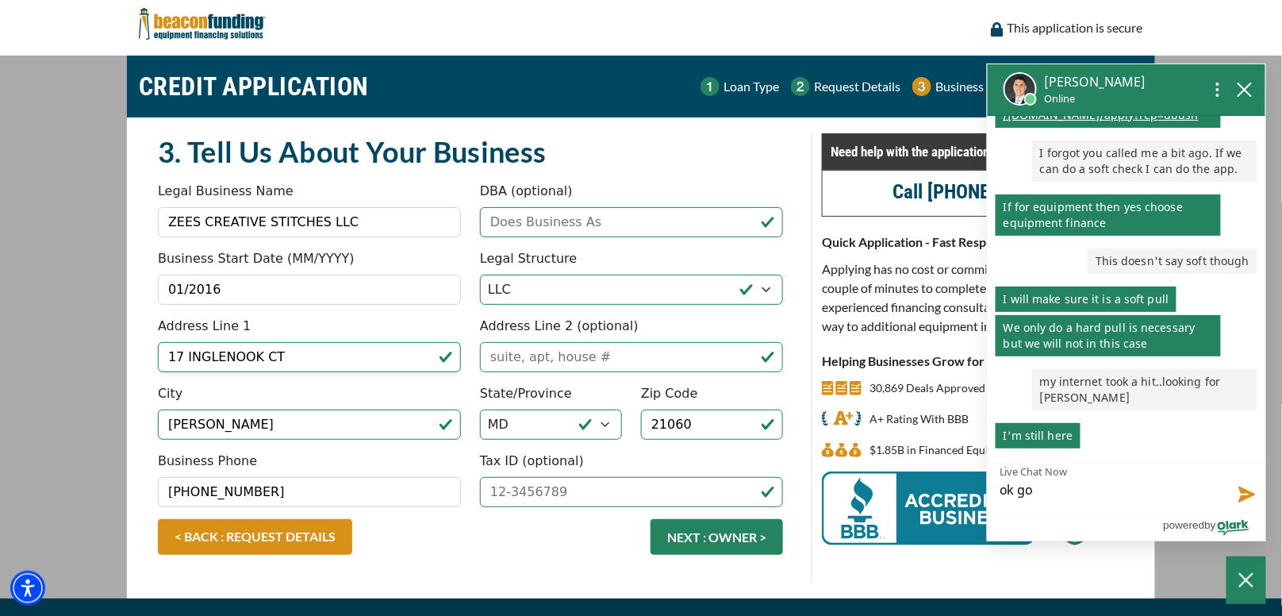
type textarea "ok goo"
type textarea "ok good"
type textarea "ok good."
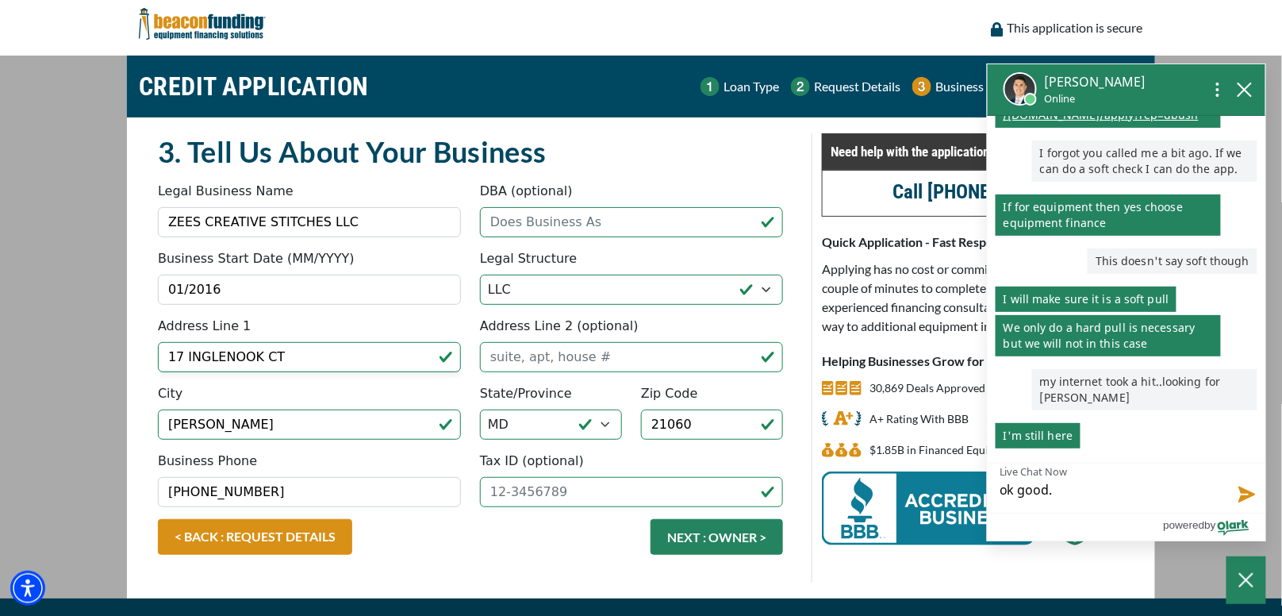
type textarea "ok good.."
type textarea "ok good..s"
type textarea "ok good..sa"
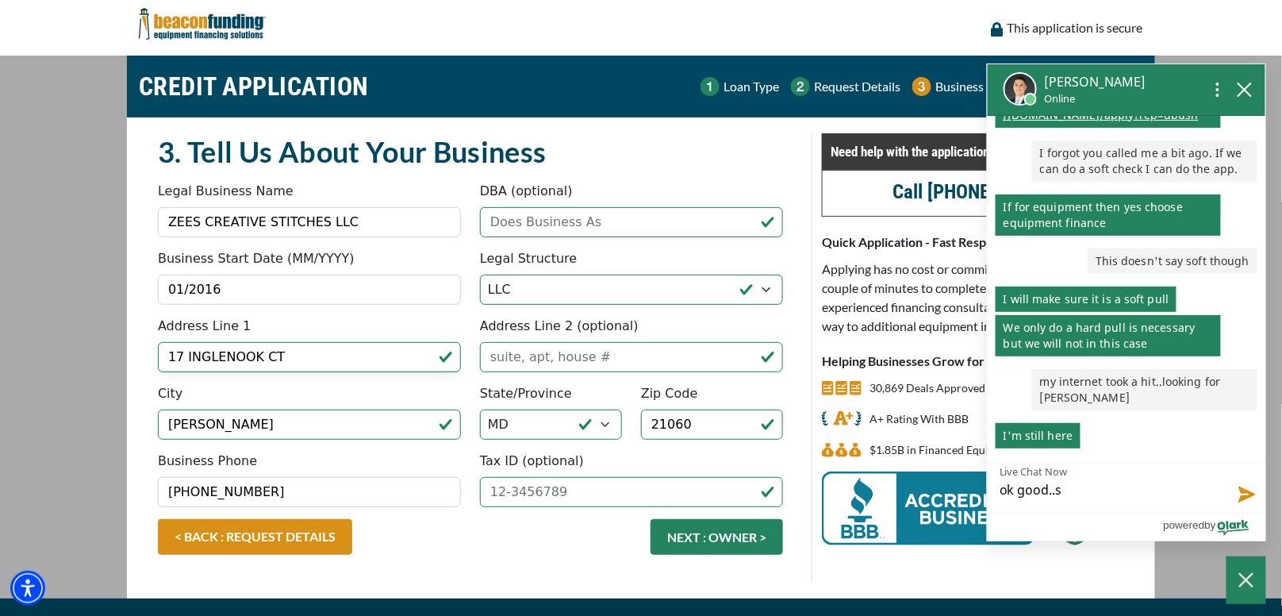
type textarea "ok good..sa"
type textarea "ok good..sai"
type textarea "ok good..said"
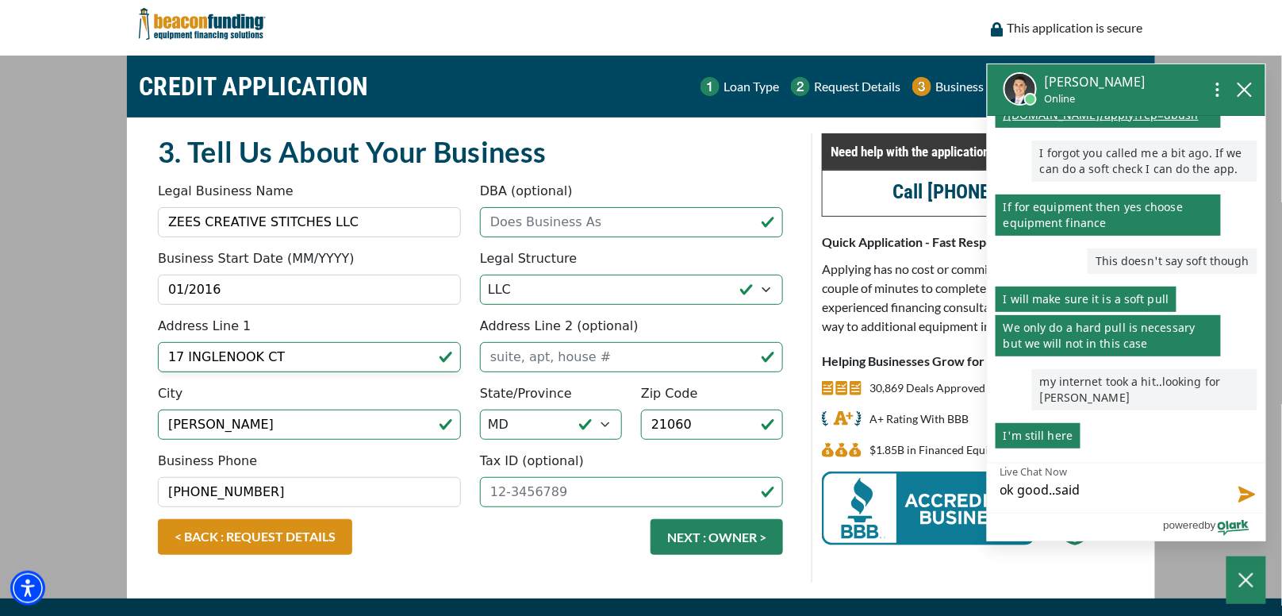
type textarea "ok good..said"
type textarea "ok good..said i"
type textarea "ok good..said it"
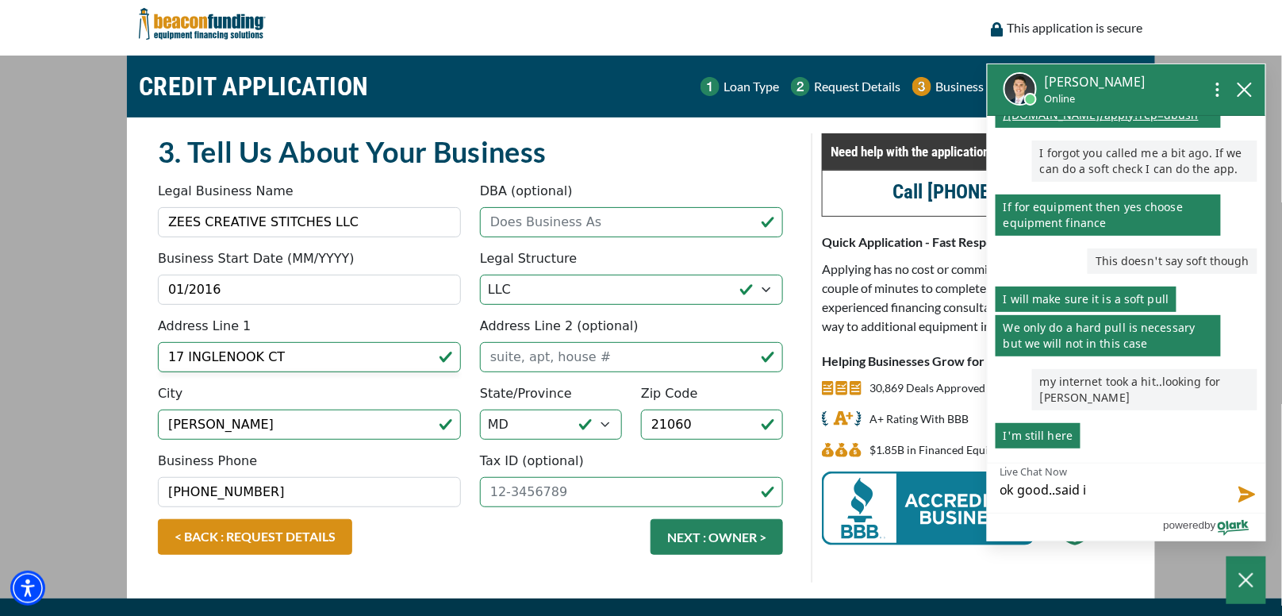
type textarea "ok good..said it"
type textarea "ok good..said it h"
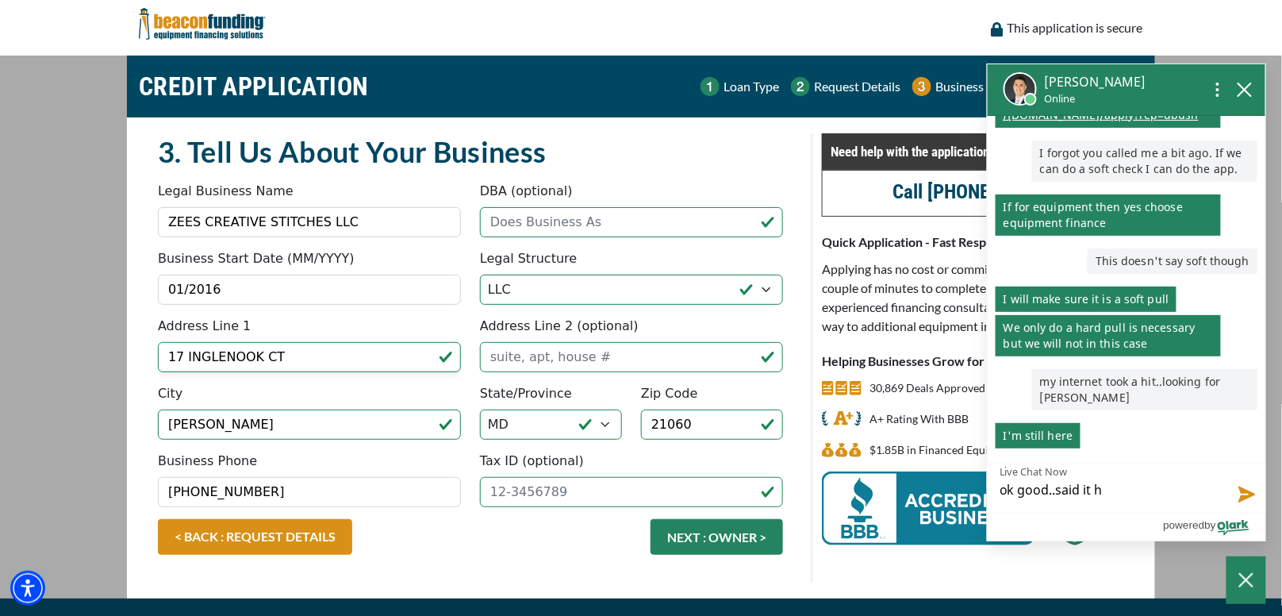
type textarea "ok good..said it ha"
type textarea "ok good..said it had"
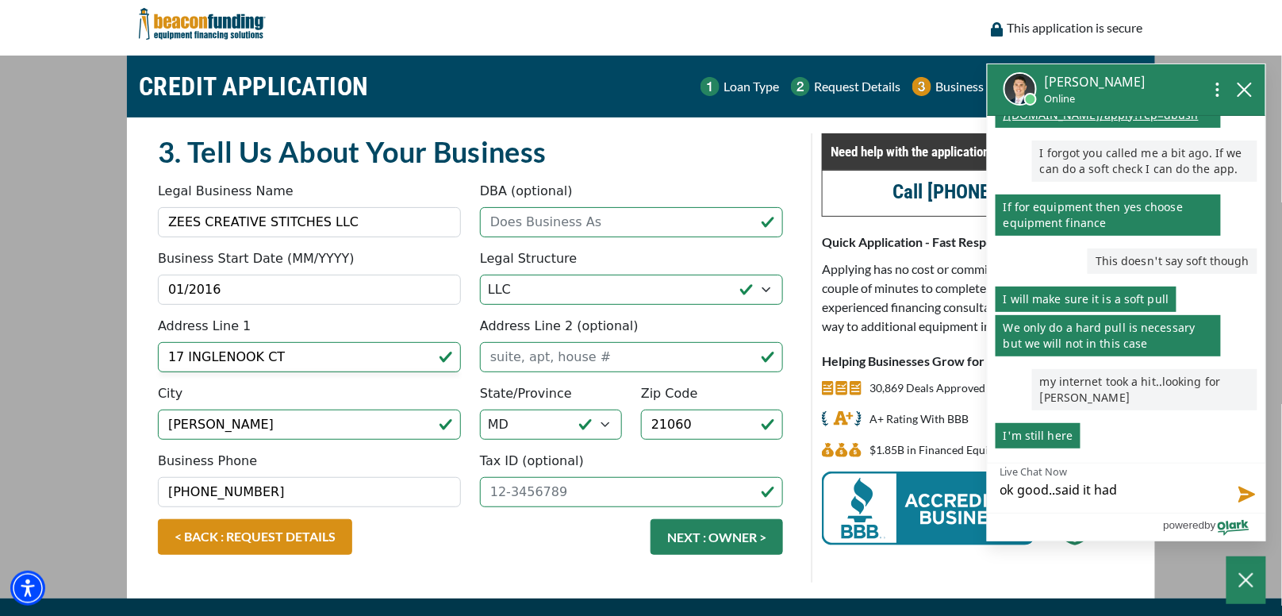
type textarea "ok good..said it had"
type textarea "ok good..said it had e"
type textarea "ok good..said it had en"
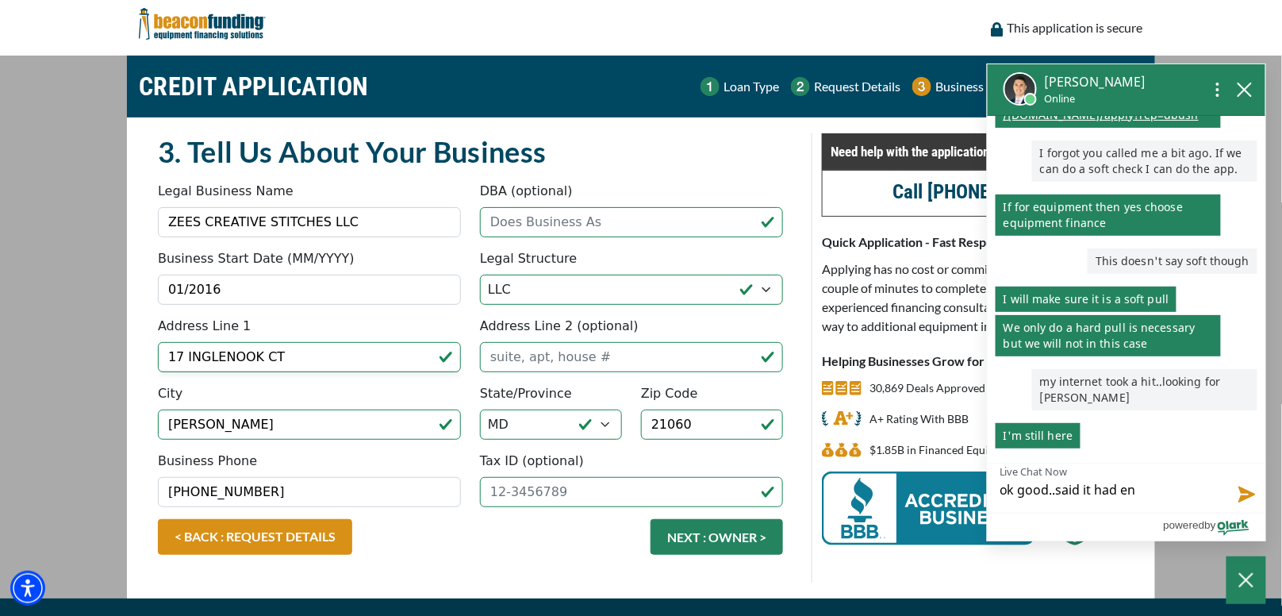
type textarea "ok good..said it had end"
type textarea "ok good..said it had ende"
type textarea "ok good..said it had ended"
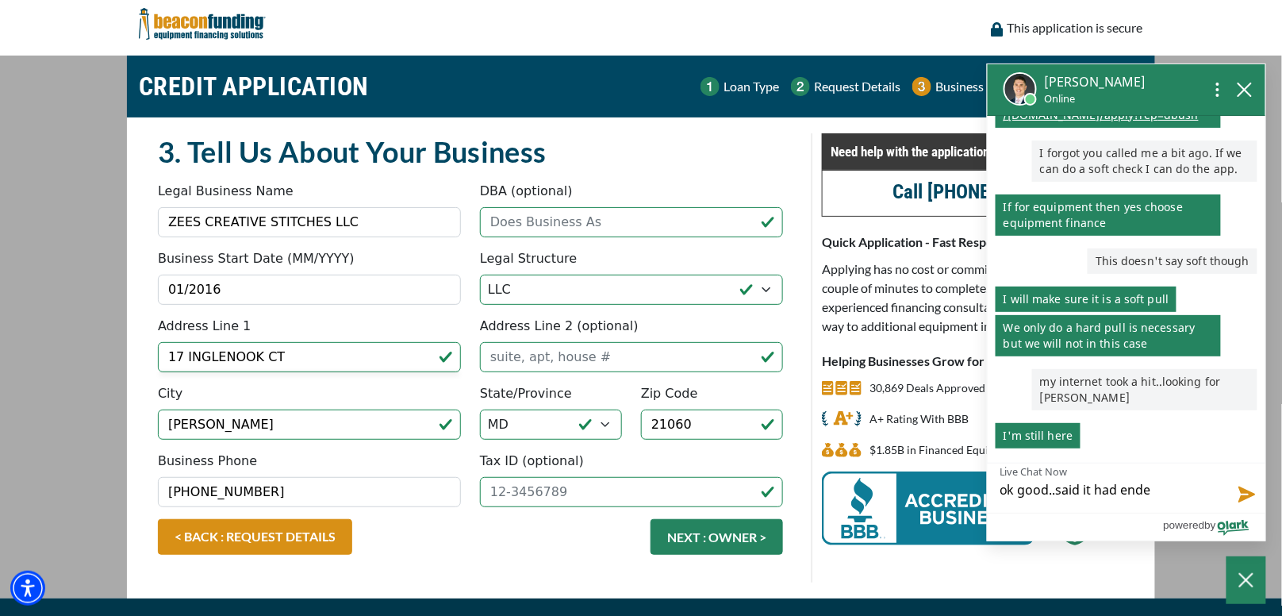
type textarea "ok good..said it had ended"
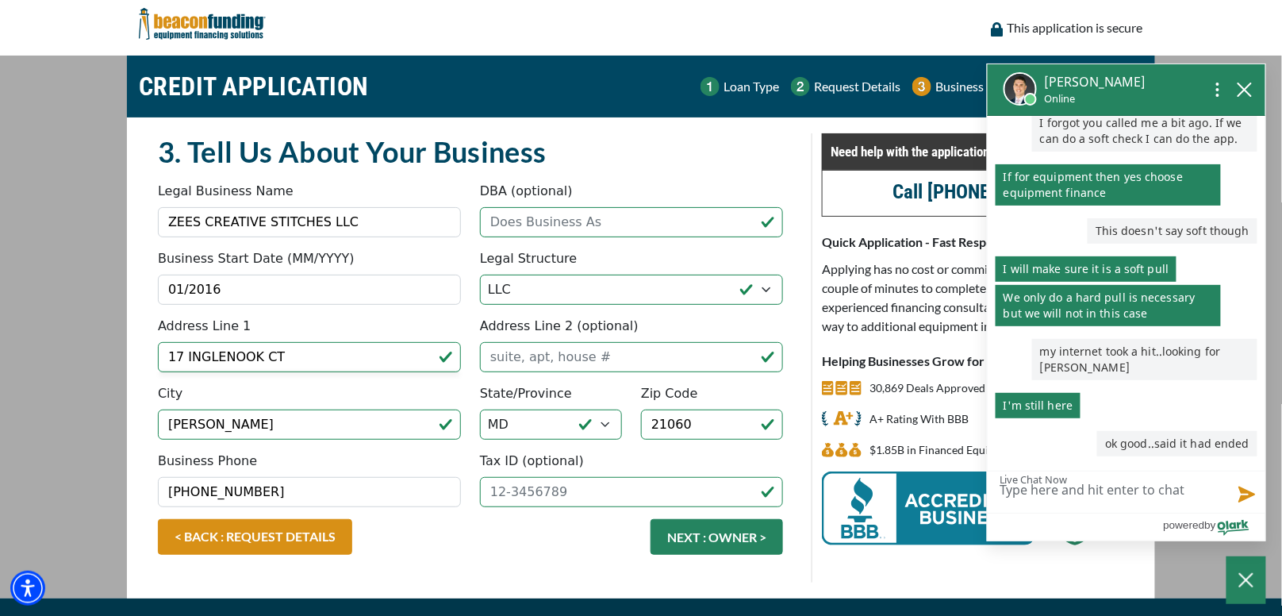
scroll to position [313, 0]
click at [570, 490] on input "Tax ID (optional)" at bounding box center [631, 492] width 303 height 30
click at [563, 482] on input "Tax ID (optional)" at bounding box center [631, 492] width 303 height 30
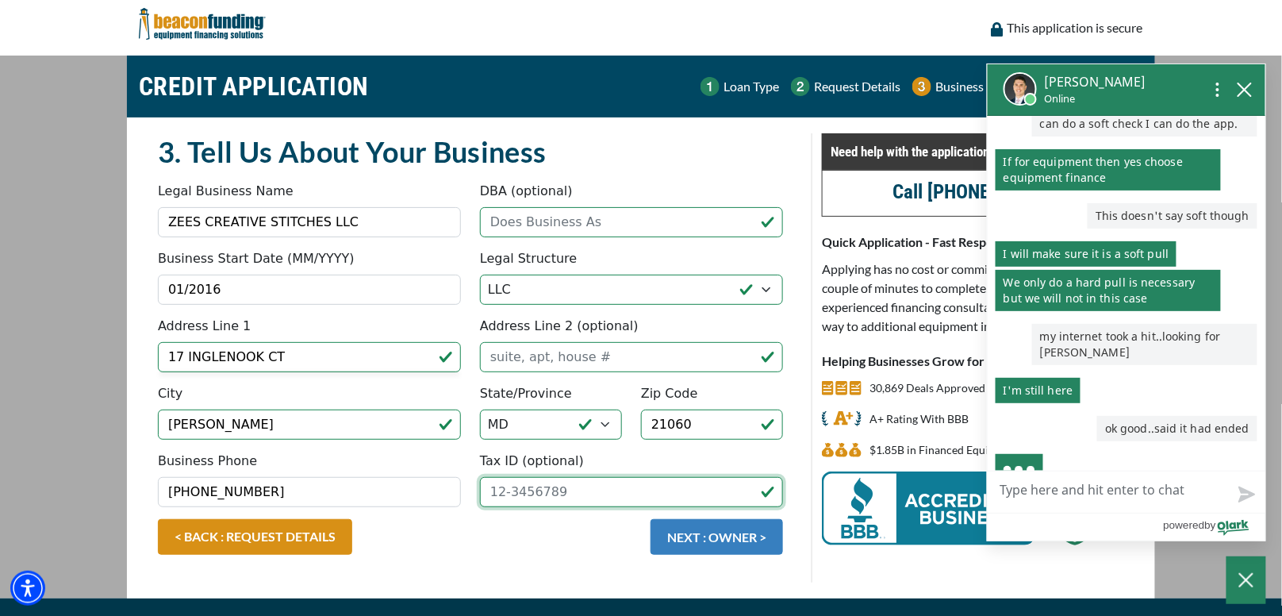
scroll to position [351, 0]
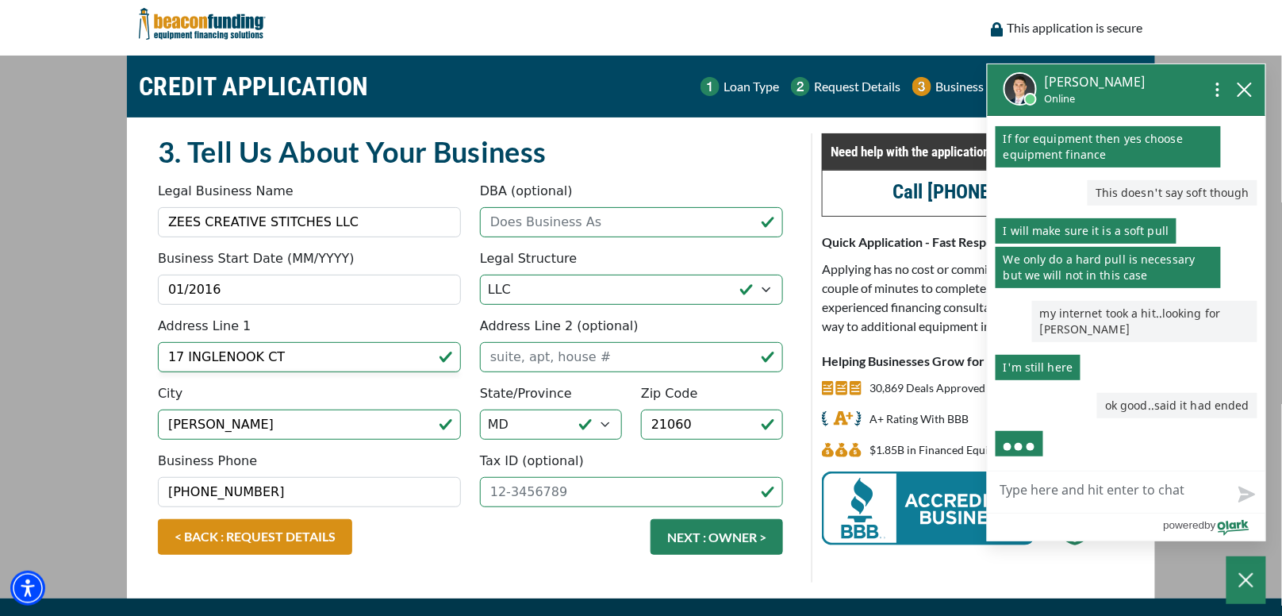
click at [714, 535] on button "NEXT : OWNER >" at bounding box center [717, 537] width 132 height 36
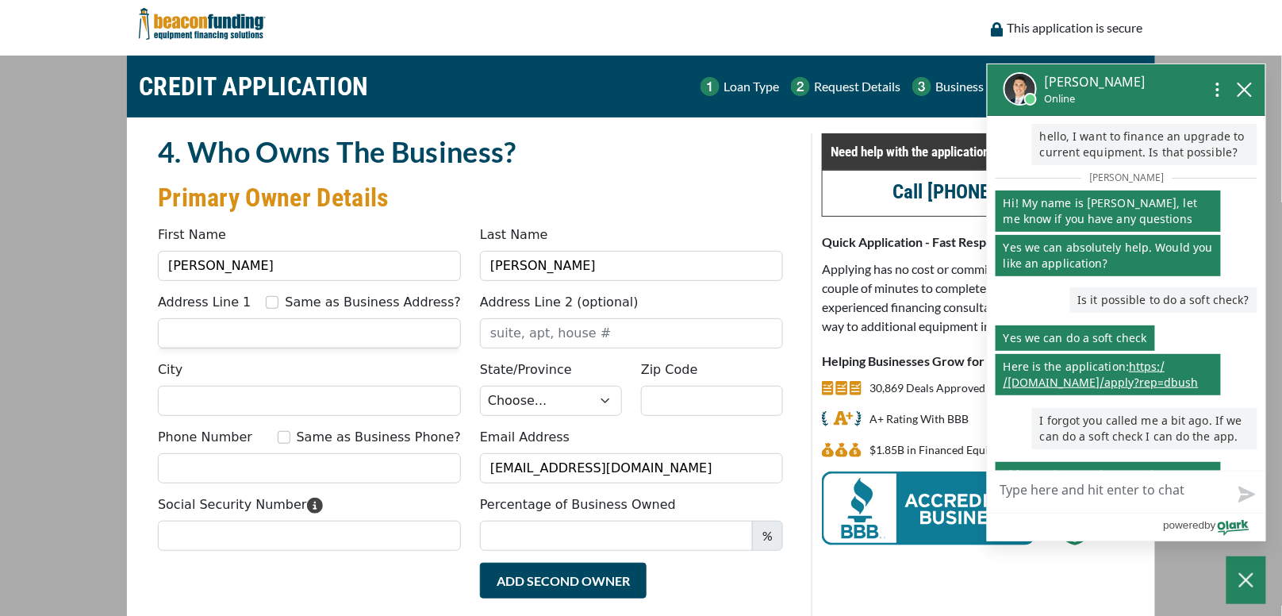
scroll to position [193, 0]
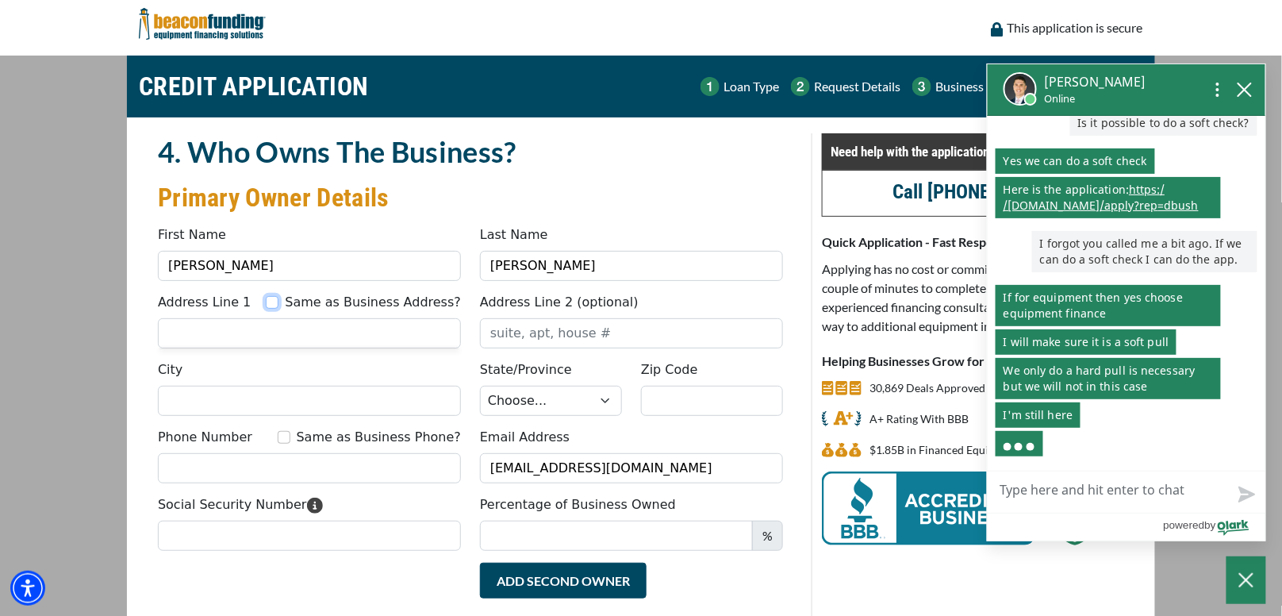
click at [278, 302] on input "Same as Business Address?" at bounding box center [272, 302] width 13 height 13
checkbox input "true"
type input "17 INGLENOOK CT"
type input "[PERSON_NAME]"
select select "22"
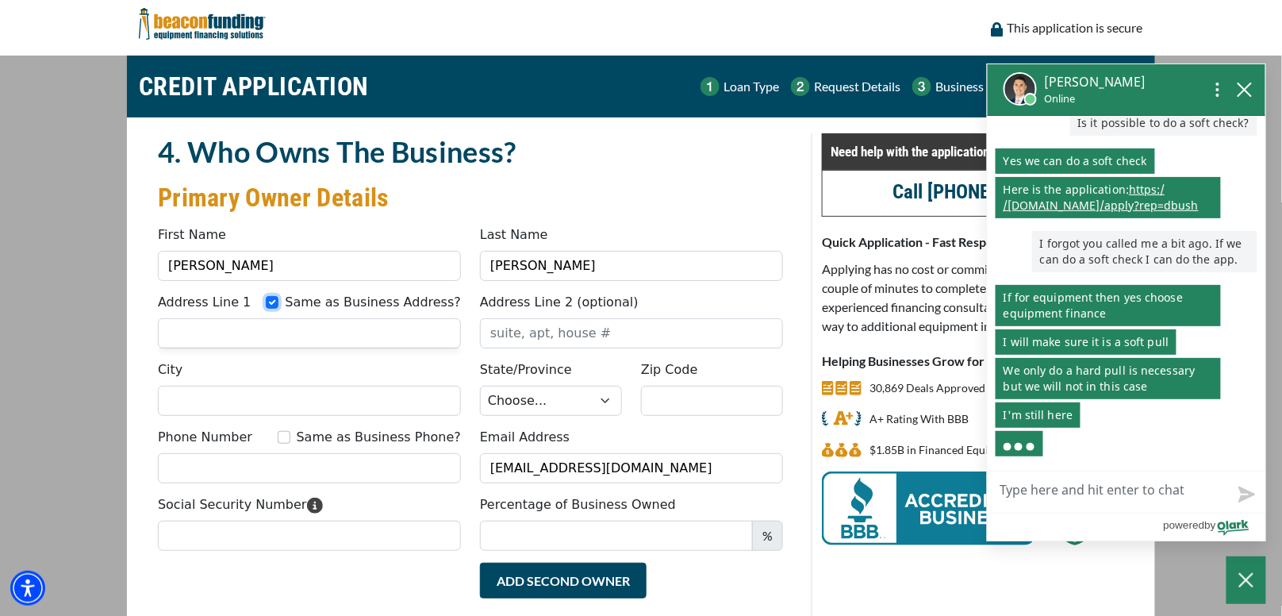
type input "21060"
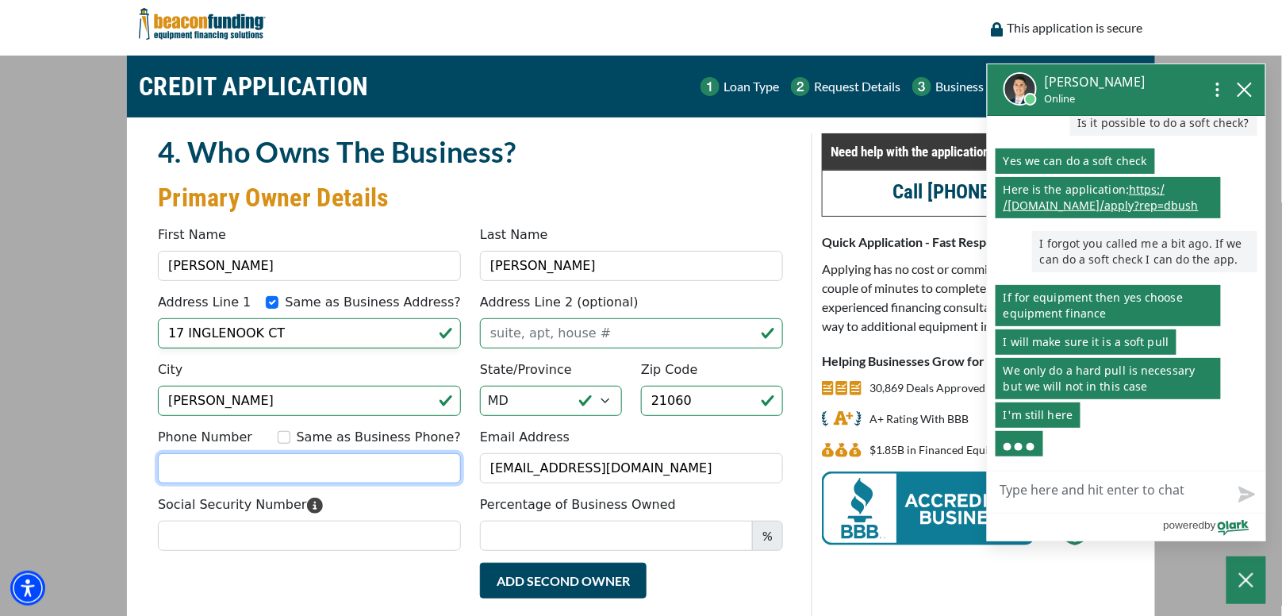
click at [236, 467] on input "Phone Number" at bounding box center [309, 468] width 303 height 30
type input "[PHONE_NUMBER]"
type input "ZEE"
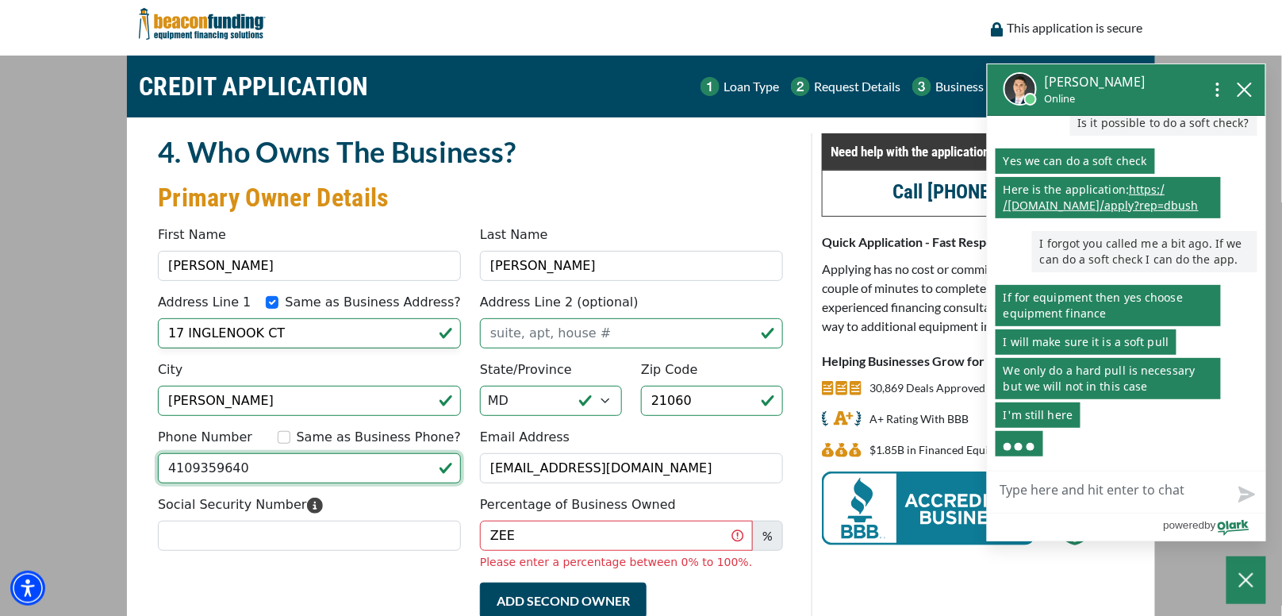
type input "[PHONE_NUMBER]"
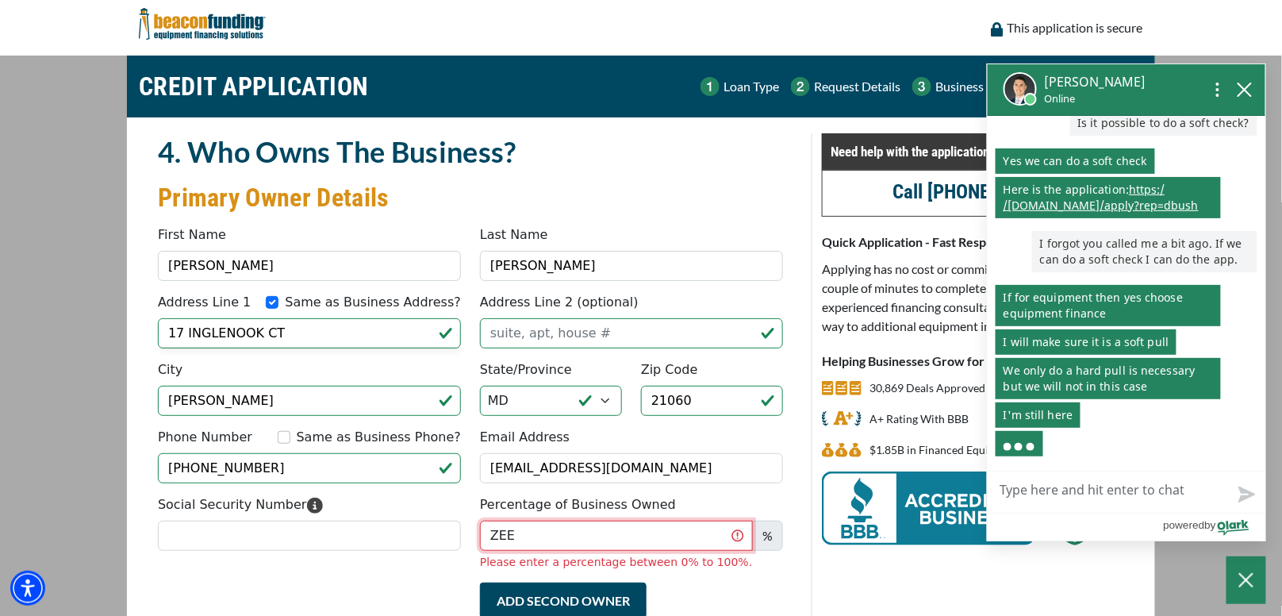
drag, startPoint x: 516, startPoint y: 535, endPoint x: 456, endPoint y: 535, distance: 59.5
click at [456, 535] on div "Social Security Number Percentage of Business Owned ZEE % Please enter a percen…" at bounding box center [470, 538] width 644 height 87
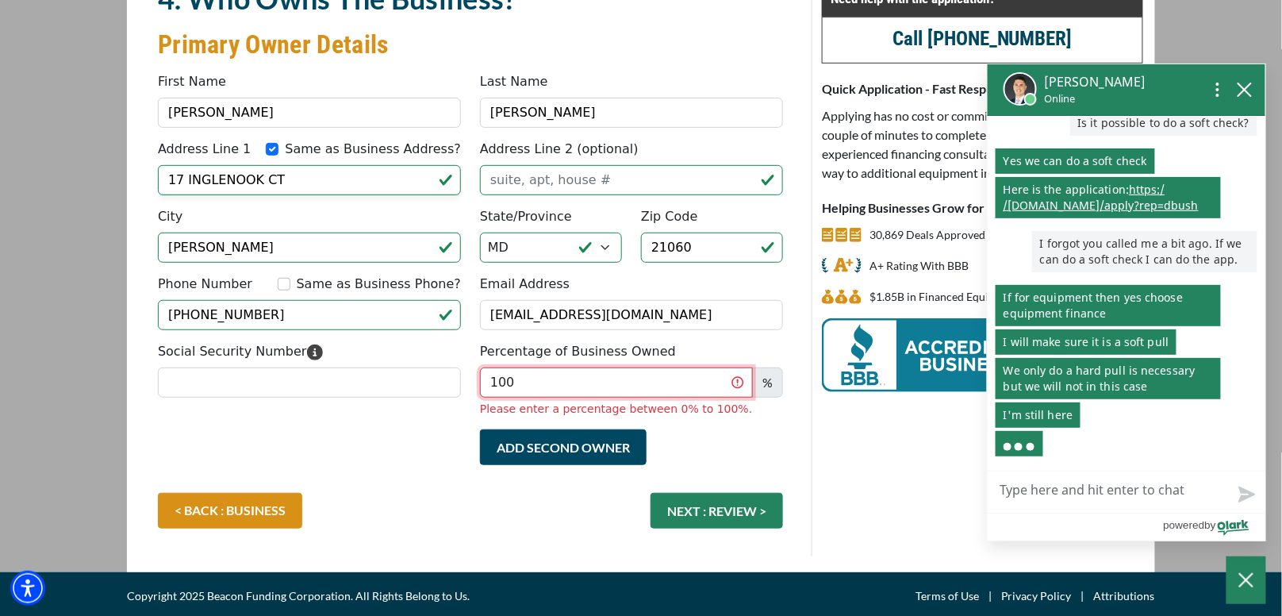
scroll to position [153, 0]
type input "100"
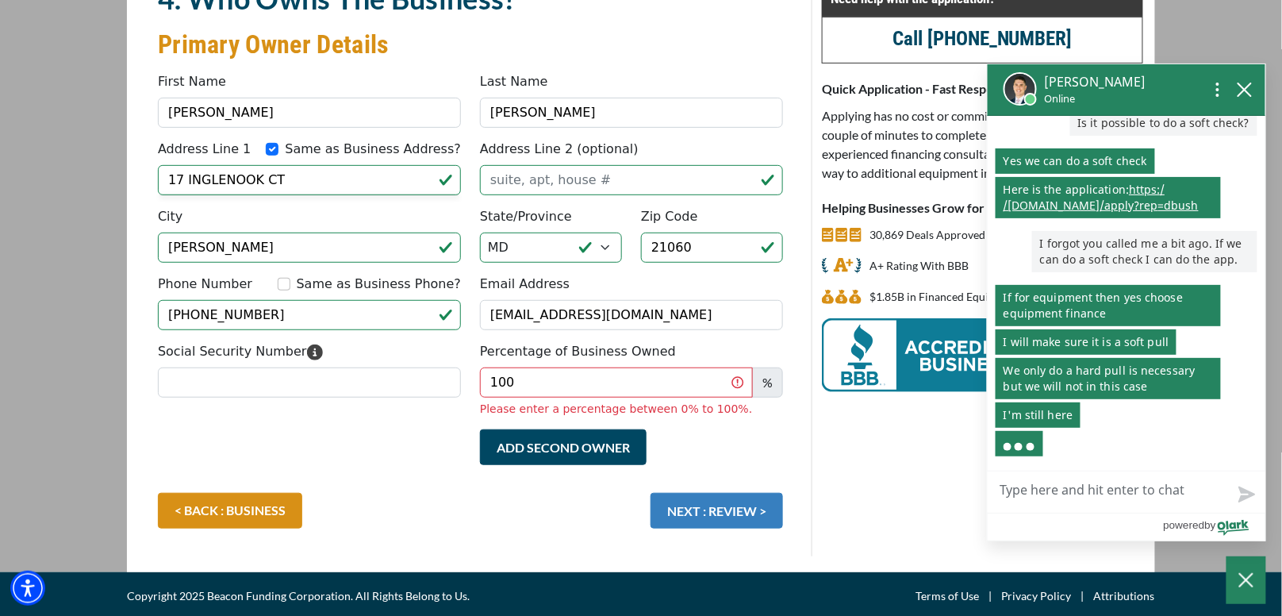
scroll to position [134, 0]
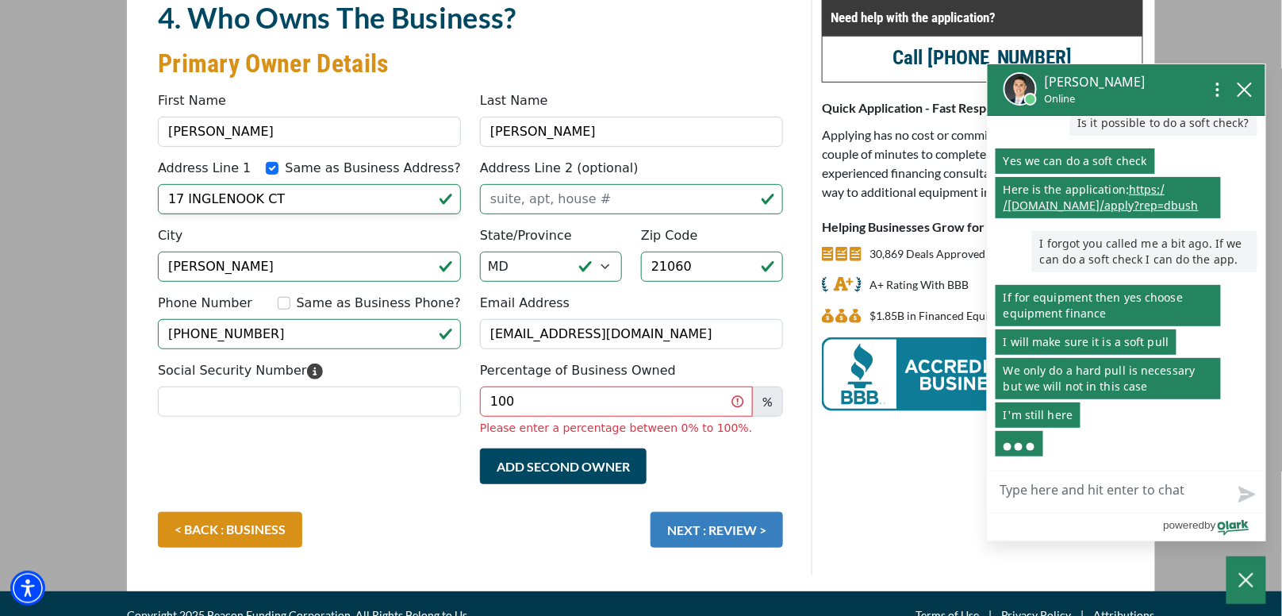
click at [733, 512] on button "NEXT : REVIEW >" at bounding box center [717, 530] width 132 height 36
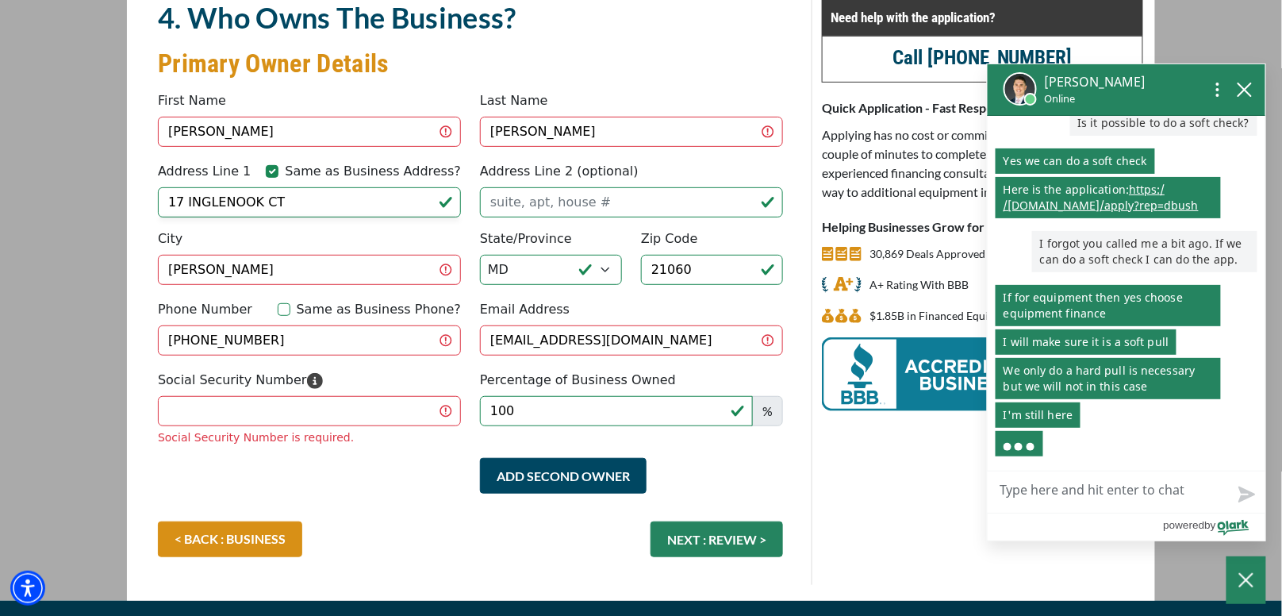
click at [230, 381] on div "Social Security Number Social Security Number is required." at bounding box center [309, 408] width 322 height 75
click at [240, 413] on input "Social Security Number" at bounding box center [309, 411] width 303 height 30
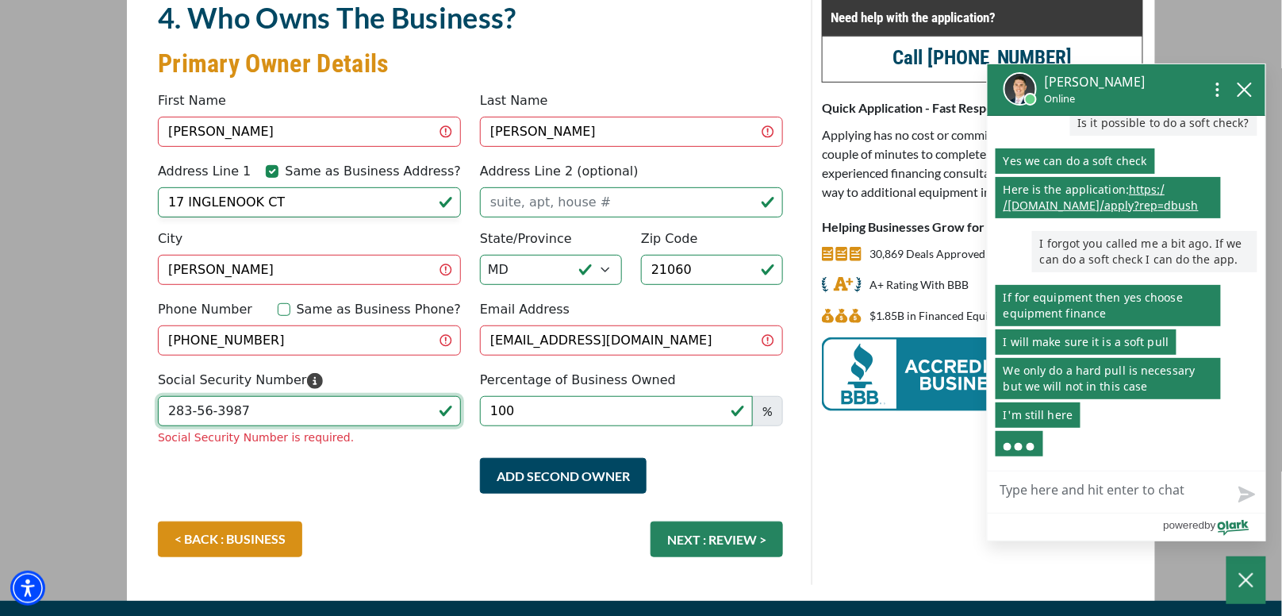
scroll to position [256, 0]
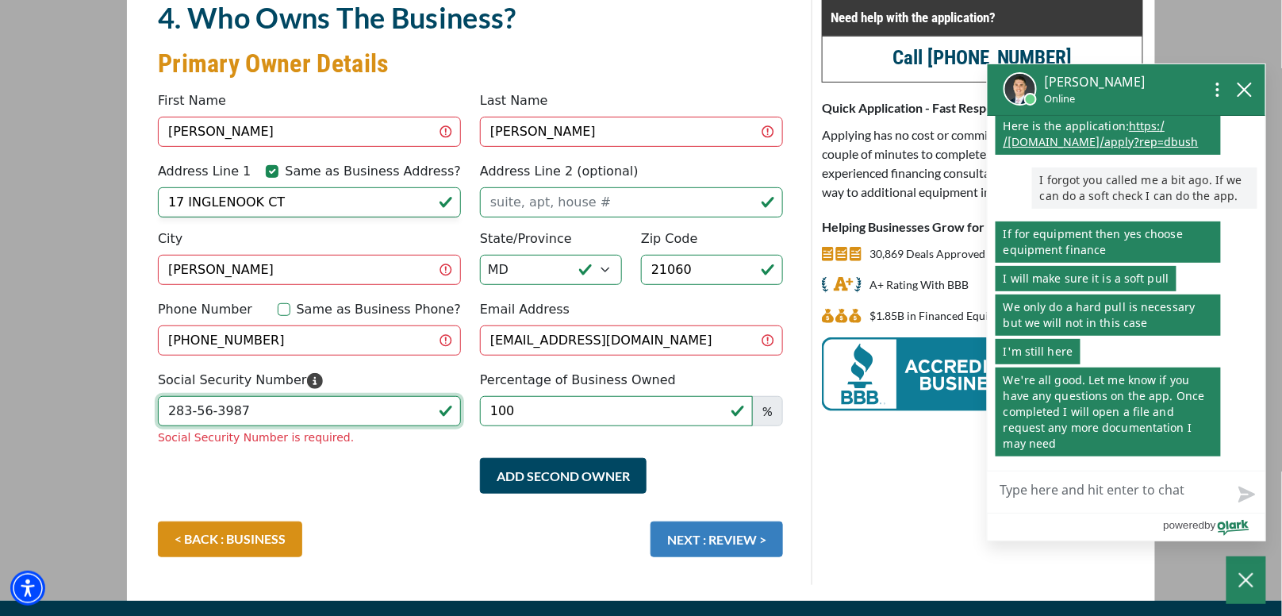
type input "283-56-3987"
click at [736, 531] on div "< BACK : BUSINESS NEXT : REVIEW >" at bounding box center [470, 547] width 644 height 52
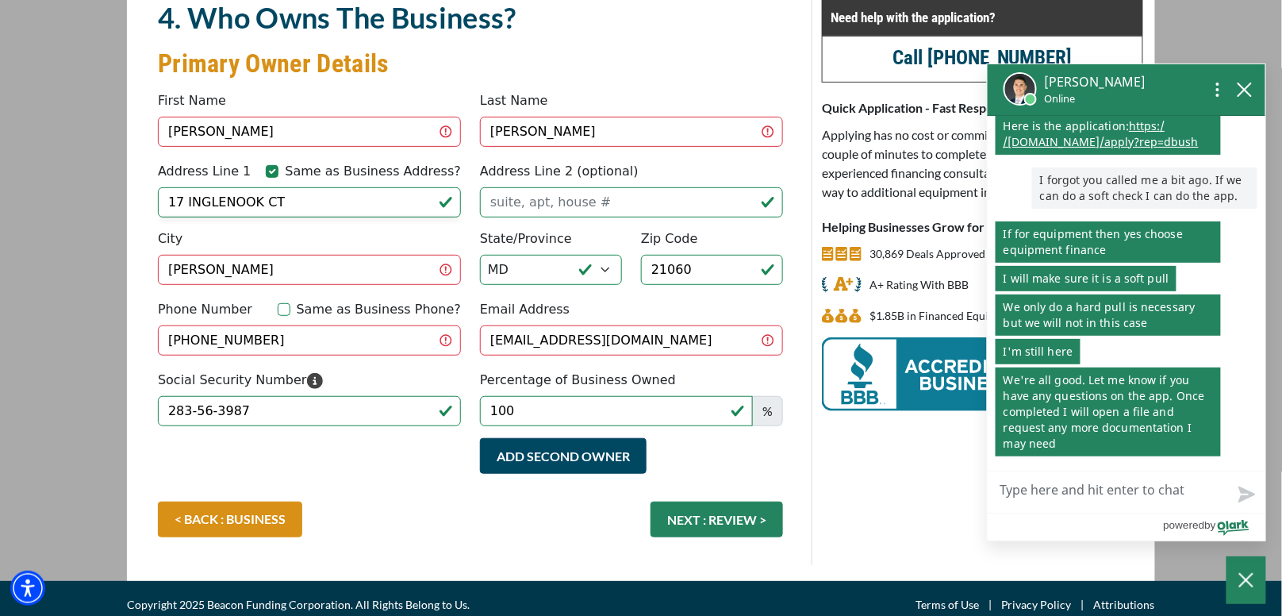
click at [314, 301] on div "Same as Business Phone?" at bounding box center [369, 309] width 183 height 19
click at [290, 303] on input "Same as Business Phone?" at bounding box center [284, 309] width 13 height 13
checkbox input "true"
click at [705, 509] on button "NEXT : REVIEW >" at bounding box center [717, 519] width 132 height 36
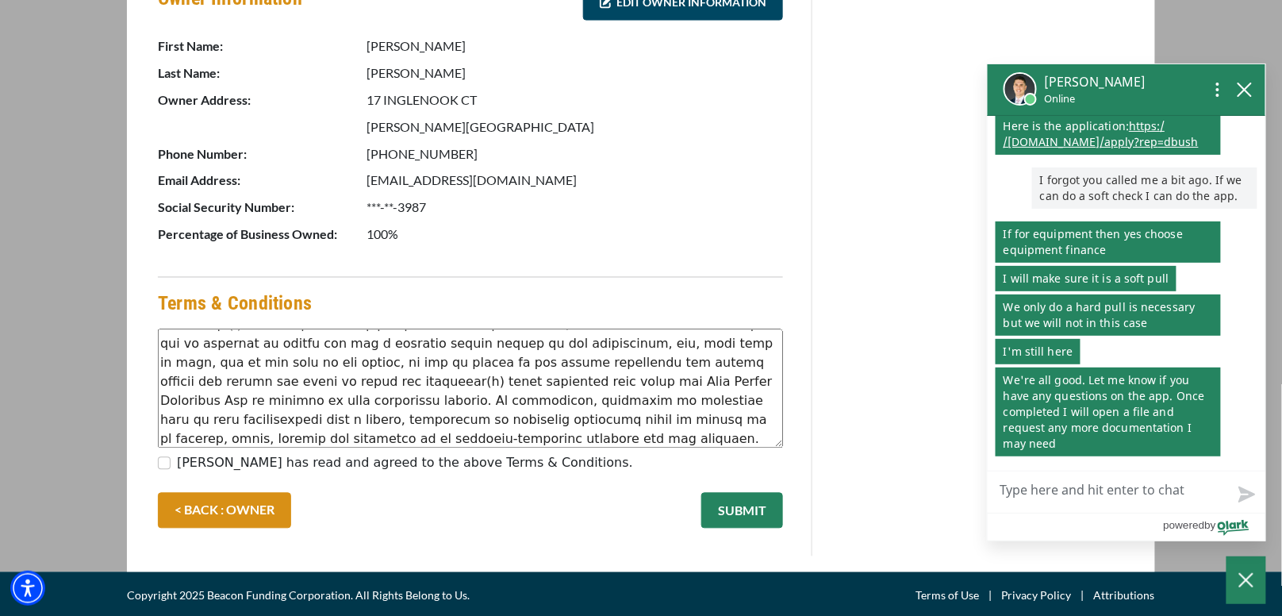
scroll to position [79, 0]
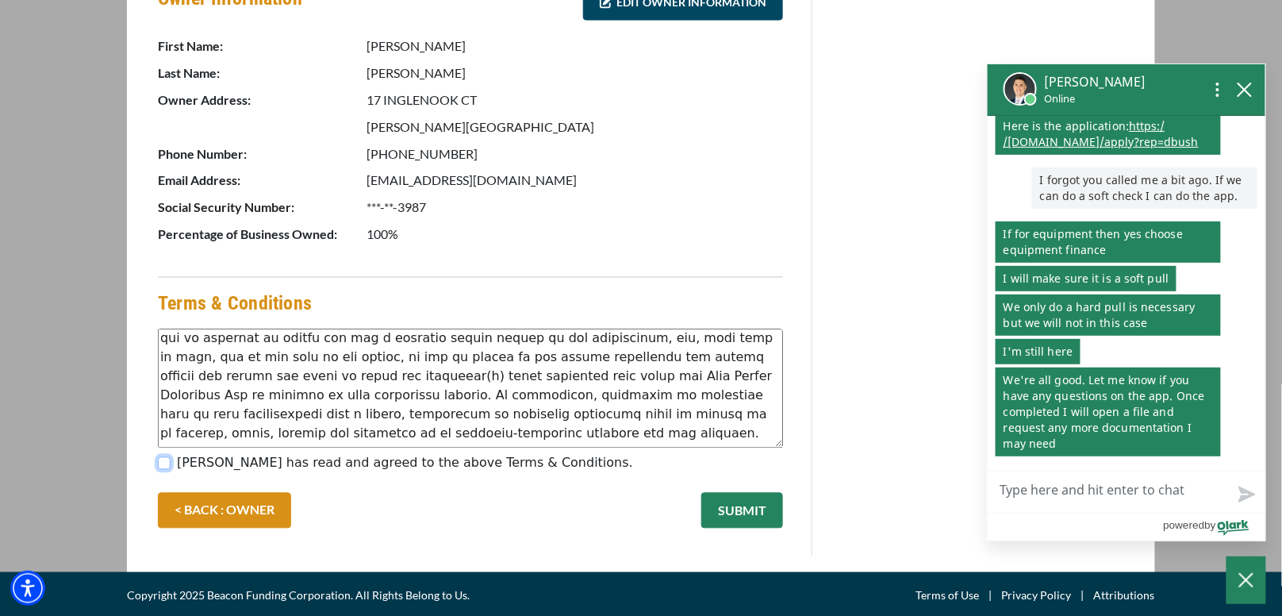
click at [162, 459] on input "[PERSON_NAME] has read and agreed to the above Terms & Conditions." at bounding box center [164, 463] width 13 height 13
checkbox input "true"
click at [1058, 498] on textarea "Live Chat Now" at bounding box center [1127, 491] width 278 height 41
type textarea "n"
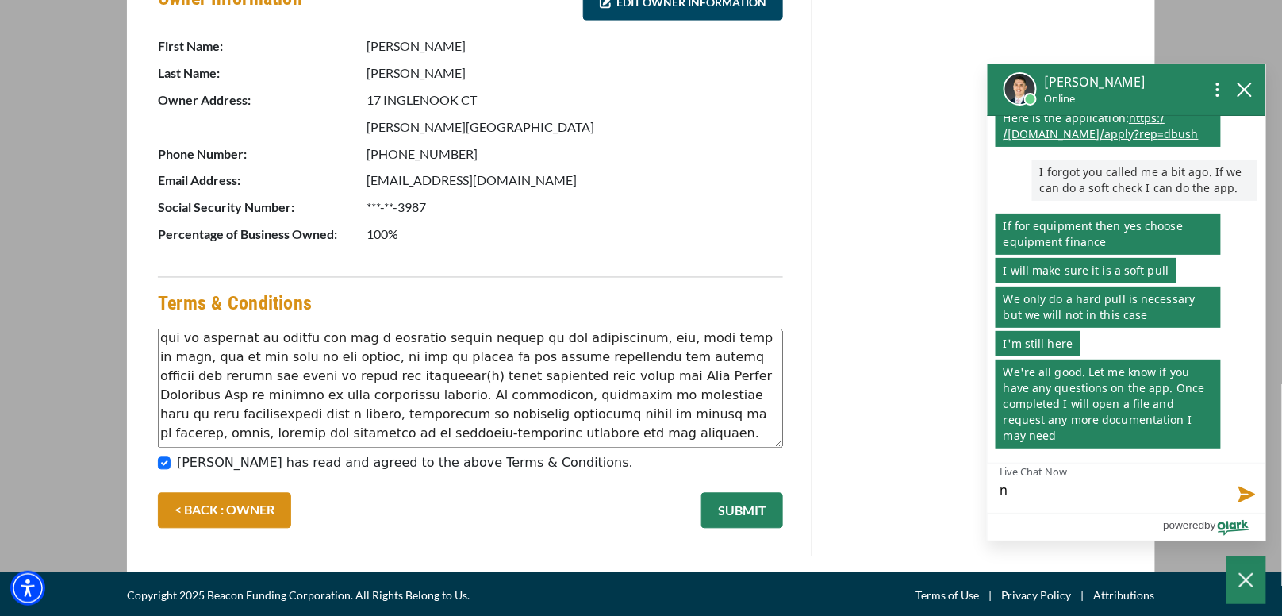
type textarea "no"
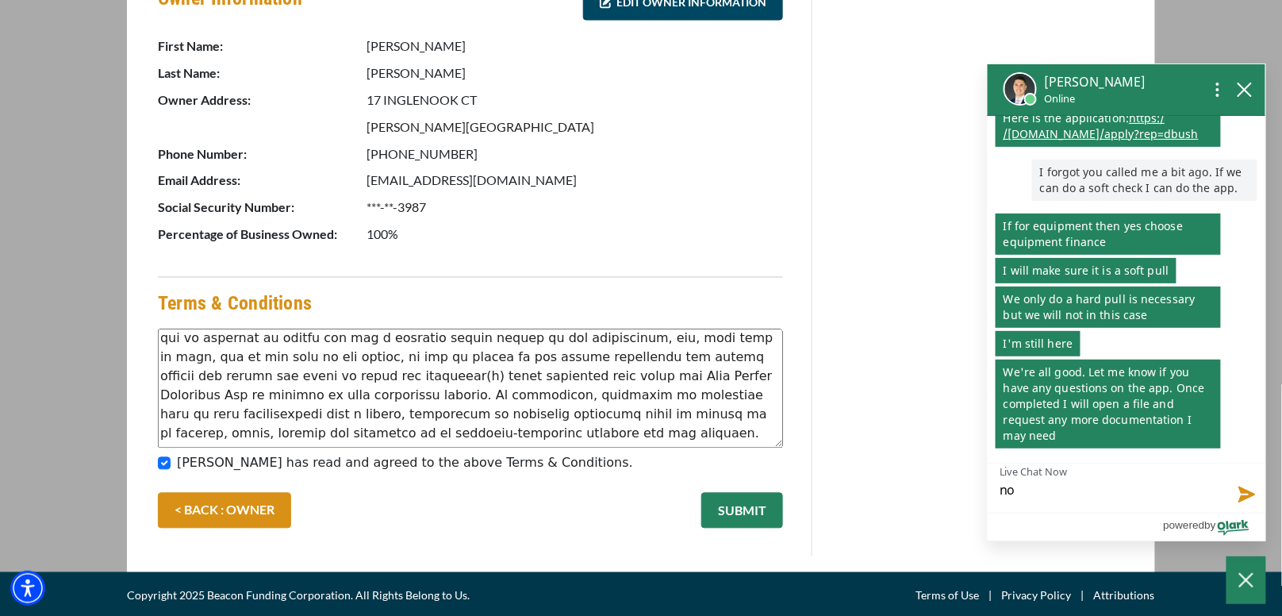
type textarea "no q"
type textarea "no qu"
type textarea "no que"
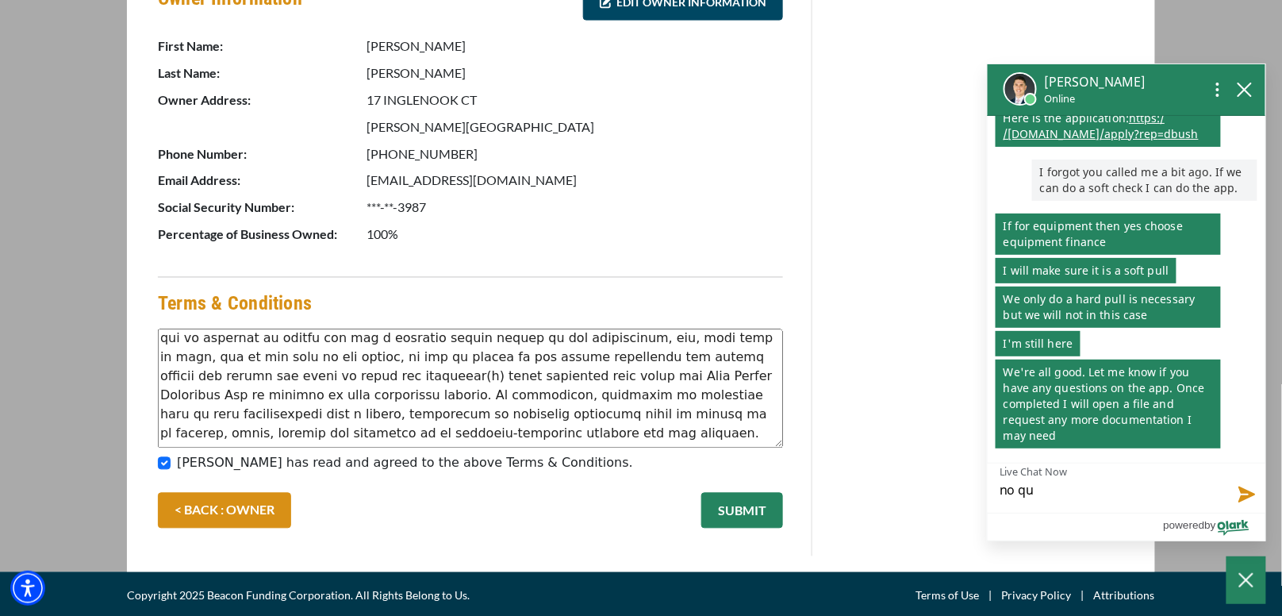
type textarea "no que"
type textarea "no ques"
type textarea "no quest"
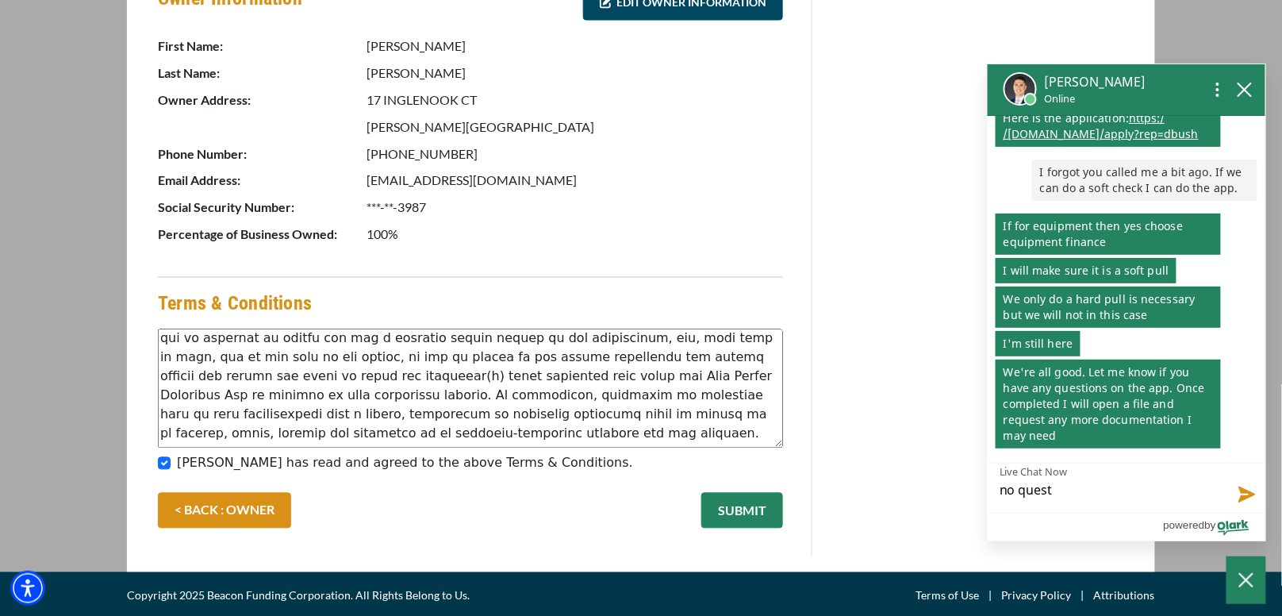
type textarea "no questi"
type textarea "no questio"
type textarea "no question"
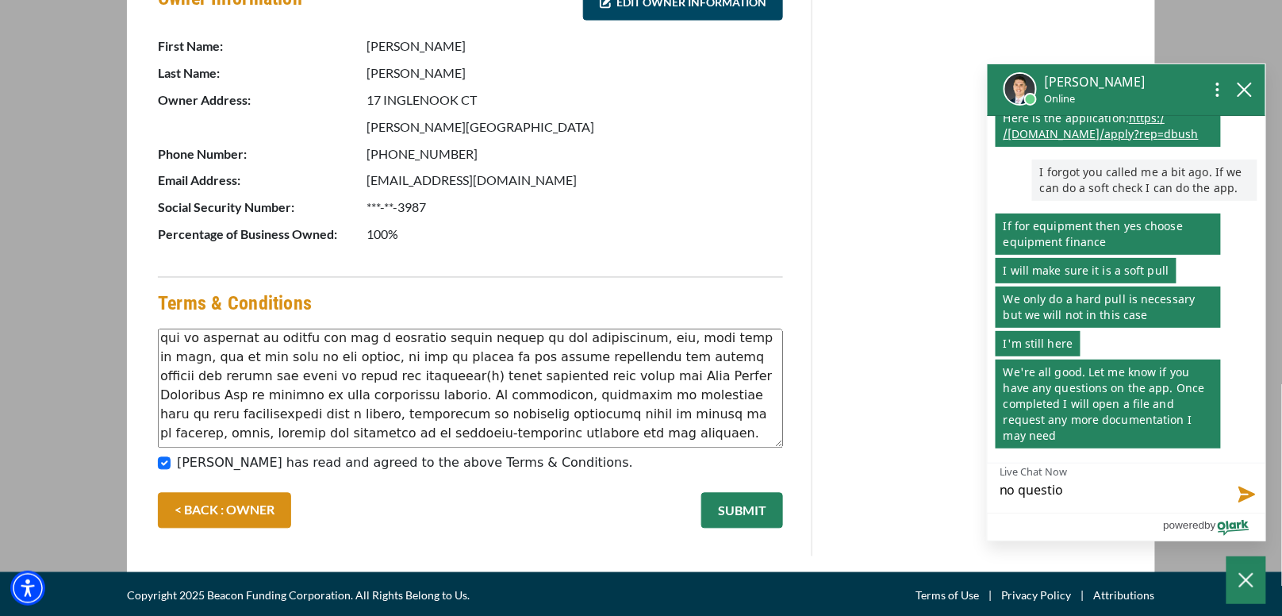
type textarea "no question"
type textarea "no questions"
type textarea "no questions."
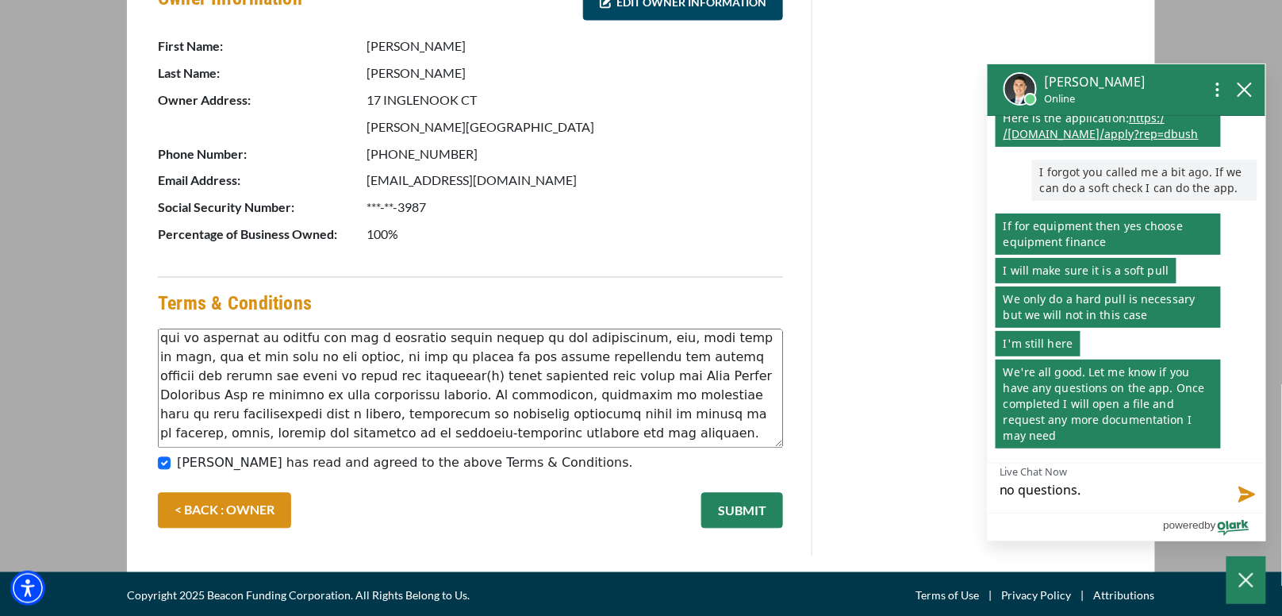
type textarea "no questions.."
type textarea "no questions..m"
type textarea "no questions..my"
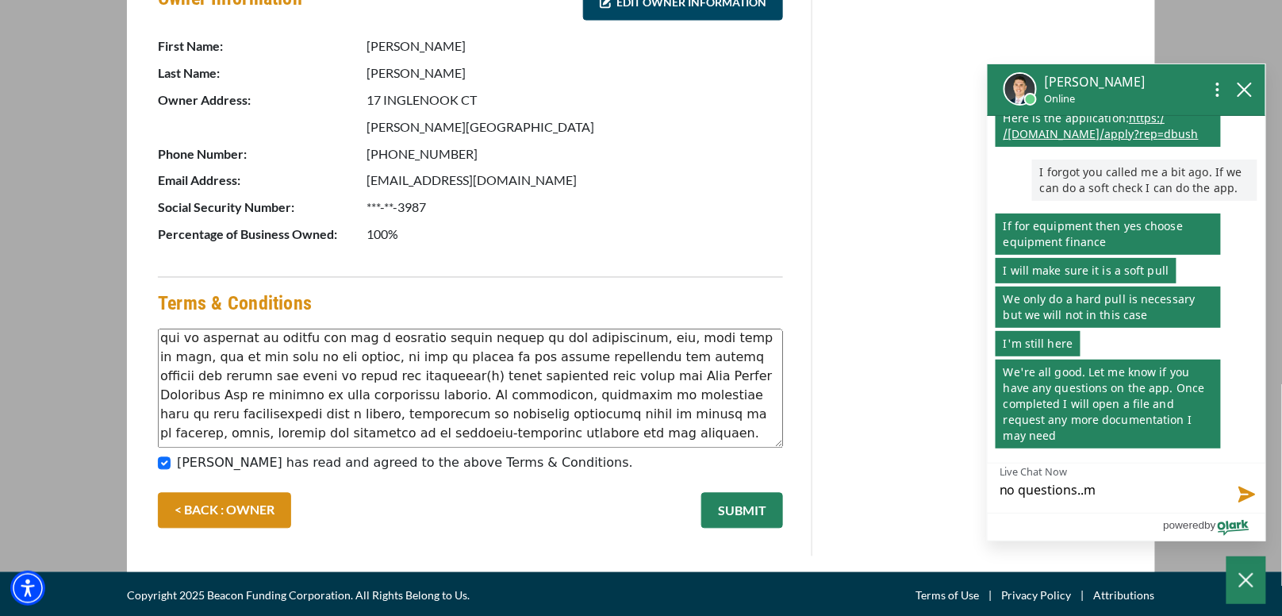
type textarea "no questions..my"
type textarea "no questions..my c"
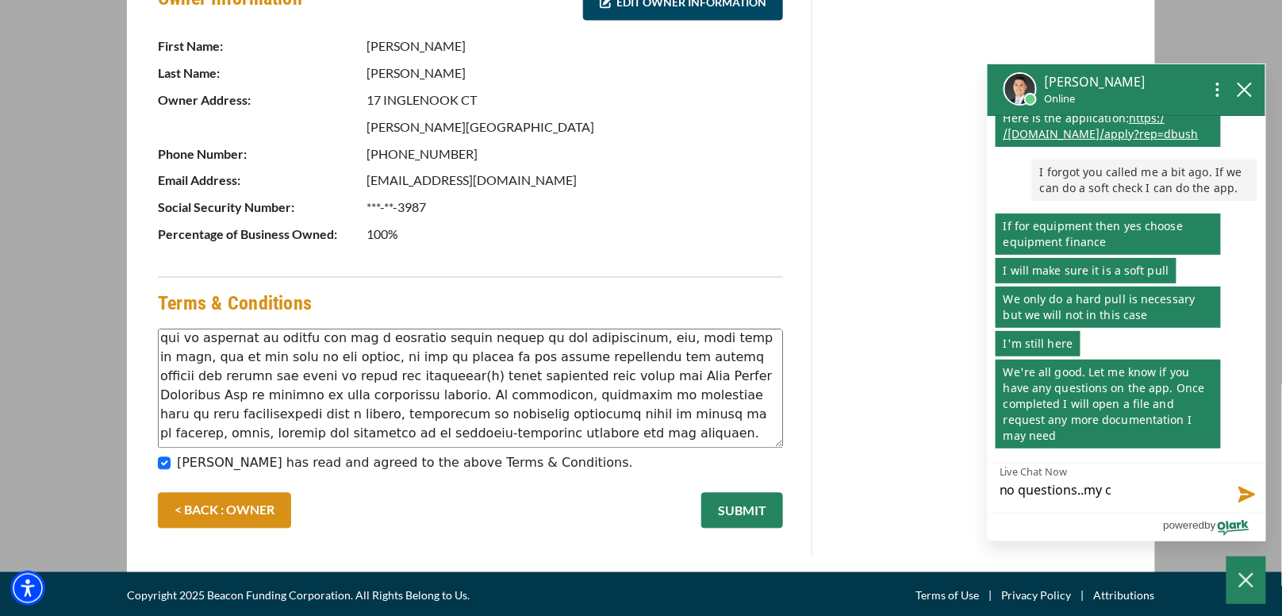
type textarea "no questions..my cc"
type textarea "no questions..my ccr"
type textarea "no questions..my ccre"
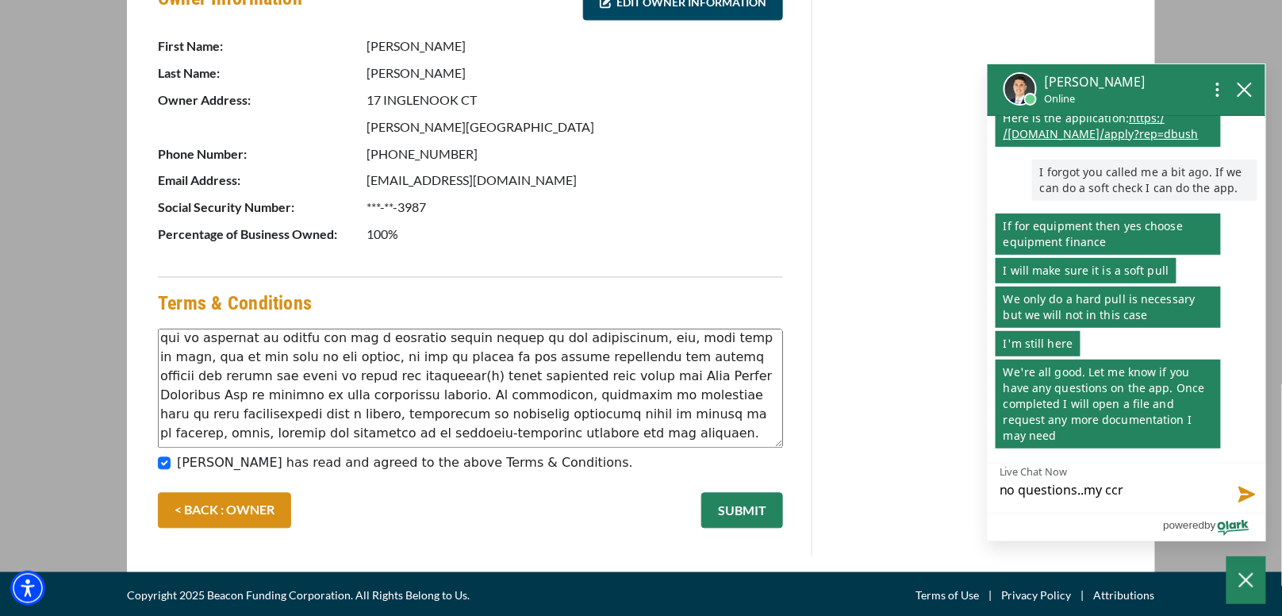
type textarea "no questions..my ccre"
type textarea "no questions..my ccred"
type textarea "no questions..my ccredi"
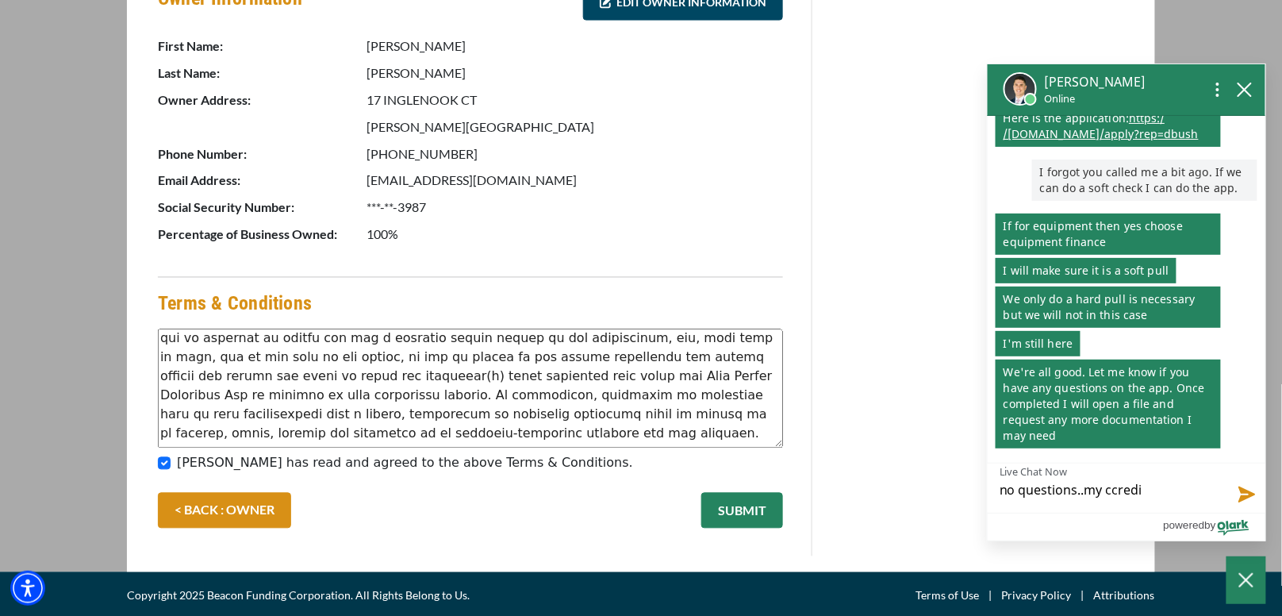
type textarea "no questions..my ccredit"
type textarea "no questions..my ccredit i"
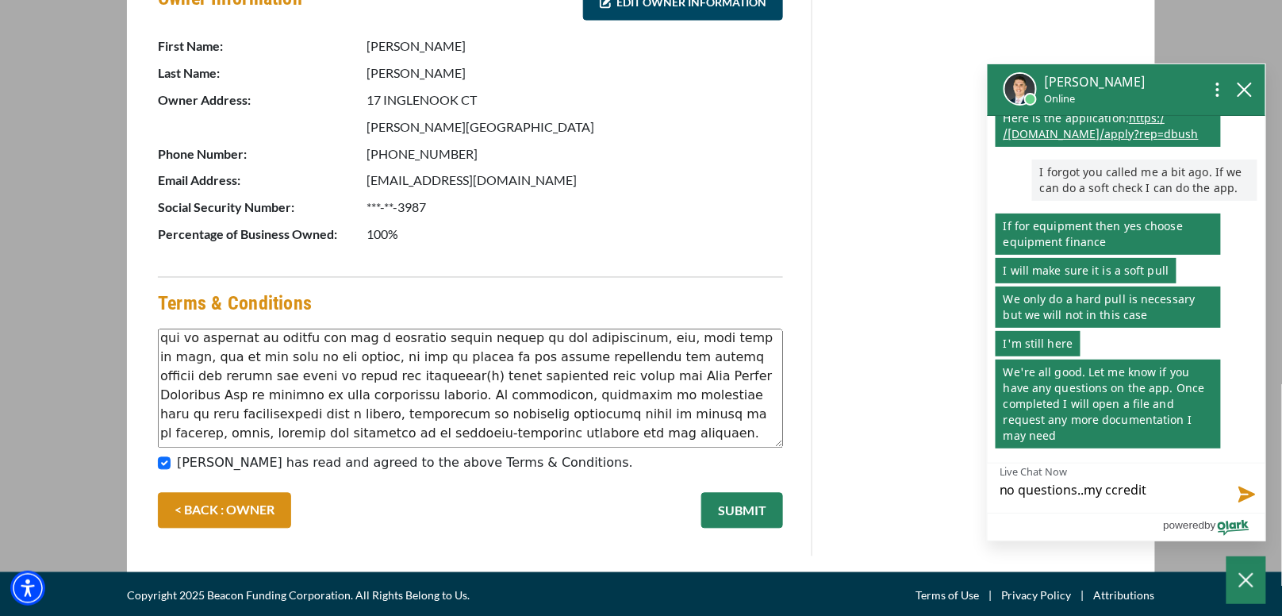
type textarea "no questions..my ccredit i"
type textarea "no questions..my ccredit is"
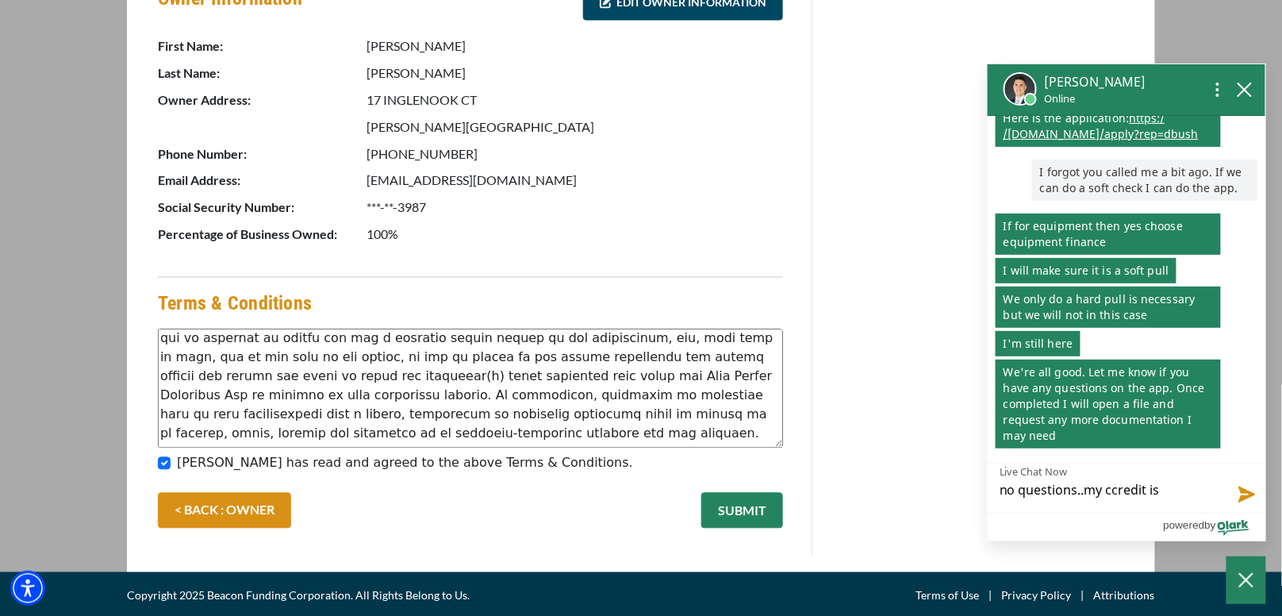
type textarea "no questions..my ccredit is n"
type textarea "no questions..my ccredit is no"
type textarea "no questions..my ccredit is not"
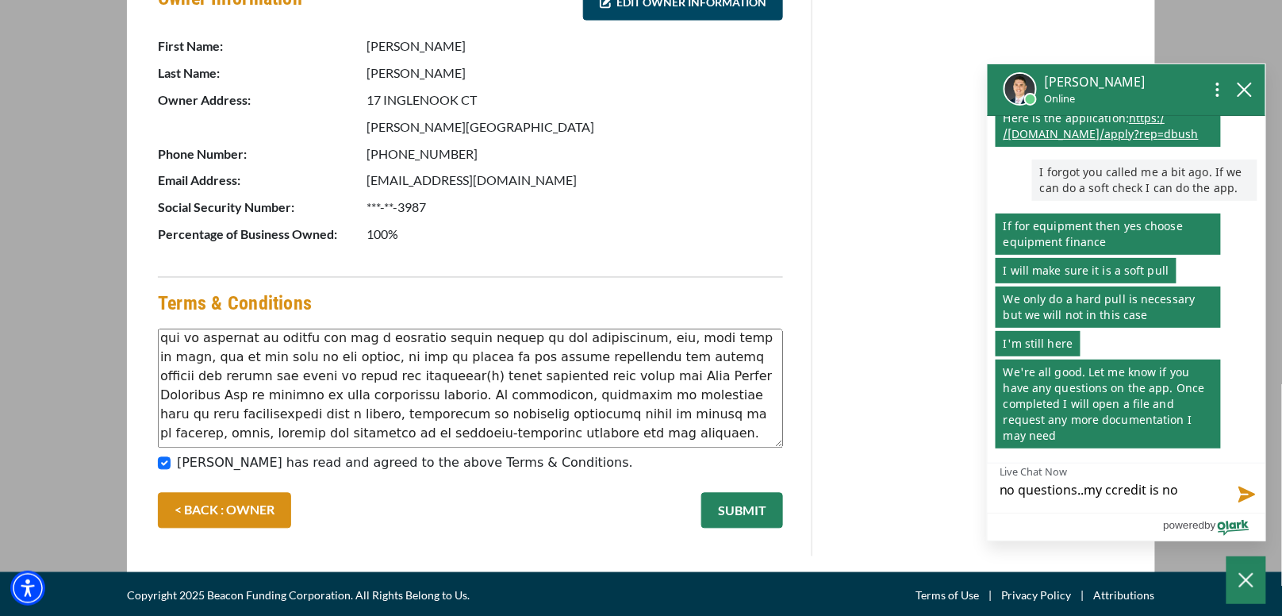
type textarea "no questions..my ccredit is not"
type textarea "no questions..my ccredit is not t"
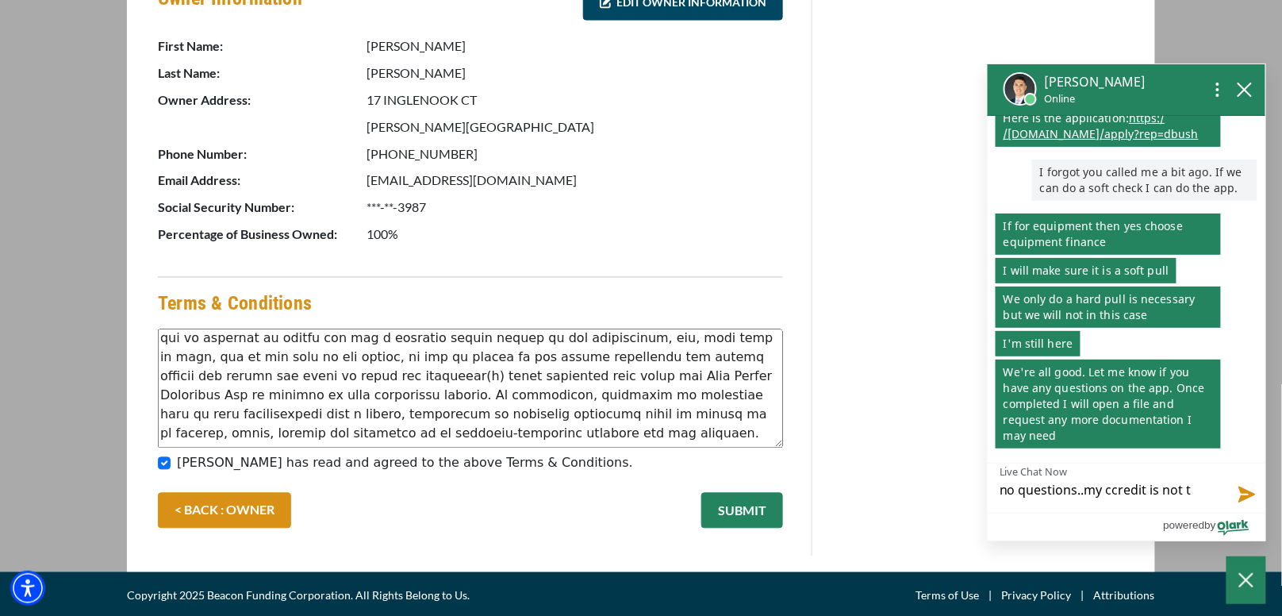
type textarea "no questions..my ccredit is not th"
type textarea "no questions..my ccredit is not the"
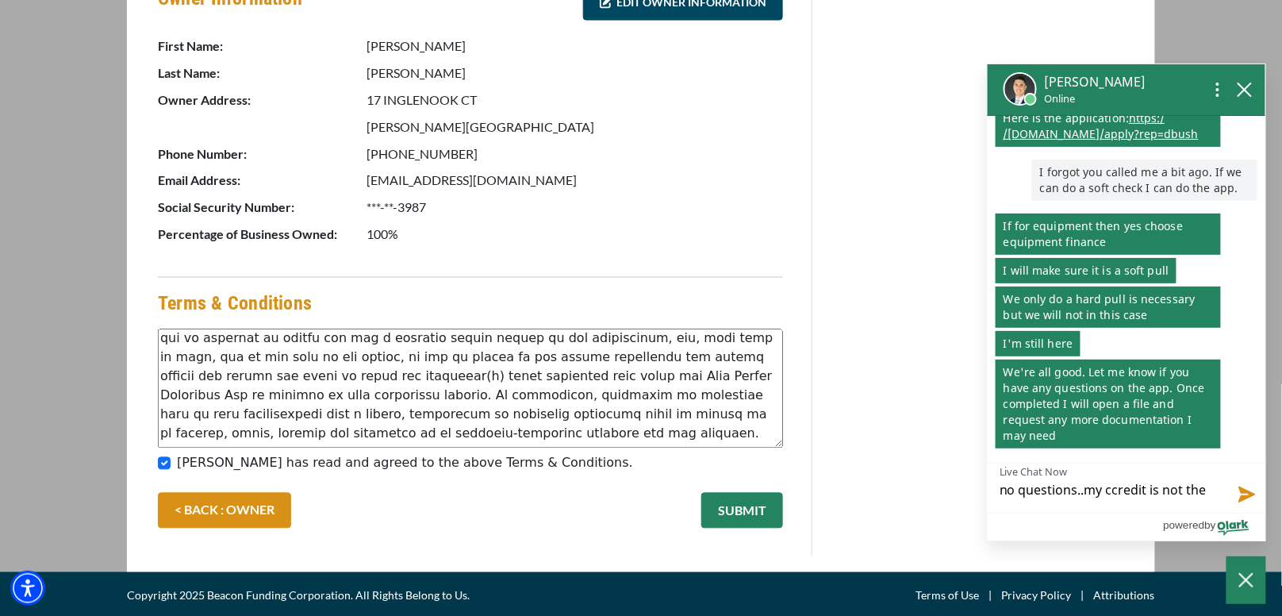
type textarea "no questions..my ccredit is not the"
type textarea "no questions..my ccredit is not the b"
type textarea "no questions..my ccredit is not the be"
type textarea "no questions..my ccredit is not the bes"
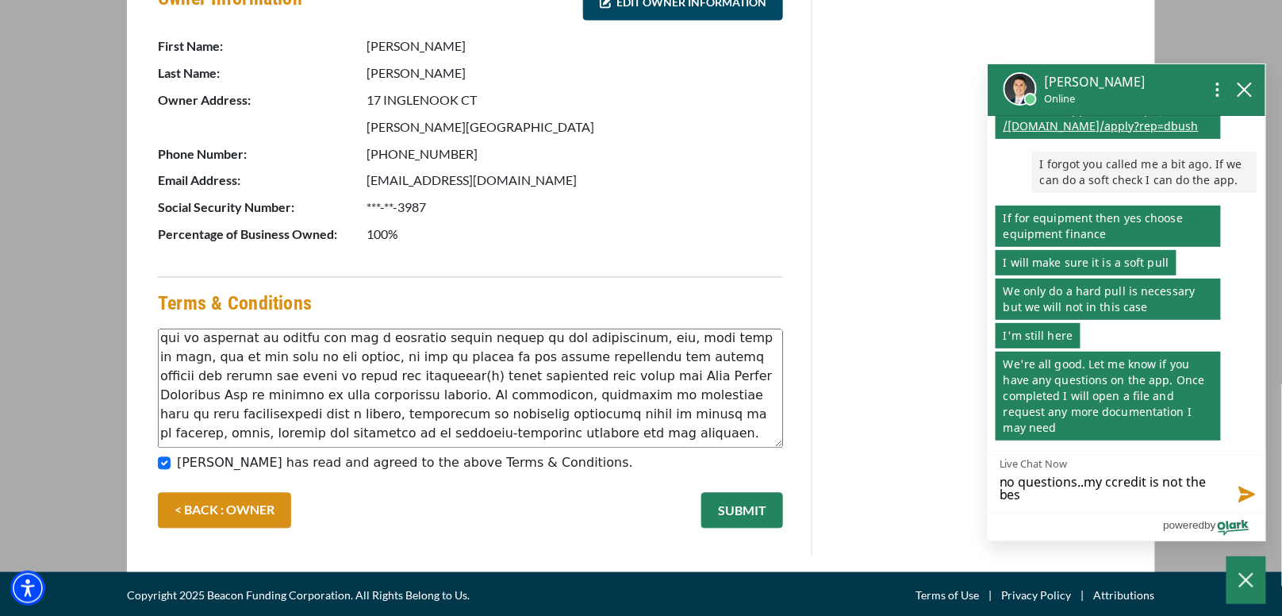
type textarea "no questions..my ccredit is not the best"
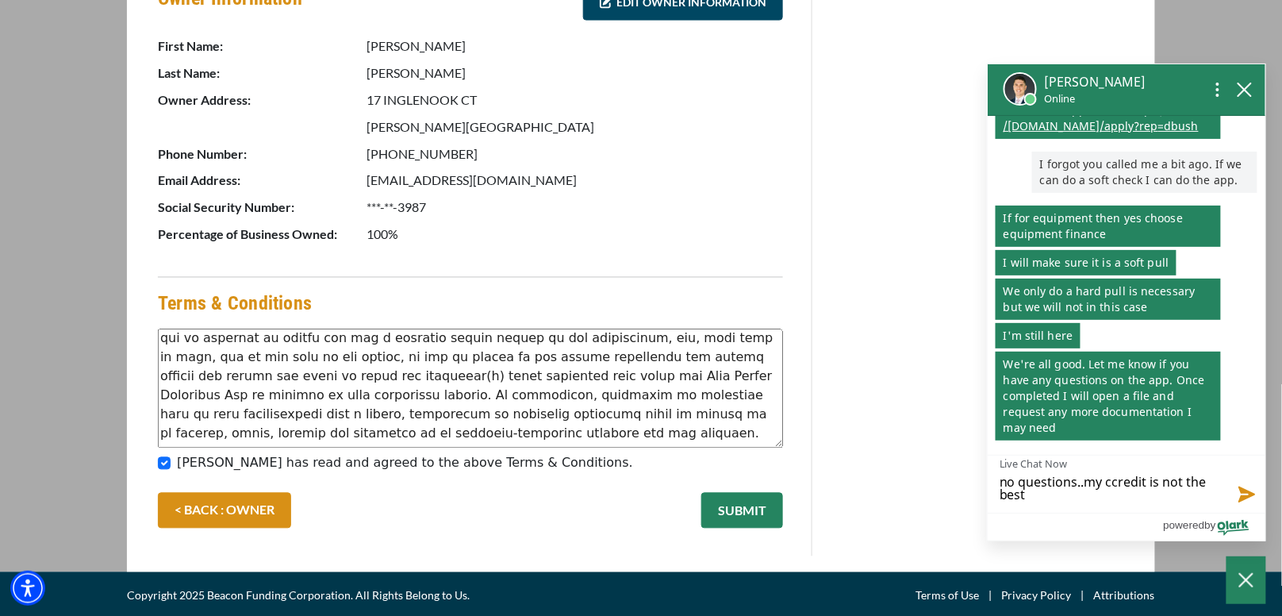
type textarea "no questions..my ccredit is not the best a"
type textarea "no questions..my ccredit is not the best at"
type textarea "no questions..my ccredit is not the best at t"
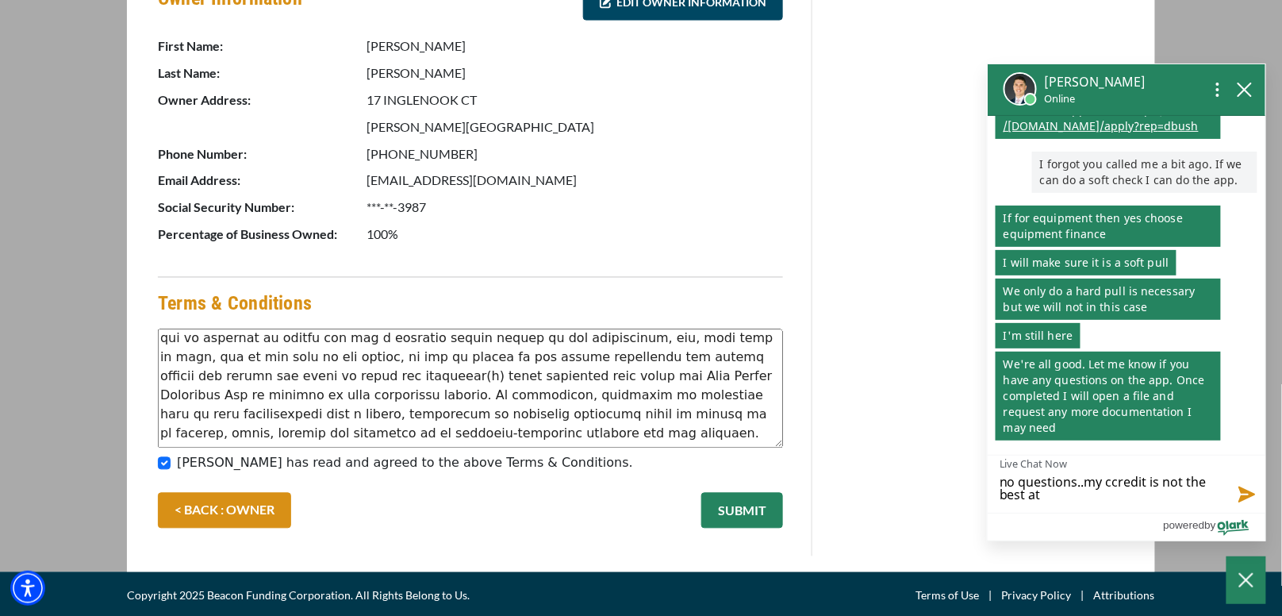
type textarea "no questions..my ccredit is not the best at t"
type textarea "no questions..my ccredit is not the best at th"
type textarea "no questions..my ccredit is not the best at the"
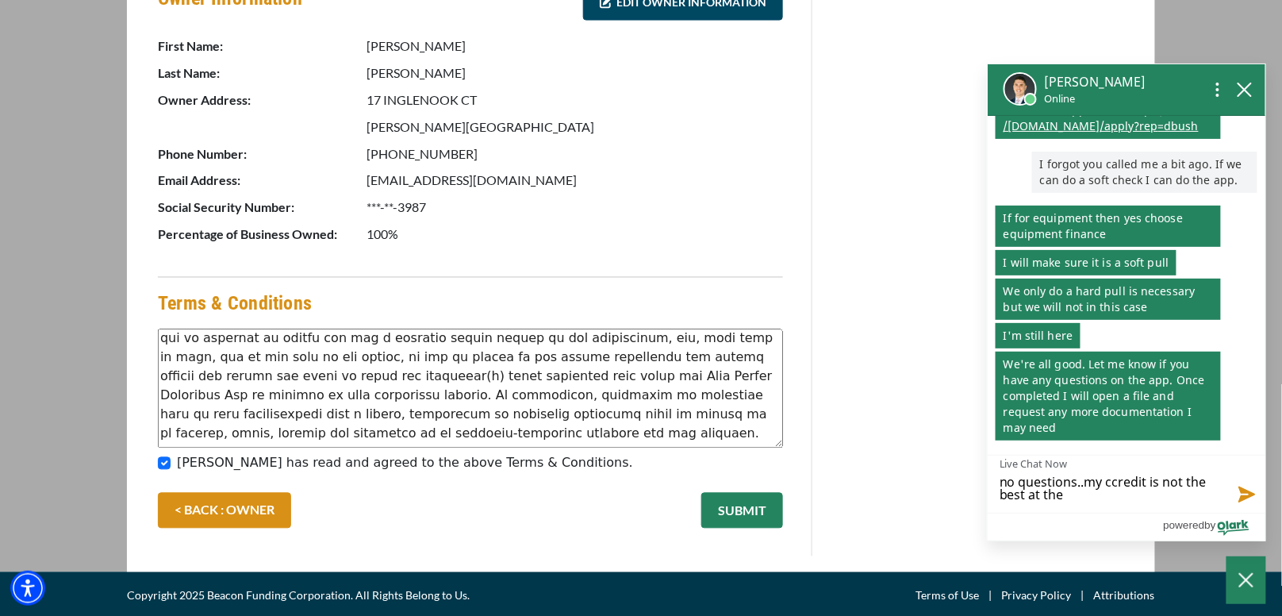
type textarea "no questions..my ccredit is not the best at the"
type textarea "no questions..my ccredit is not the best at the m"
type textarea "no questions..my ccredit is not the best at the mo"
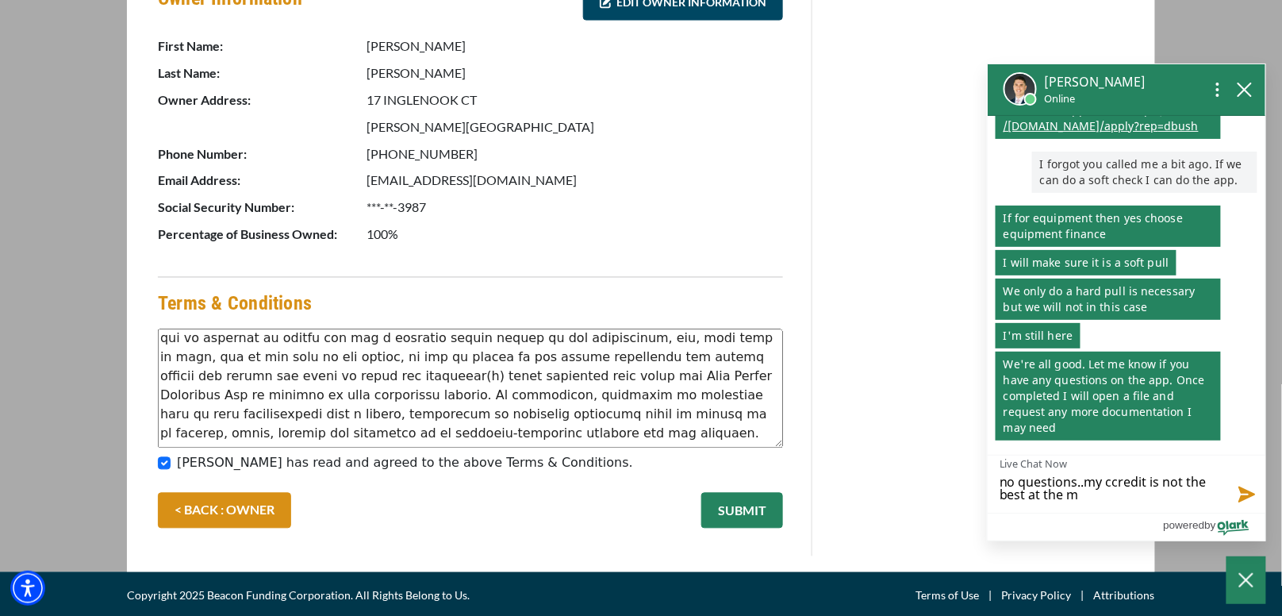
type textarea "no questions..my ccredit is not the best at the mo"
type textarea "no questions..my ccredit is not the best at the mom"
type textarea "no questions..my ccredit is not the best at the mome"
type textarea "no questions..my ccredit is not the best at the momen"
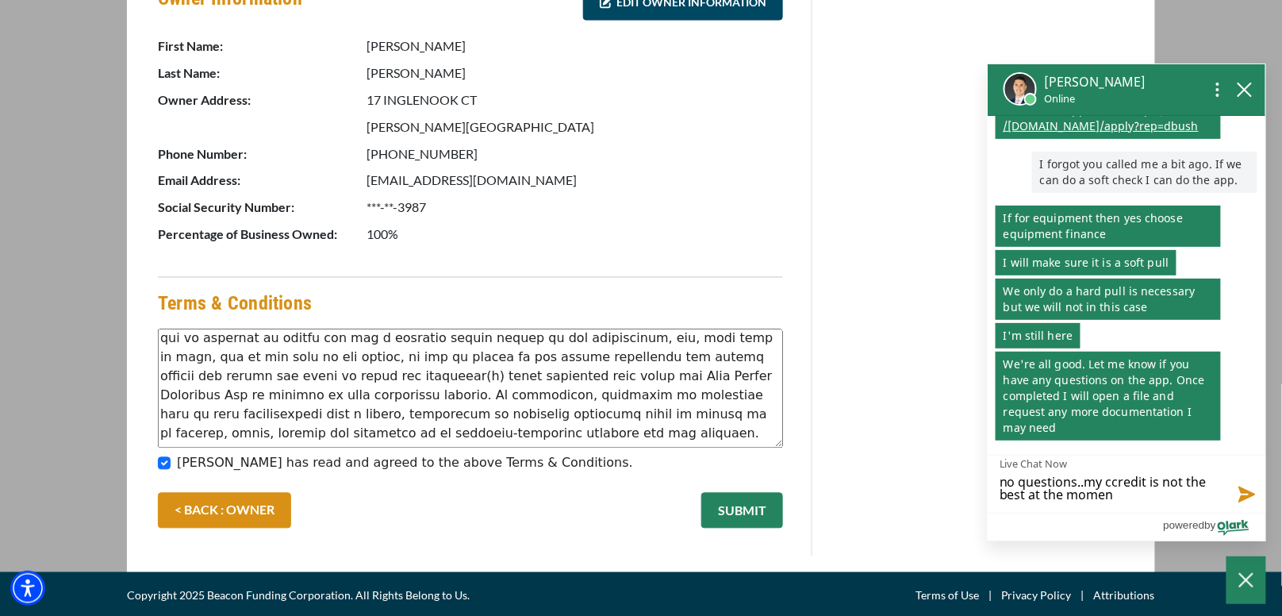
type textarea "no questions..my ccredit is not the best at the moment"
type textarea "no questions..my ccredit is not the best at the moment t"
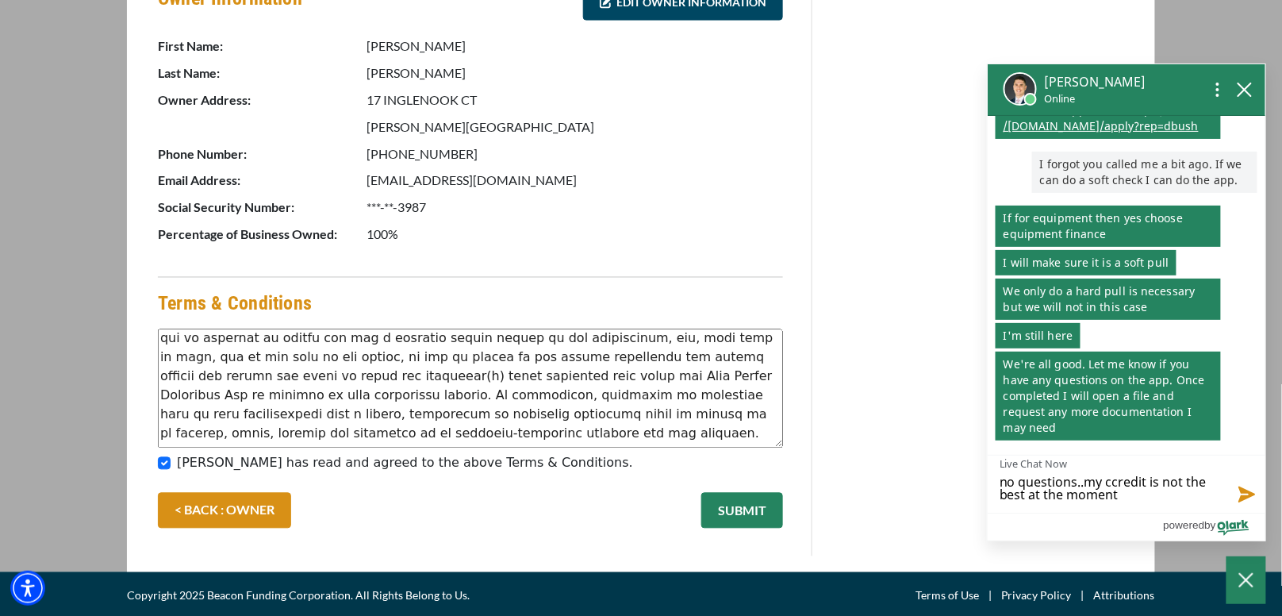
type textarea "no questions..my ccredit is not the best at the moment t"
type textarea "no questions..my ccredit is not the best at the moment th"
type textarea "no questions..my ccredit is not the best at the moment tho"
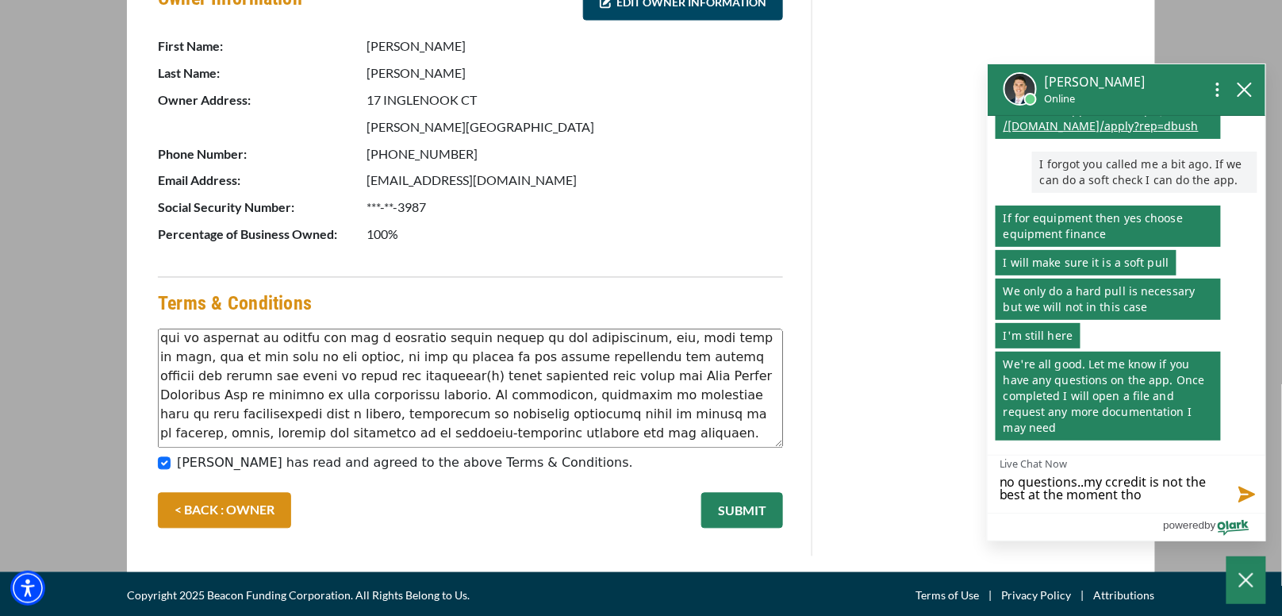
type textarea "no questions..my ccredit is not the best at the moment thou"
type textarea "no questions..my ccredit is not the best at the moment thoug"
type textarea "no questions..my ccredit is not the best at the moment though"
type textarea "no questions..my ccredit is not the best at the moment though."
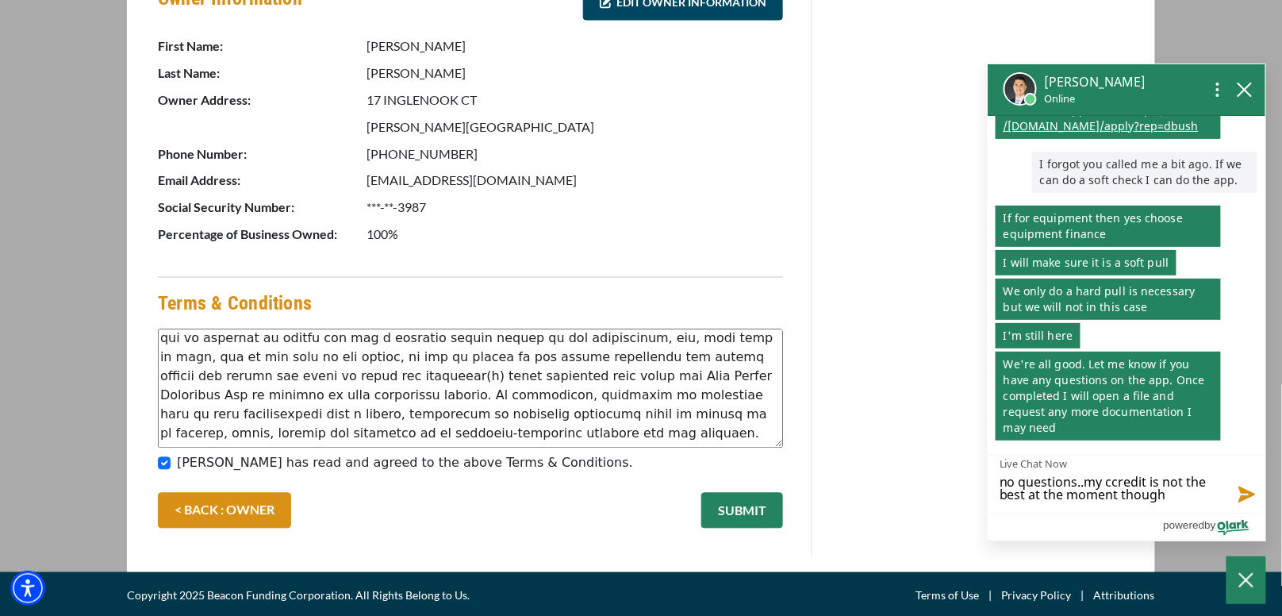
type textarea "no questions..my ccredit is not the best at the moment though."
type textarea "no questions..my ccredit is not the best at the moment though.."
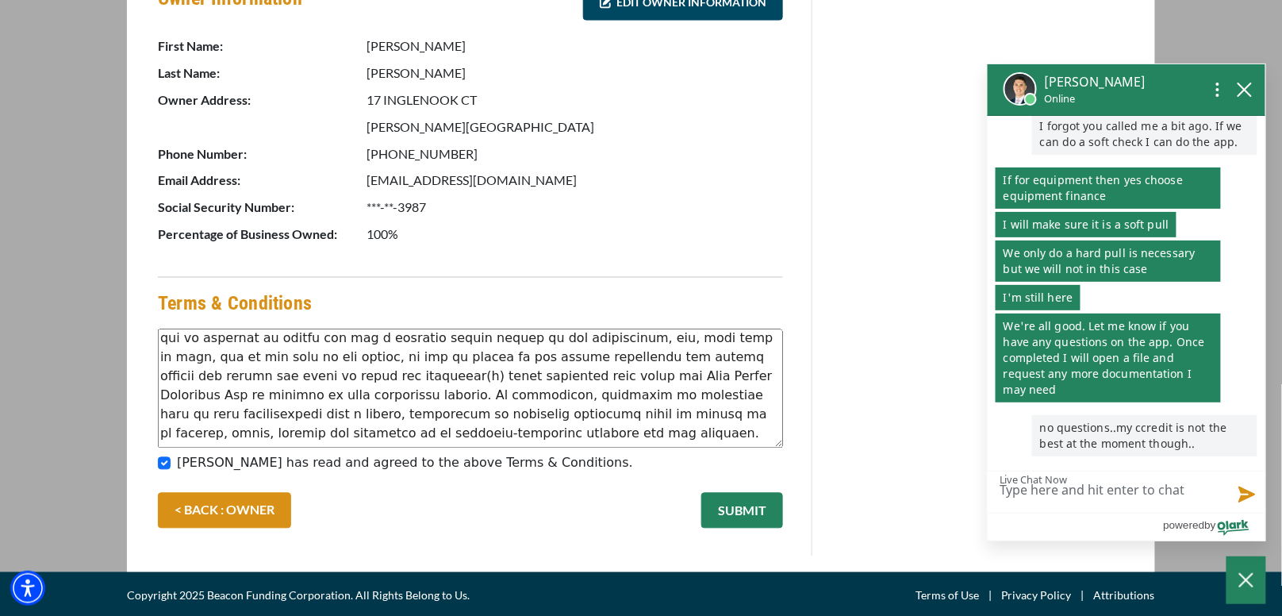
scroll to position [310, 0]
click at [741, 508] on button "SUBMIT" at bounding box center [742, 511] width 82 height 36
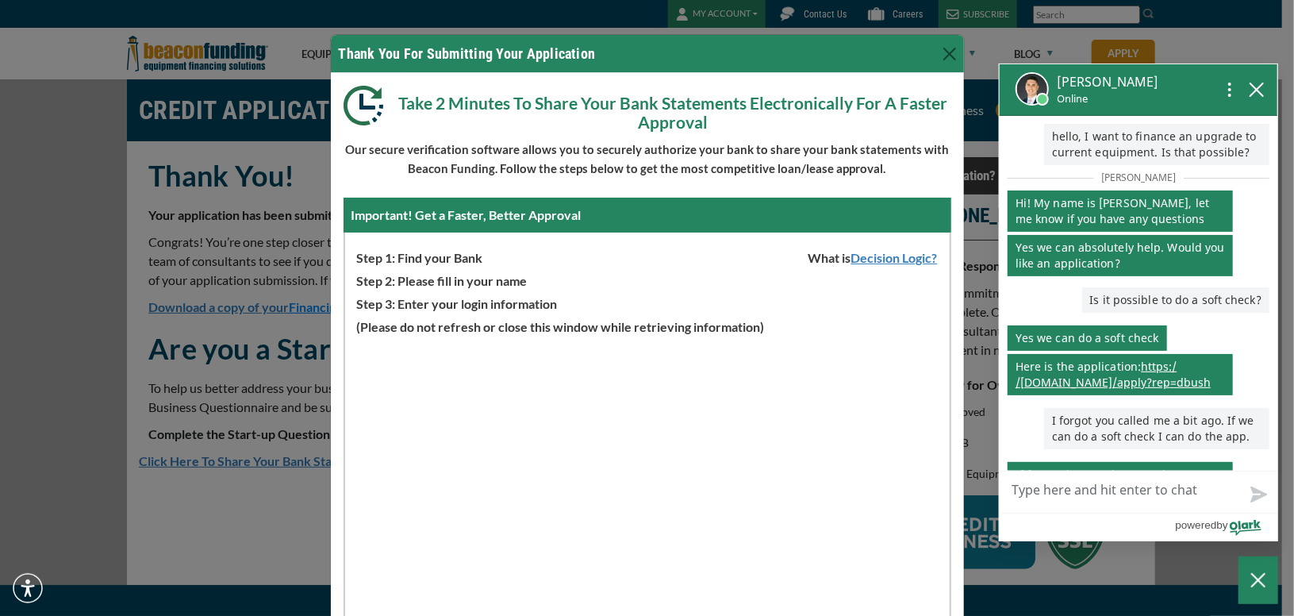
scroll to position [310, 0]
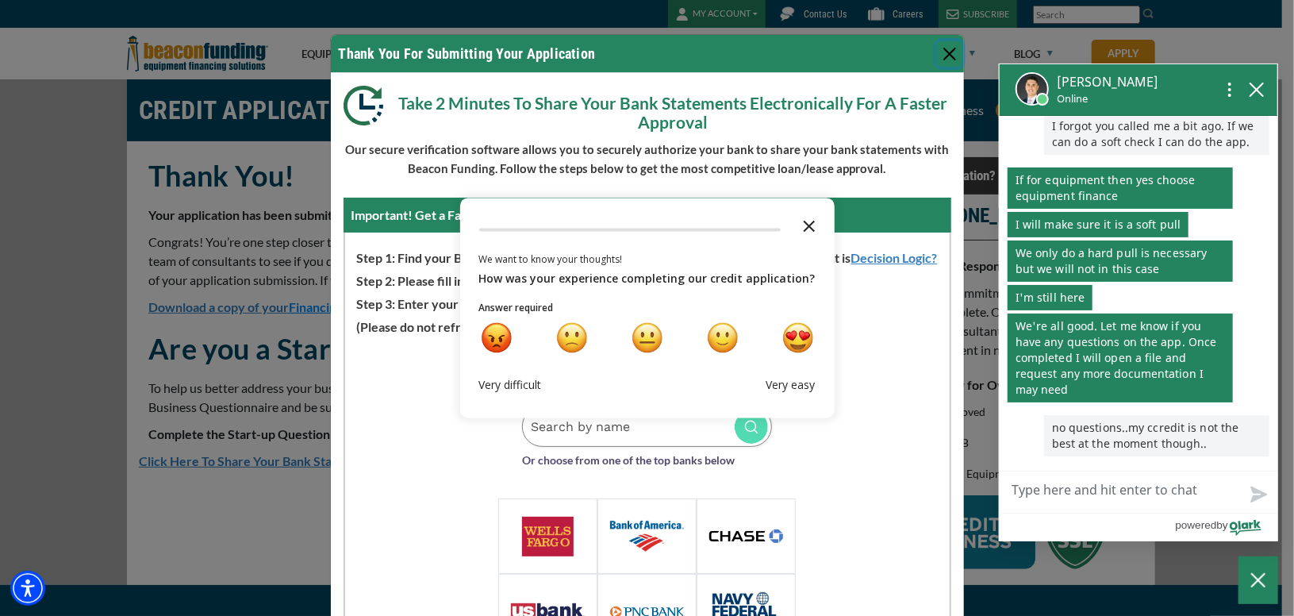
click at [803, 228] on polygon "Close the survey" at bounding box center [809, 227] width 12 height 12
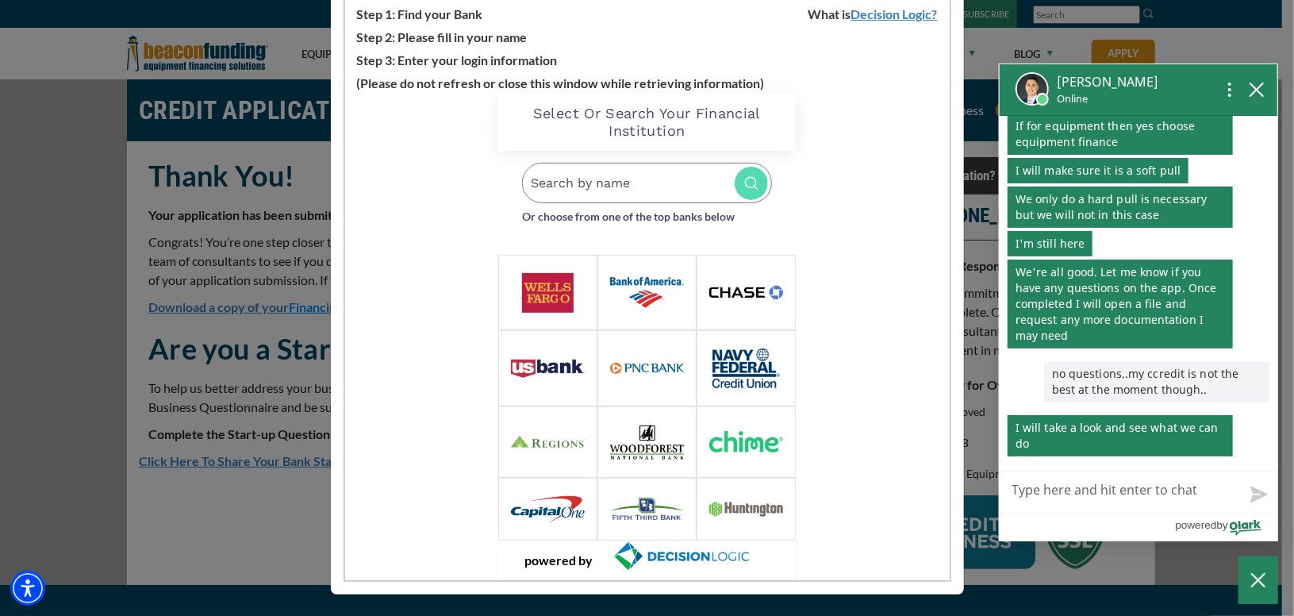
scroll to position [0, 0]
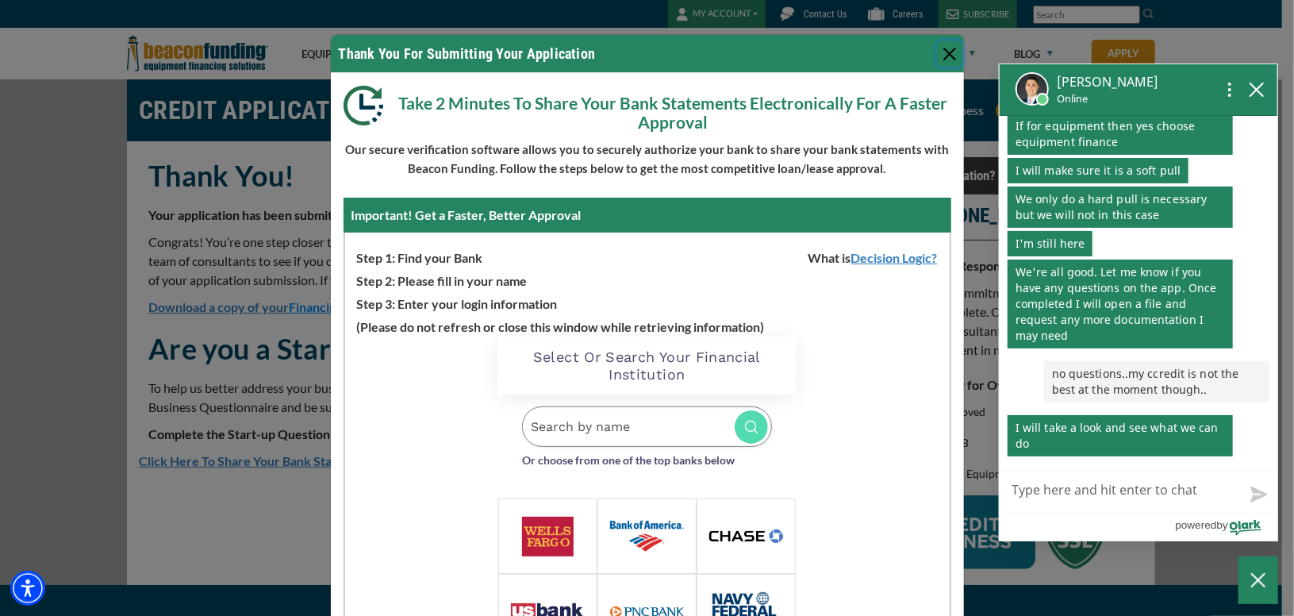
click at [1091, 494] on textarea "Live Chat Now" at bounding box center [1139, 491] width 278 height 41
click at [1087, 490] on textarea "Live Chat Now" at bounding box center [1139, 491] width 278 height 41
click at [939, 54] on button "Close" at bounding box center [949, 53] width 25 height 25
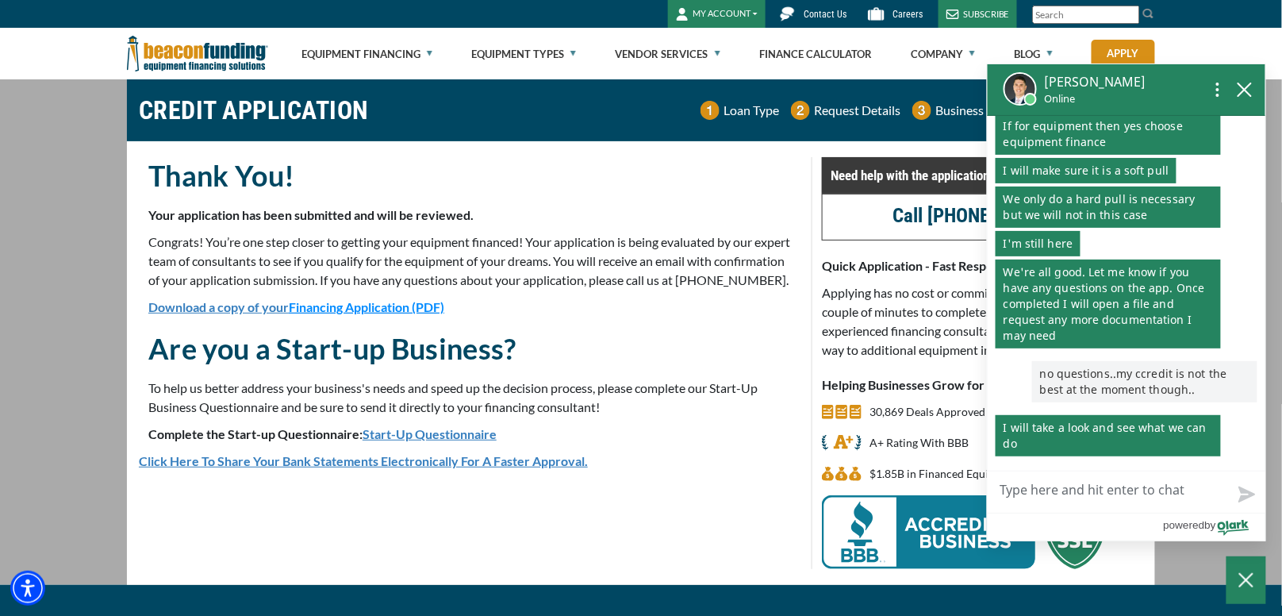
click at [1094, 489] on textarea "Live Chat Now" at bounding box center [1127, 491] width 278 height 41
type textarea "d"
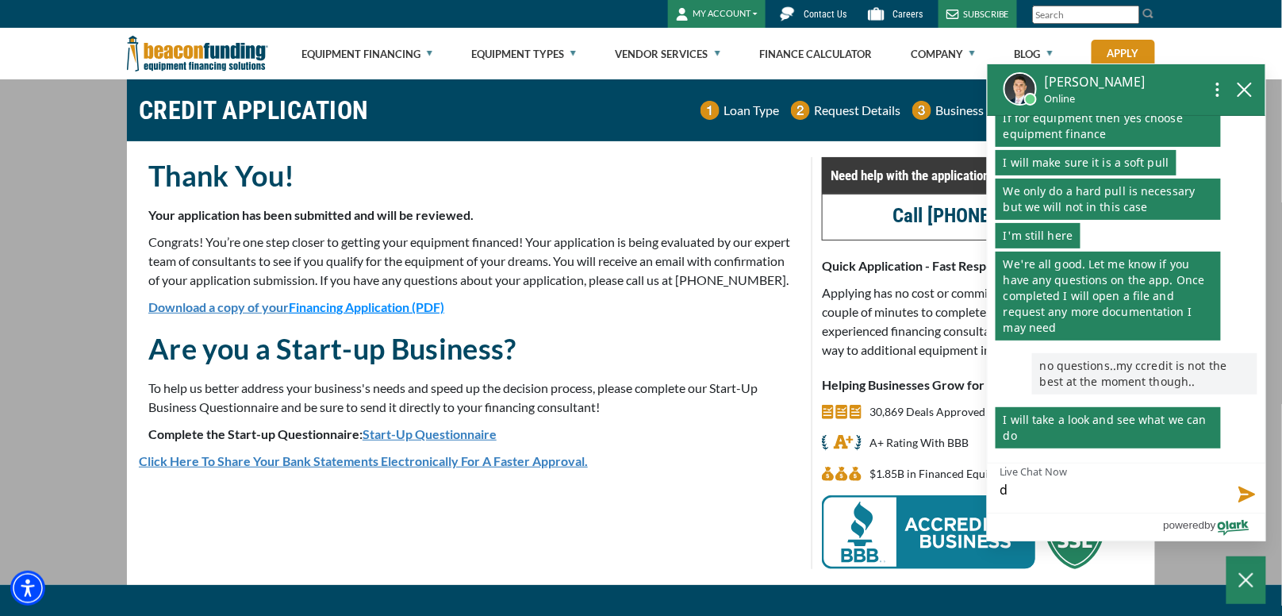
type textarea "do"
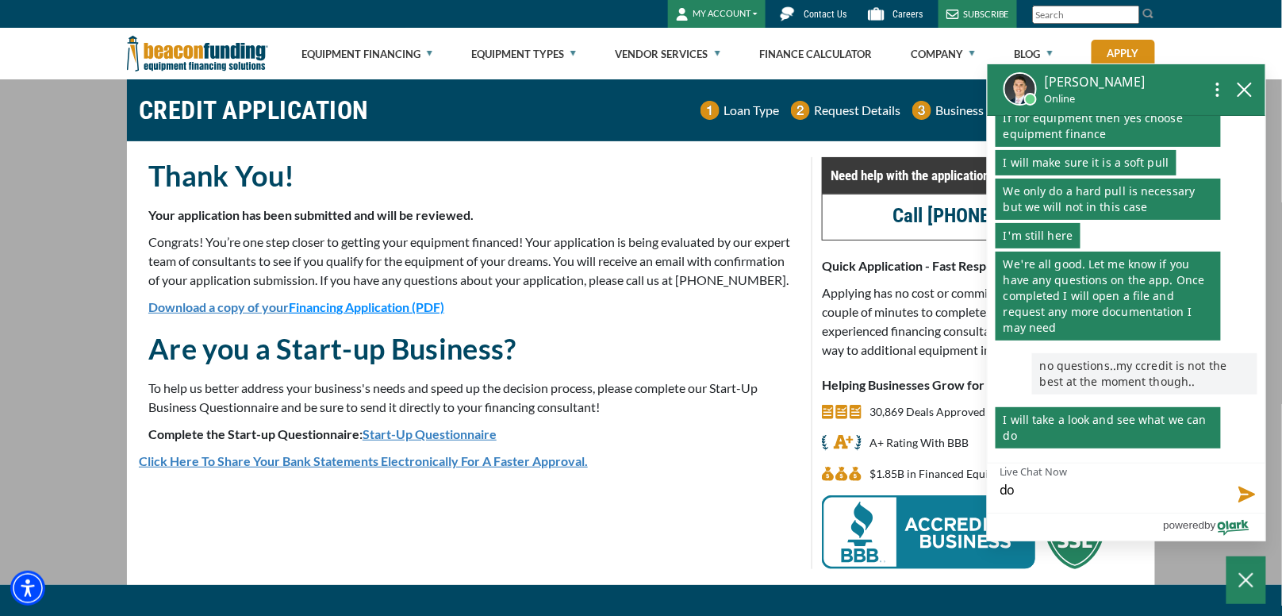
type textarea "do I"
type textarea "do I n"
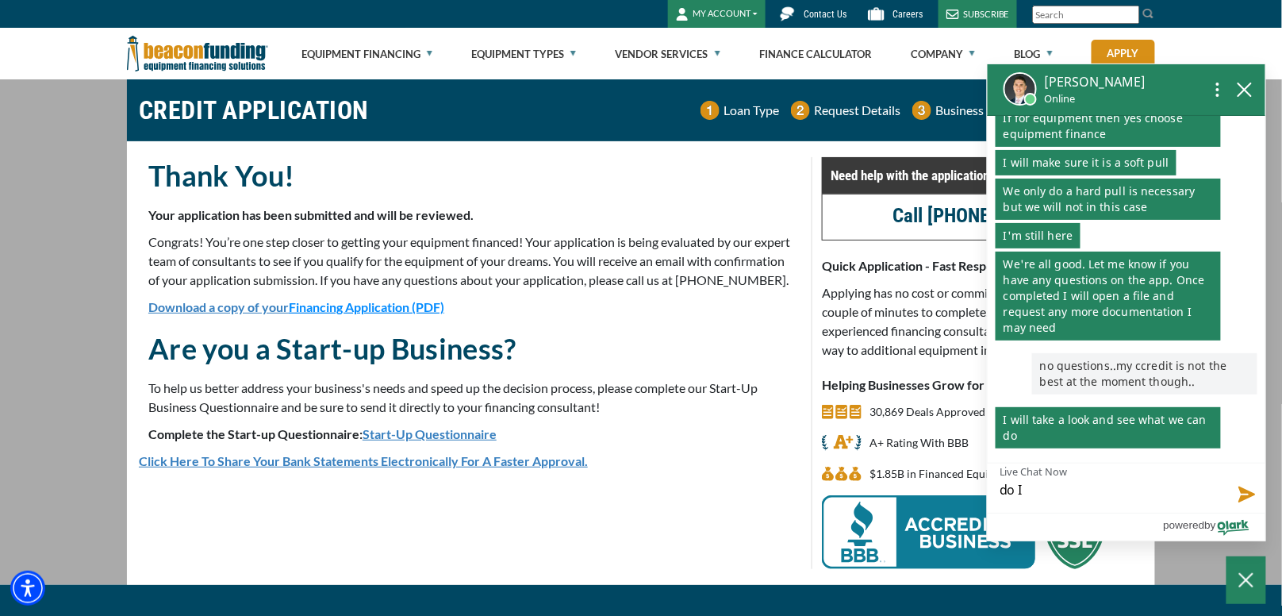
type textarea "do I n"
type textarea "do I ne"
type textarea "do I nee"
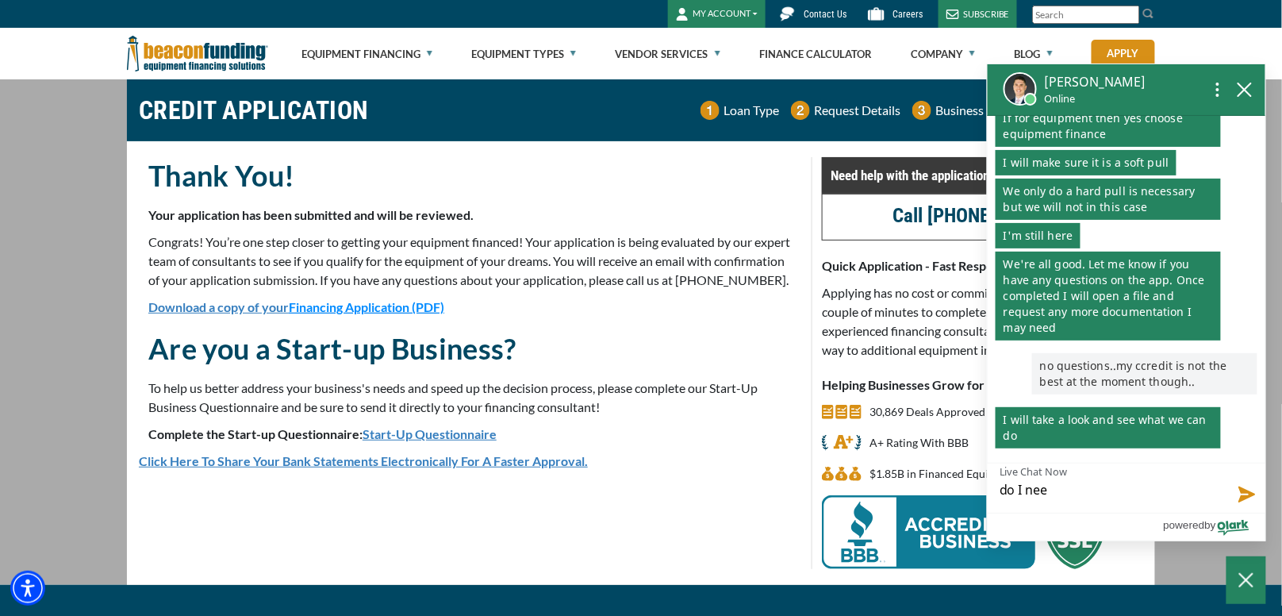
type textarea "do I need"
type textarea "do I need t"
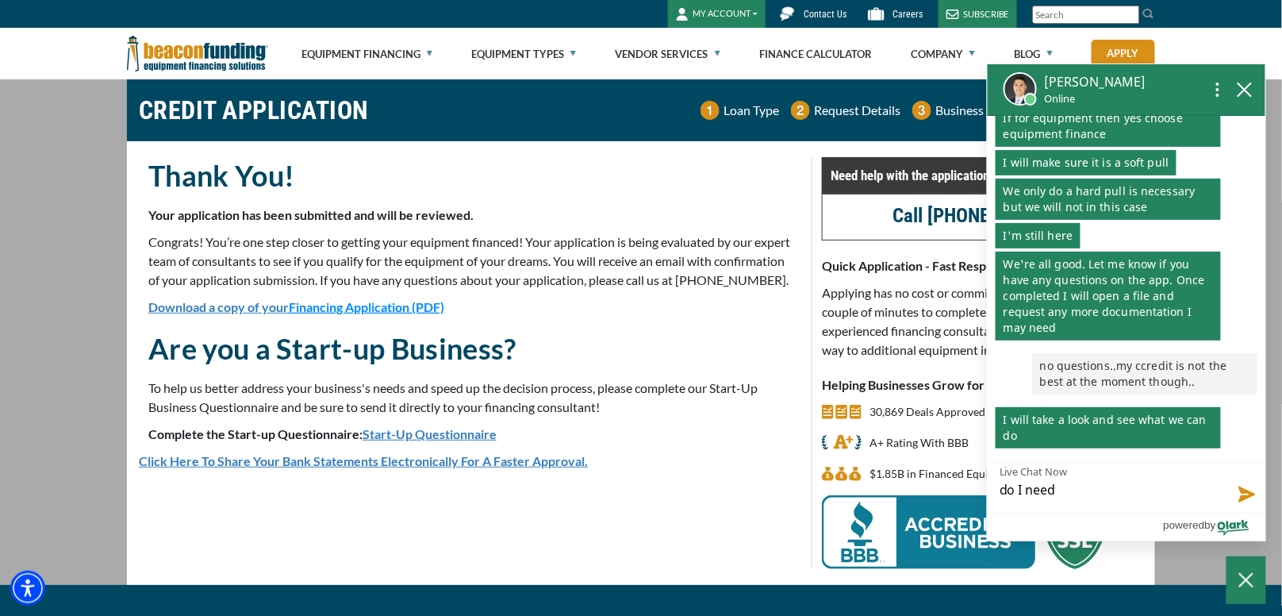
type textarea "do I need t"
type textarea "do I need to"
type textarea "do I need to s"
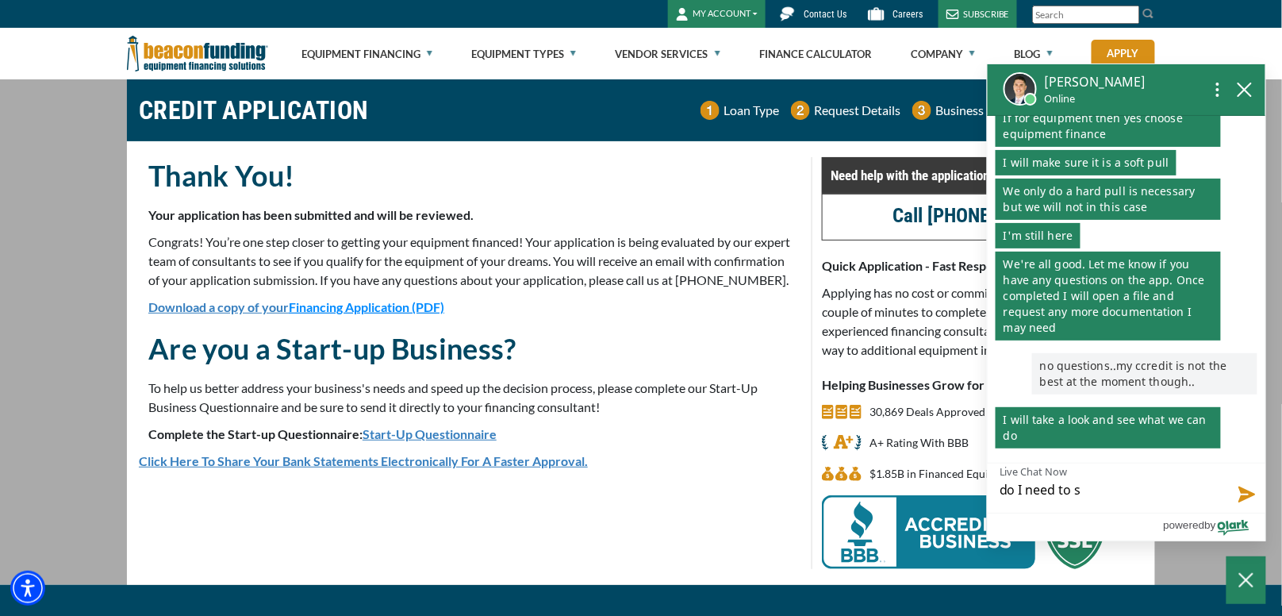
type textarea "do I need to st"
type textarea "do I need to sta"
type textarea "do I need to stay"
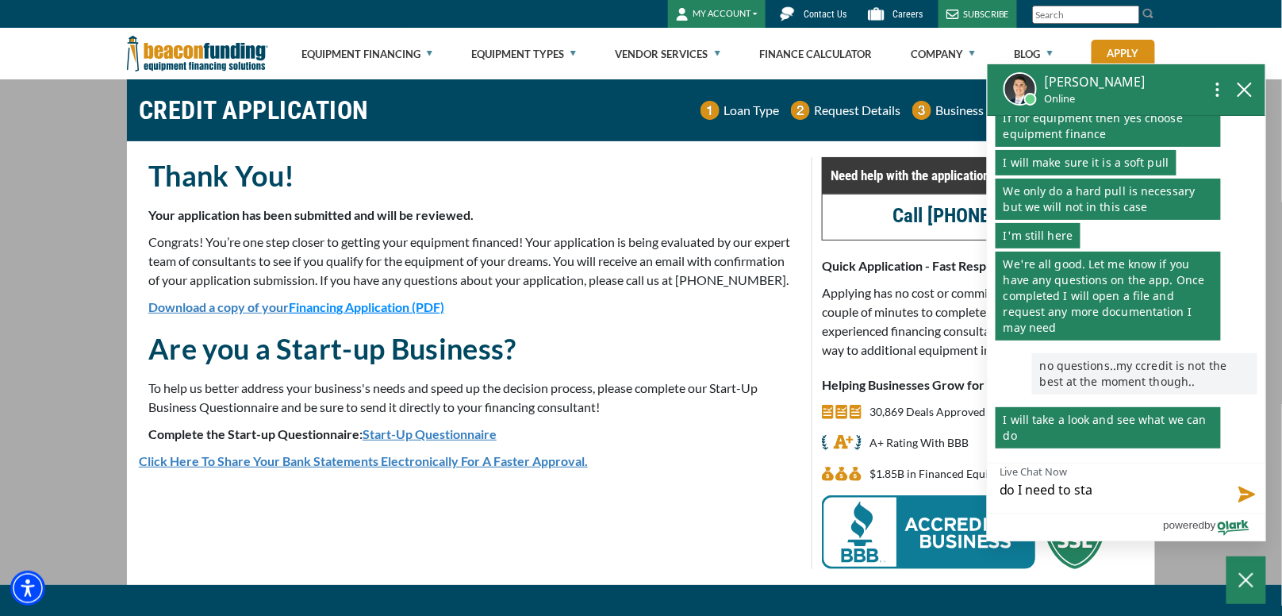
type textarea "do I need to stay"
type textarea "do I need to stay h"
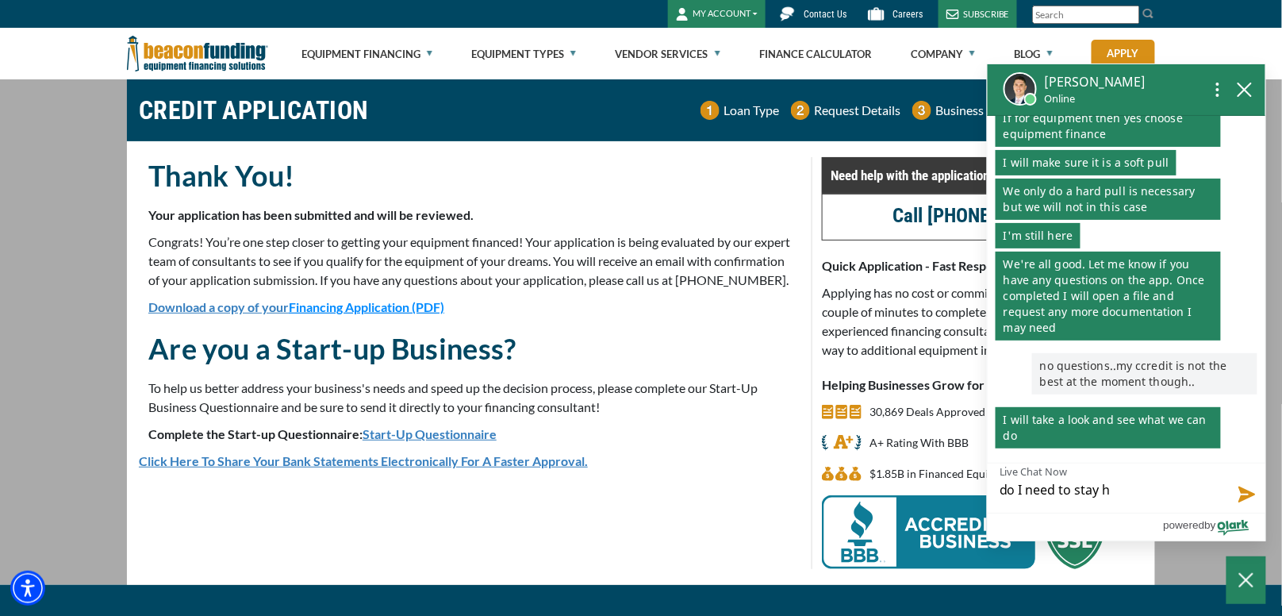
type textarea "do I need to stay he"
type textarea "do I need to stay her"
type textarea "do I need to stay here"
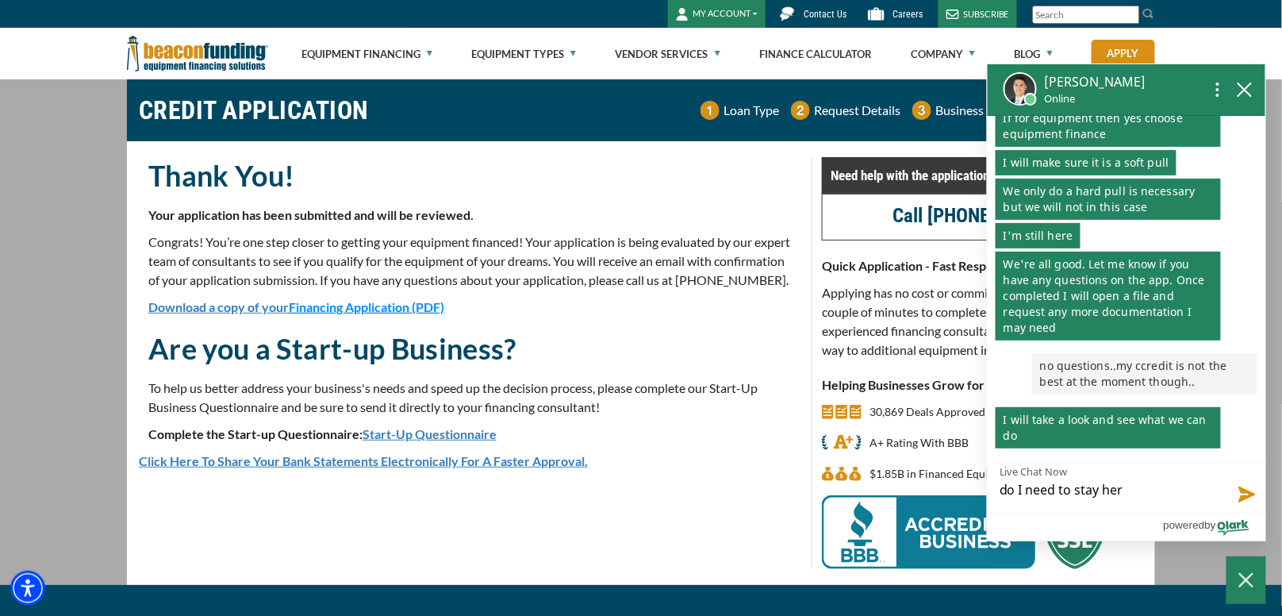
type textarea "do I need to stay here"
type textarea "do I need to stay here o"
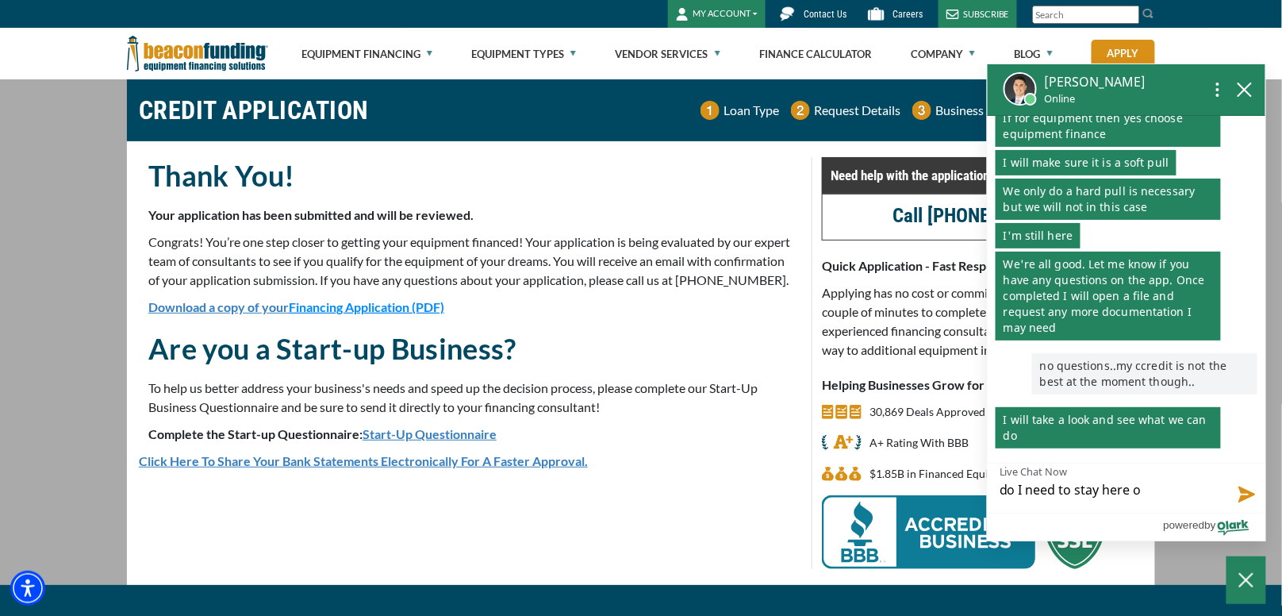
type textarea "do I need to stay here or"
type textarea "do I need to stay here or a"
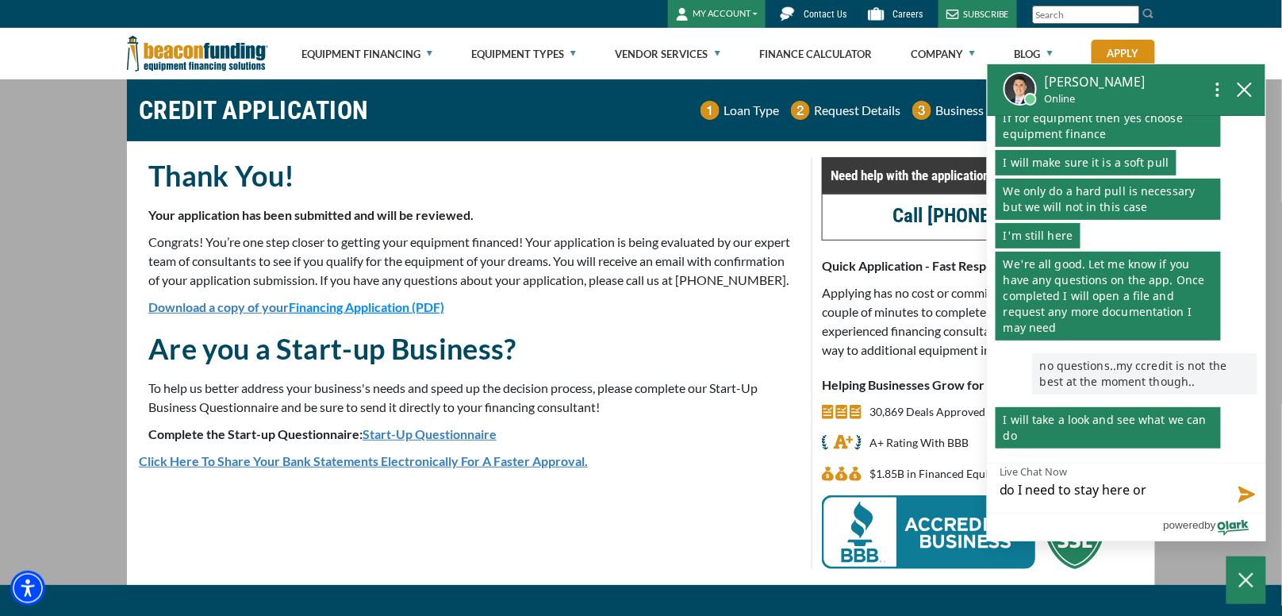
type textarea "do I need to stay here or a"
type textarea "do I need to stay here or ar"
type textarea "do I need to stay here or are"
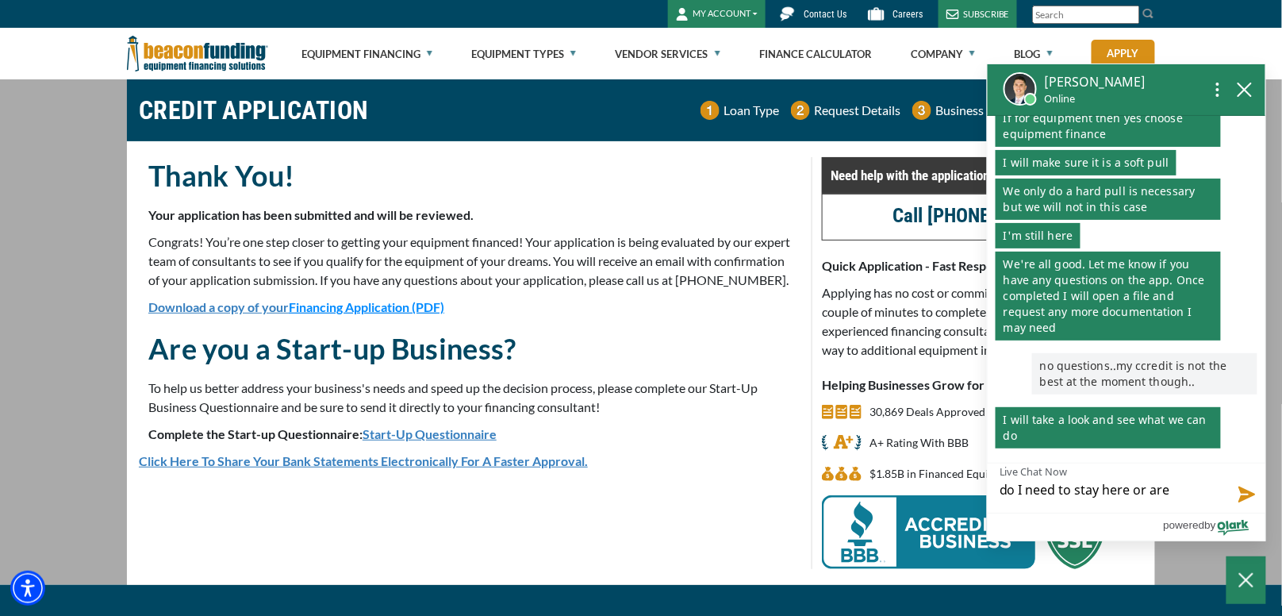
type textarea "do I need to stay here or are y"
type textarea "do I need to stay here or are yo"
type textarea "do I need to stay here or are you"
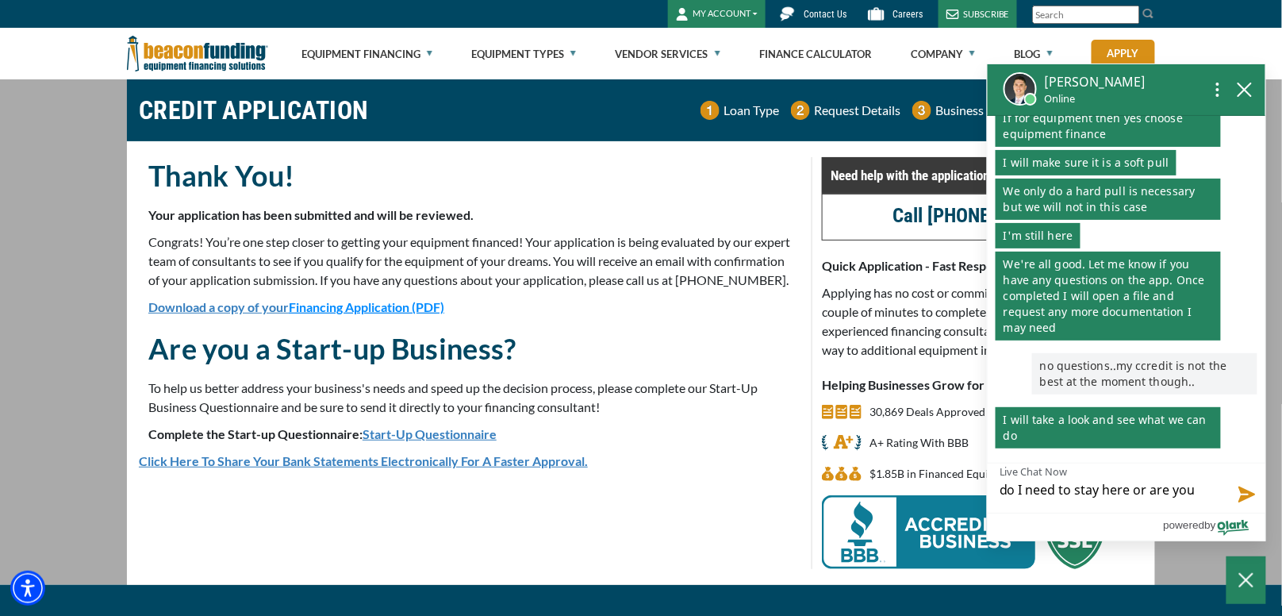
type textarea "do I need to stay here or are you"
type textarea "do I need to stay here or are you g"
type textarea "do I need to stay here or are you go"
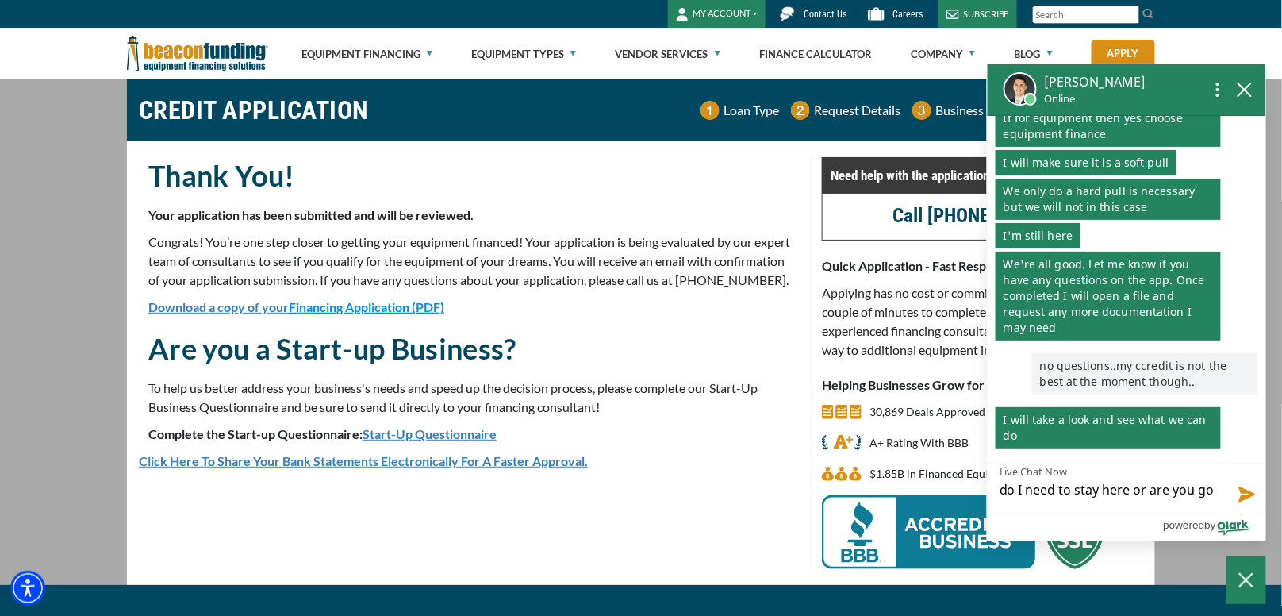
type textarea "do I need to stay here or are you goi"
type textarea "do I need to stay here or are you goin"
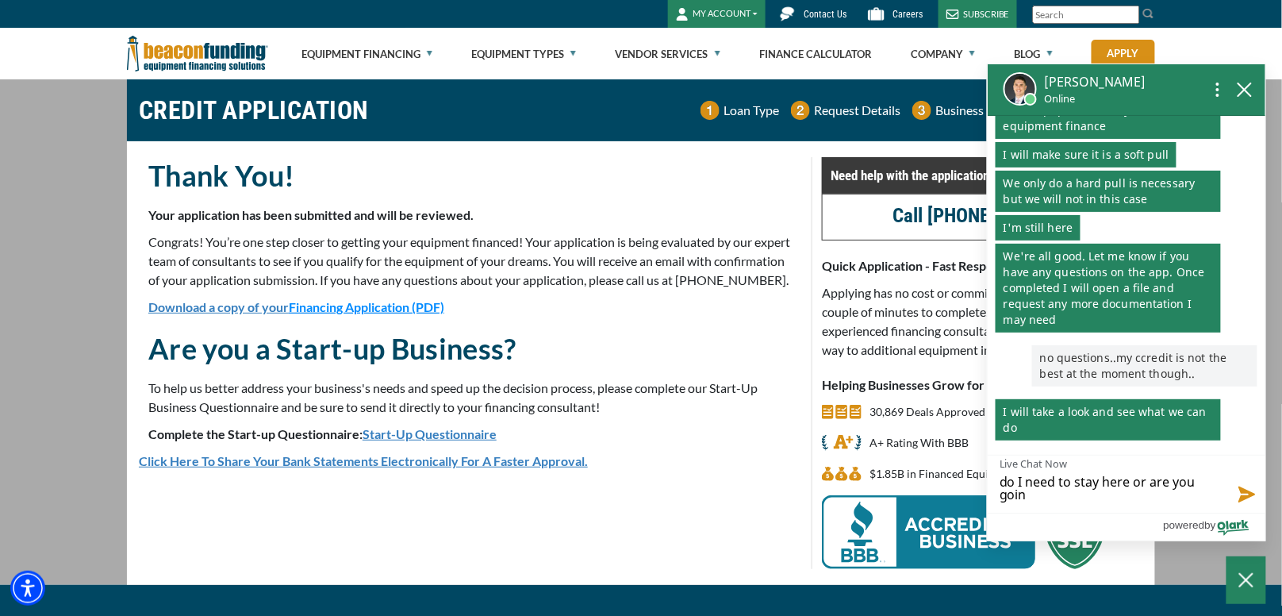
type textarea "do I need to stay here or are you going"
type textarea "do I need to stay here or are you going t"
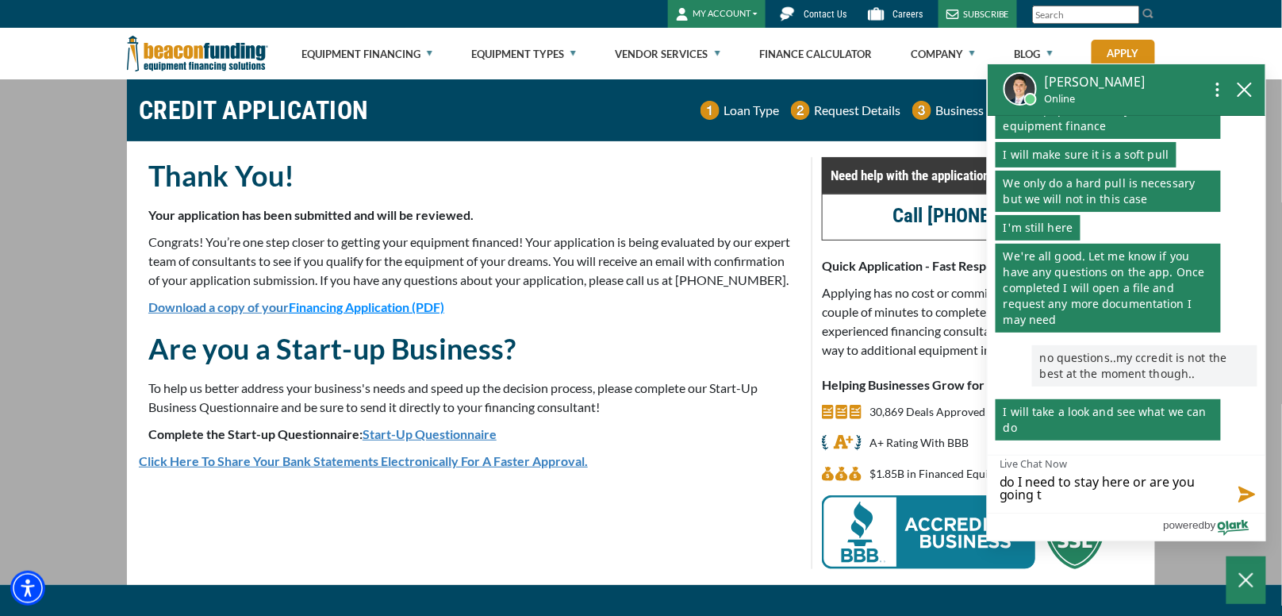
type textarea "do I need to stay here or are you going to"
type textarea "do I need to stay here or are you going to e"
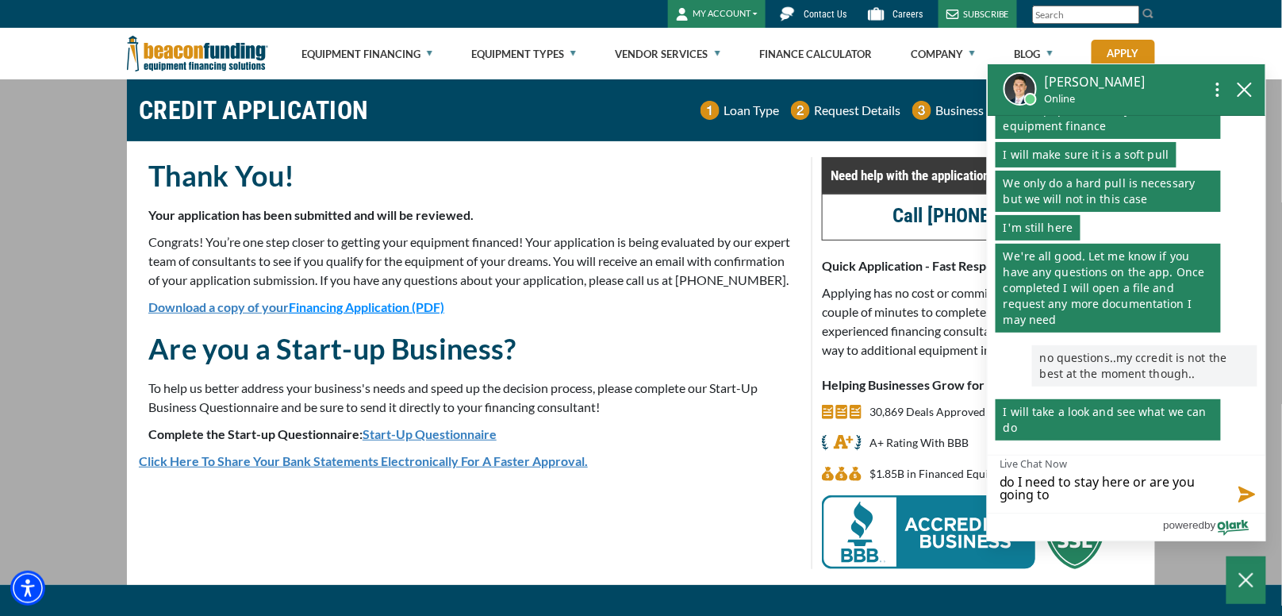
type textarea "do I need to stay here or are you going to e"
type textarea "do I need to stay here or are you going to em"
type textarea "do I need to stay here or are you going to ema"
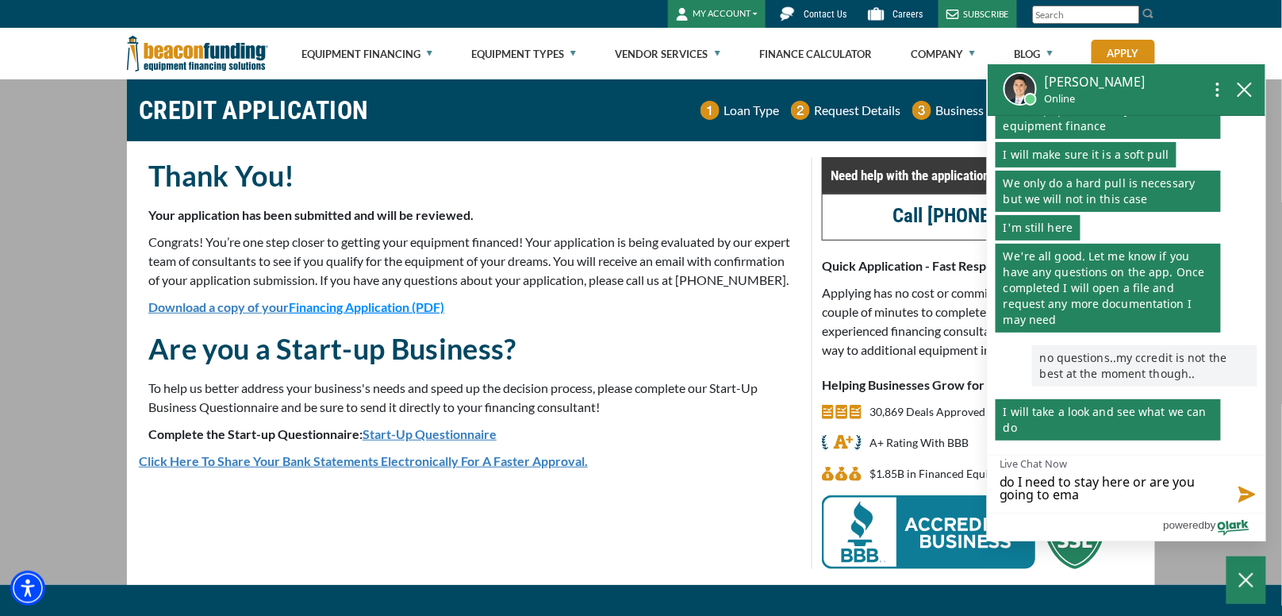
type textarea "do I need to stay here or are you going to [GEOGRAPHIC_DATA]"
type textarea "do I need to stay here or are you going to email"
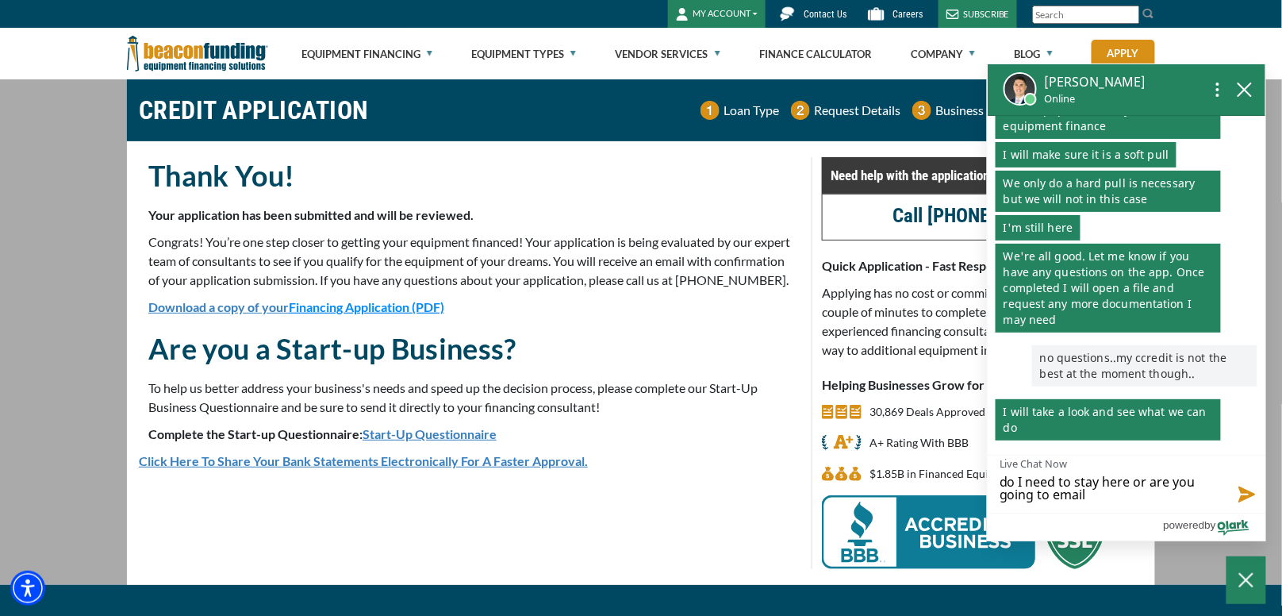
type textarea "do I need to stay here or are you going to email"
type textarea "do I need to stay here or are you going to email m"
type textarea "do I need to stay here or are you going to email me"
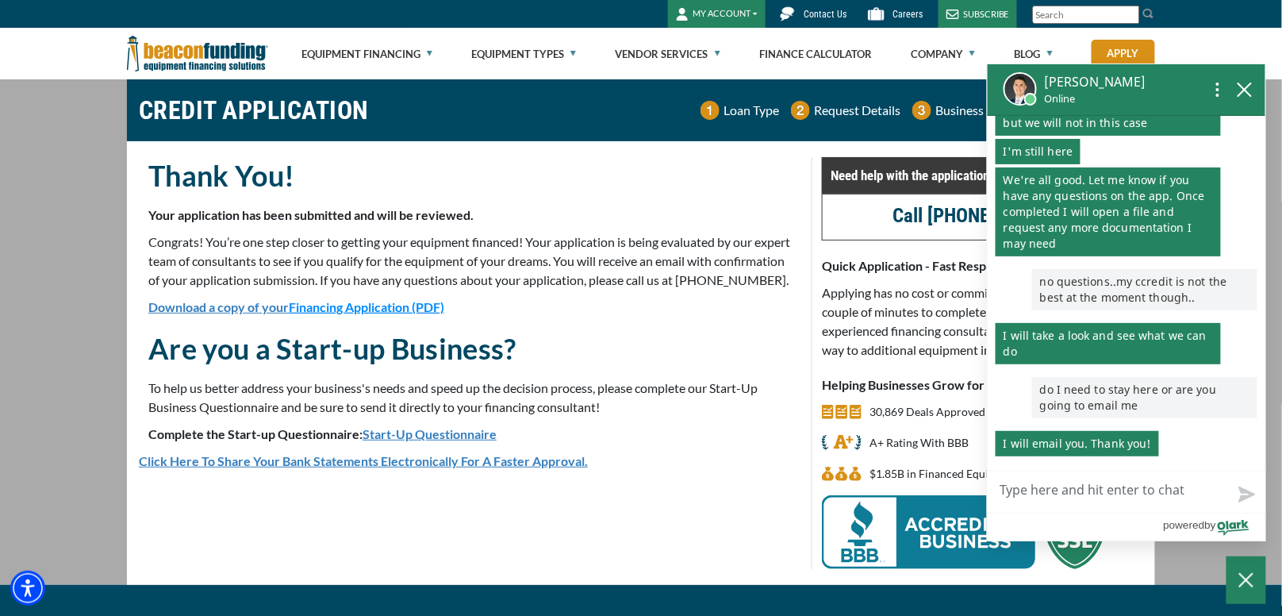
scroll to position [455, 0]
type textarea "o"
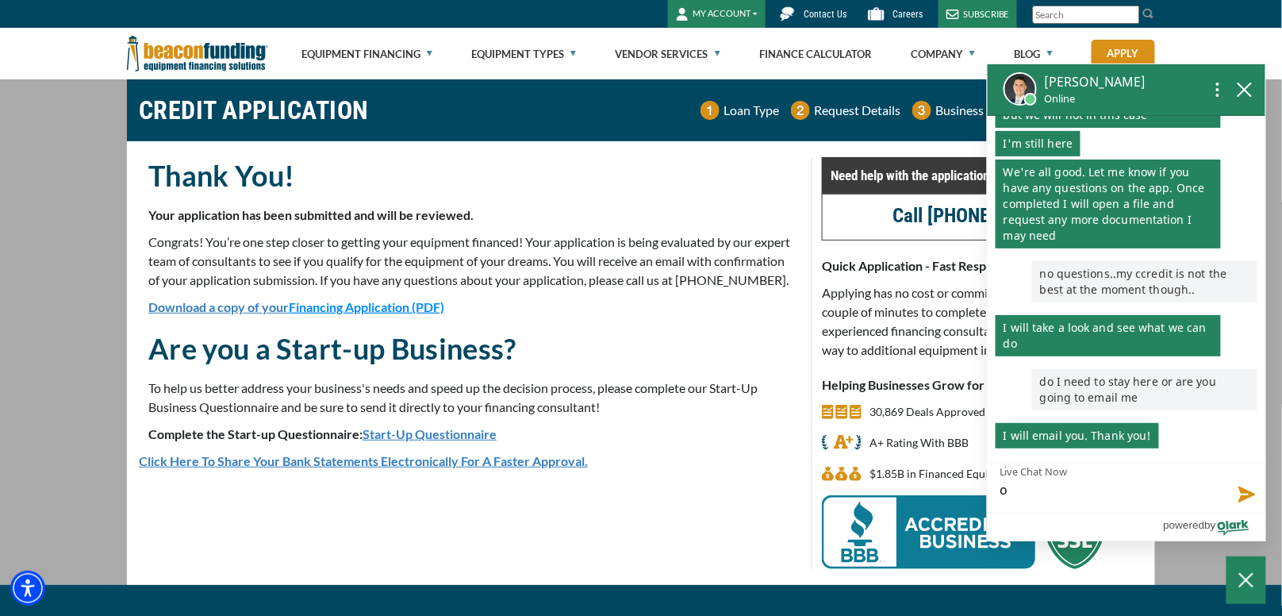
type textarea "ok"
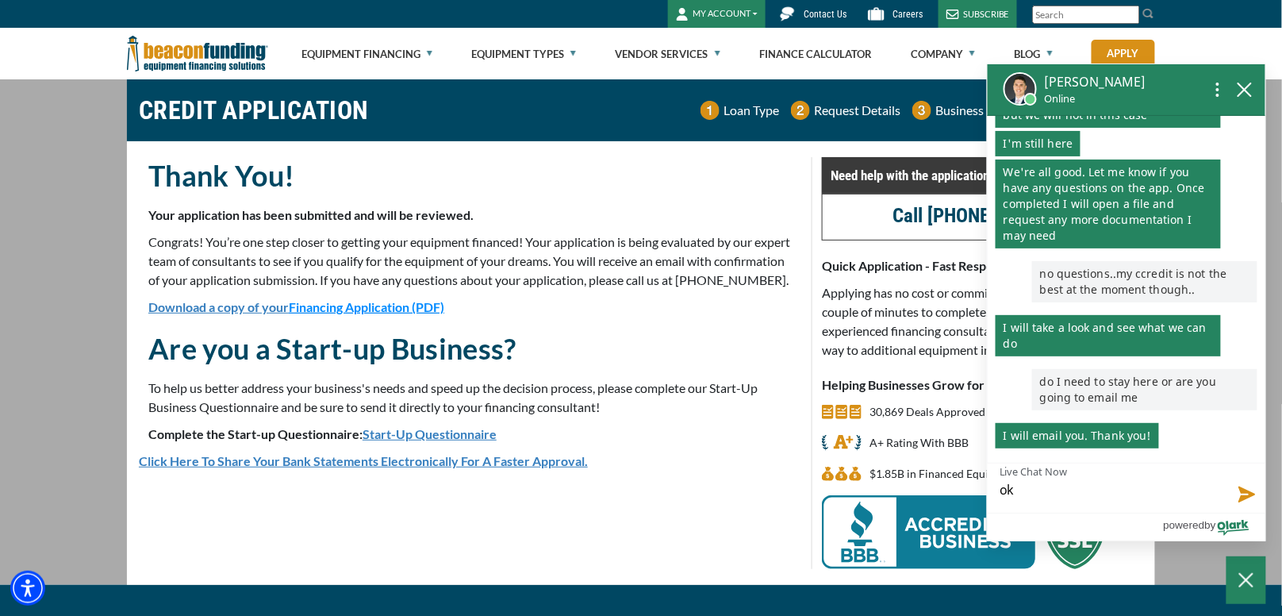
type textarea "ok t"
type textarea "ok th"
type textarea "ok tha"
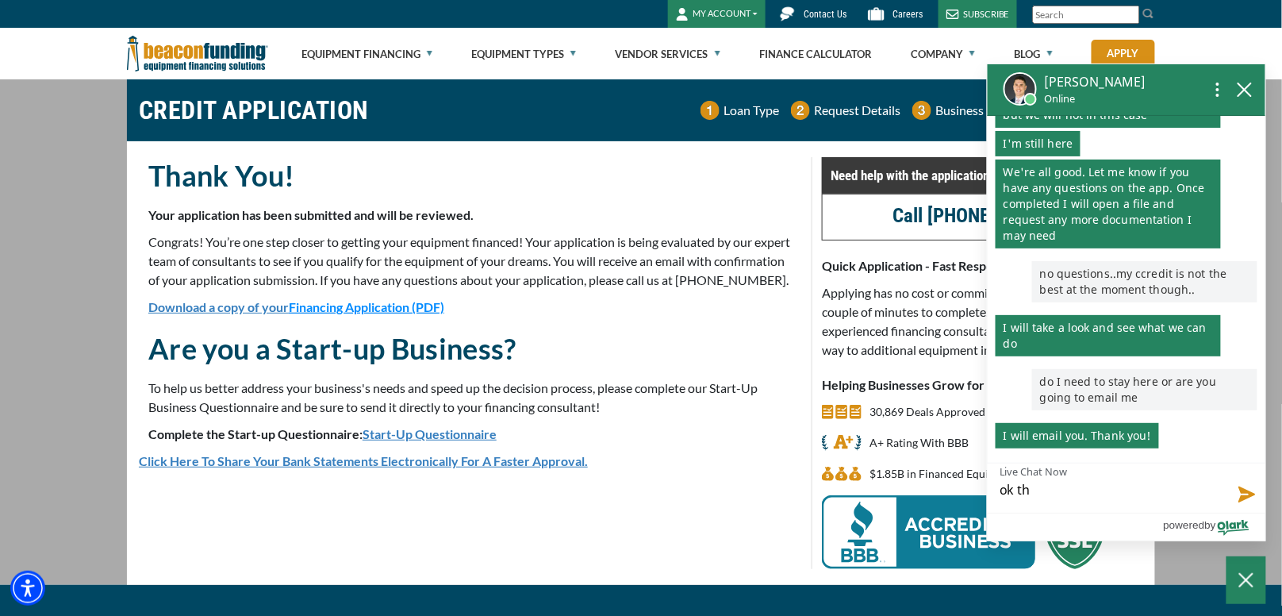
type textarea "ok tha"
type textarea "ok than"
type textarea "ok thank"
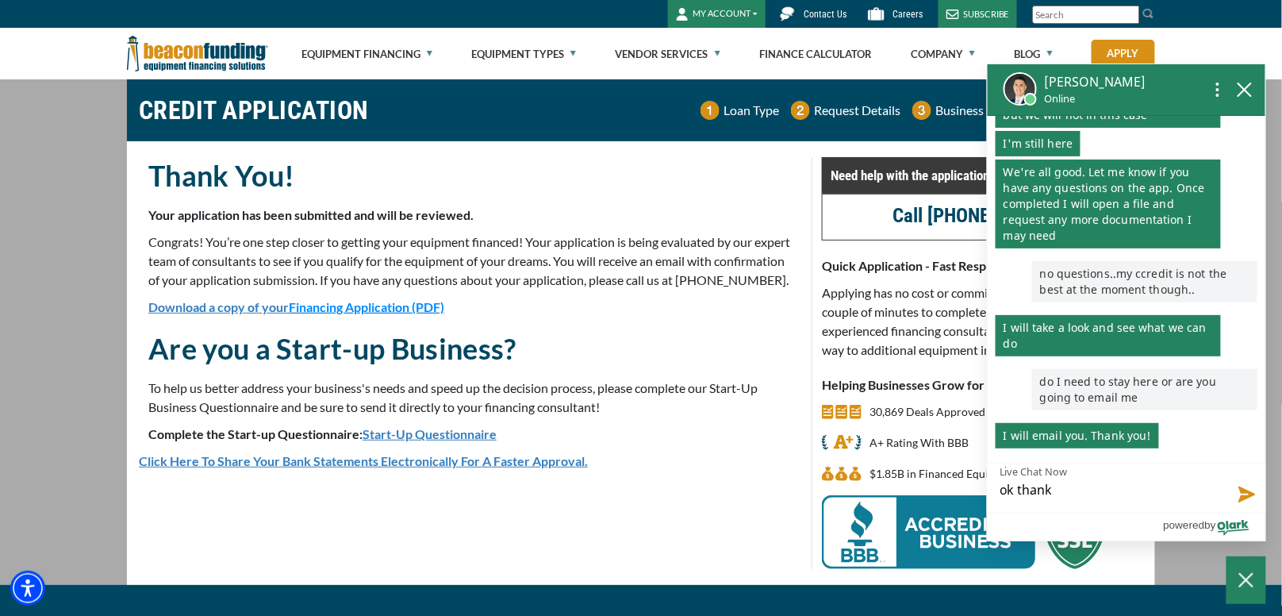
type textarea "ok thanks"
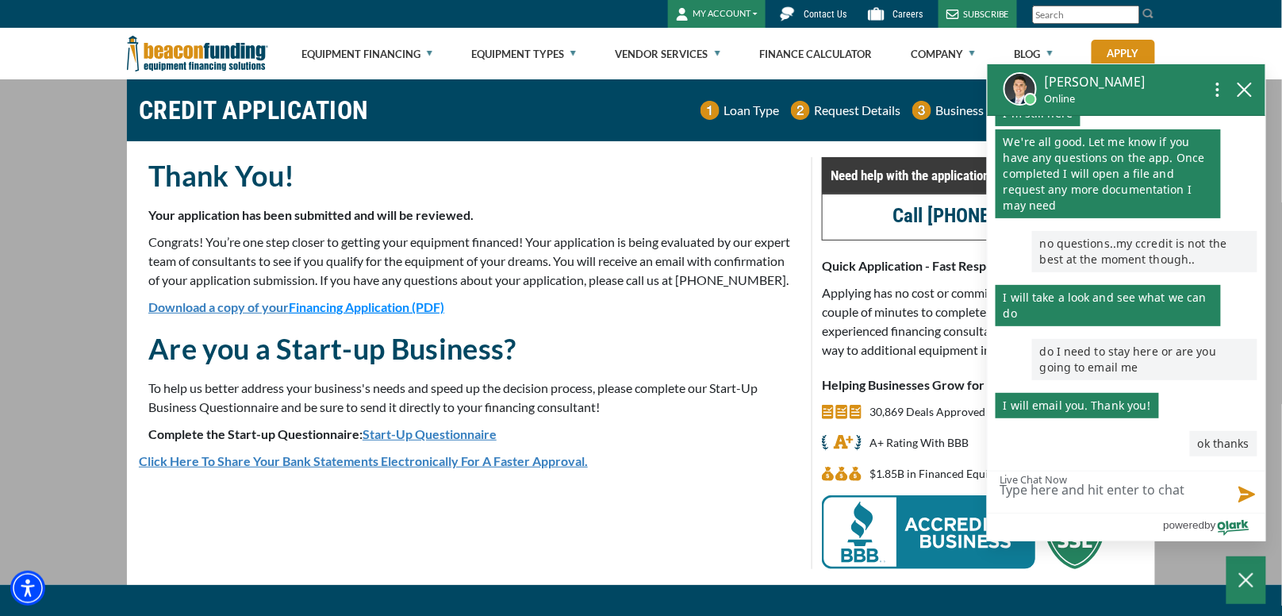
scroll to position [493, 0]
type textarea "I"
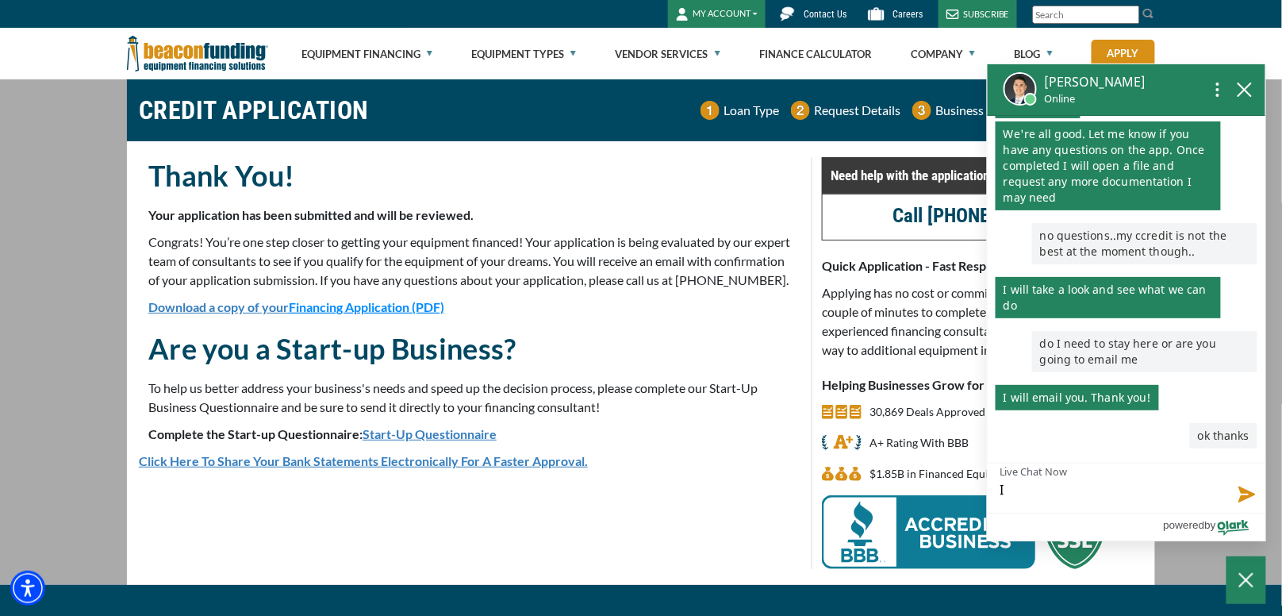
type textarea "I"
type textarea "I h"
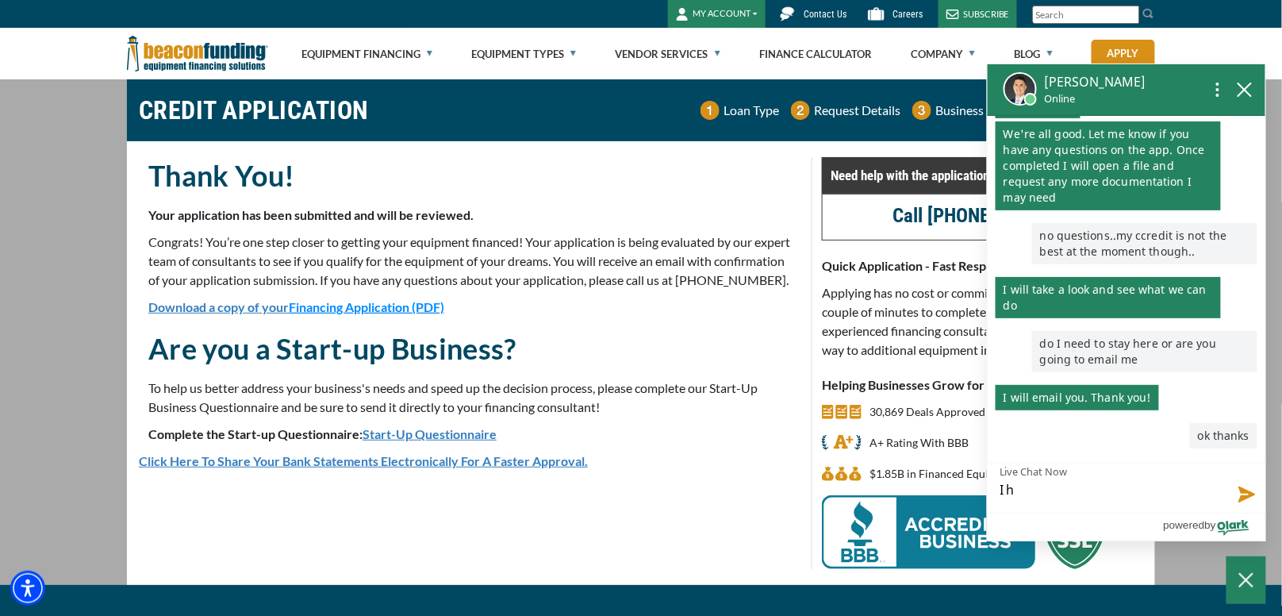
type textarea "I hv"
type textarea "I hve"
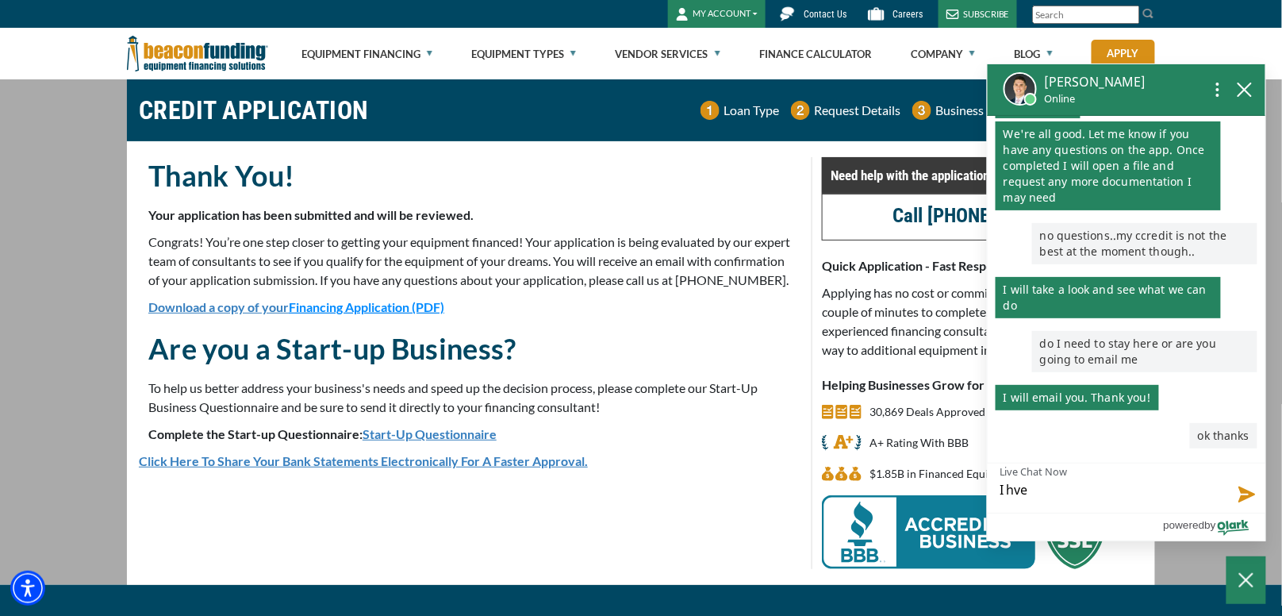
type textarea "I hve"
type textarea "I hve a"
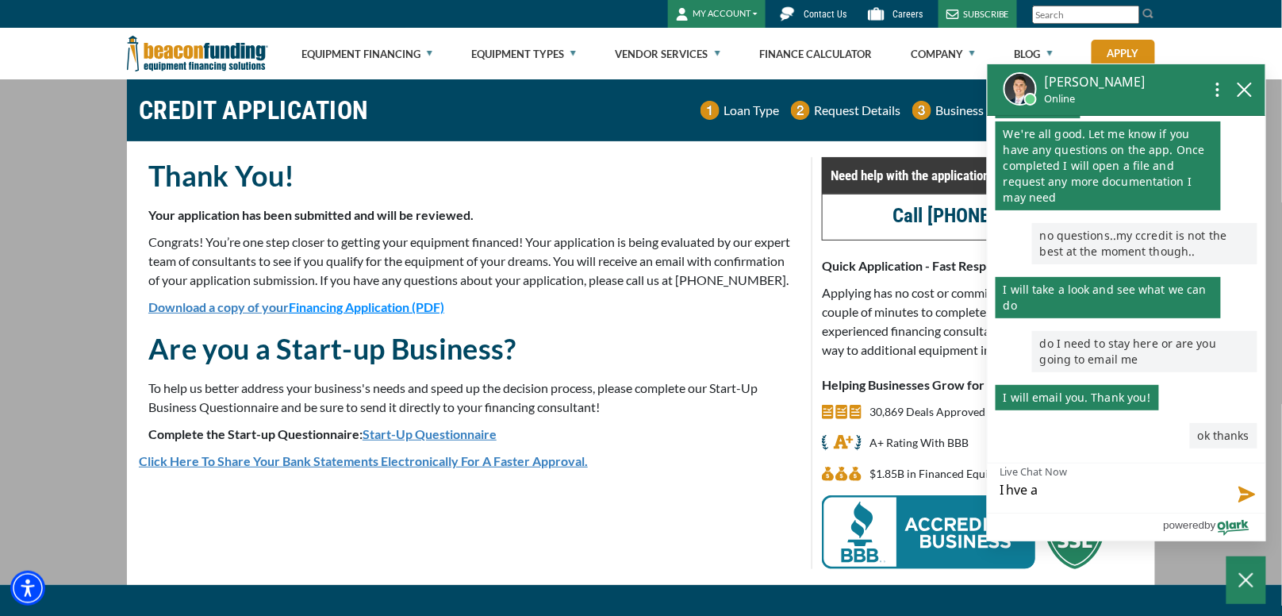
type textarea "I hve a"
type textarea "I hve"
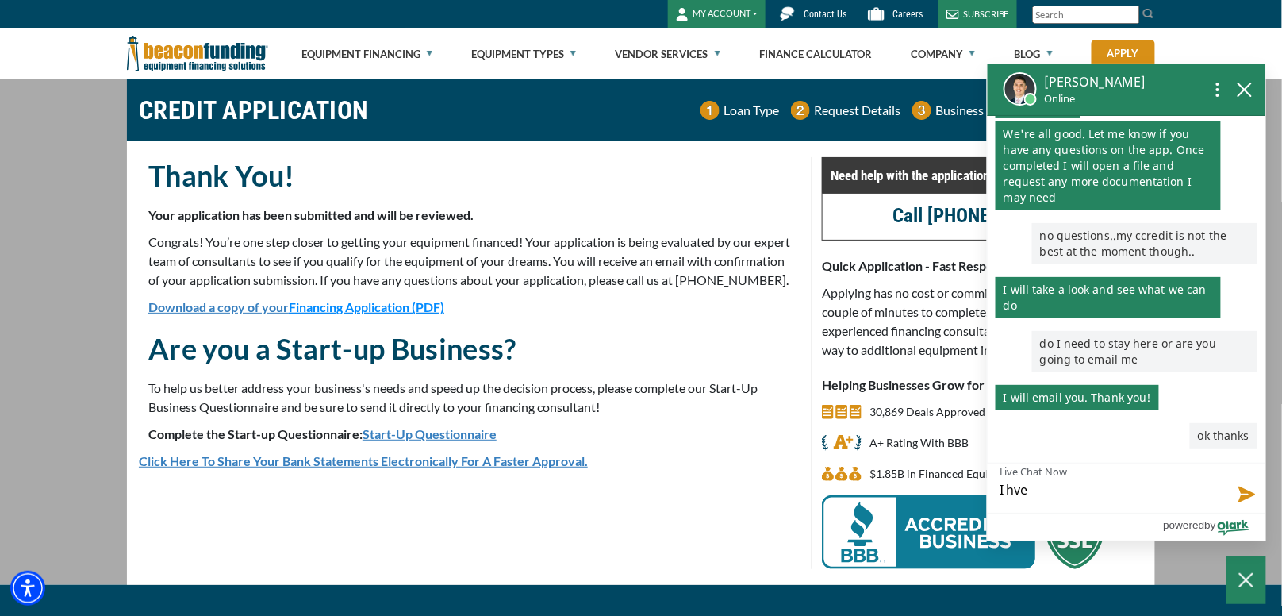
type textarea "I hve"
type textarea "I hv"
type textarea "I h"
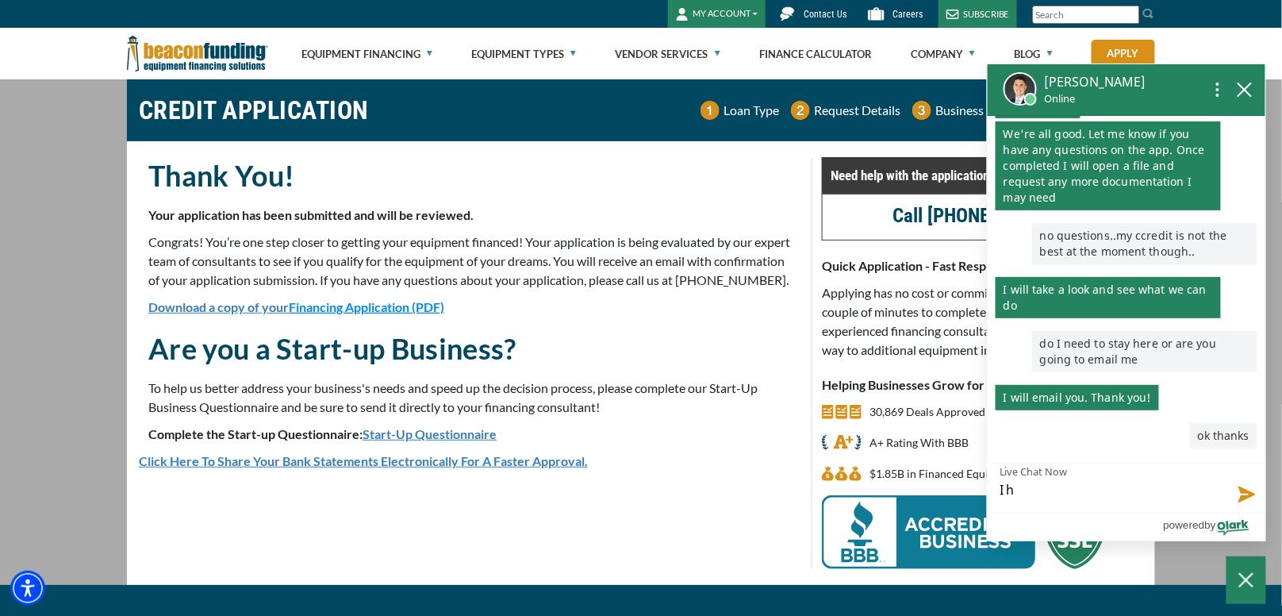
type textarea "I ha"
type textarea "I hav"
type textarea "I have"
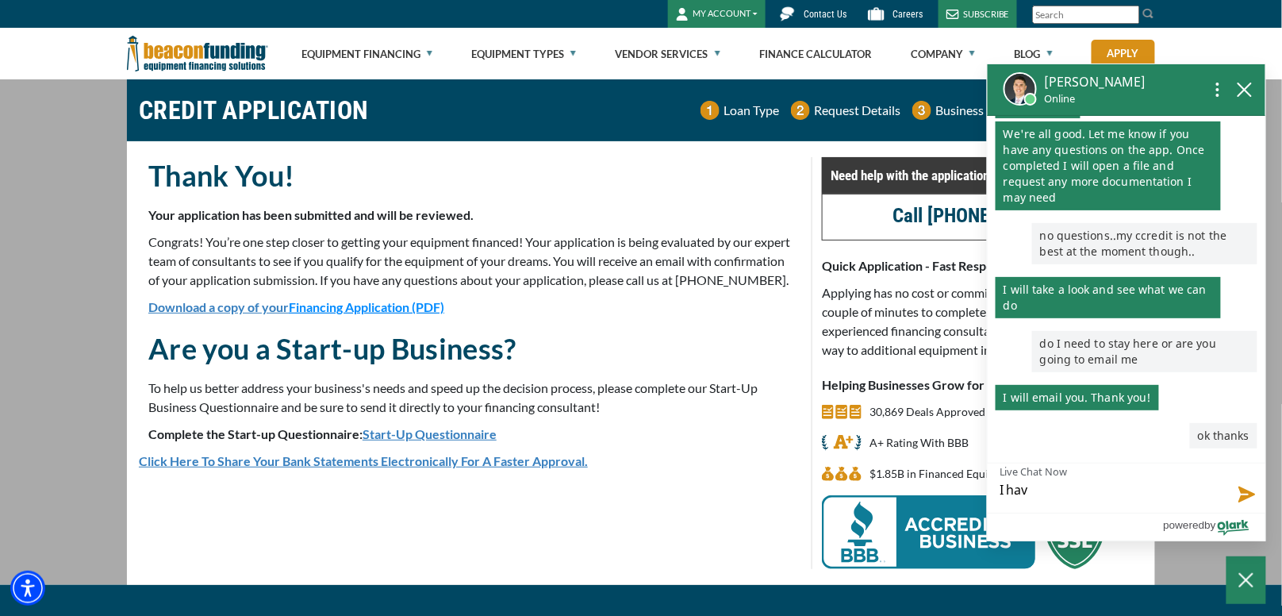
type textarea "I have"
type textarea "I have a"
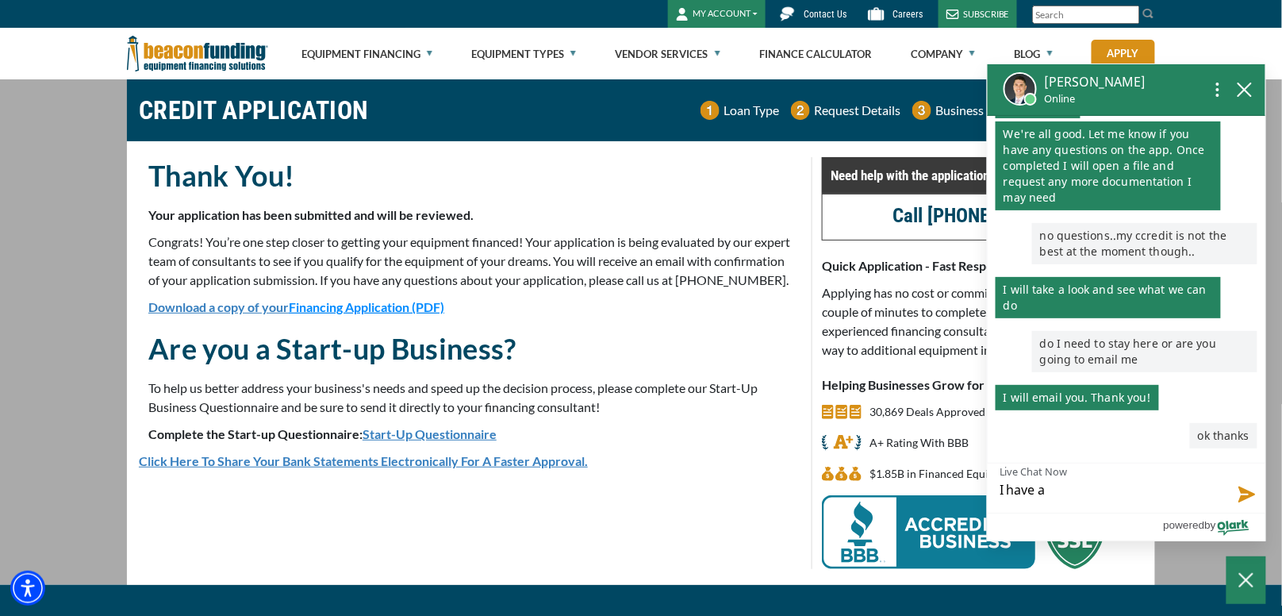
type textarea "I have a"
type textarea "I have a l"
type textarea "I have a lo"
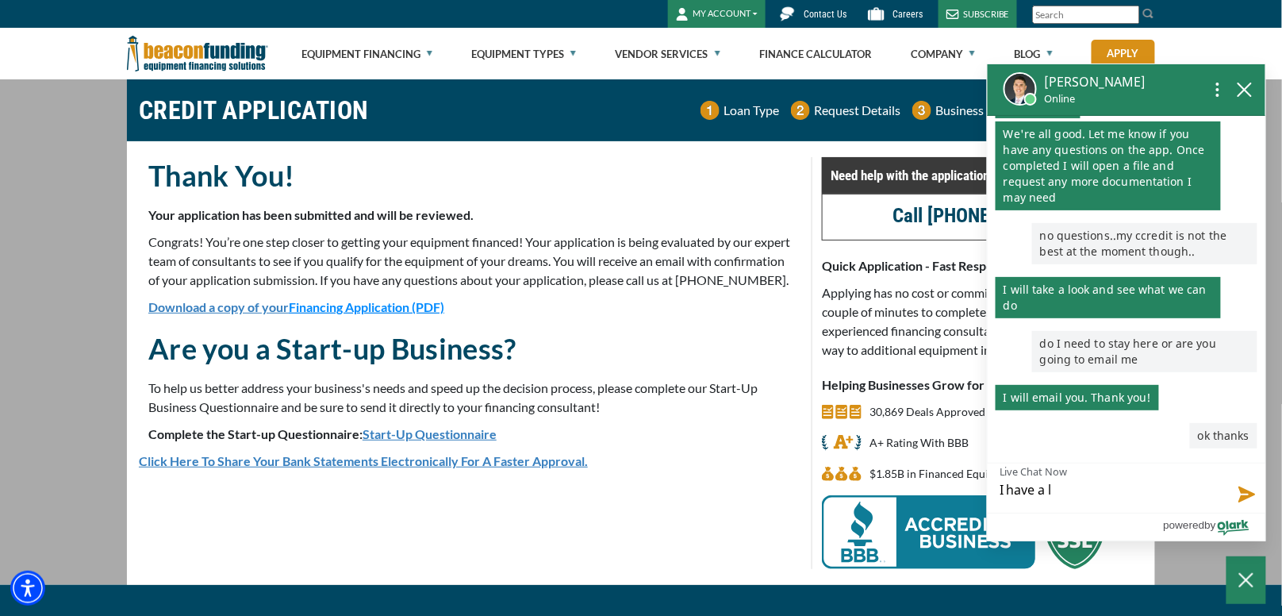
type textarea "I have a lo"
type textarea "I have a lot"
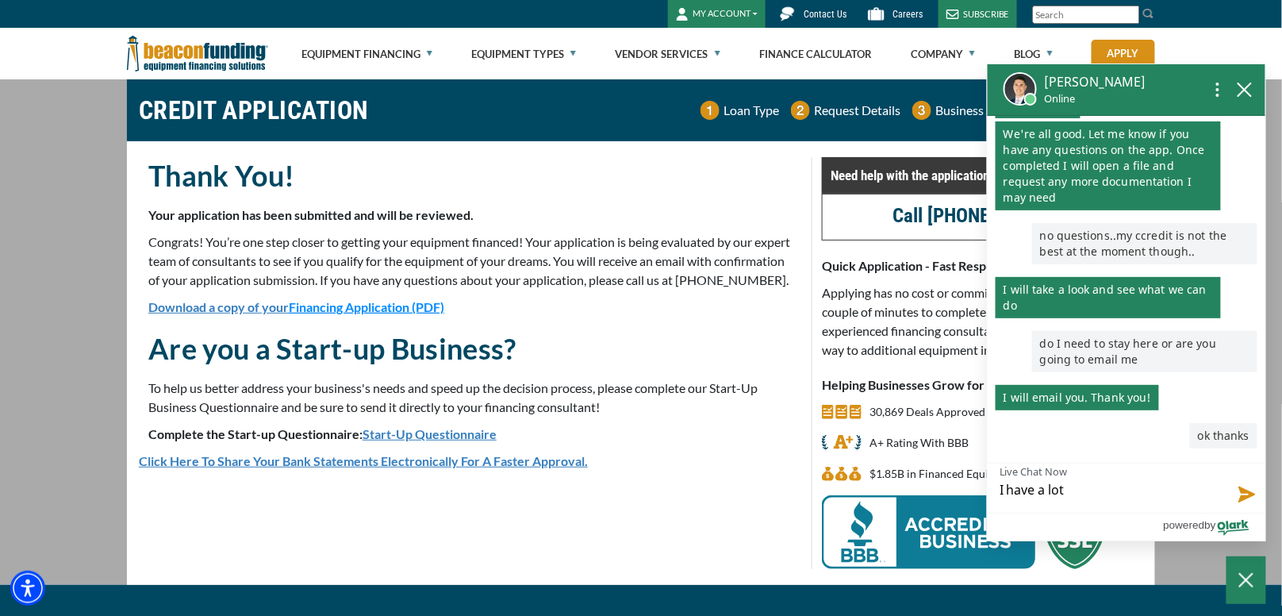
type textarea "I have a lot o"
type textarea "I have a lot of"
type textarea "I have a lot of o"
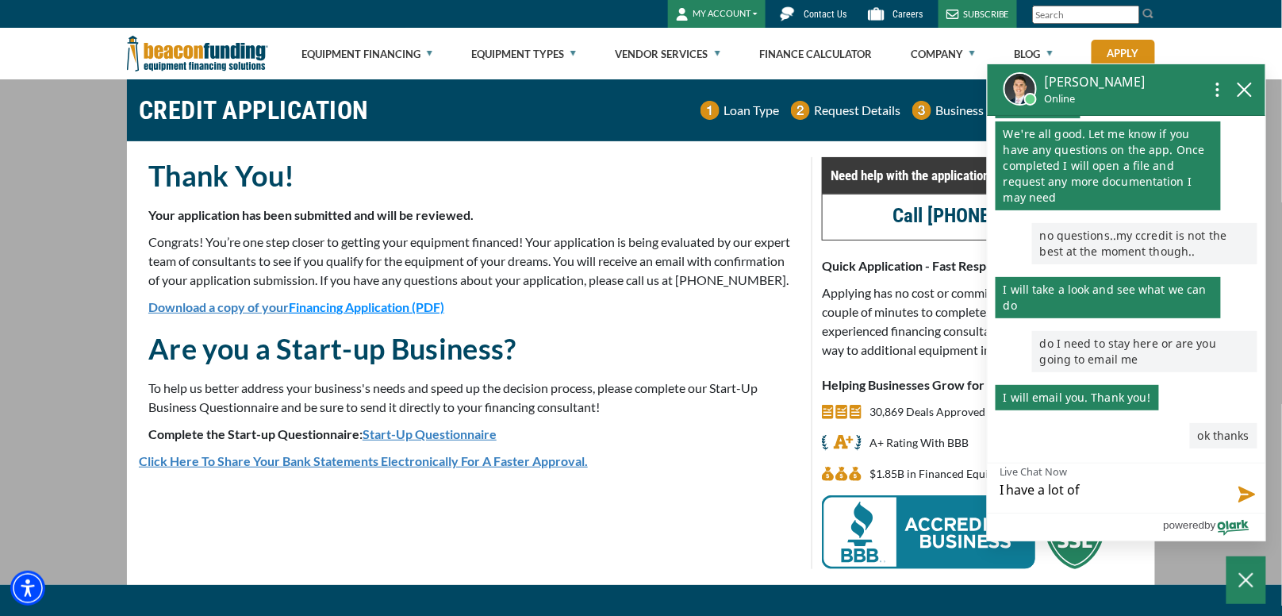
type textarea "I have a lot of o"
type textarea "I have a lot of op"
type textarea "I have a lot of ope"
type textarea "I have a lot of open"
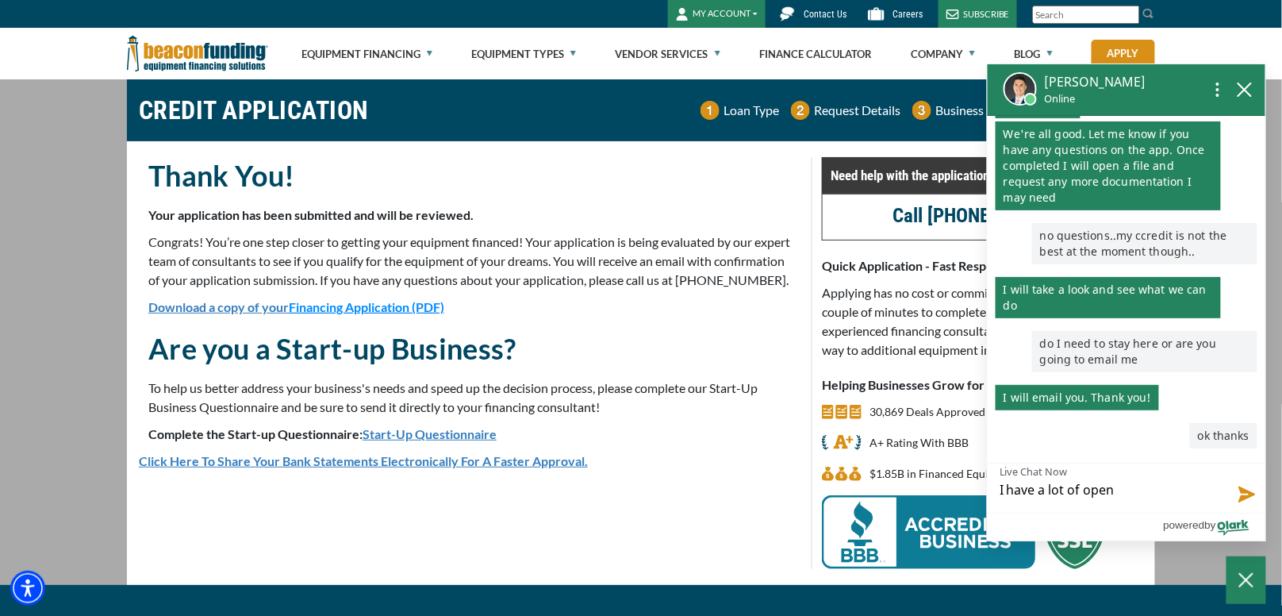
type textarea "I have a lot of open"
type textarea "I have a lot of open c"
type textarea "I have a lot of open ca"
type textarea "I have a lot of open car"
type textarea "I have a lot of open card"
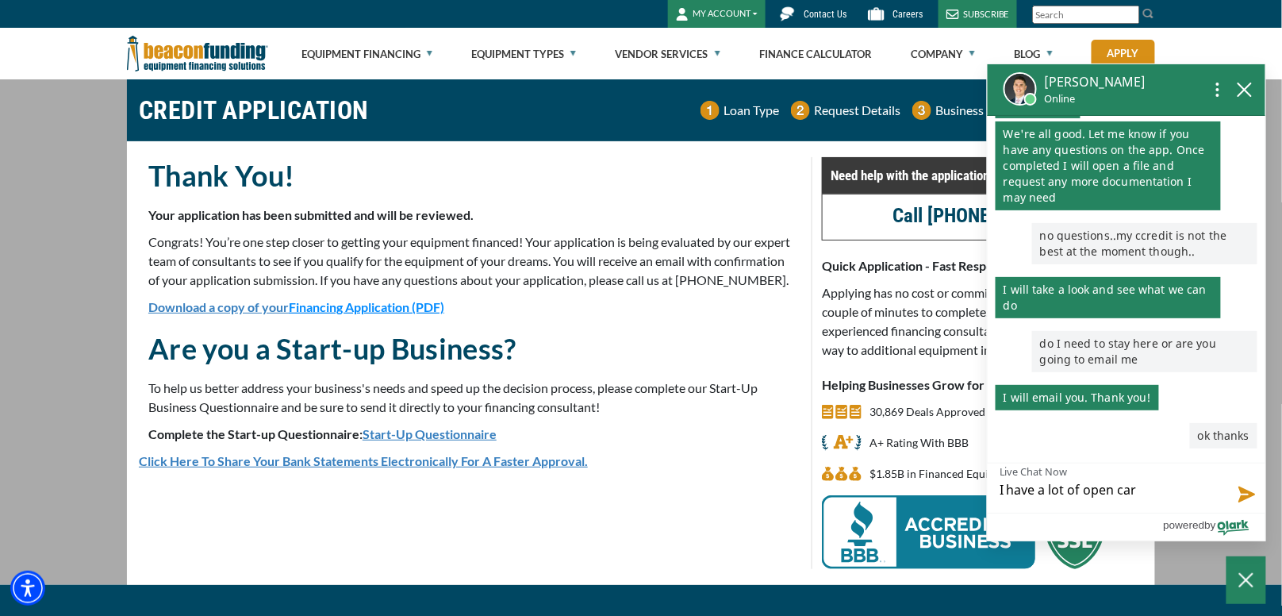
type textarea "I have a lot of open card"
type textarea "I have a lot of open cardd"
type textarea "I have a lot of open card"
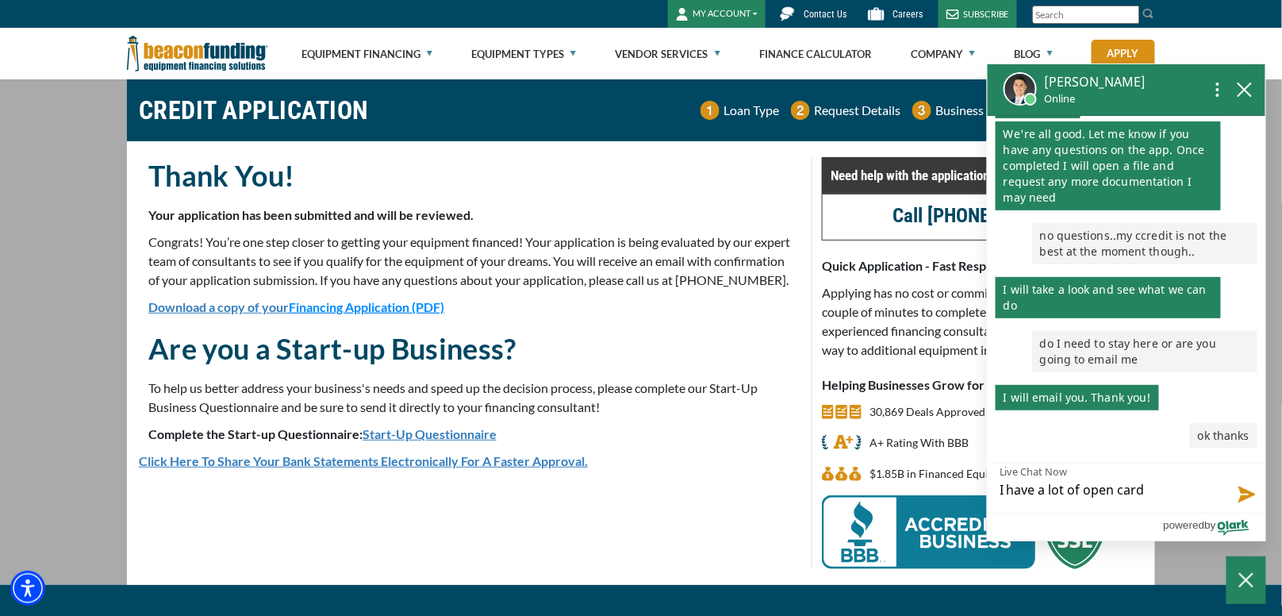
type textarea "I have a lot of open cards"
type textarea "I have a lot of open cards,"
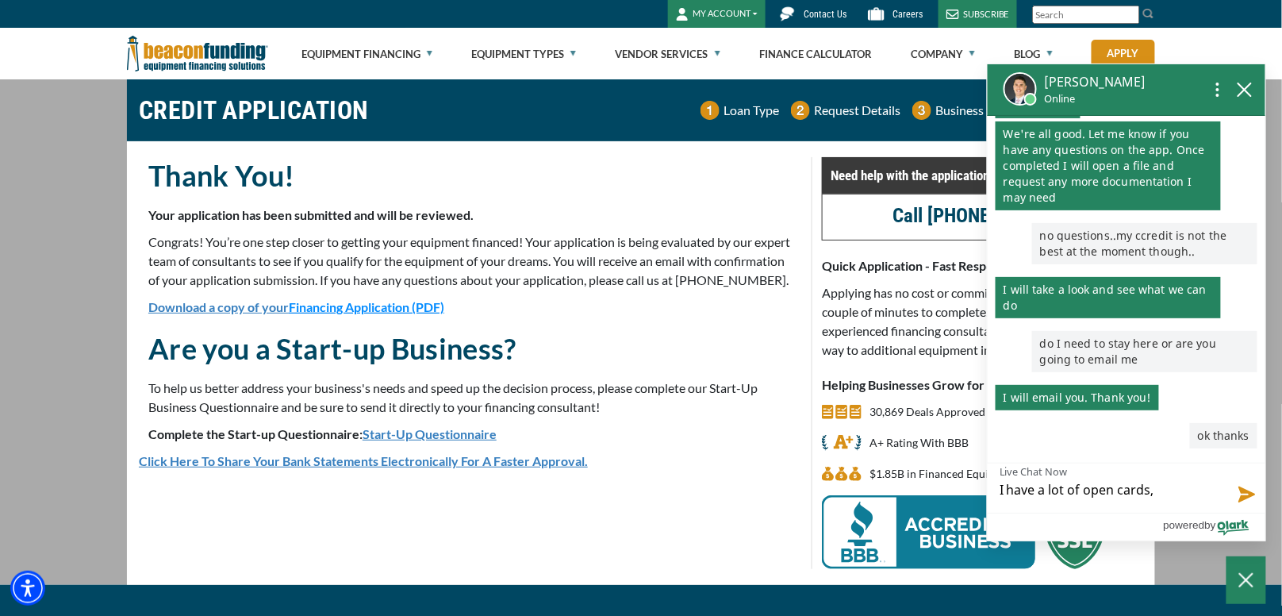
type textarea "I have a lot of open cards,"
type textarea "I have a lot of open cards, a"
type textarea "I have a lot of open cards, ad"
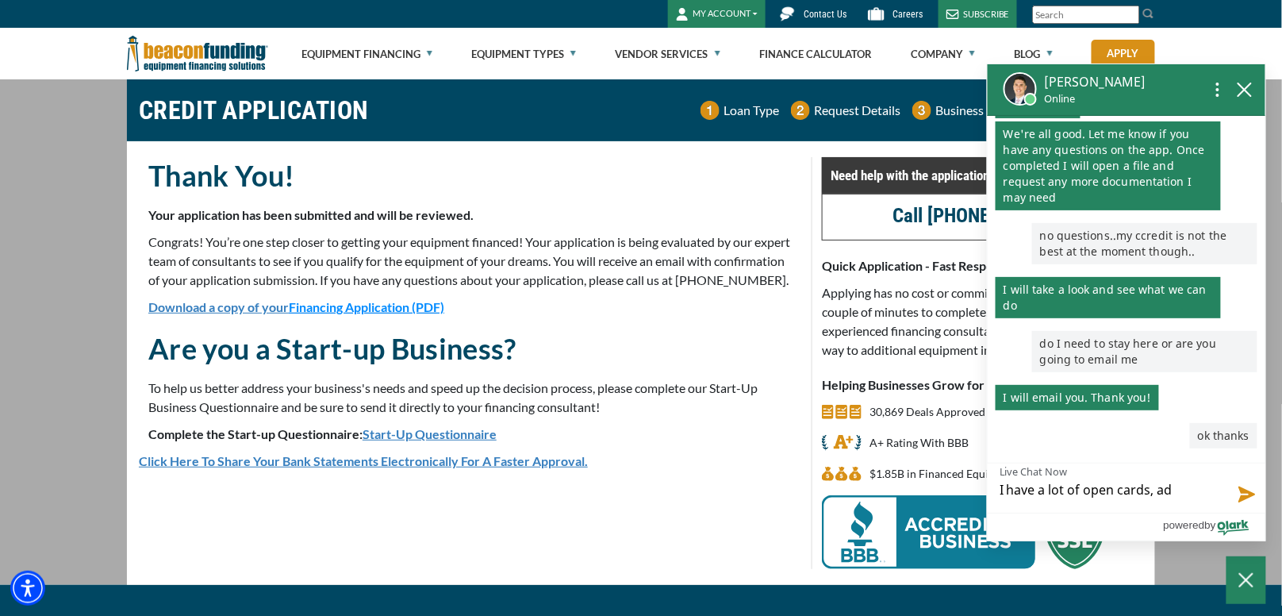
type textarea "I have a lot of open cards, ad"
type textarea "I have a lot of open cards, ad y"
type textarea "I have a lot of open cards, ad"
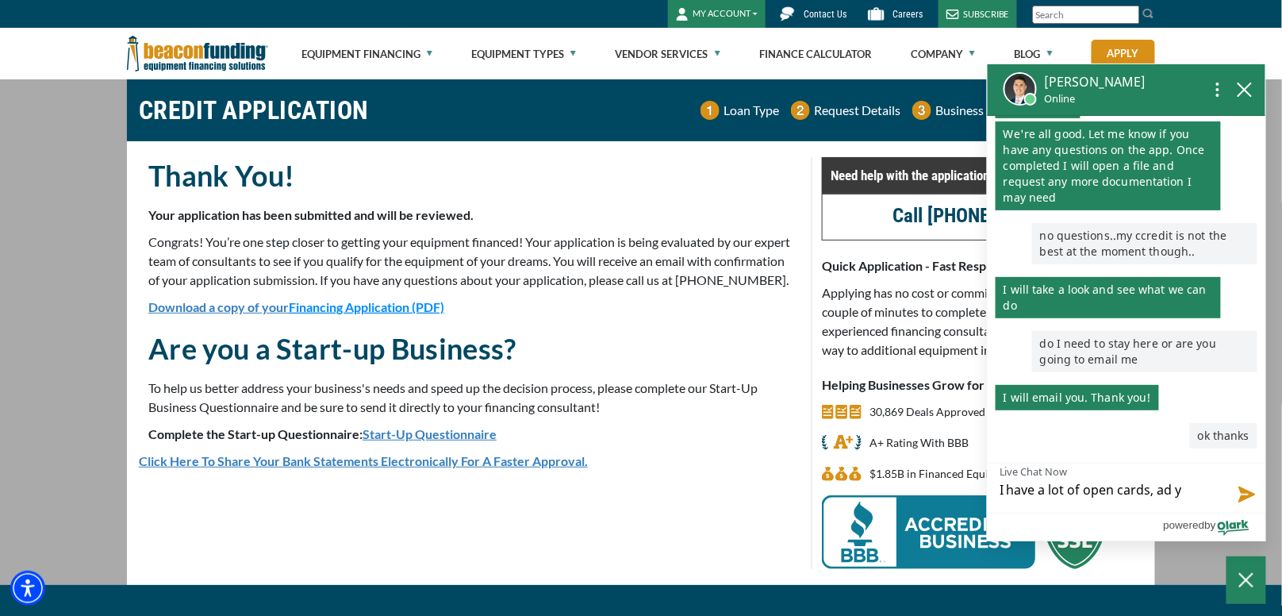
type textarea "I have a lot of open cards, ad"
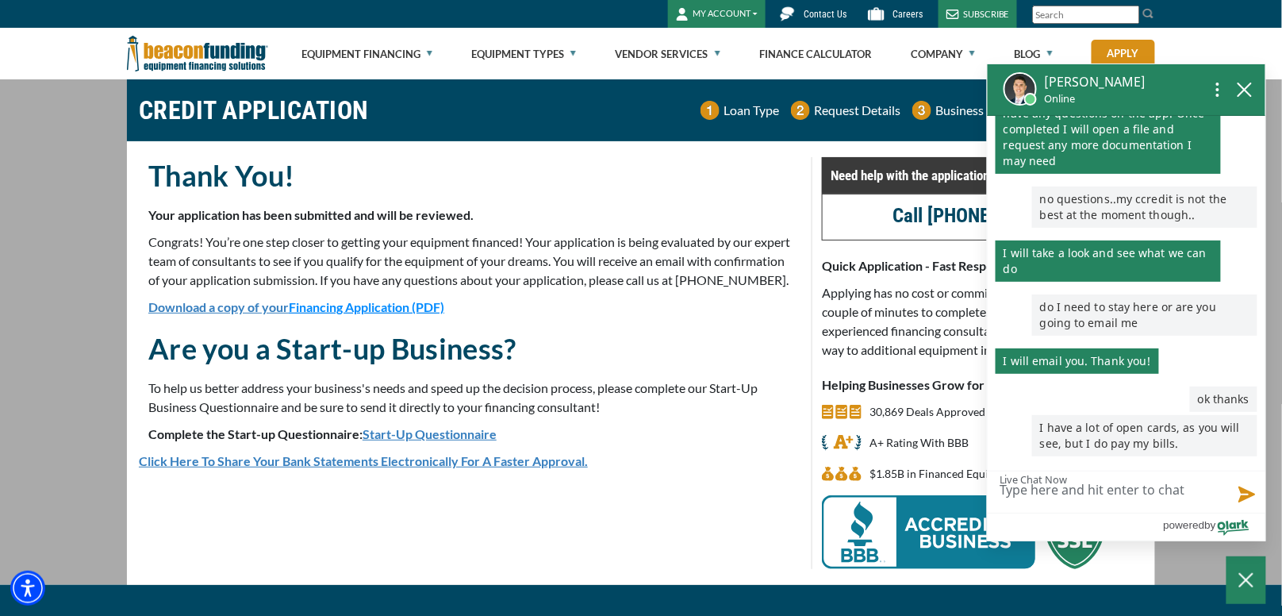
scroll to position [538, 0]
